Goal: Task Accomplishment & Management: Manage account settings

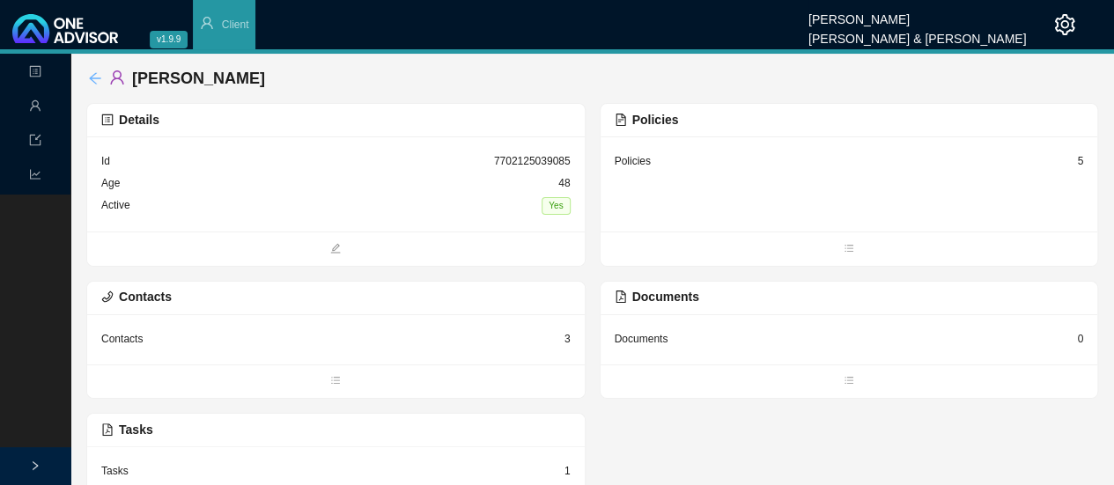
click at [92, 76] on icon "arrow-left" at bounding box center [95, 78] width 14 height 14
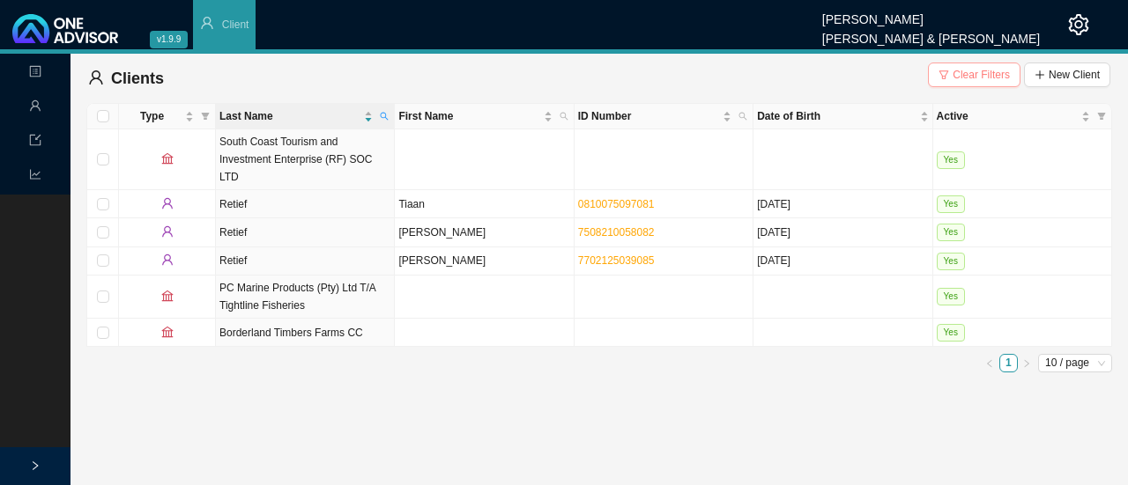
click at [981, 75] on span "Clear Filters" at bounding box center [980, 75] width 57 height 18
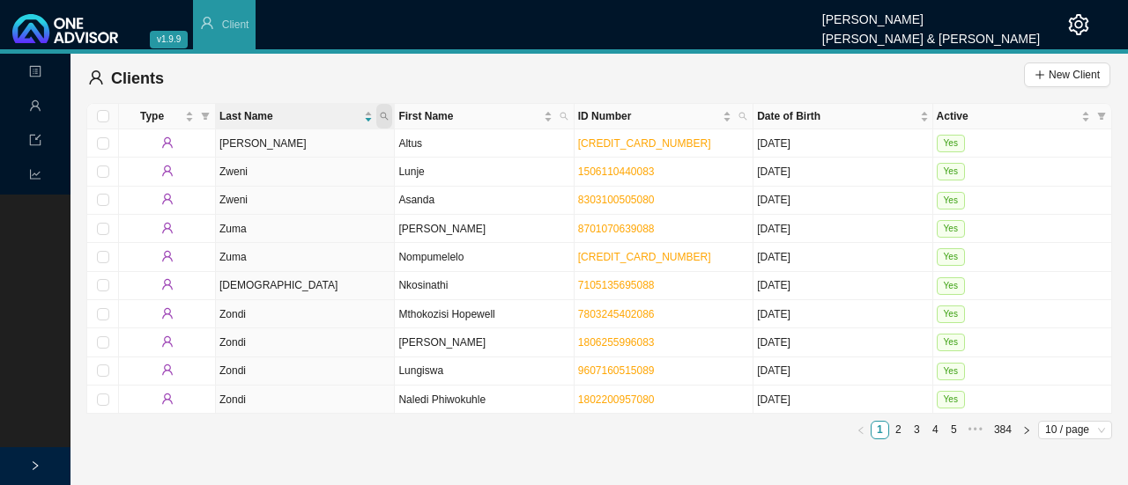
click at [385, 117] on icon "search" at bounding box center [385, 117] width 8 height 8
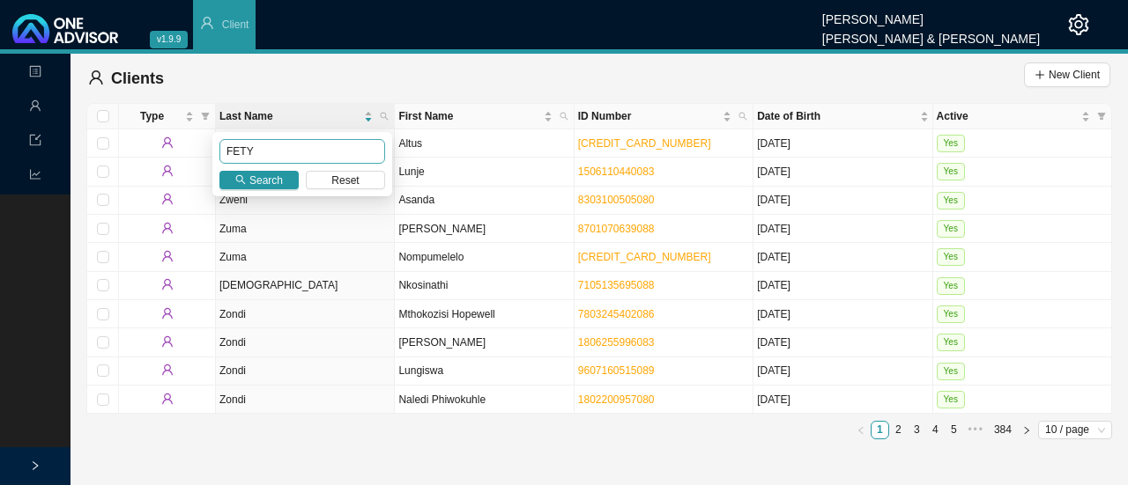
type input "FETY"
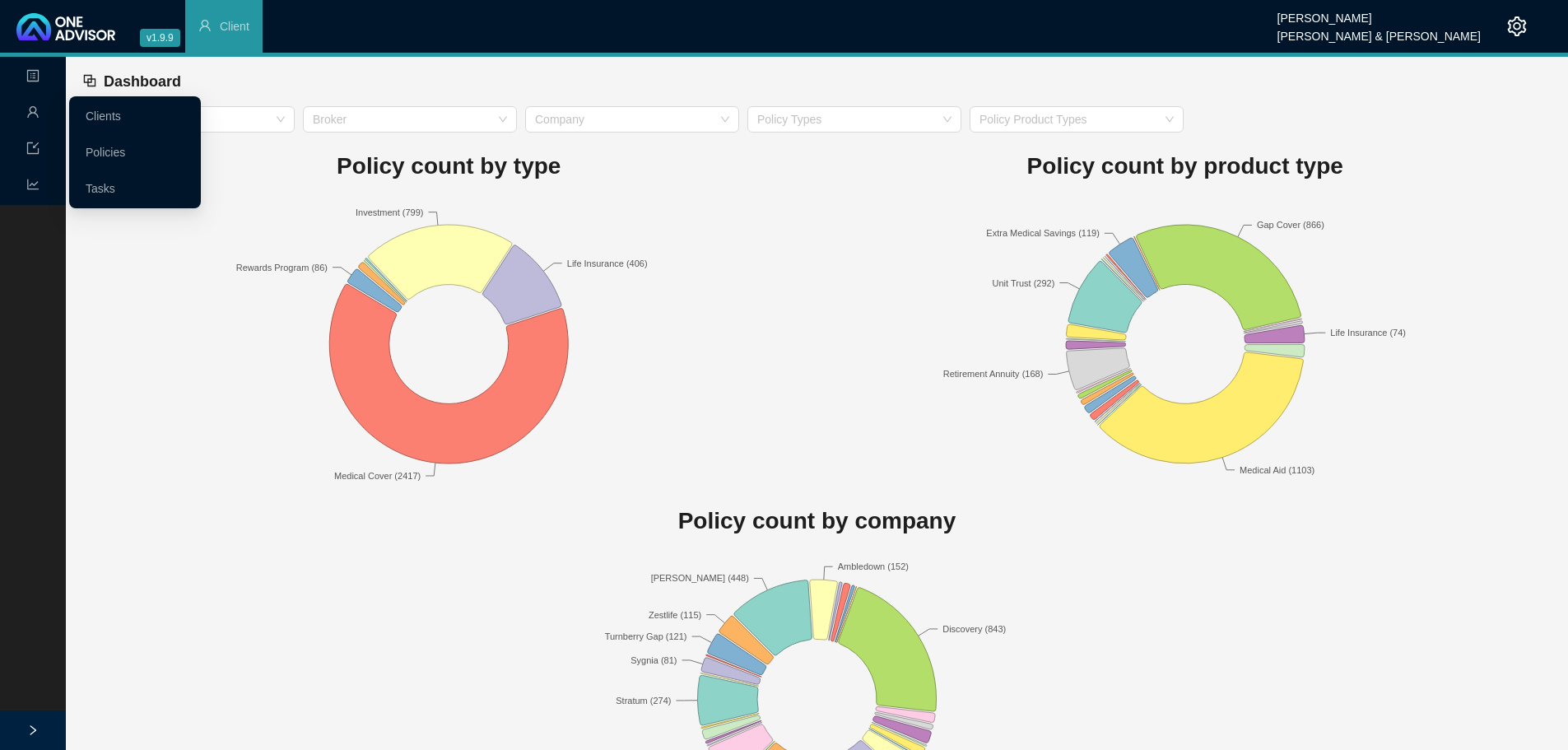
click at [33, 120] on span "user" at bounding box center [33, 114] width 13 height 33
drag, startPoint x: 107, startPoint y: 188, endPoint x: 145, endPoint y: 202, distance: 40.5
click at [107, 188] on link "Tasks" at bounding box center [101, 189] width 30 height 13
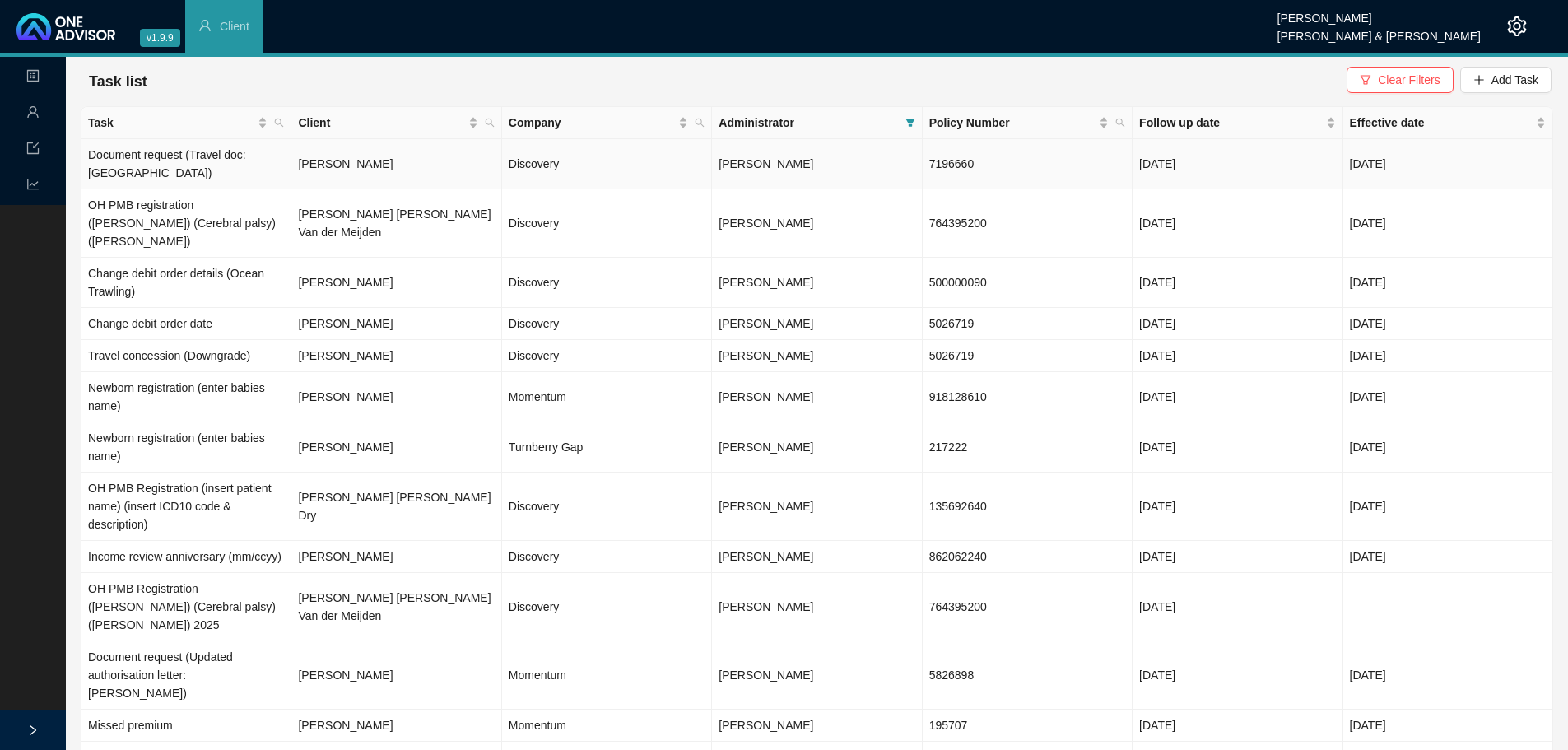
click at [332, 160] on td "[PERSON_NAME]" at bounding box center [396, 164] width 210 height 50
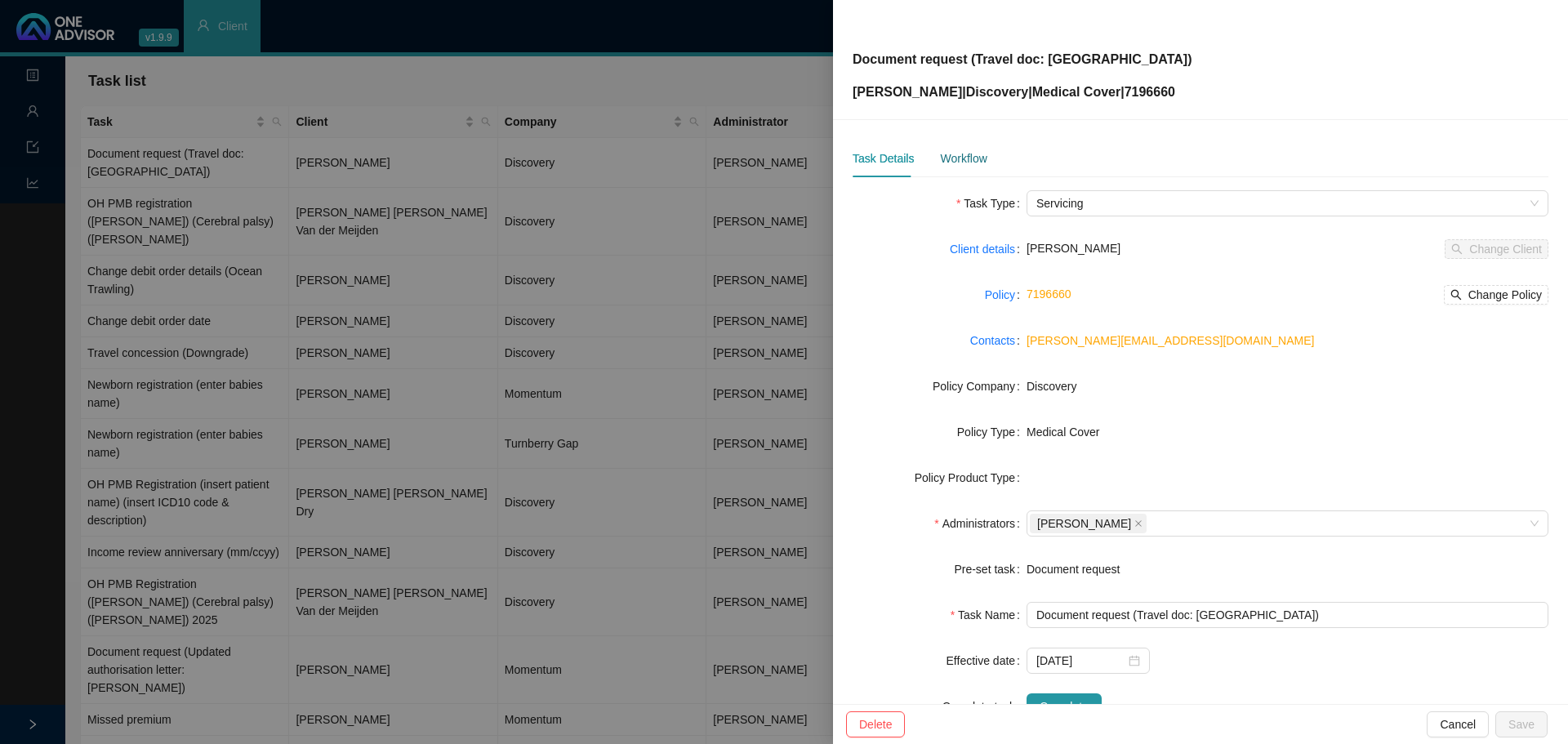
click at [978, 158] on div "Workflow" at bounding box center [963, 158] width 46 height 18
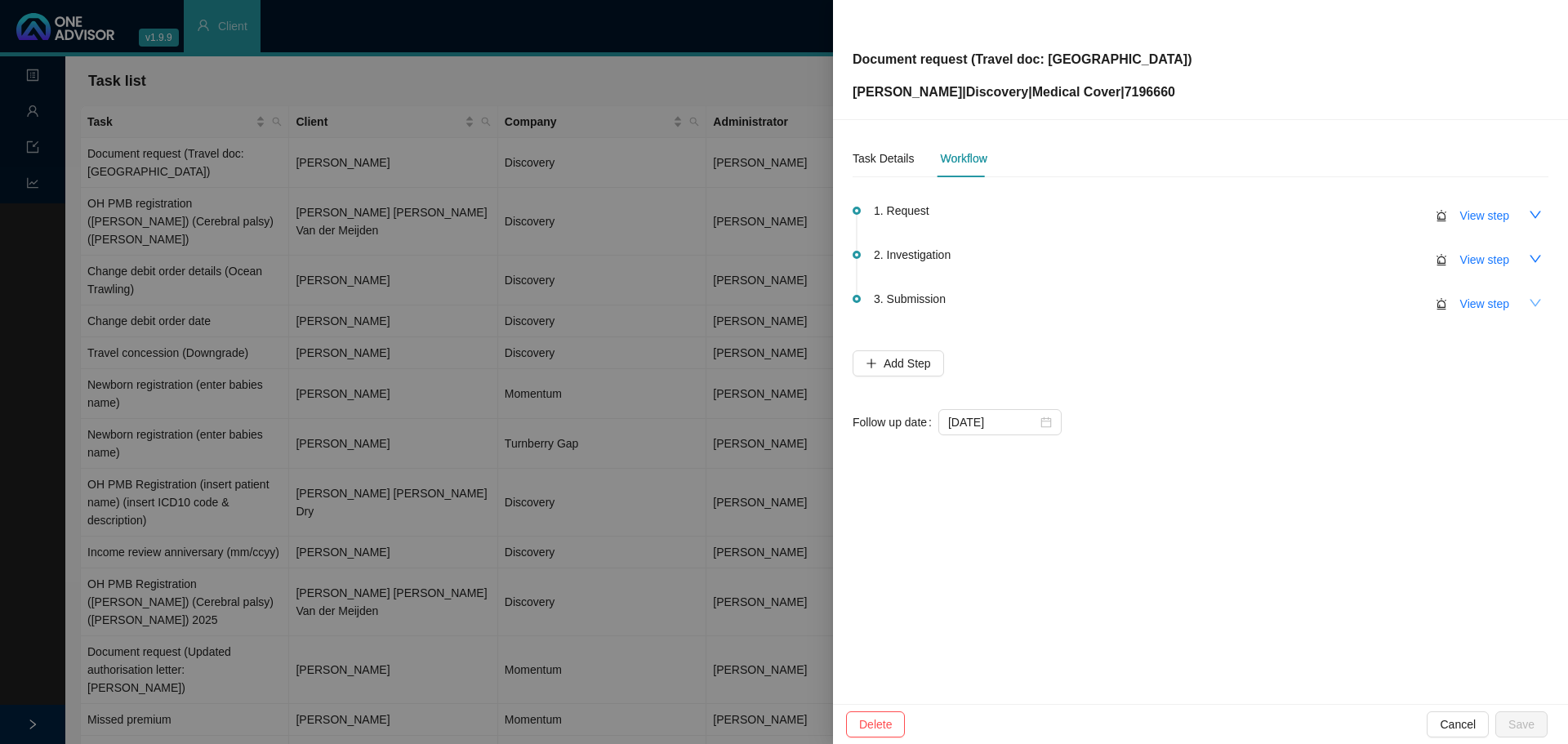
click at [1529, 305] on icon "down" at bounding box center [1535, 303] width 13 height 13
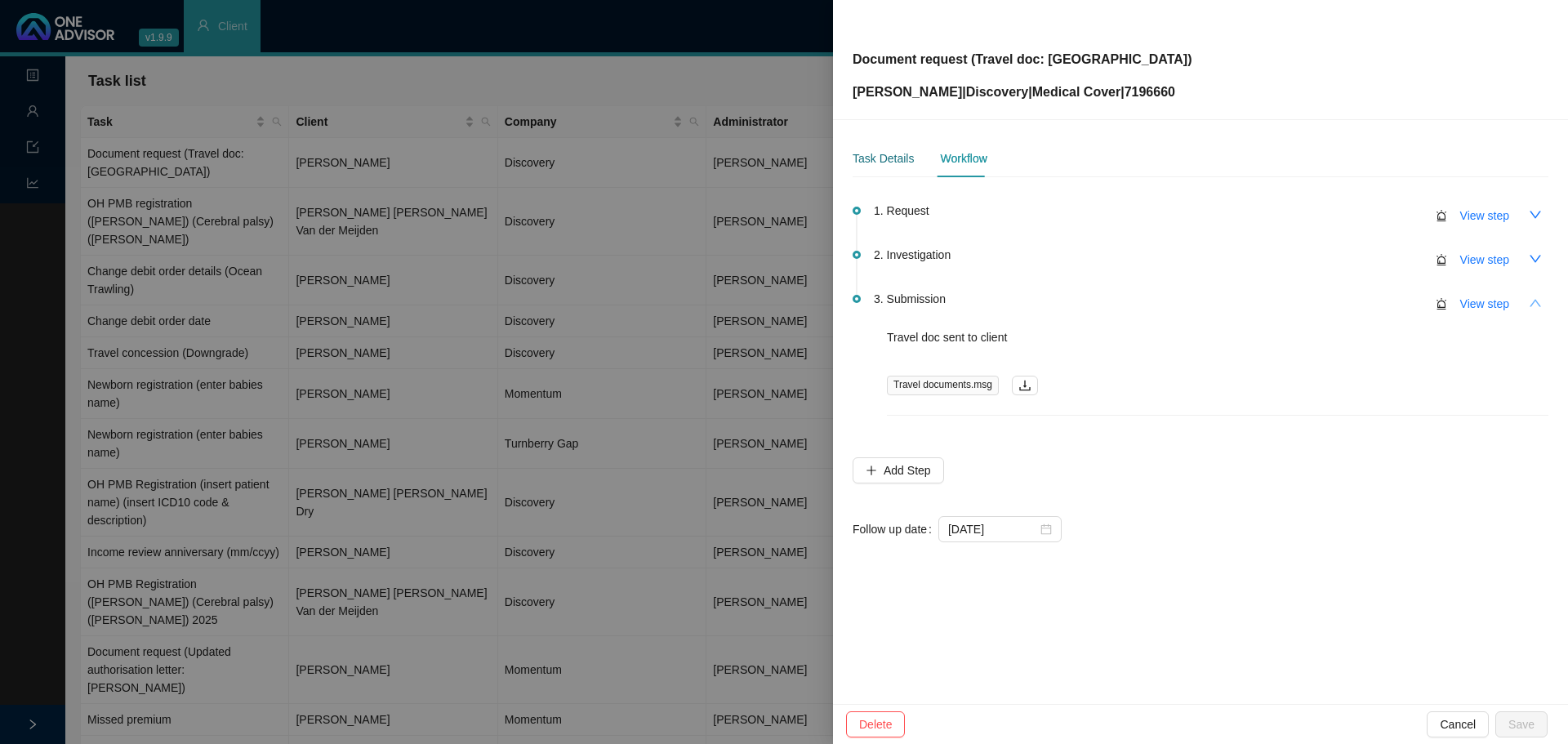
click at [880, 155] on div "Task Details" at bounding box center [883, 158] width 61 height 18
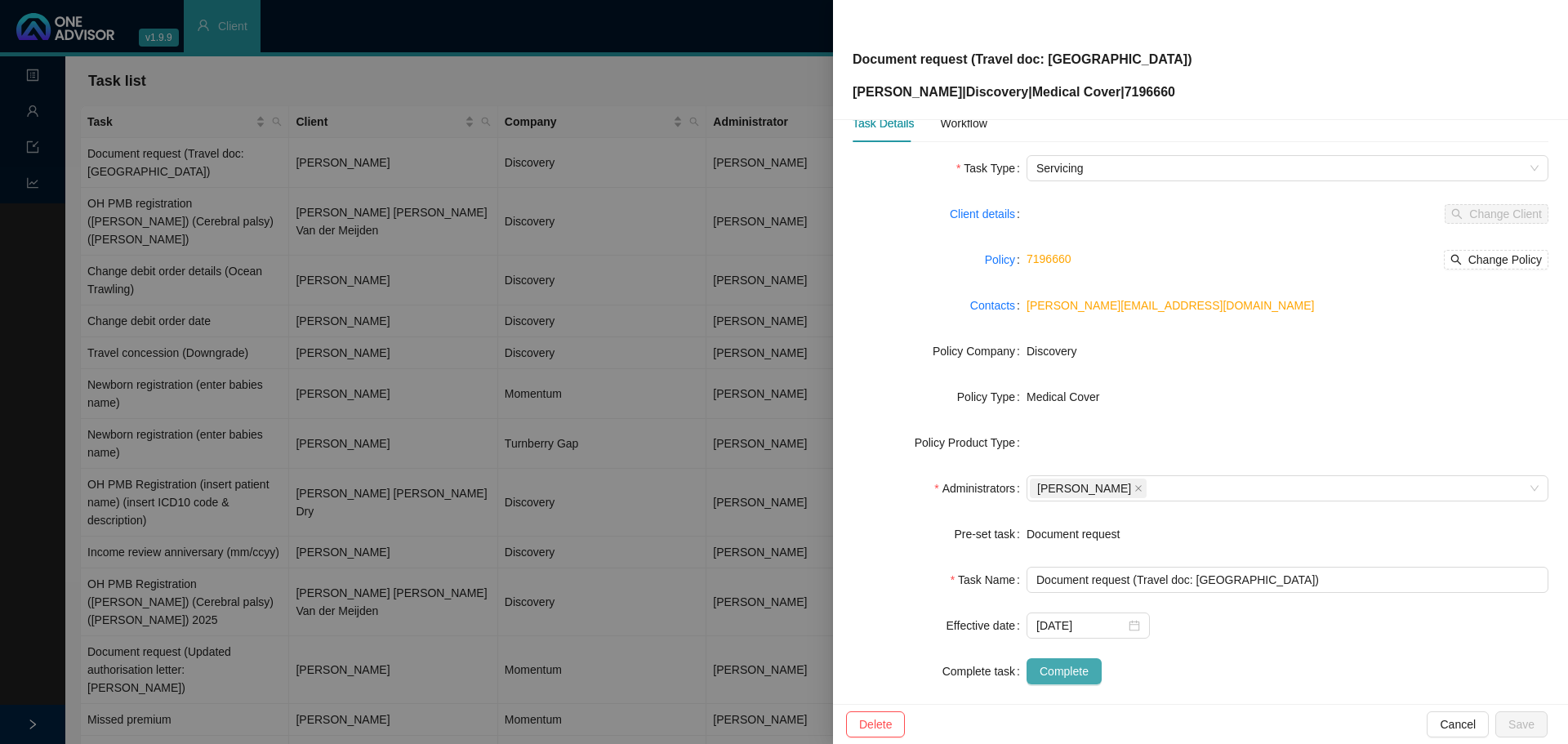
scroll to position [55, 0]
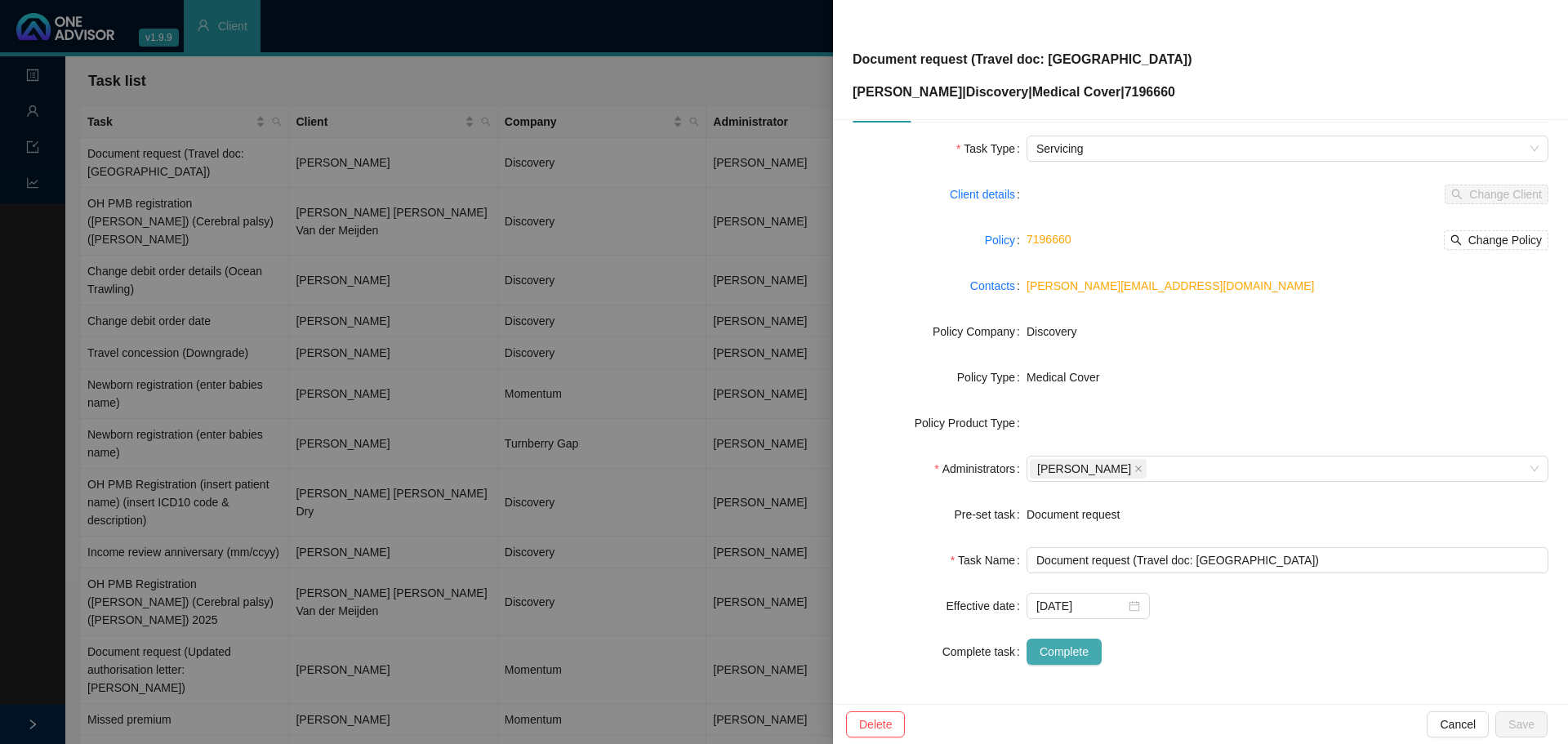
click at [1075, 649] on span "Complete" at bounding box center [1064, 650] width 49 height 18
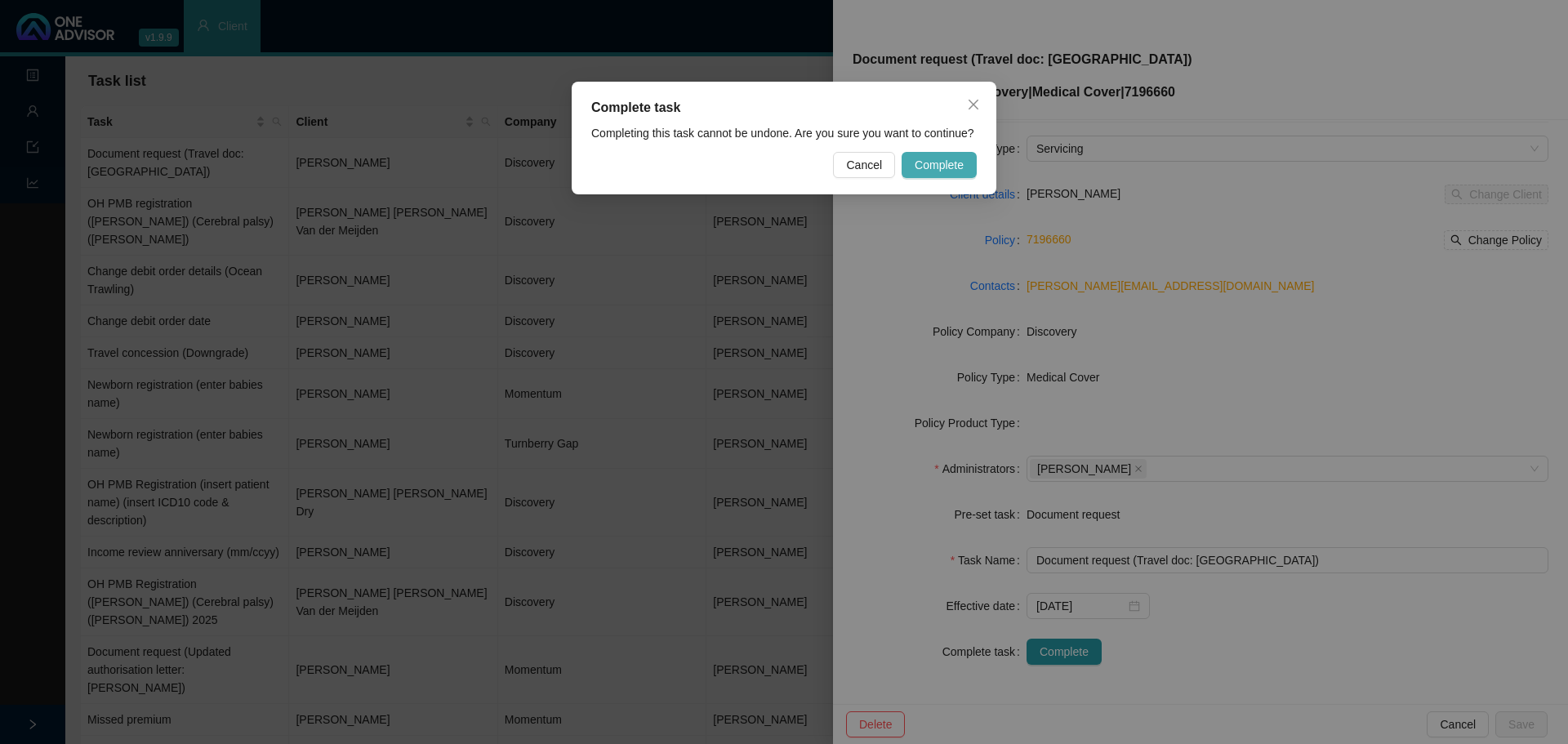
click at [952, 169] on span "Complete" at bounding box center [939, 164] width 49 height 18
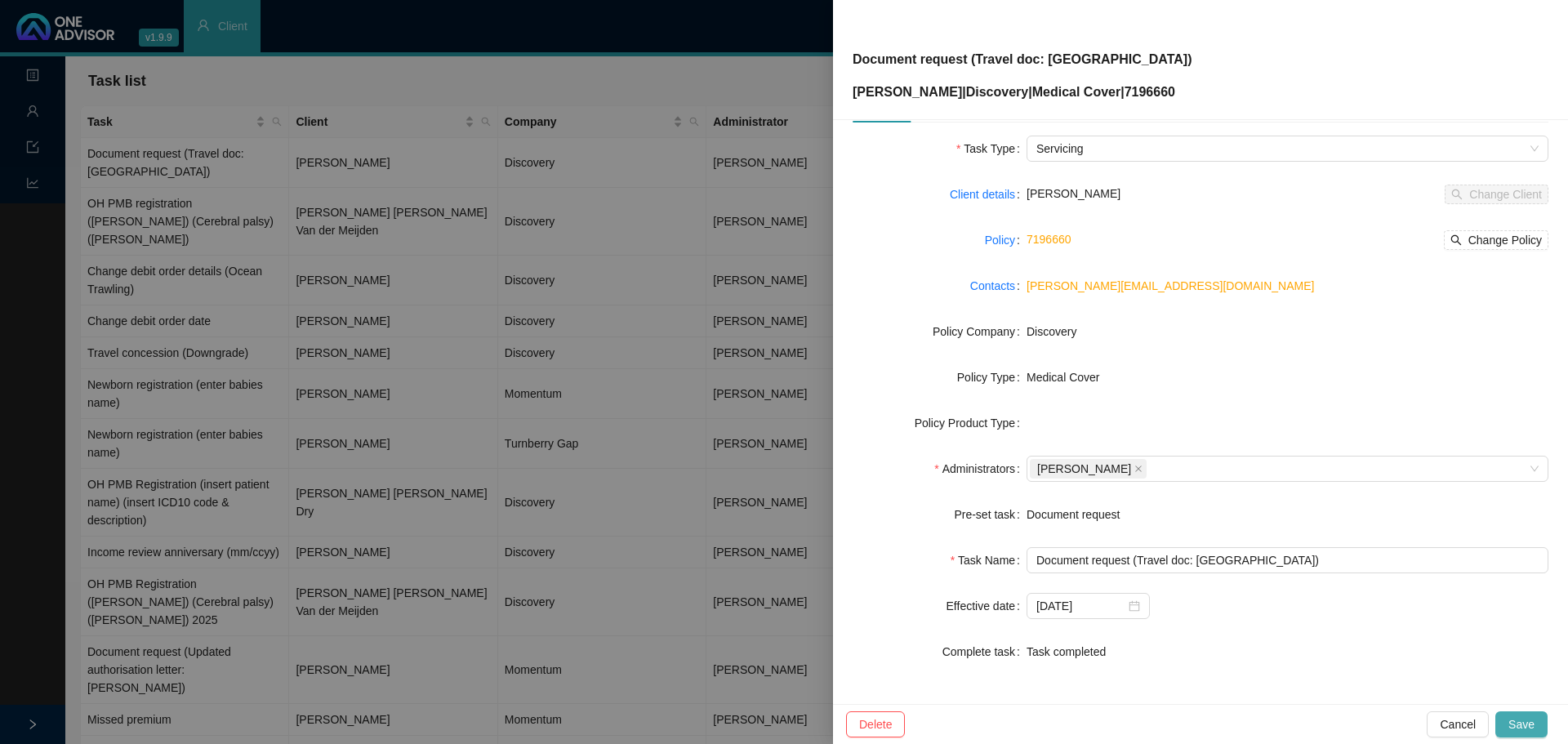
click at [1534, 719] on span "Save" at bounding box center [1521, 724] width 26 height 18
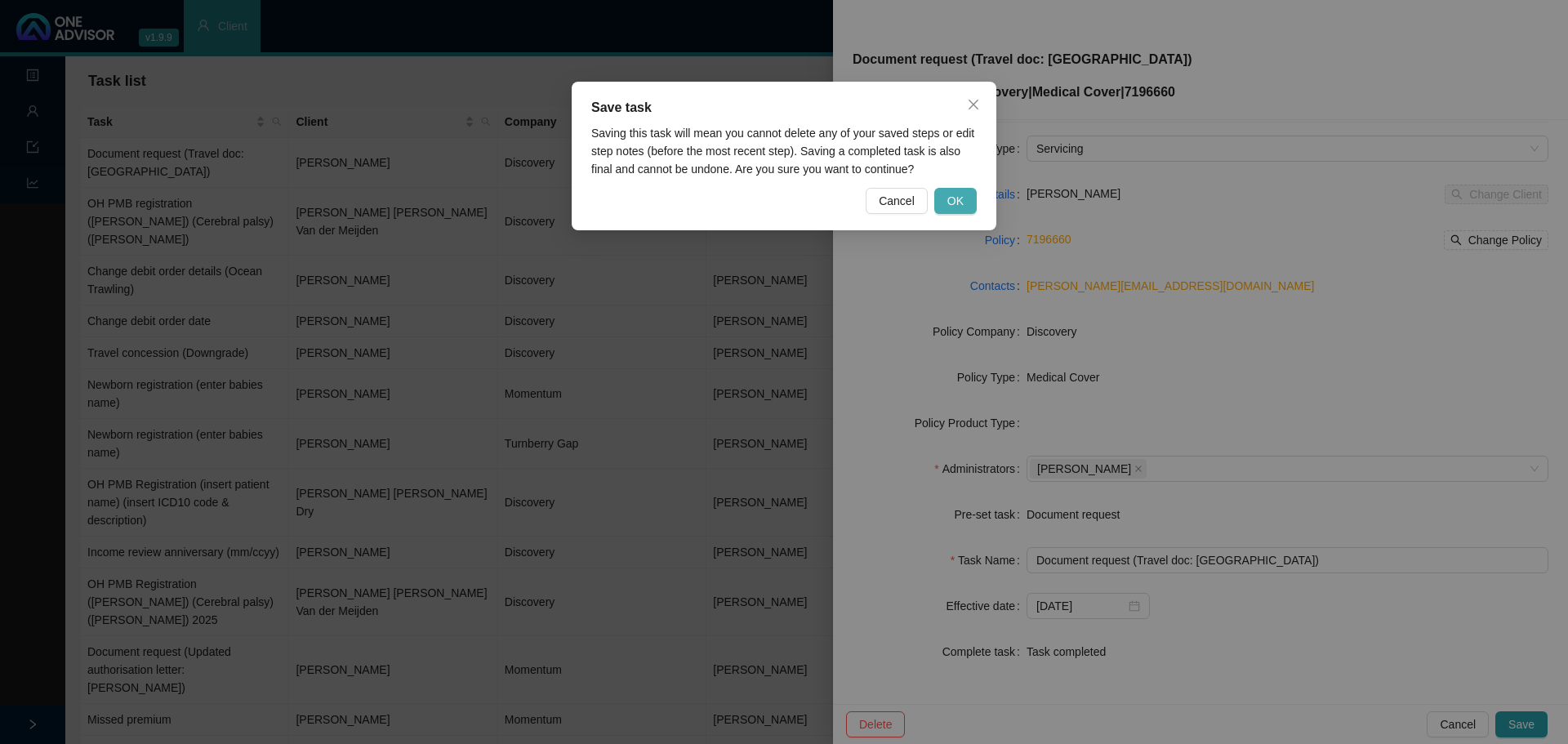
click at [957, 205] on span "OK" at bounding box center [955, 200] width 17 height 18
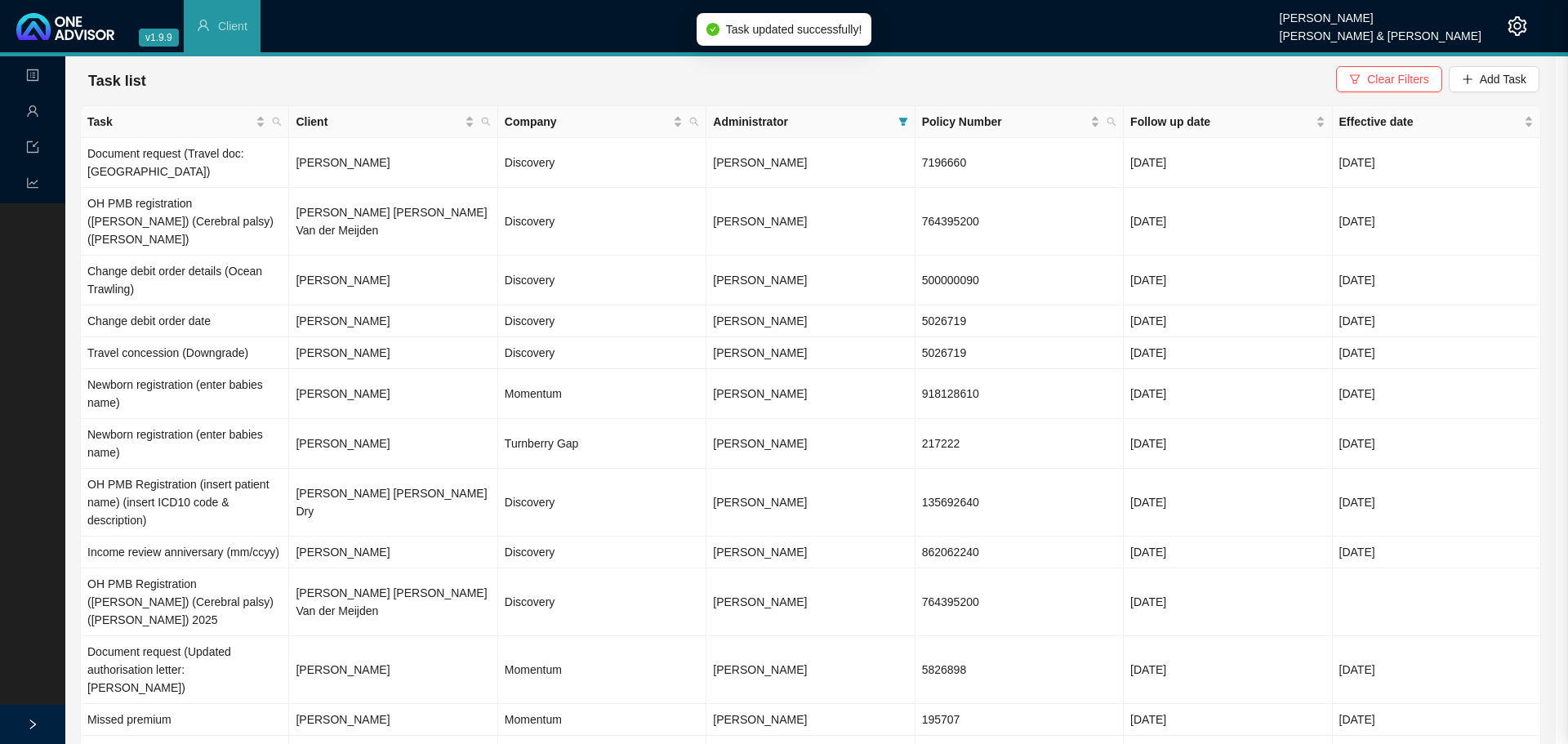
scroll to position [35, 0]
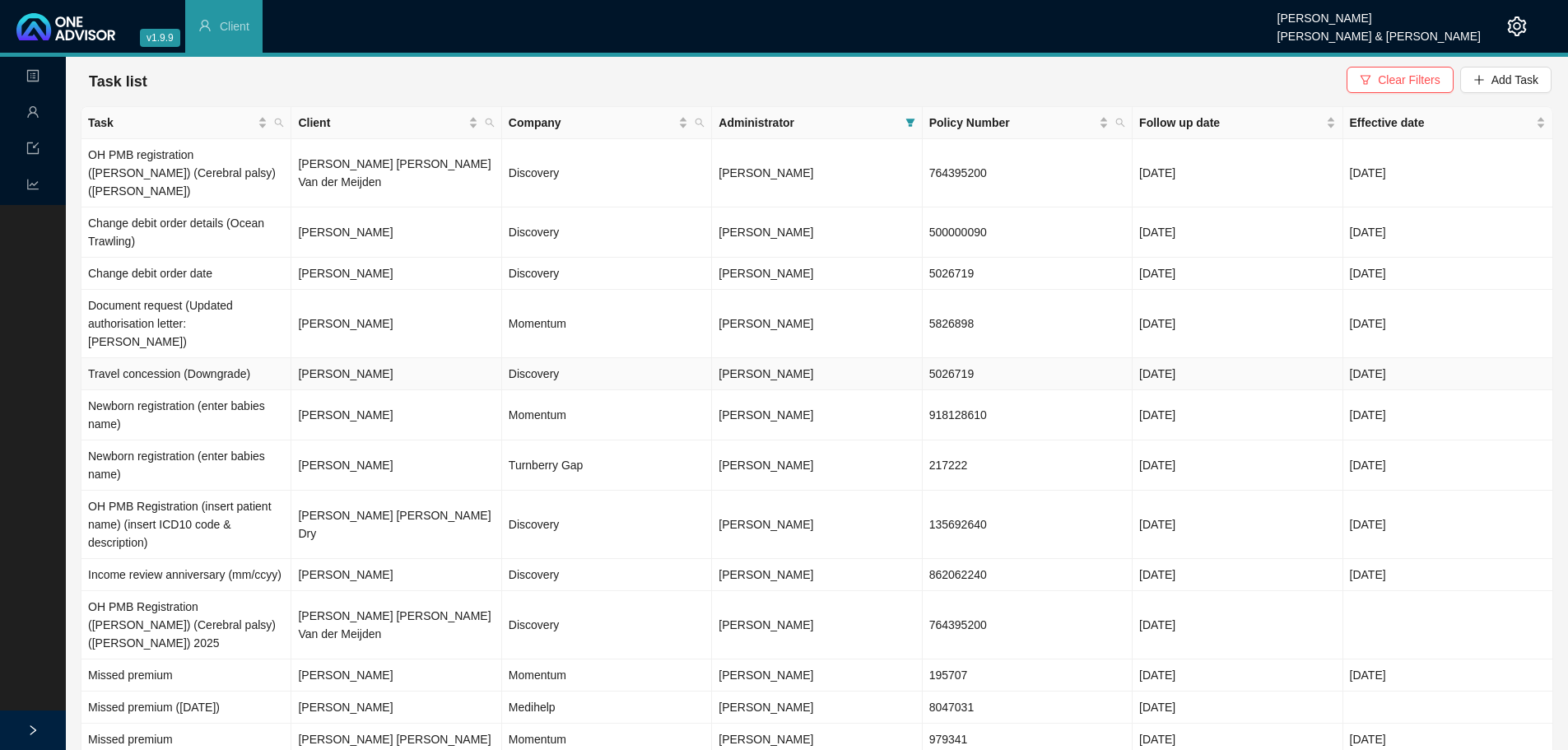
click at [744, 367] on span "[PERSON_NAME]" at bounding box center [765, 374] width 94 height 13
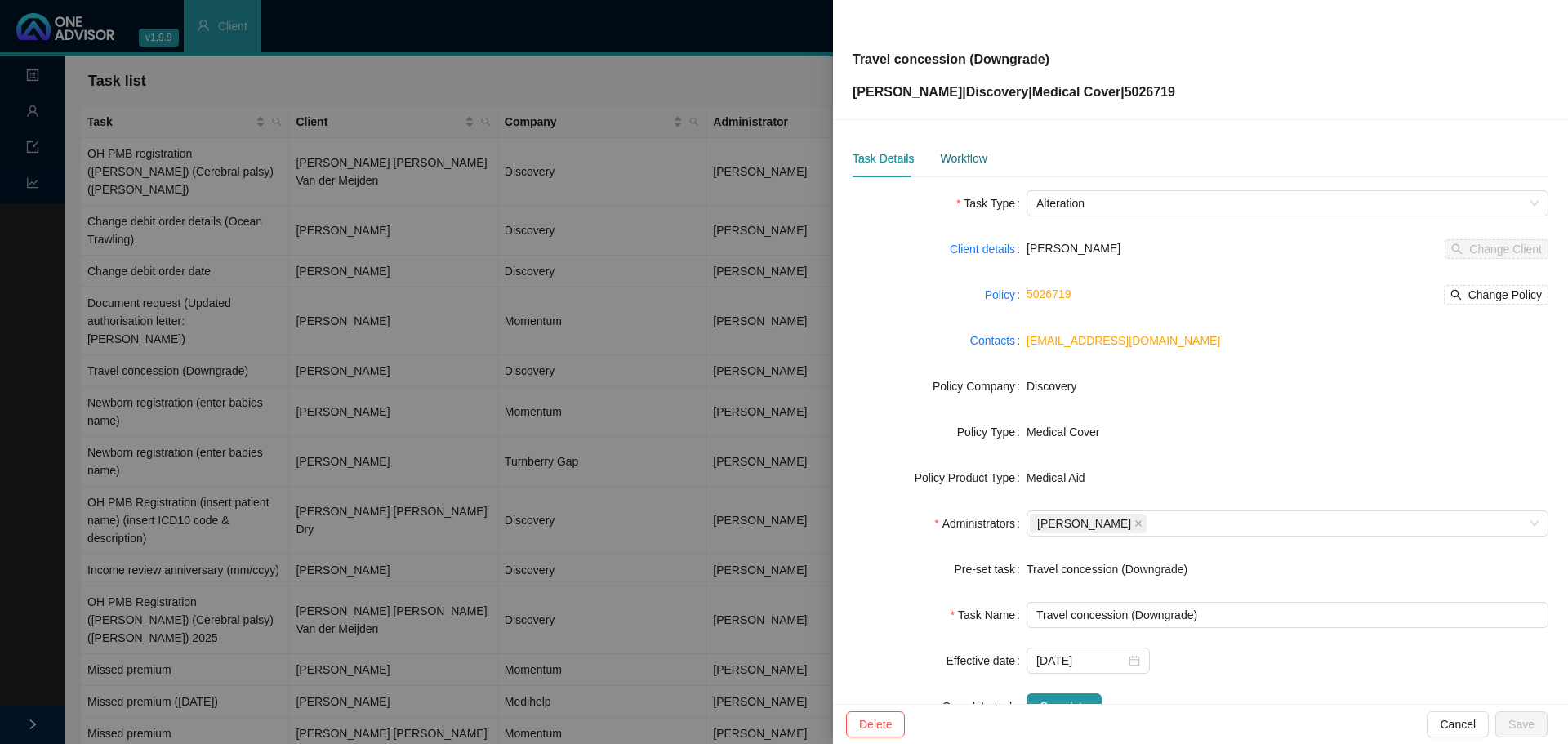
click at [970, 161] on div "Workflow" at bounding box center [963, 158] width 46 height 18
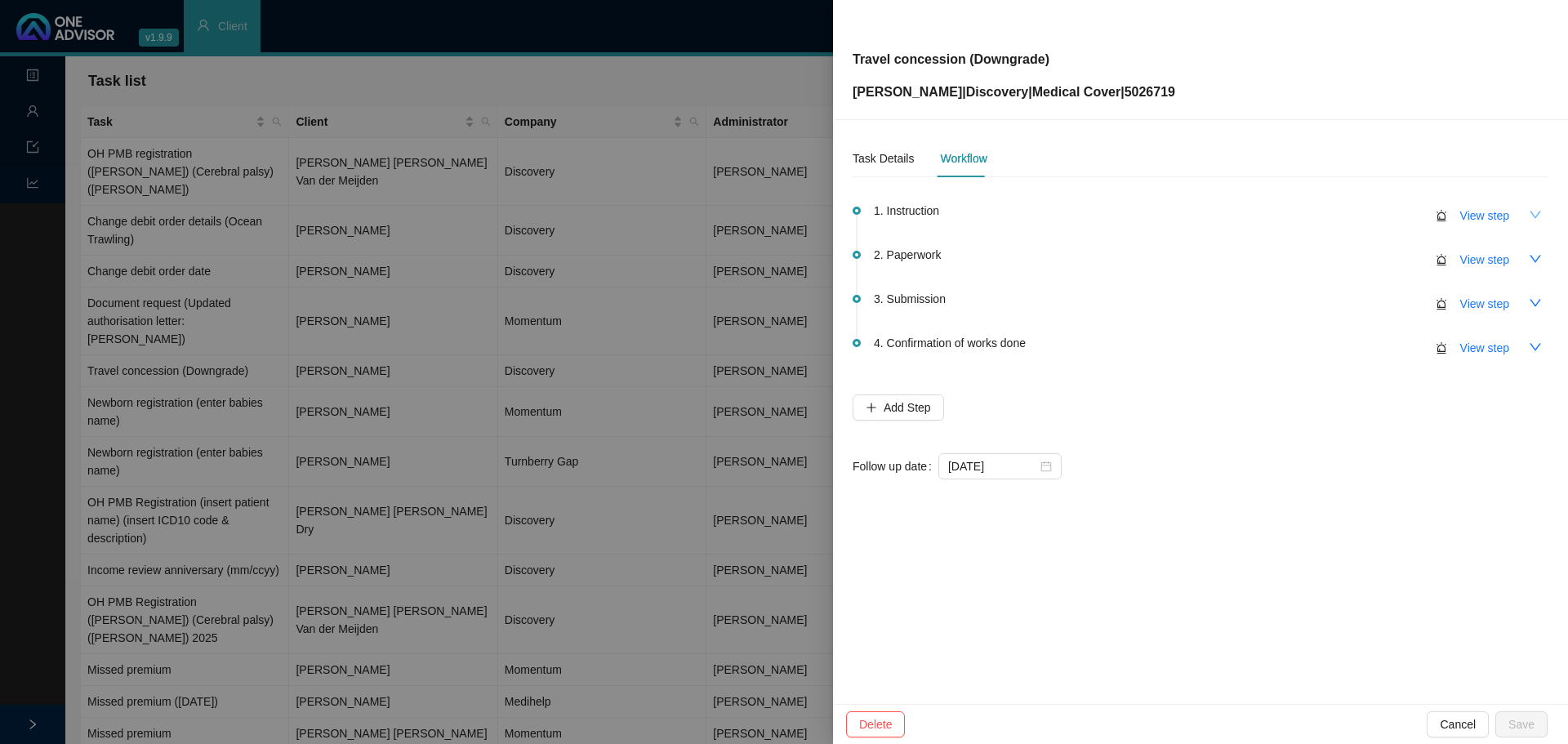
click at [1534, 216] on icon "down" at bounding box center [1535, 214] width 11 height 7
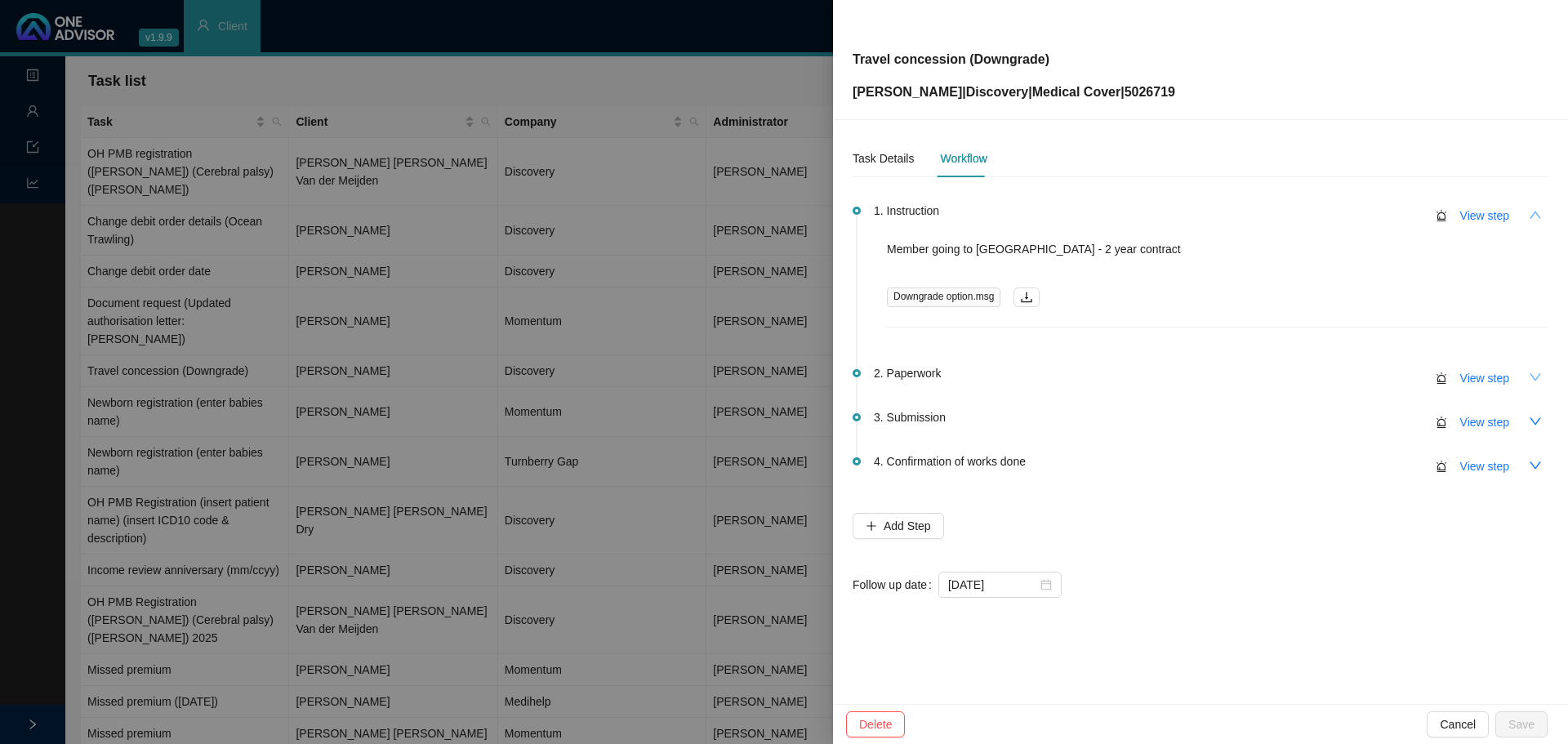
click at [1531, 377] on icon "down" at bounding box center [1535, 377] width 13 height 13
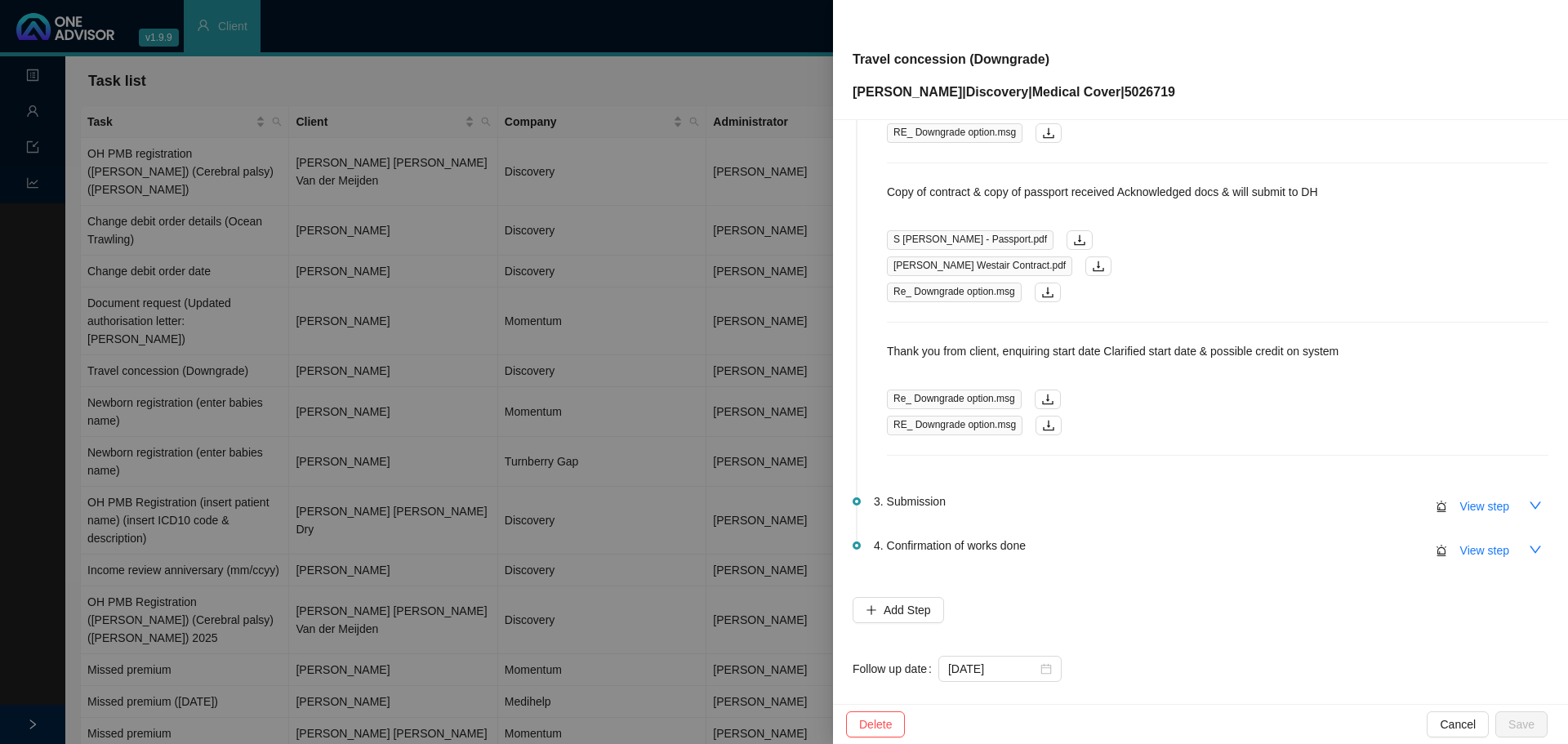
scroll to position [344, 0]
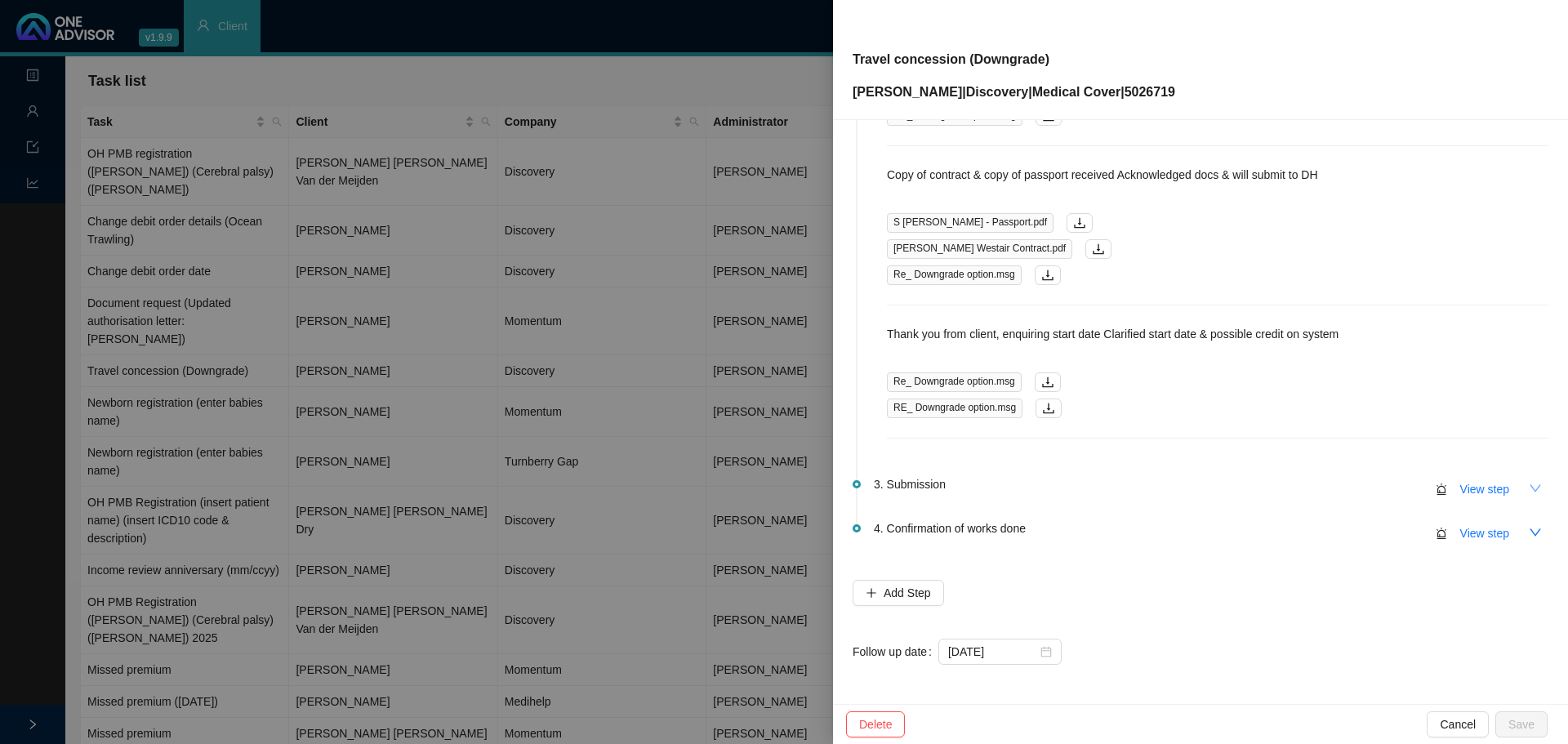
click at [1528, 490] on icon "down" at bounding box center [1535, 488] width 13 height 13
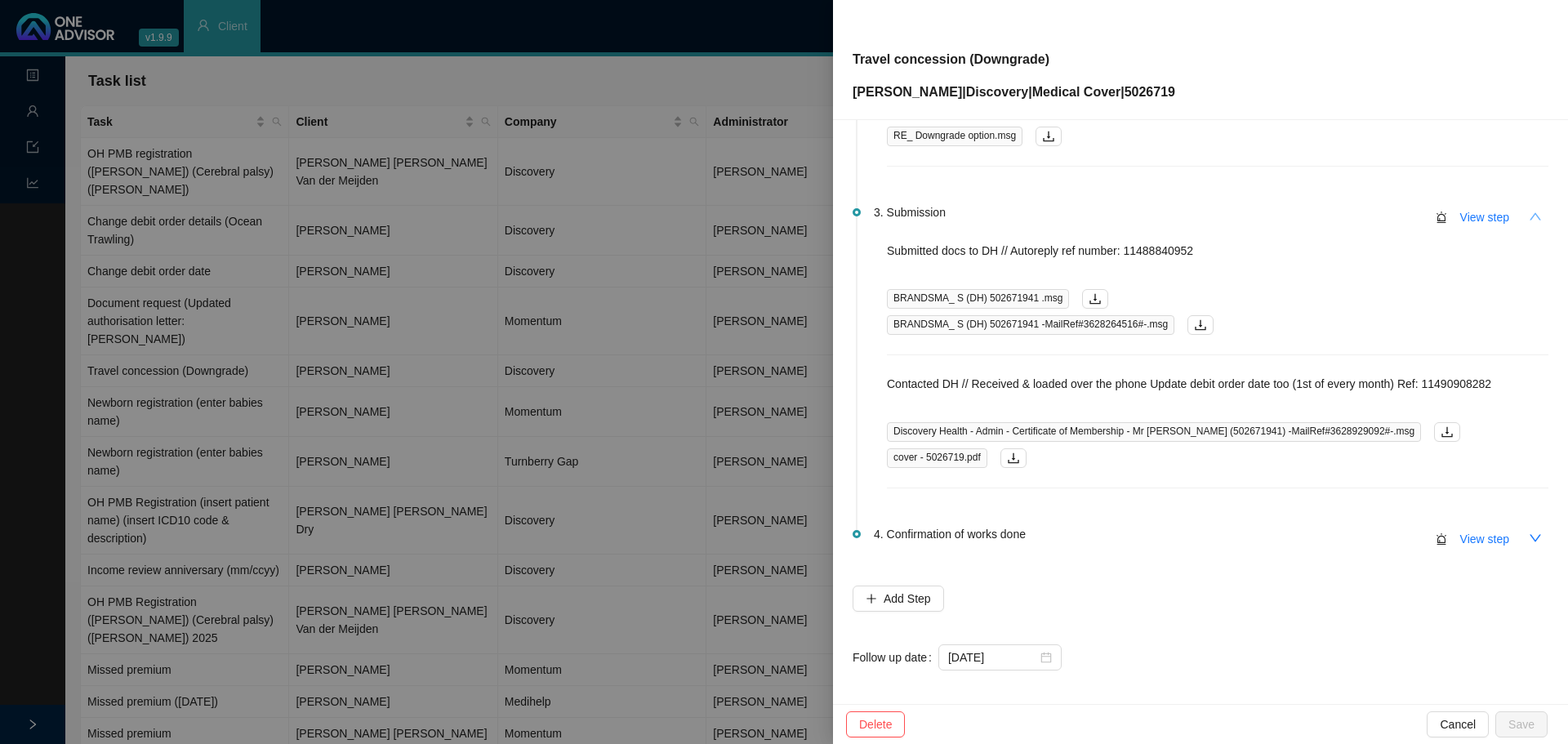
scroll to position [621, 0]
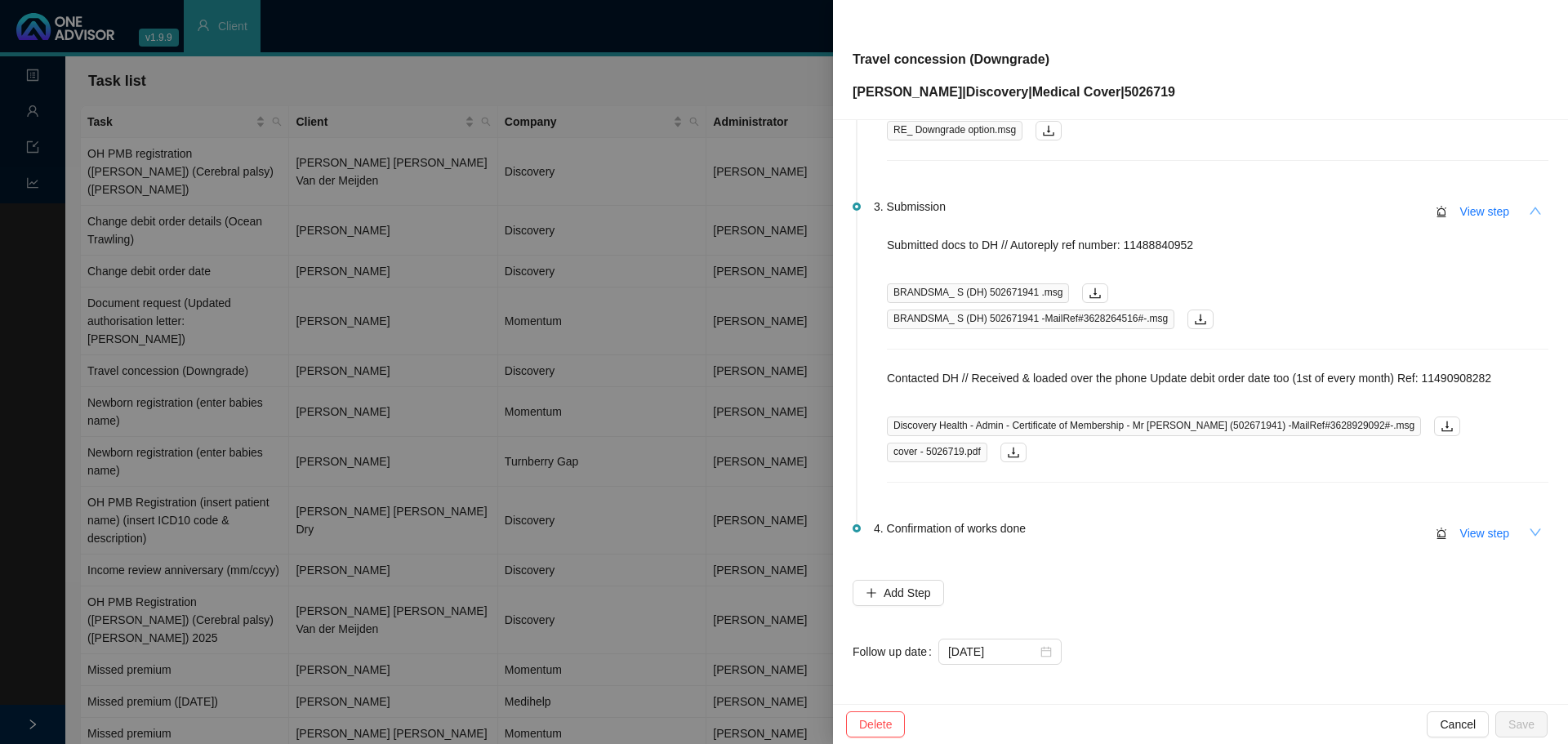
click at [1528, 532] on icon "down" at bounding box center [1535, 532] width 13 height 13
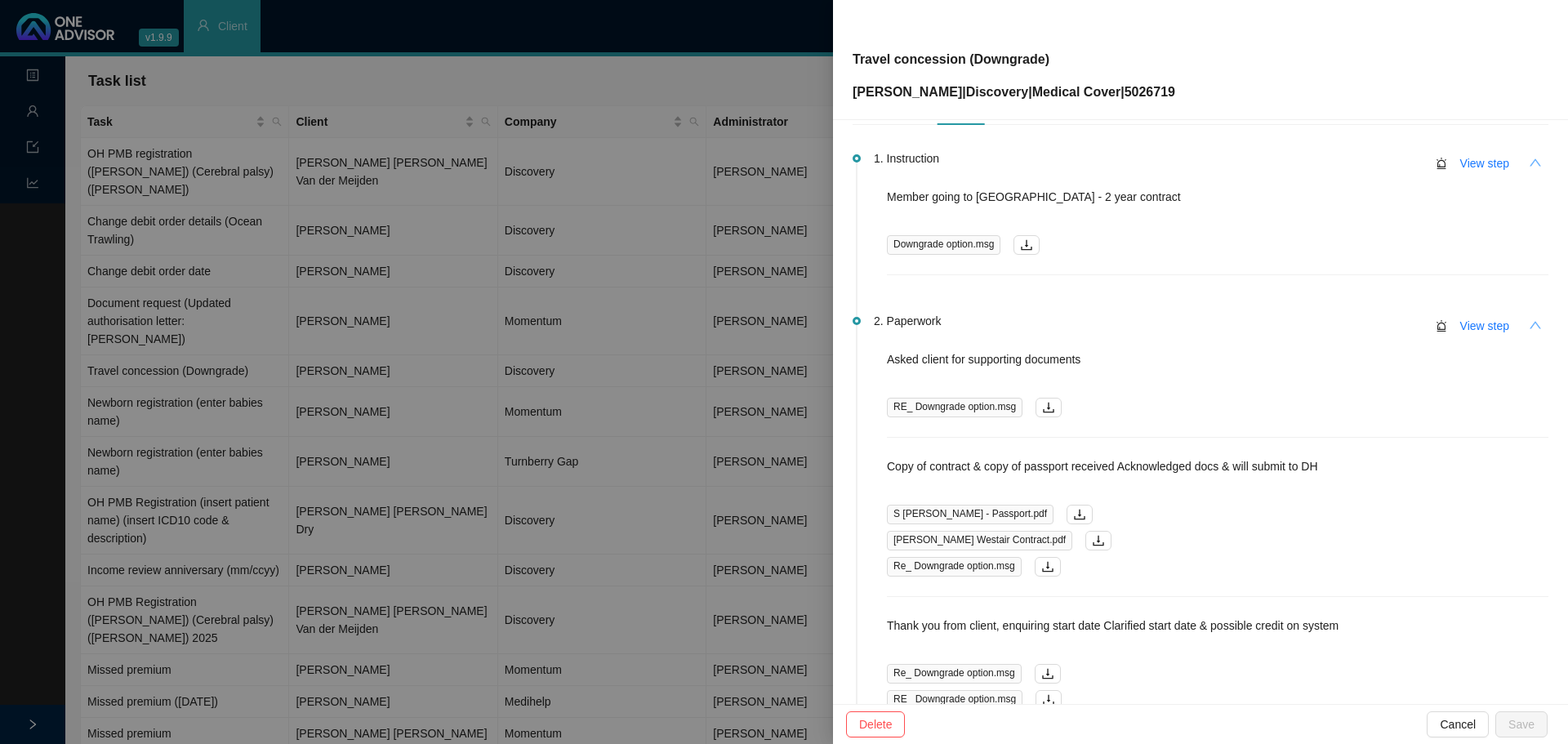
scroll to position [0, 0]
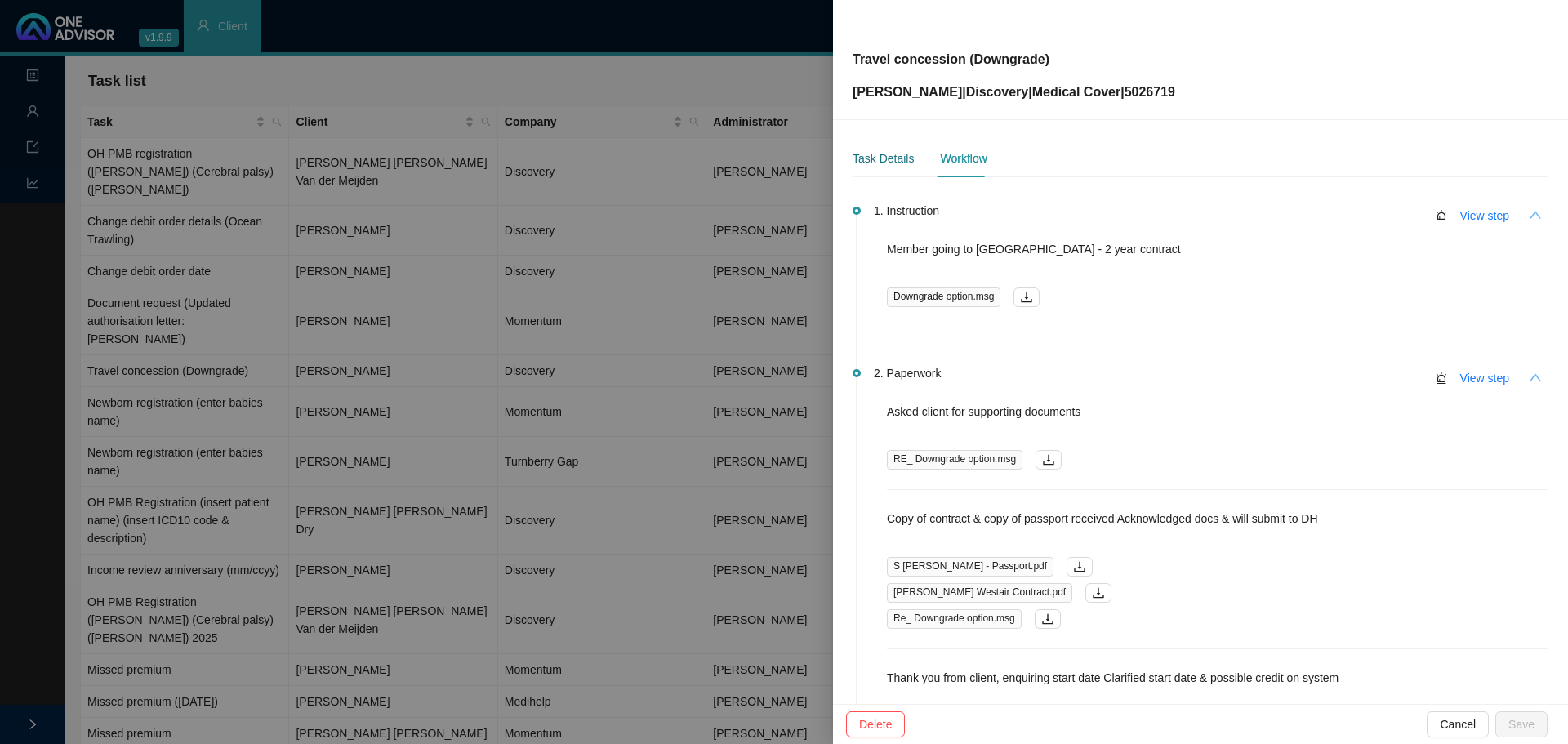
click at [884, 158] on div "Task Details" at bounding box center [883, 158] width 61 height 18
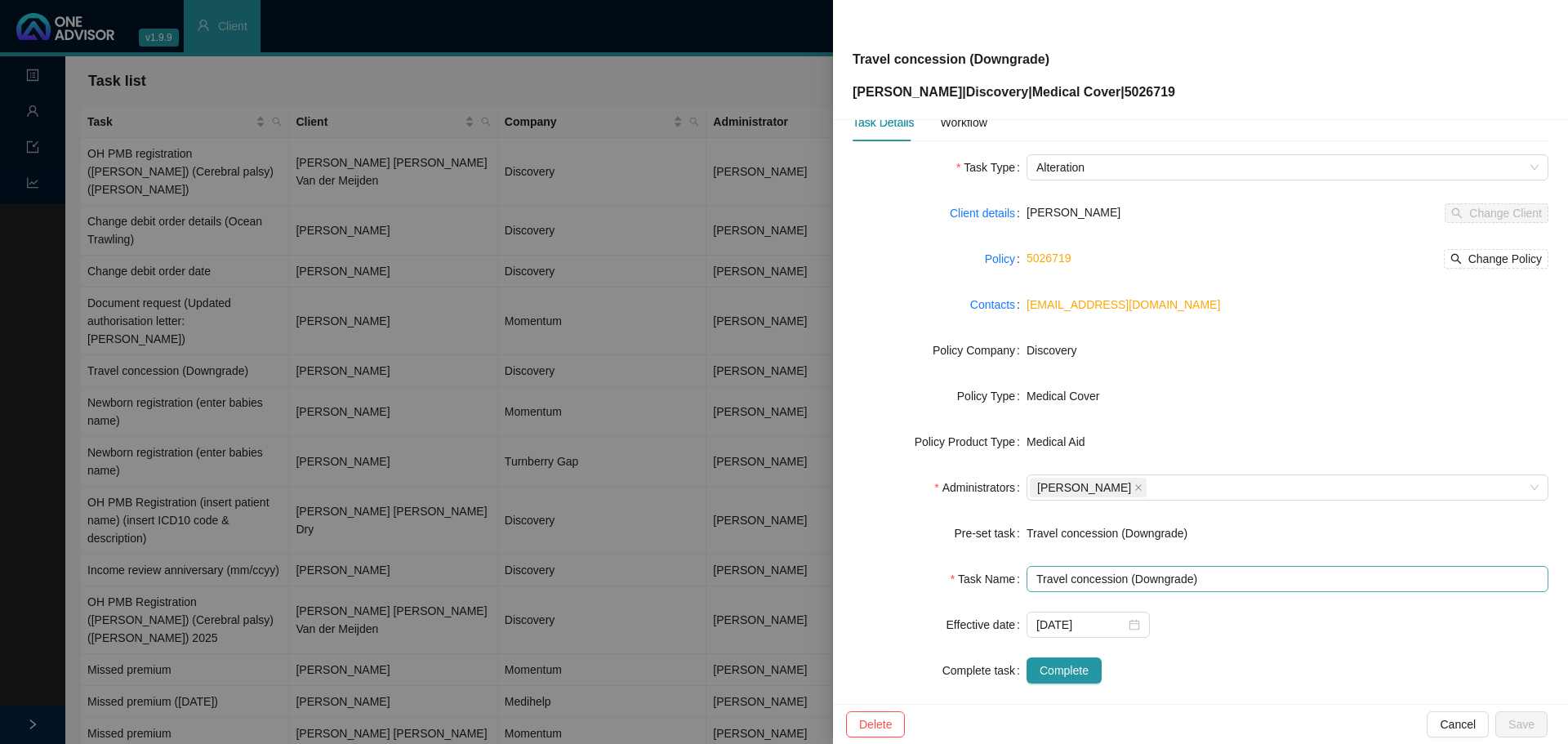
scroll to position [55, 0]
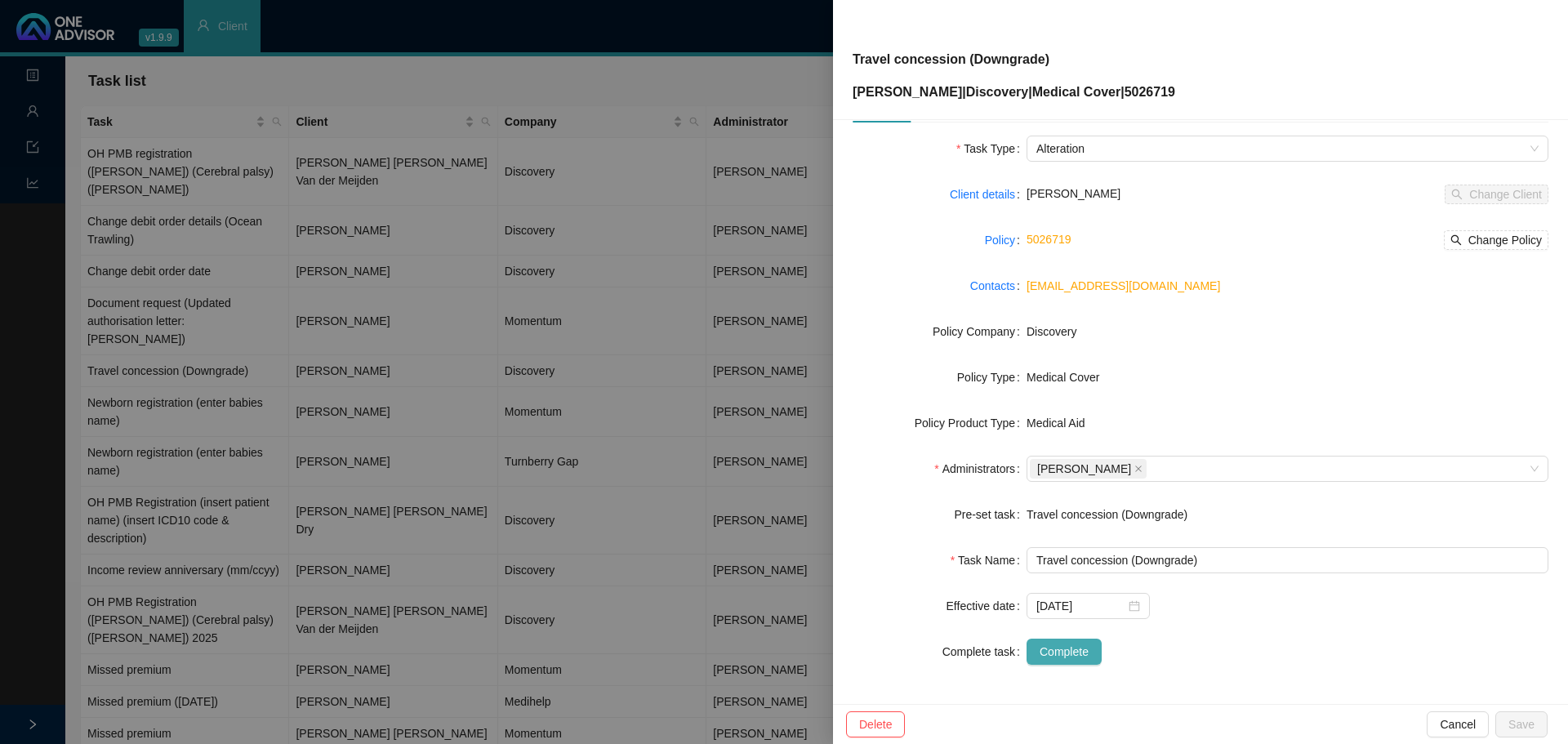
click at [1056, 656] on span "Complete" at bounding box center [1064, 650] width 49 height 18
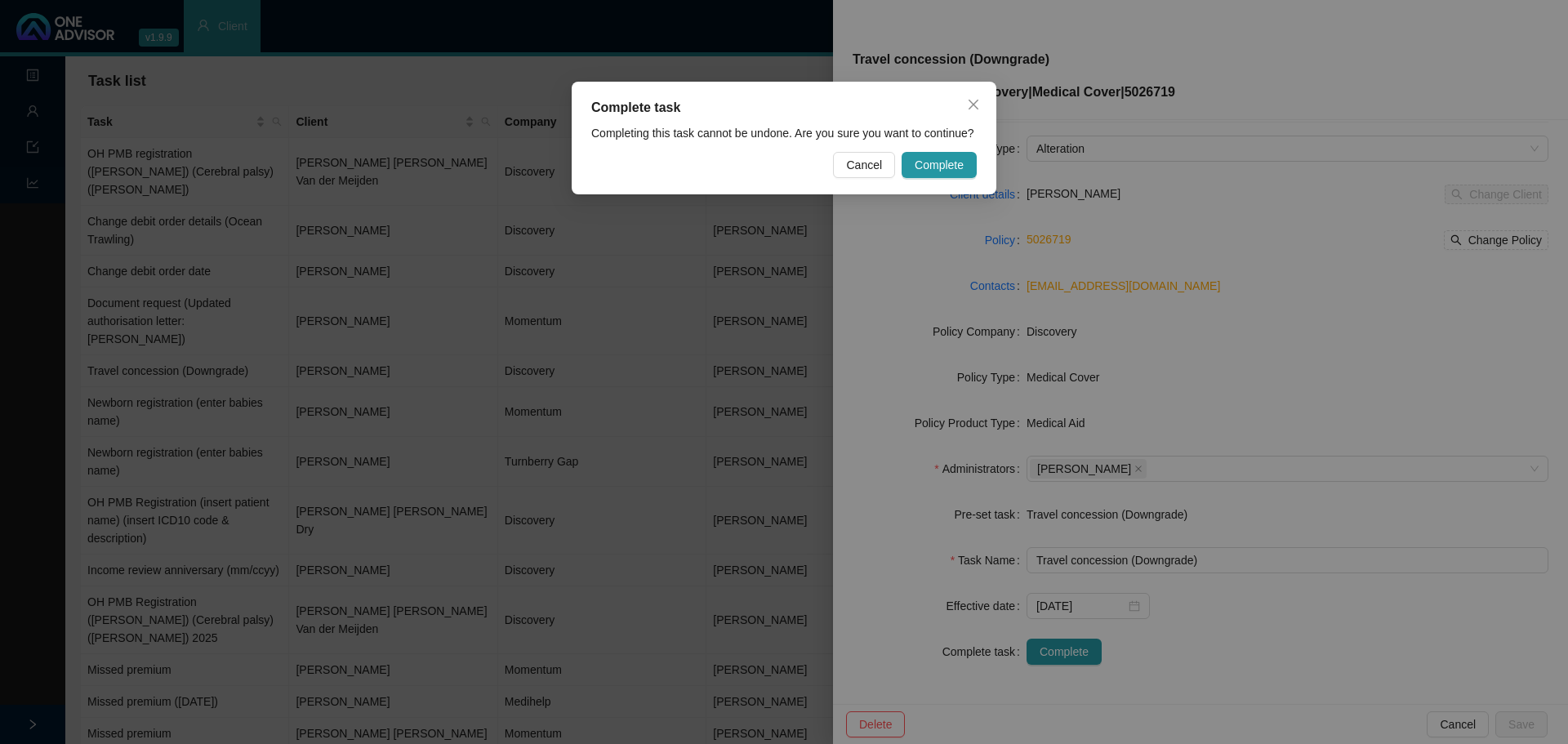
click at [929, 162] on span "Complete" at bounding box center [939, 164] width 49 height 18
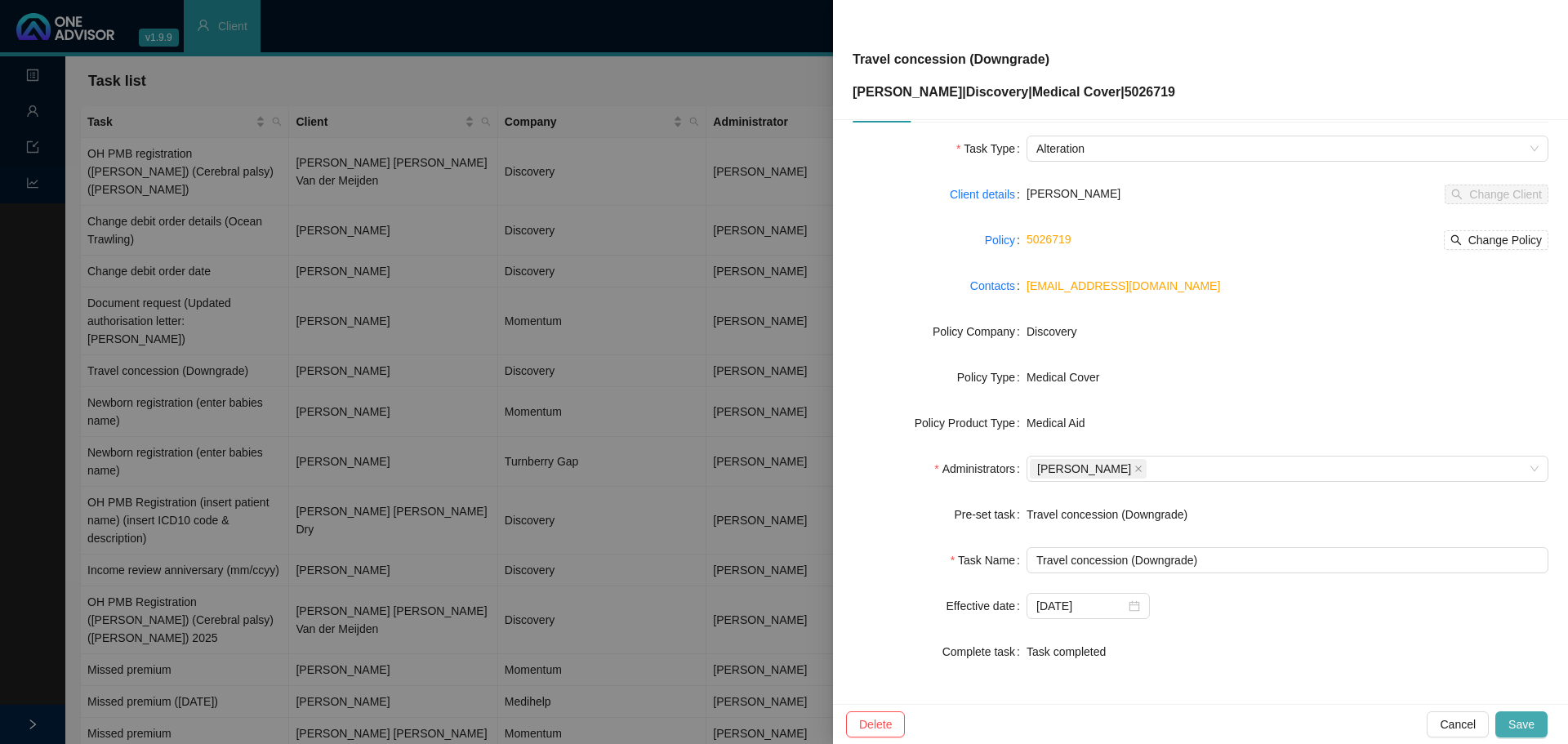
click at [1522, 720] on span "Save" at bounding box center [1521, 724] width 26 height 18
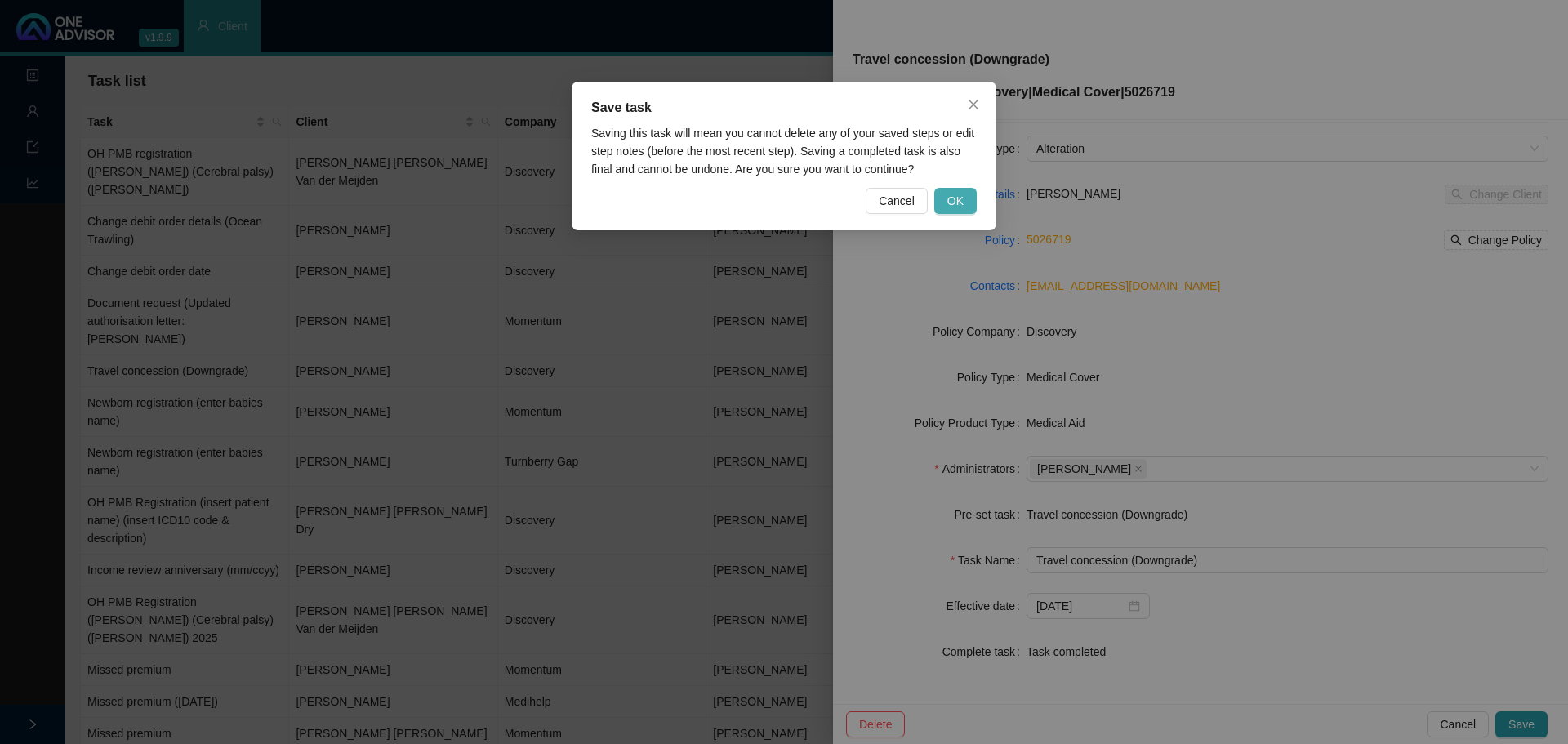
drag, startPoint x: 942, startPoint y: 211, endPoint x: 955, endPoint y: 206, distance: 13.9
click at [943, 210] on button "OK" at bounding box center [955, 201] width 43 height 26
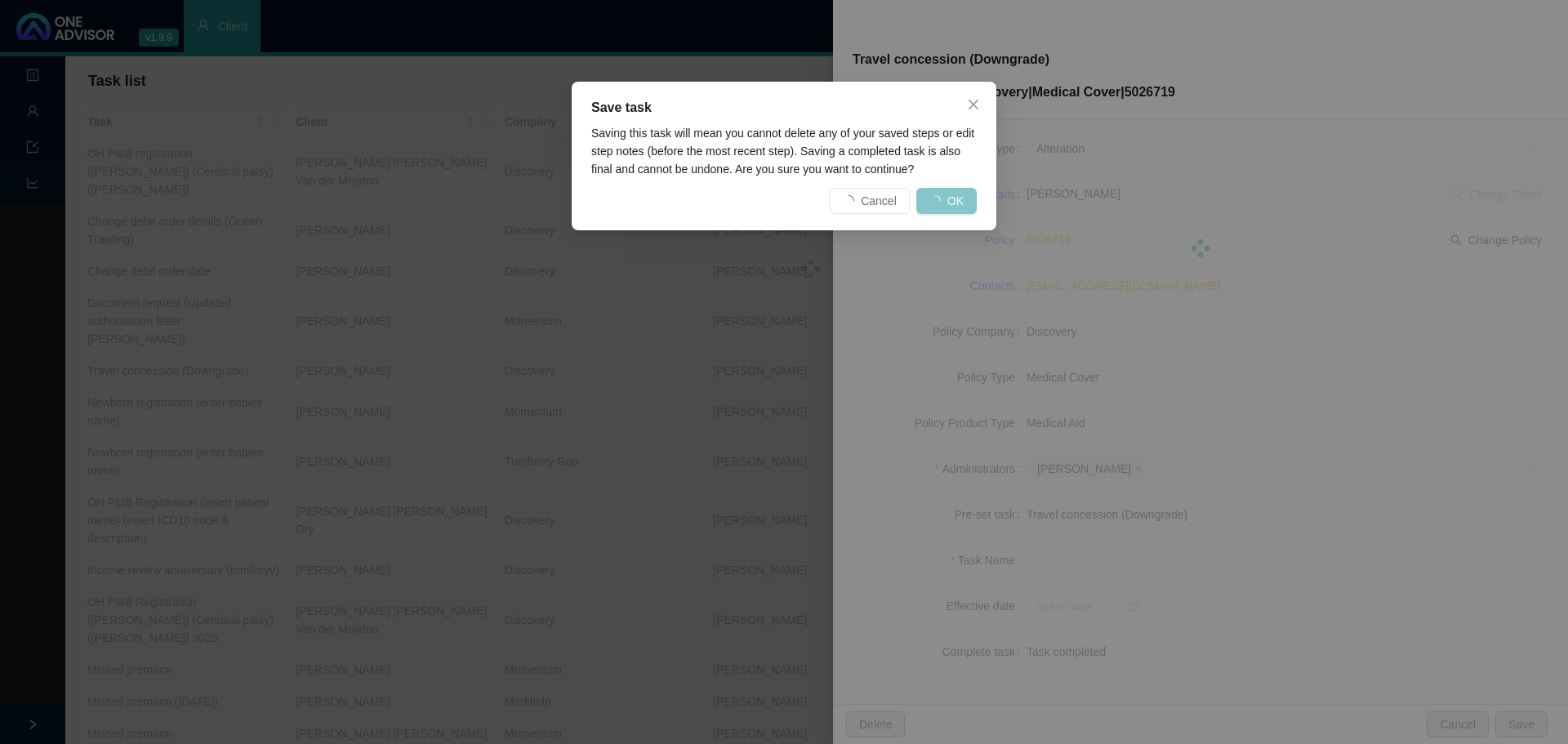
scroll to position [35, 0]
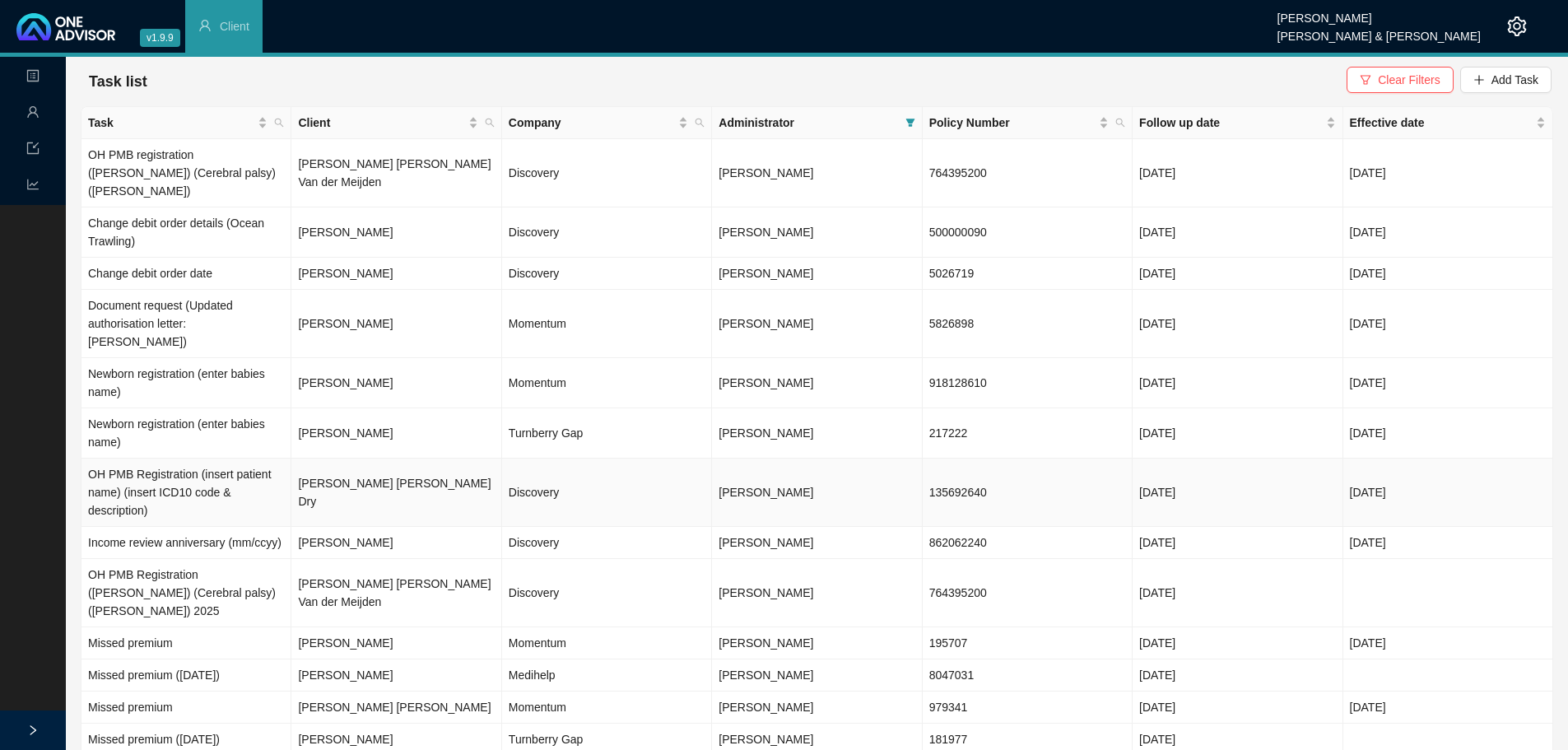
click at [954, 459] on td "135692640" at bounding box center [1028, 492] width 210 height 68
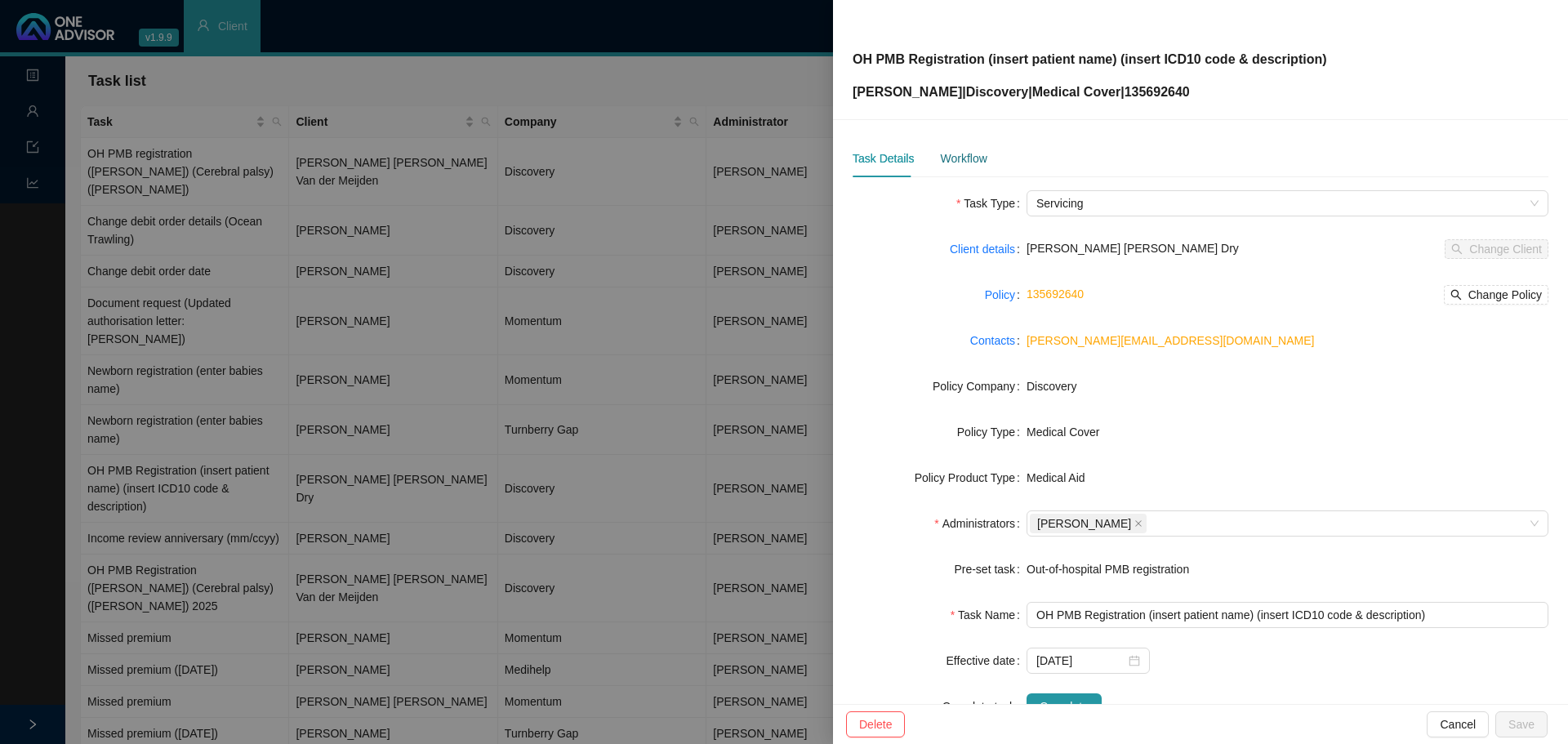
click at [977, 157] on div "Workflow" at bounding box center [963, 158] width 46 height 18
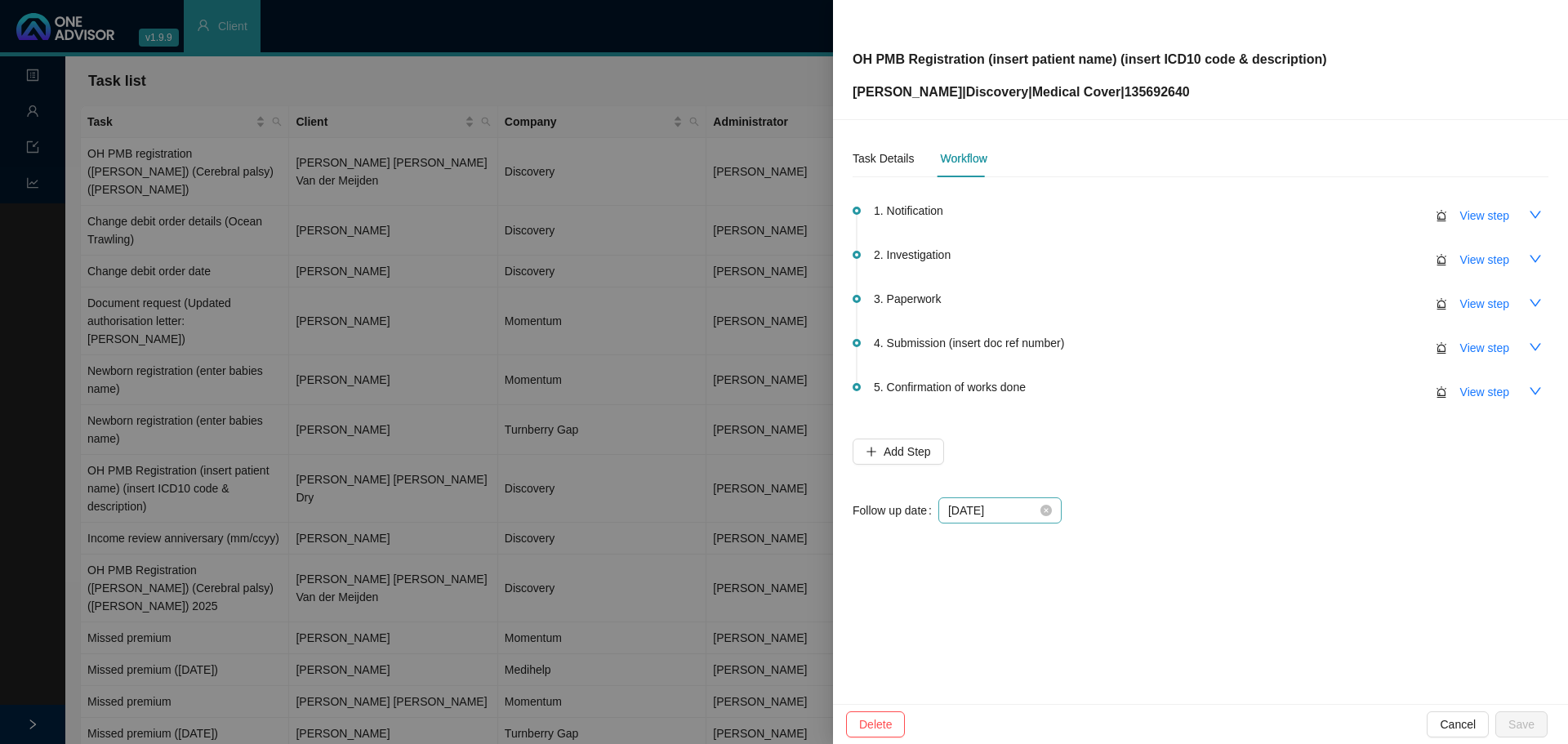
click at [1047, 518] on div "2025-09-25" at bounding box center [1000, 510] width 104 height 18
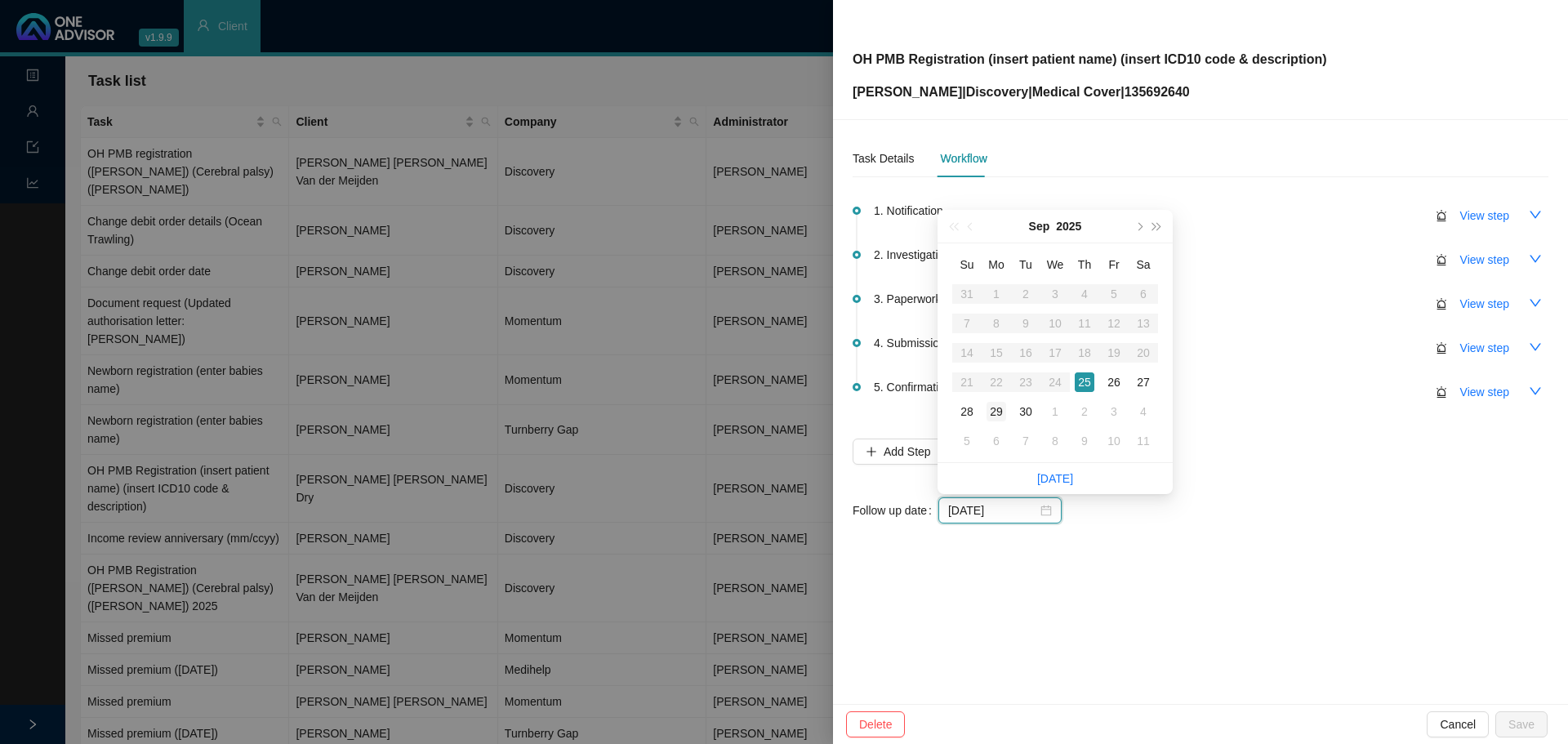
type input "2025-09-29"
click at [993, 412] on div "29" at bounding box center [995, 410] width 19 height 19
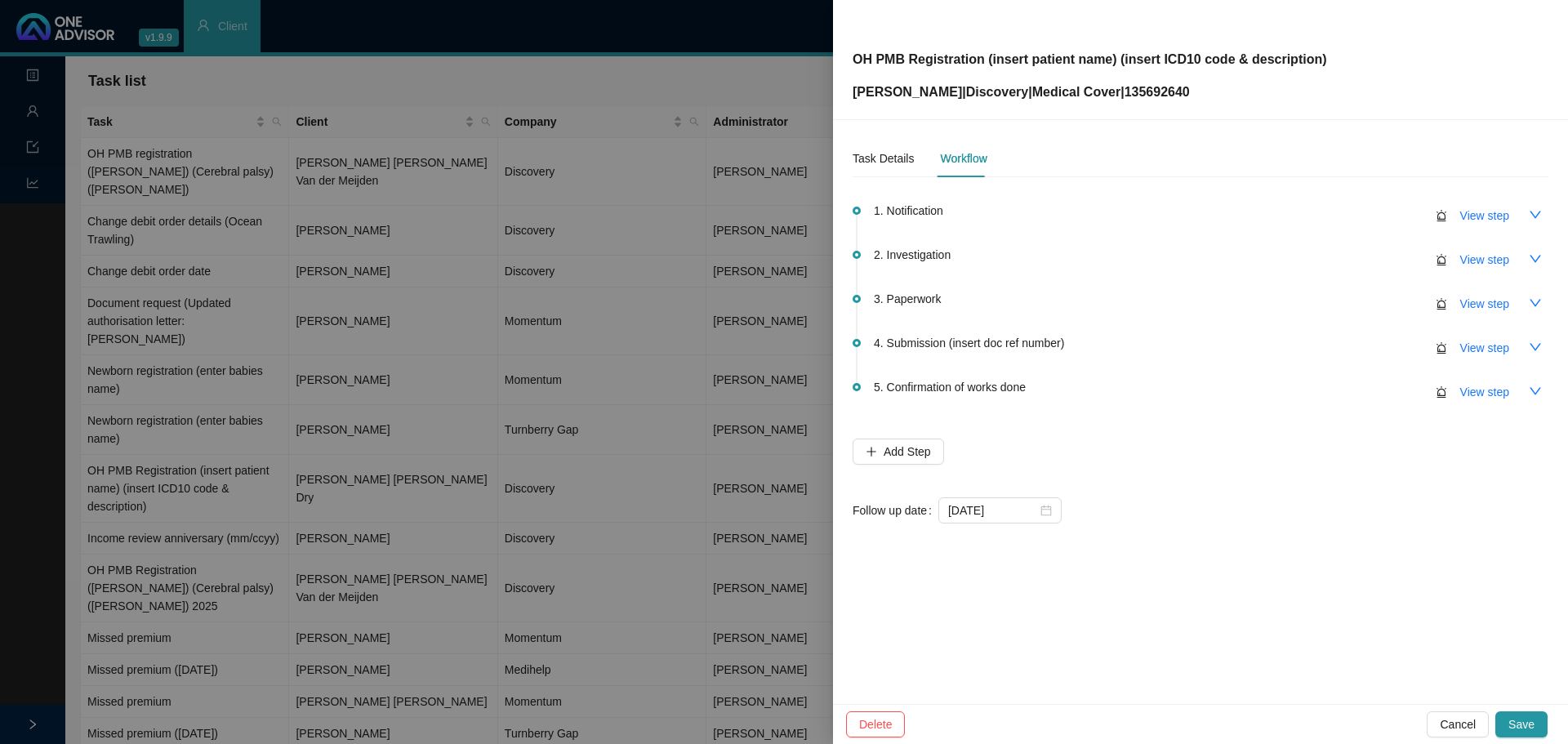
click at [1520, 724] on span "Save" at bounding box center [1521, 724] width 26 height 18
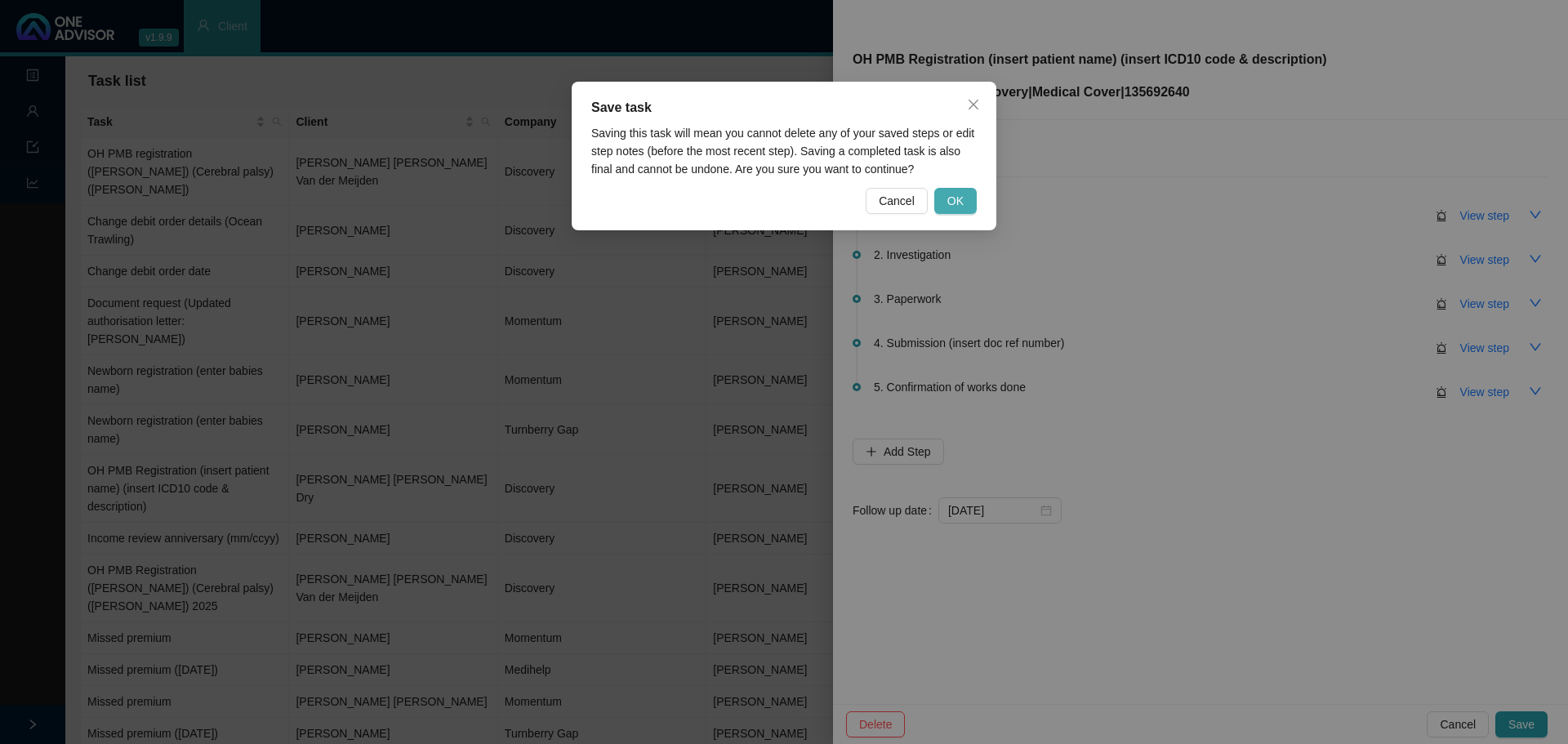
click at [960, 201] on span "OK" at bounding box center [955, 200] width 17 height 18
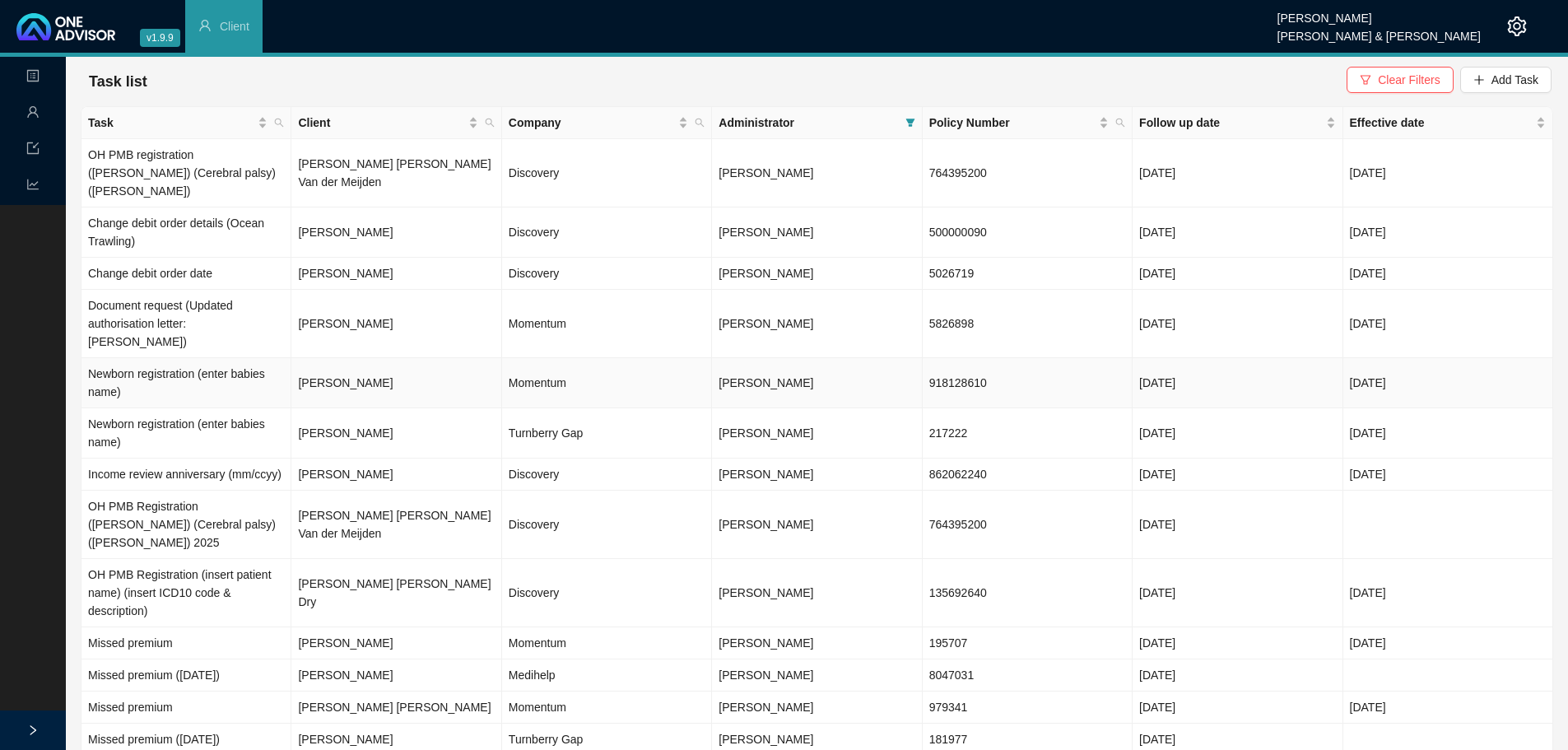
click at [567, 358] on td "Momentum" at bounding box center [606, 383] width 210 height 50
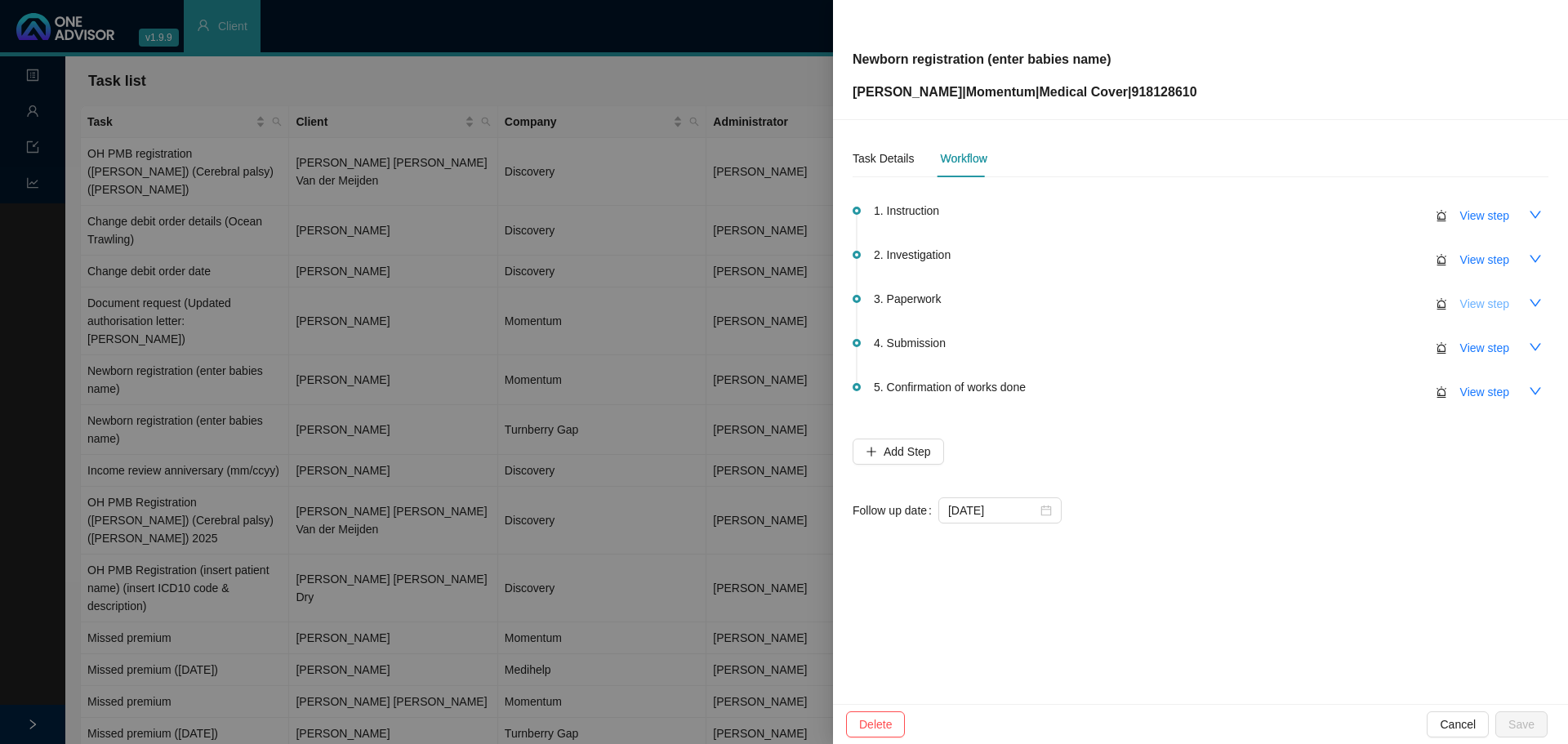
click at [1495, 305] on span "View step" at bounding box center [1484, 303] width 49 height 18
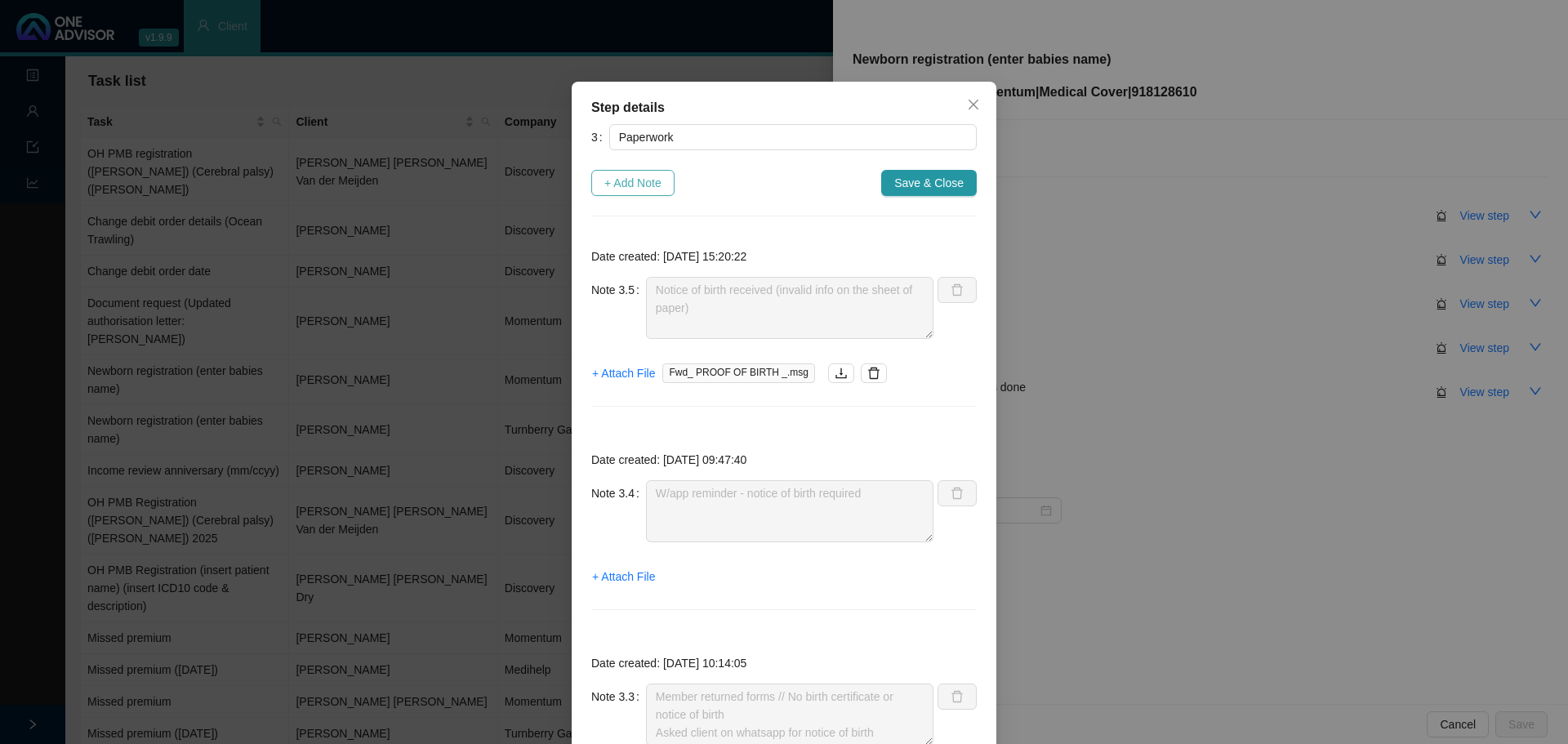
click at [616, 183] on span "+ Add Note" at bounding box center [633, 183] width 57 height 18
type textarea "Notice of birth received (invalid info on the sheet of paper)"
type textarea "W/app reminder - notice of birth required"
type textarea "Member returned forms // No birth certificate or notice of birth Asked client o…"
type textarea "Informed client on w/app"
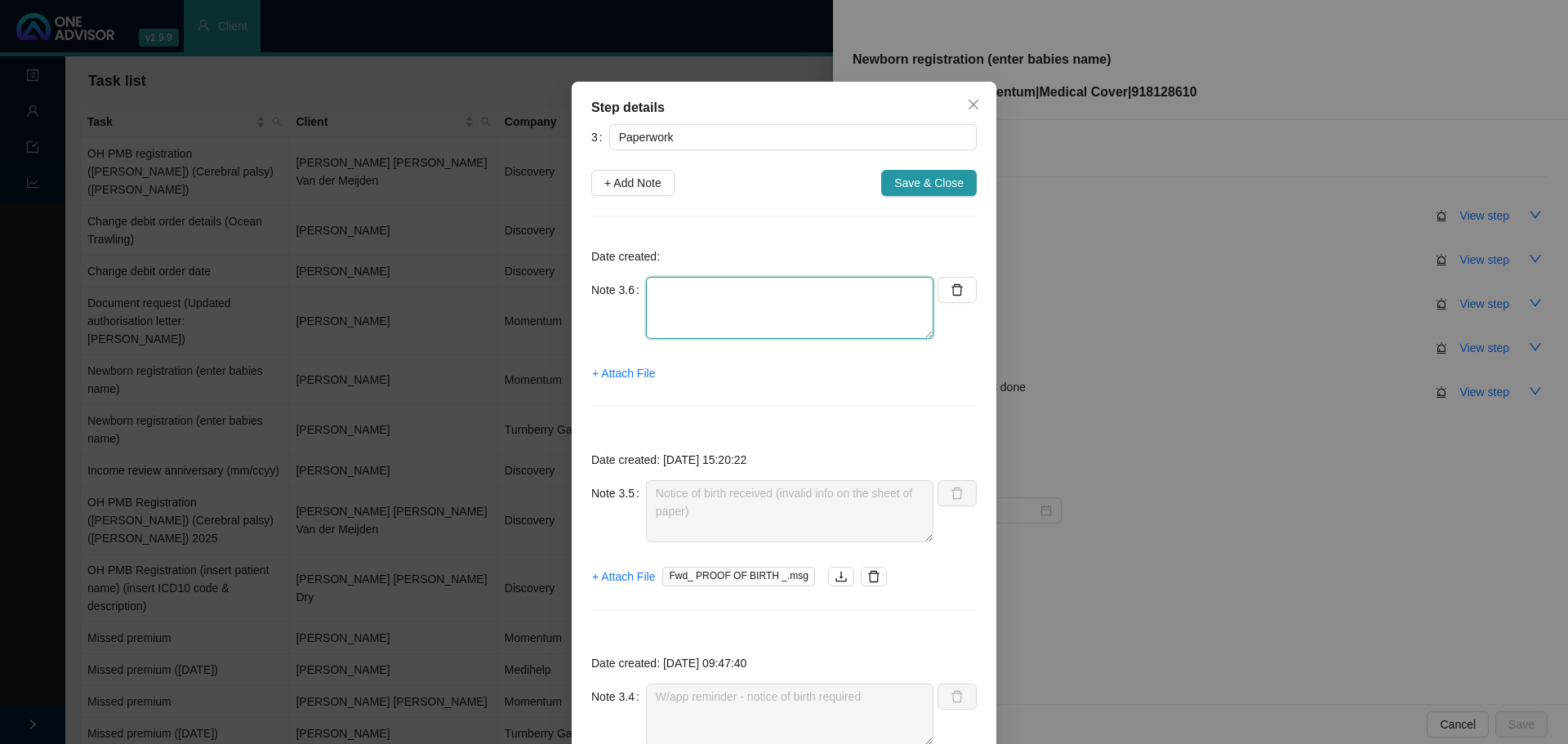
click at [678, 294] on textarea at bounding box center [790, 308] width 287 height 62
type textarea "Birth certificate received"
click at [628, 371] on span "+ Attach File" at bounding box center [624, 372] width 63 height 18
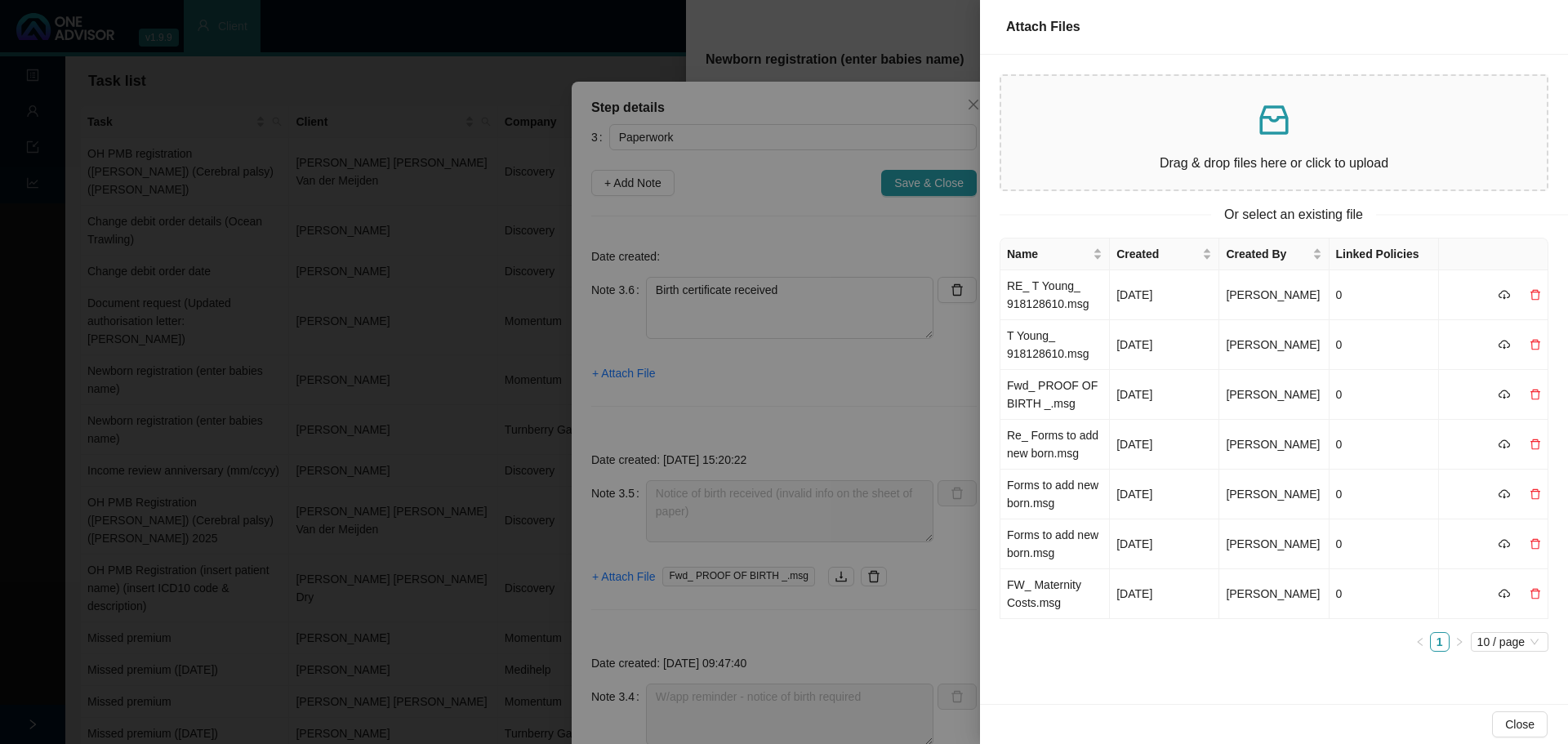
click at [1187, 132] on p at bounding box center [1273, 120] width 519 height 39
click at [1243, 145] on div "Drag & drop files here or click to upload" at bounding box center [1273, 132] width 519 height 87
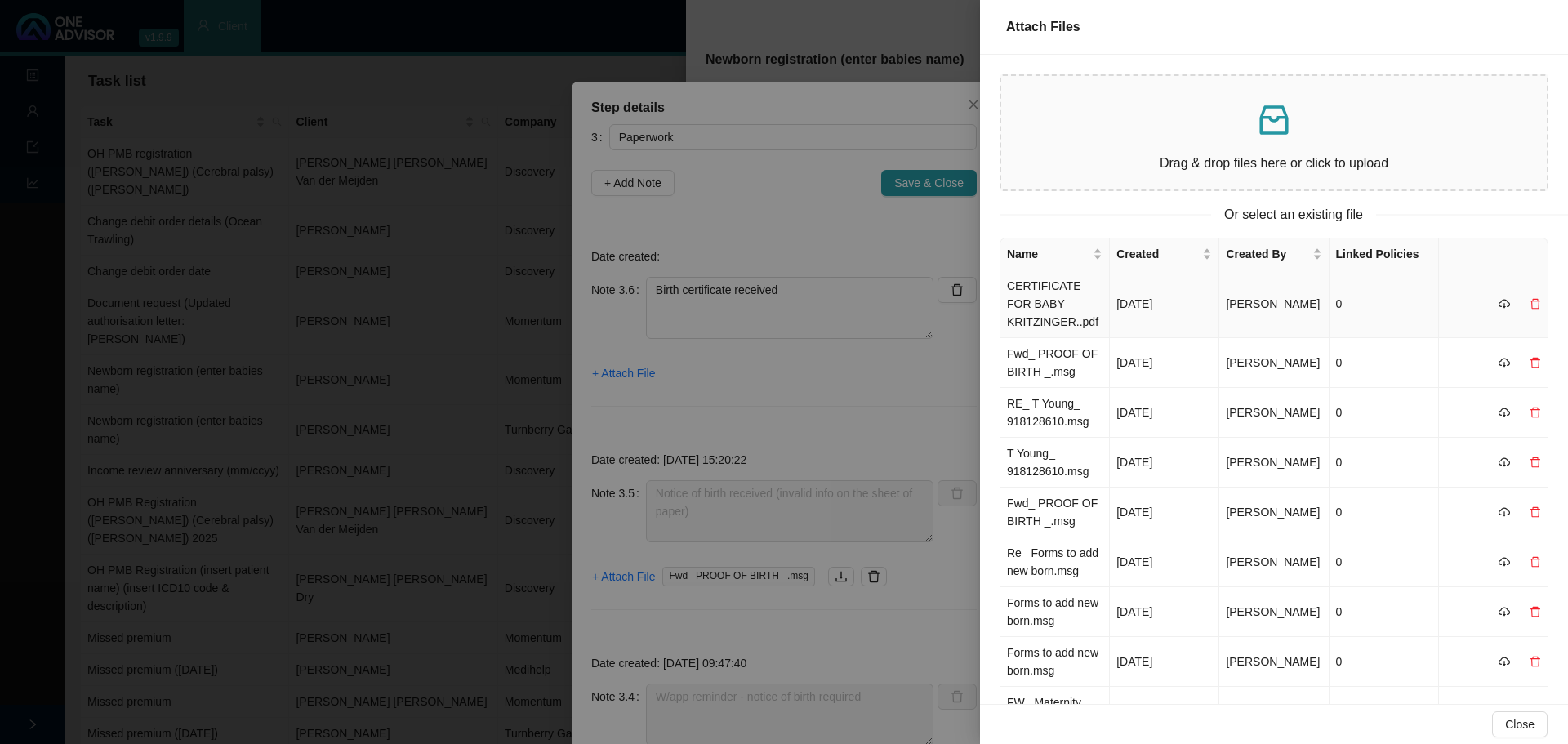
click at [1040, 309] on td "CERTIFICATE FOR BABY KRITZINGER..pdf" at bounding box center [1055, 304] width 109 height 68
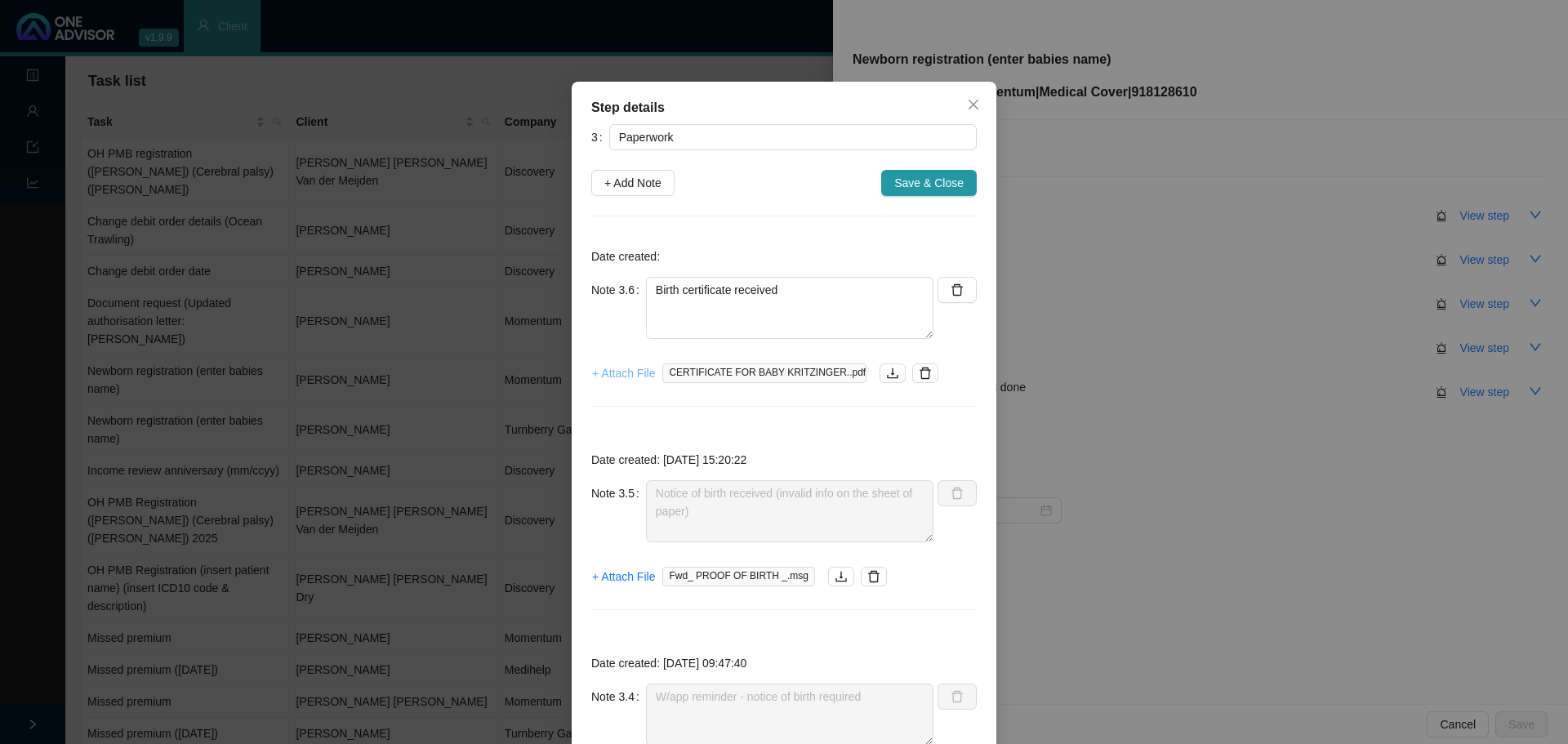
click at [640, 374] on span "+ Attach File" at bounding box center [624, 372] width 63 height 18
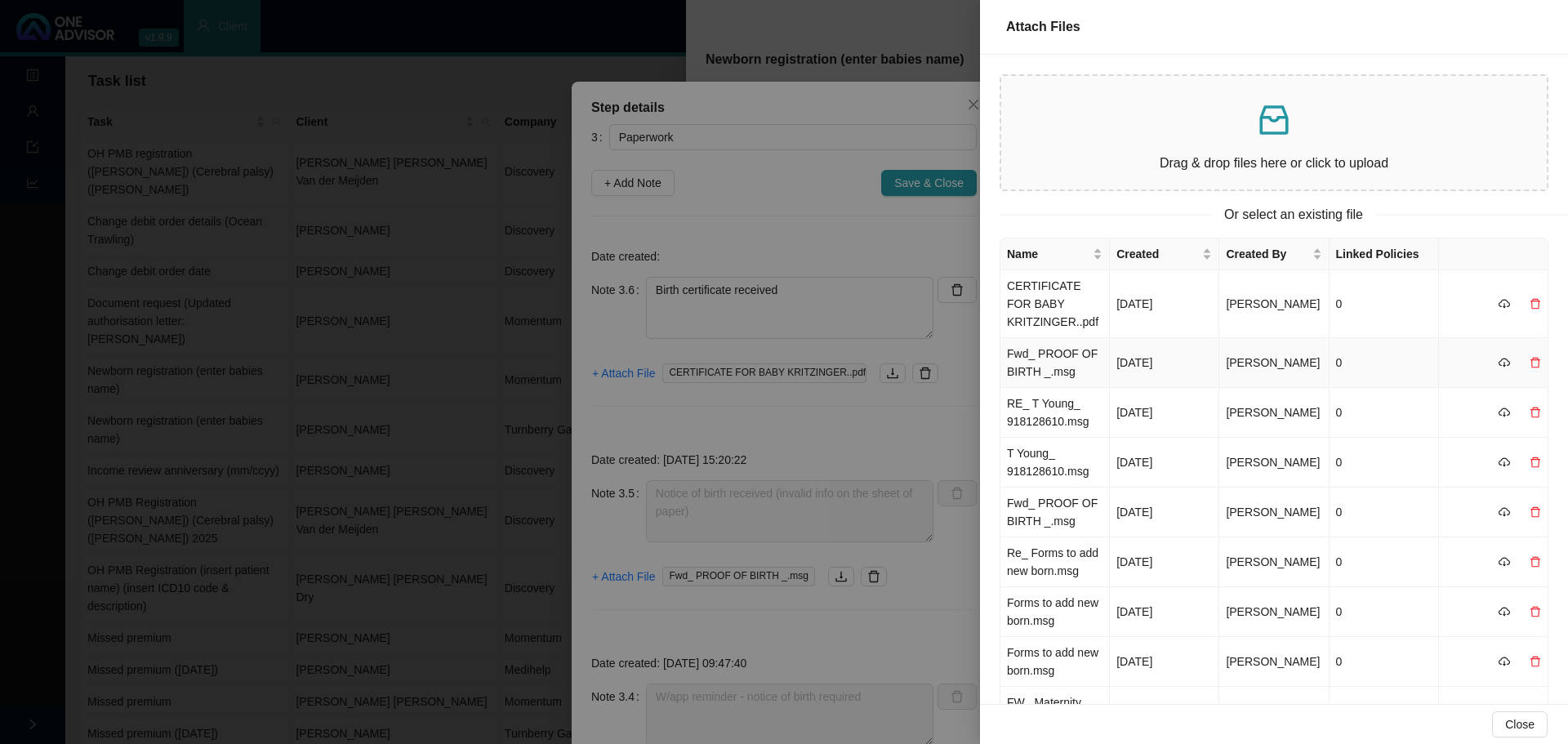
click at [1037, 358] on td "Fwd_ PROOF OF BIRTH _.msg" at bounding box center [1055, 363] width 109 height 50
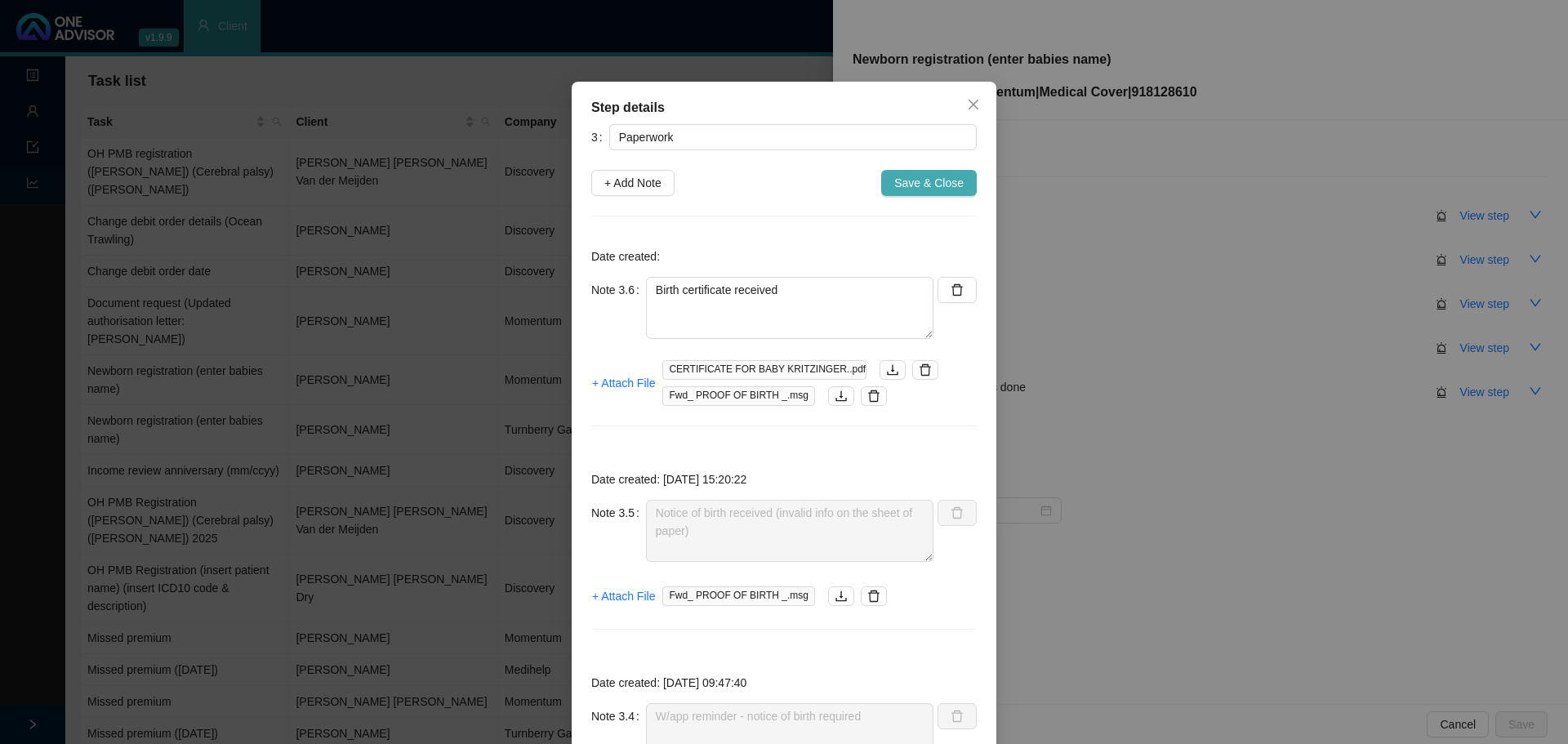
click at [899, 191] on span "Save & Close" at bounding box center [929, 183] width 70 height 18
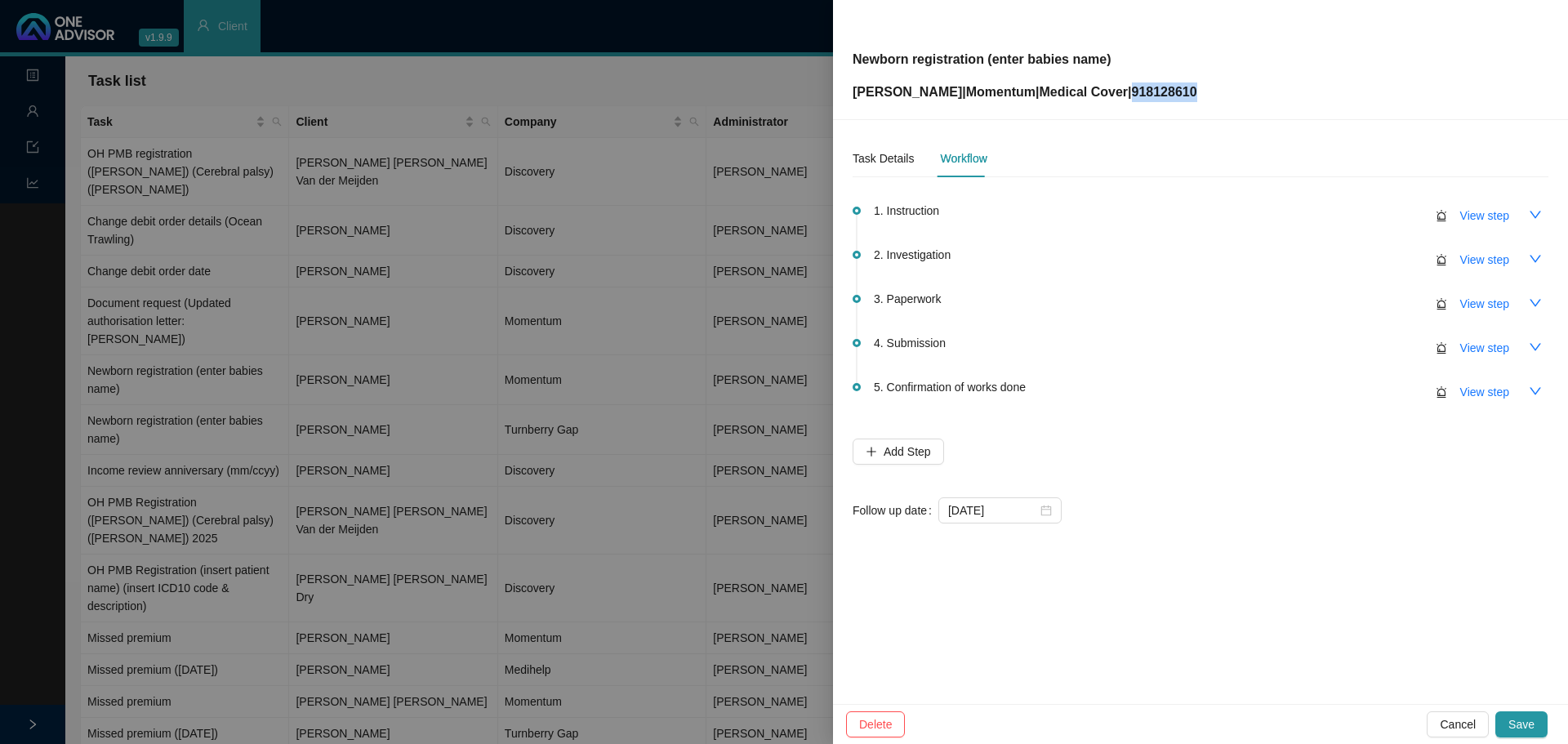
drag, startPoint x: 1176, startPoint y: 93, endPoint x: 1119, endPoint y: 95, distance: 57.0
click at [1119, 95] on div "Newborn registration (enter babies name) Tegan Young | Momentum | Medical Cover…" at bounding box center [1200, 60] width 696 height 85
copy p "918128610"
click at [1523, 345] on button "button" at bounding box center [1535, 347] width 26 height 26
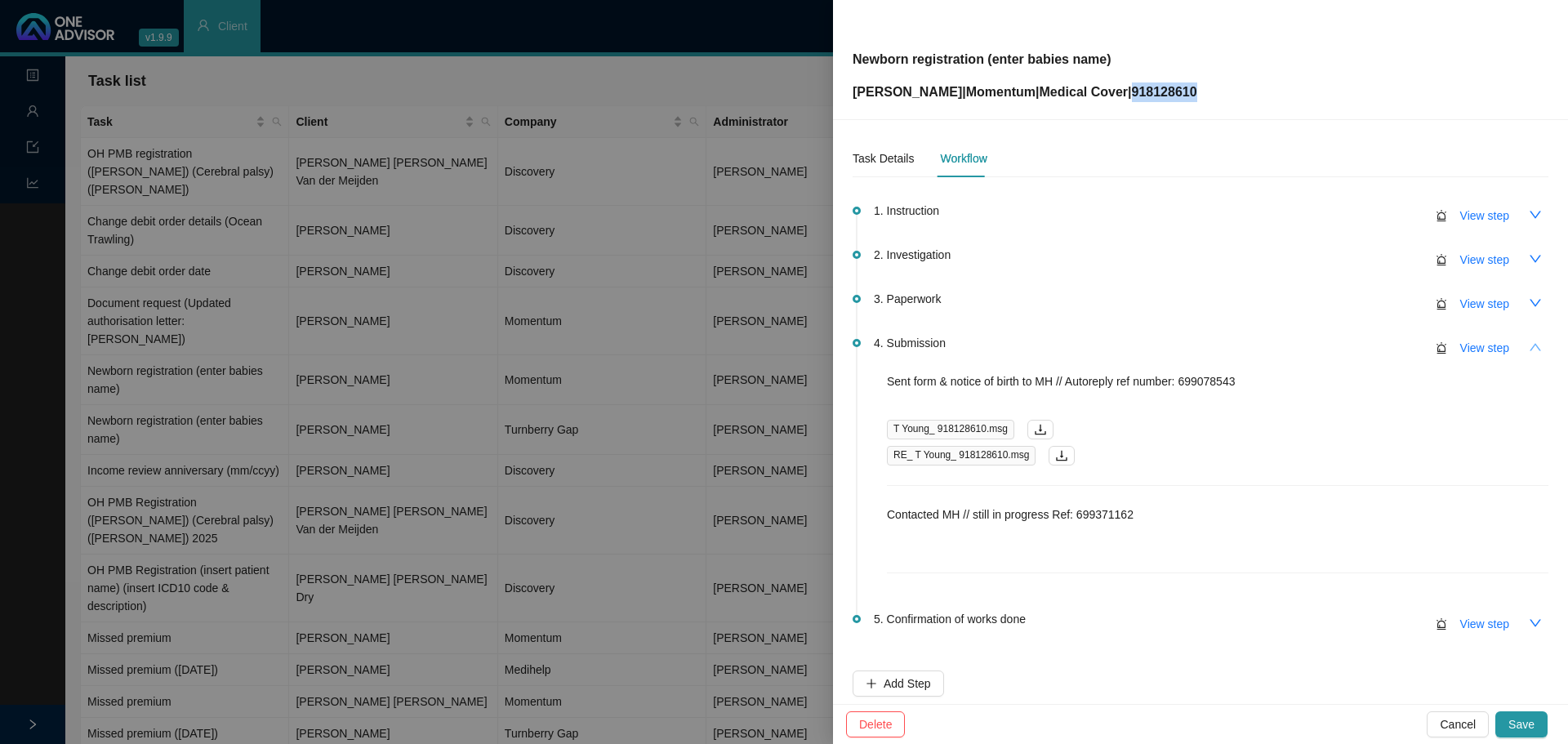
click at [1529, 344] on icon "up" at bounding box center [1535, 347] width 11 height 7
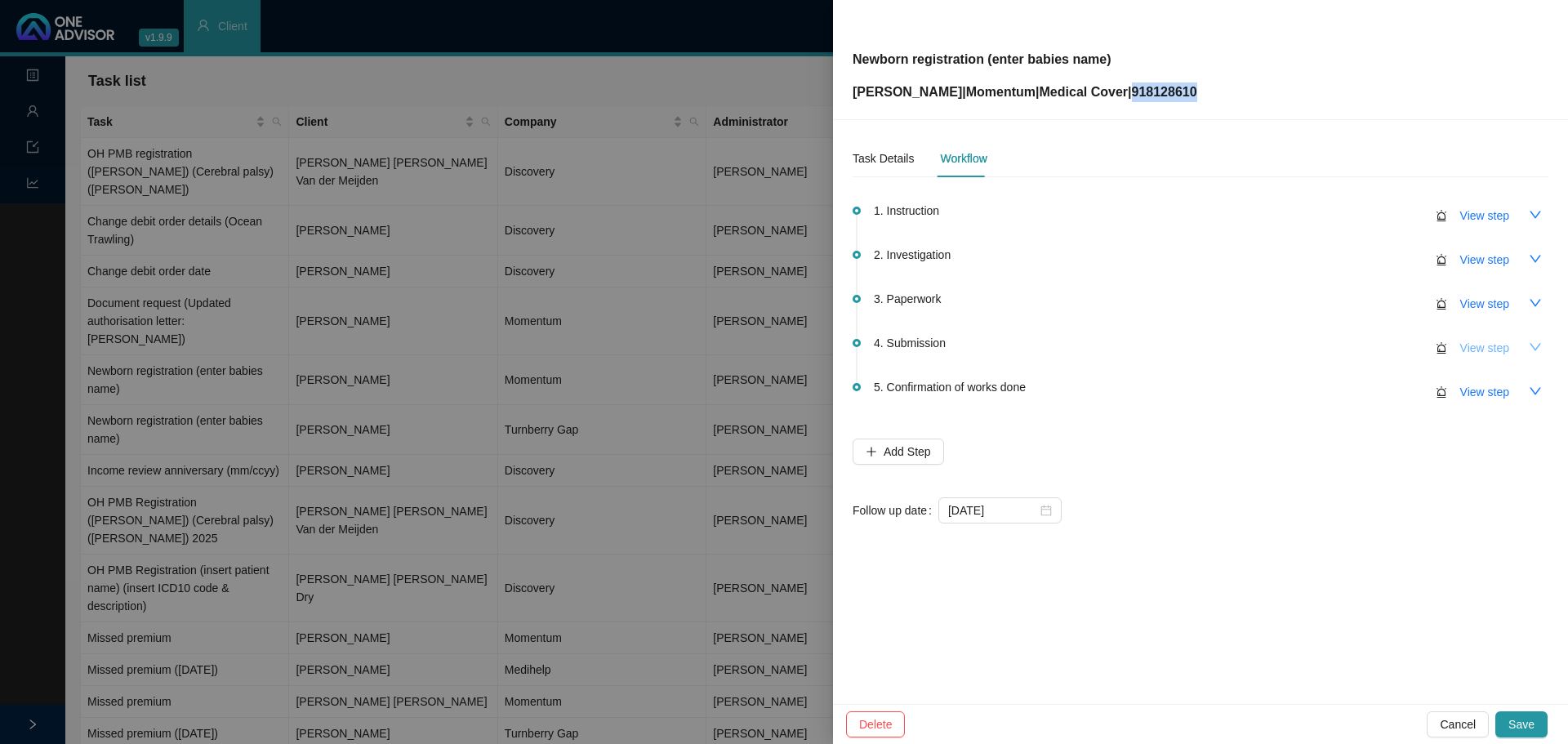
click at [1518, 344] on button "View step" at bounding box center [1484, 347] width 75 height 26
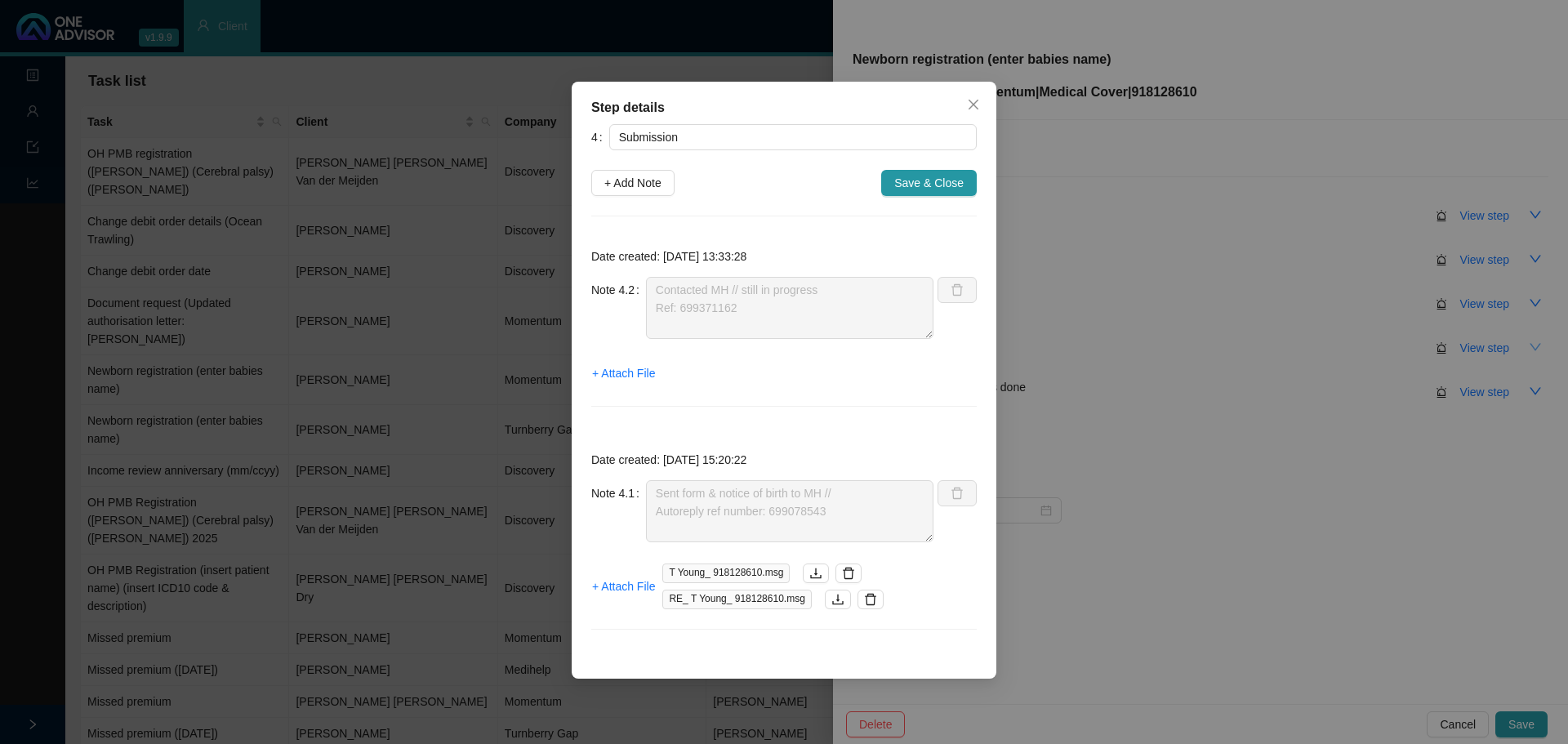
click at [627, 511] on div "Note 4.1 Sent form & notice of birth to MH // Autoreply ref number: 699078543" at bounding box center [762, 511] width 342 height 62
click at [648, 189] on span "+ Add Note" at bounding box center [633, 183] width 57 height 18
type textarea "Contacted MH // still in progress Ref: 699371162"
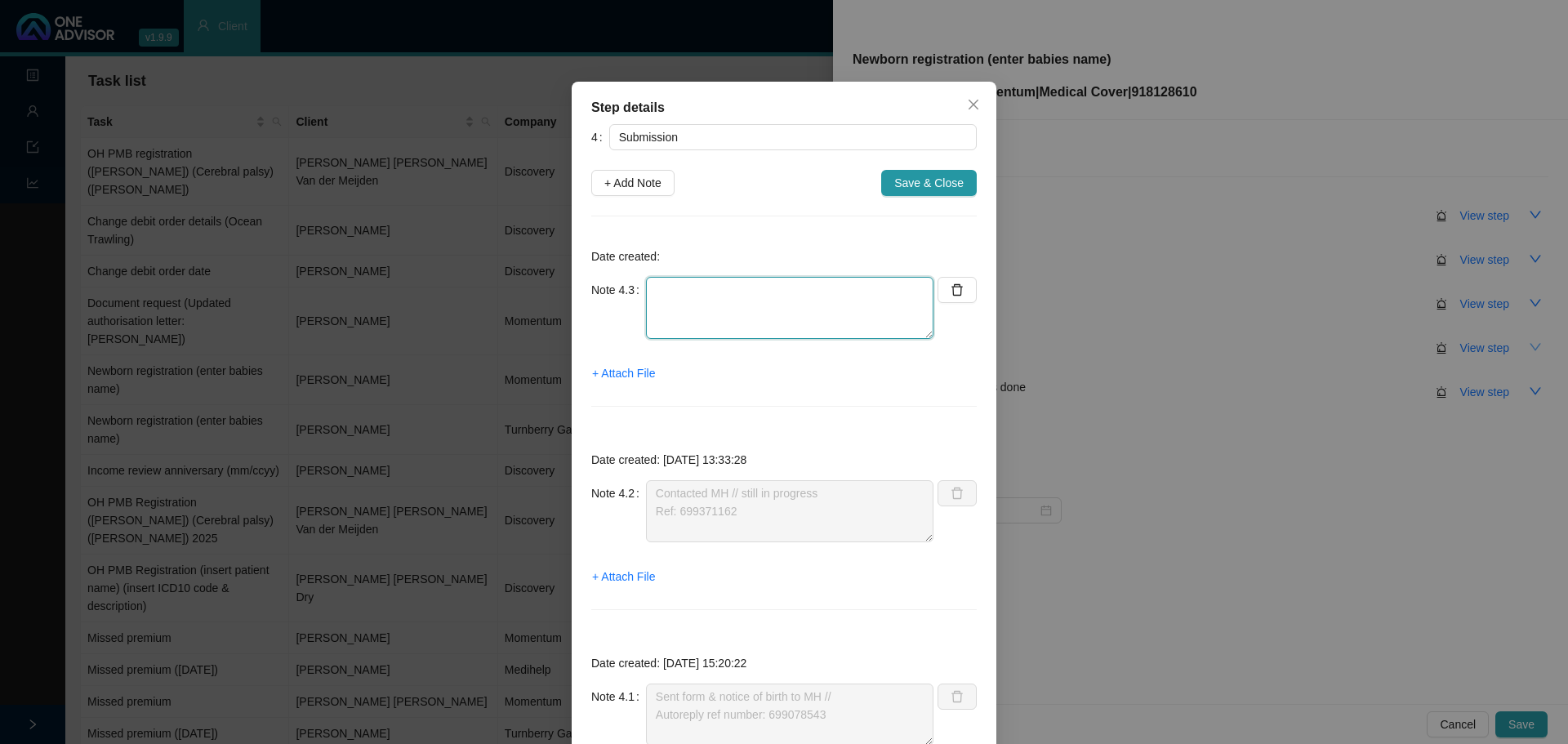
click at [668, 292] on textarea at bounding box center [790, 308] width 287 height 62
click at [633, 374] on span "+ Attach File" at bounding box center [624, 372] width 63 height 18
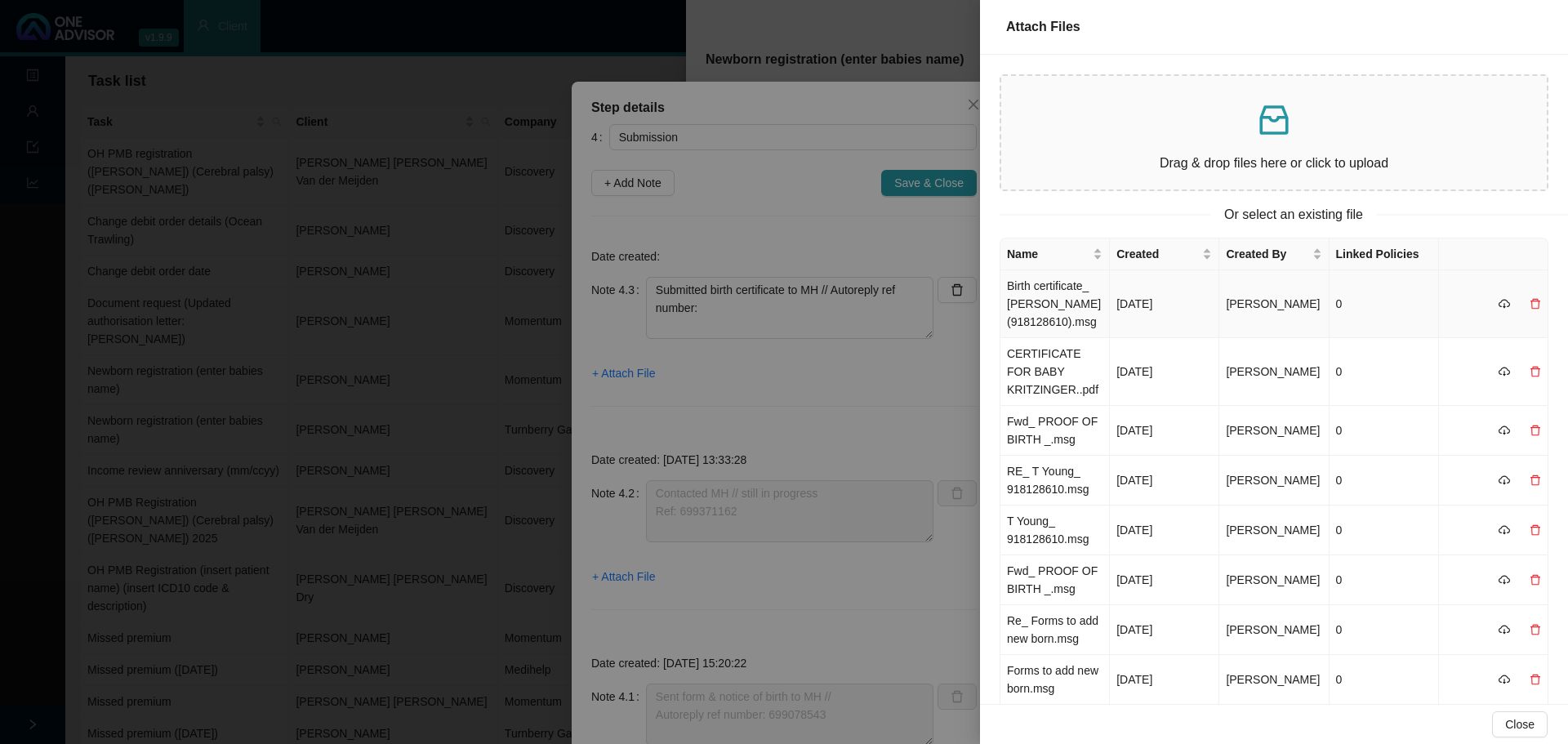
click at [1052, 310] on td "Birth certificate_ T Young (918128610).msg" at bounding box center [1055, 304] width 109 height 68
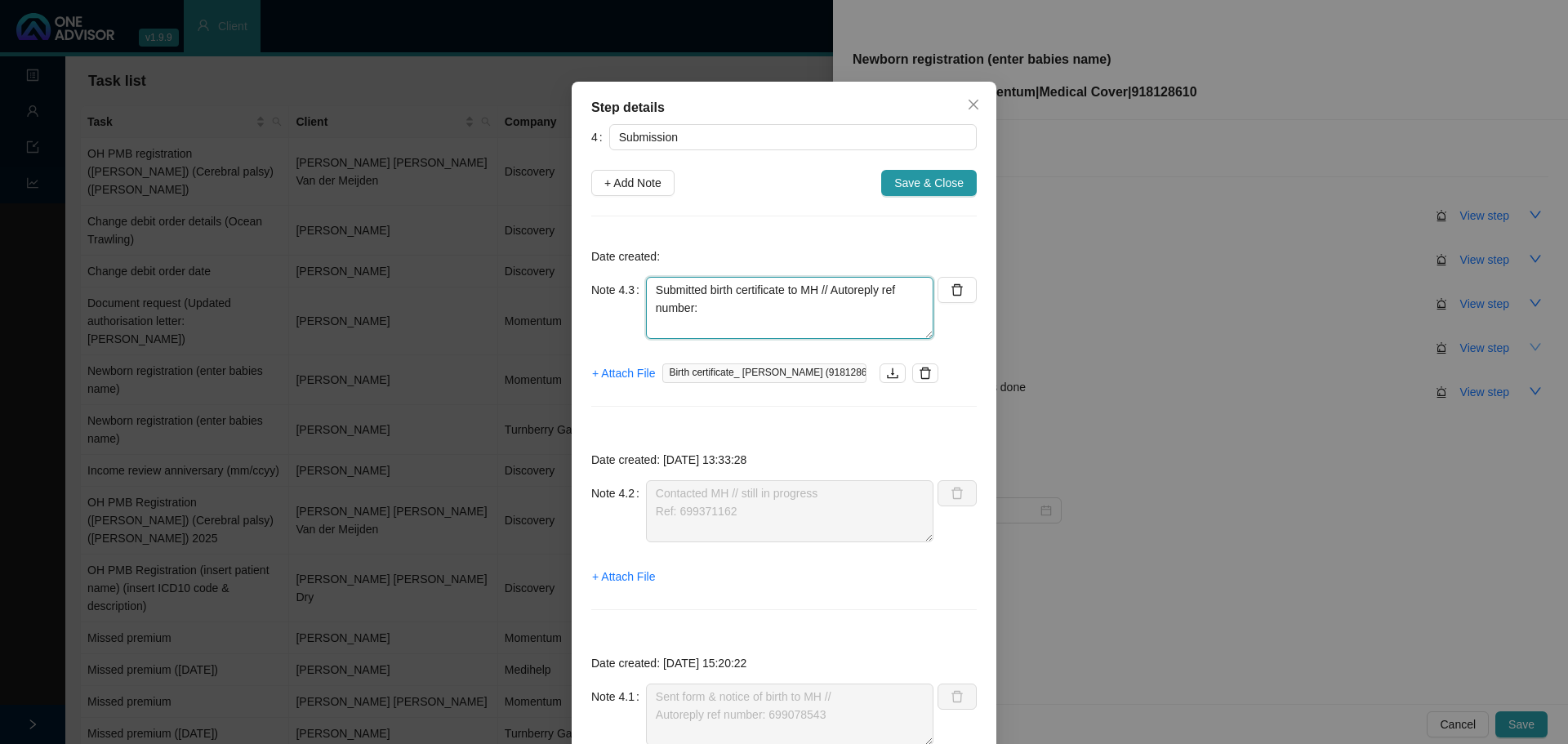
click at [710, 306] on textarea "Submitted birth certificate to MH // Autoreply ref number:" at bounding box center [790, 308] width 287 height 62
paste textarea "699639326."
type textarea "Submitted birth certificate to MH // Autoreply ref number: 699639326."
click at [613, 374] on span "+ Attach File" at bounding box center [624, 372] width 63 height 18
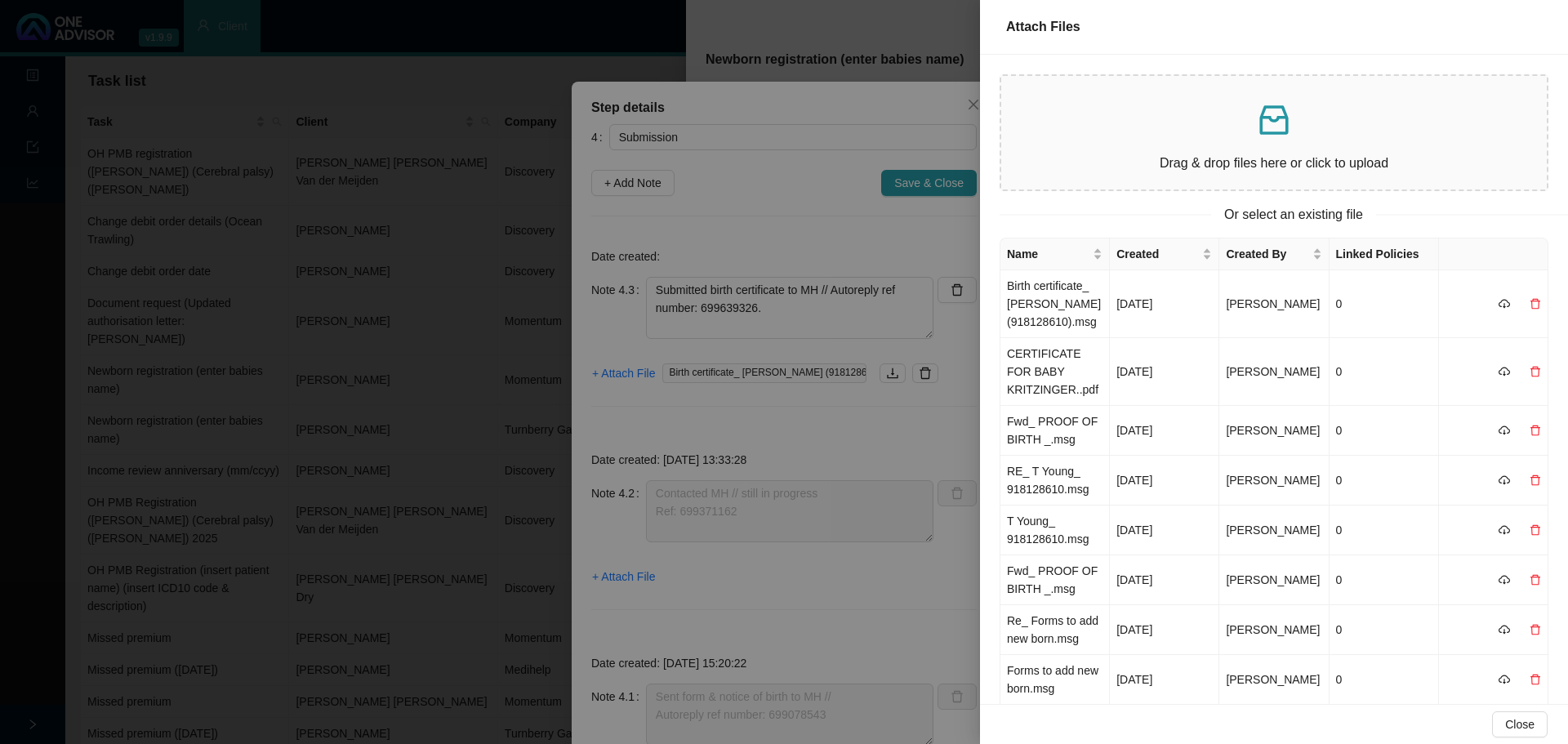
click at [1211, 128] on p at bounding box center [1273, 120] width 519 height 39
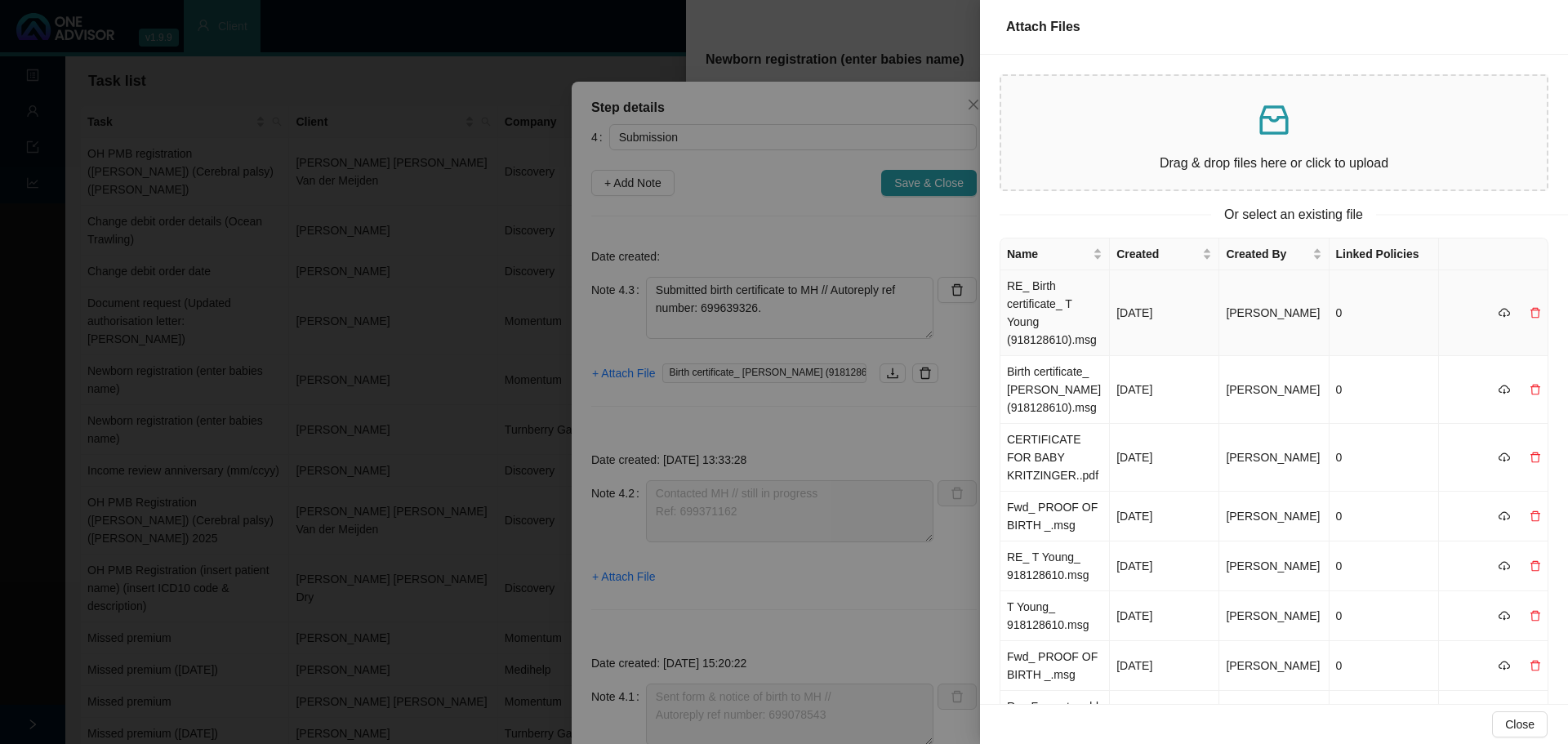
drag, startPoint x: 1035, startPoint y: 321, endPoint x: 1057, endPoint y: 315, distance: 22.8
click at [1035, 321] on td "RE_ Birth certificate_ T Young (918128610).msg" at bounding box center [1055, 313] width 109 height 86
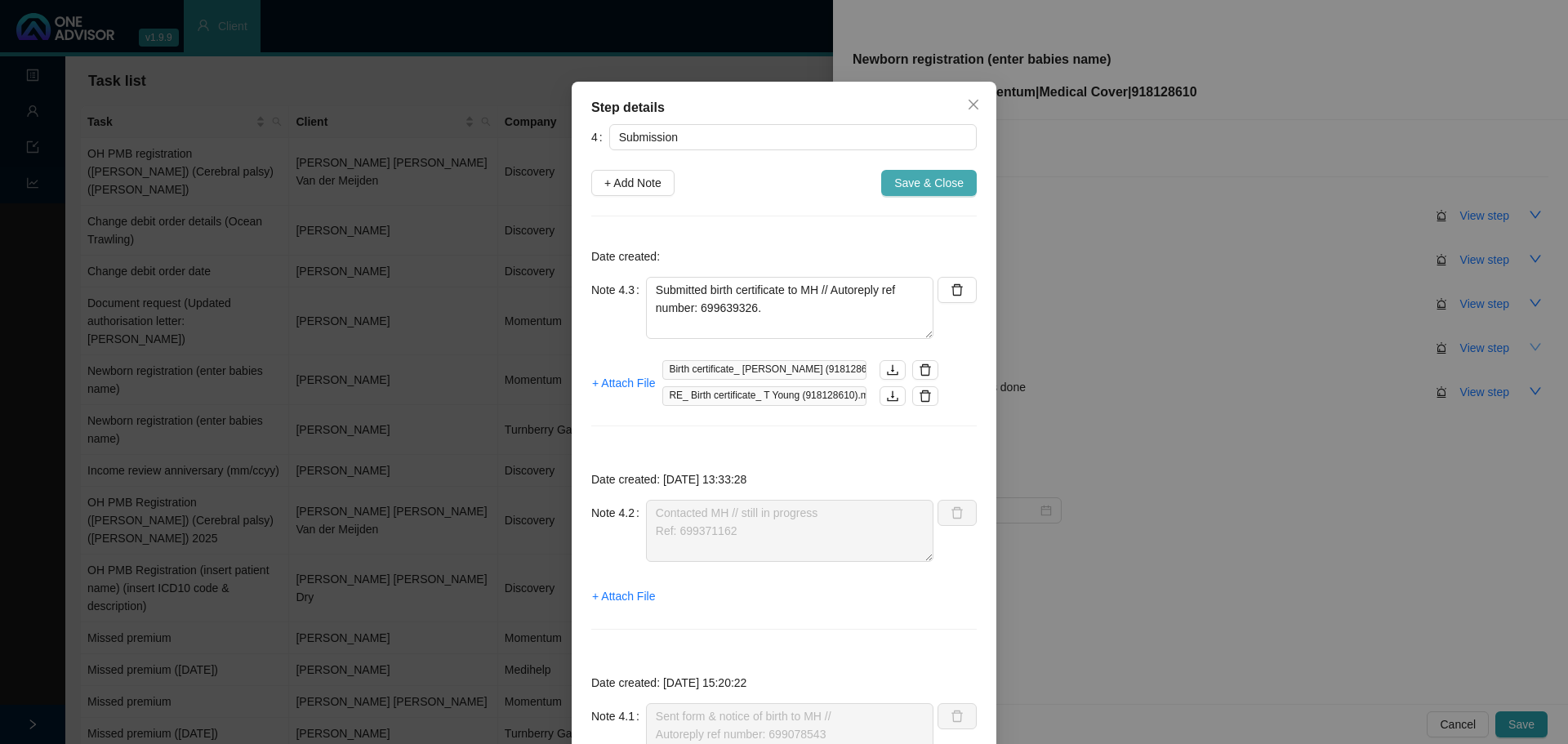
click at [906, 185] on span "Save & Close" at bounding box center [929, 183] width 70 height 18
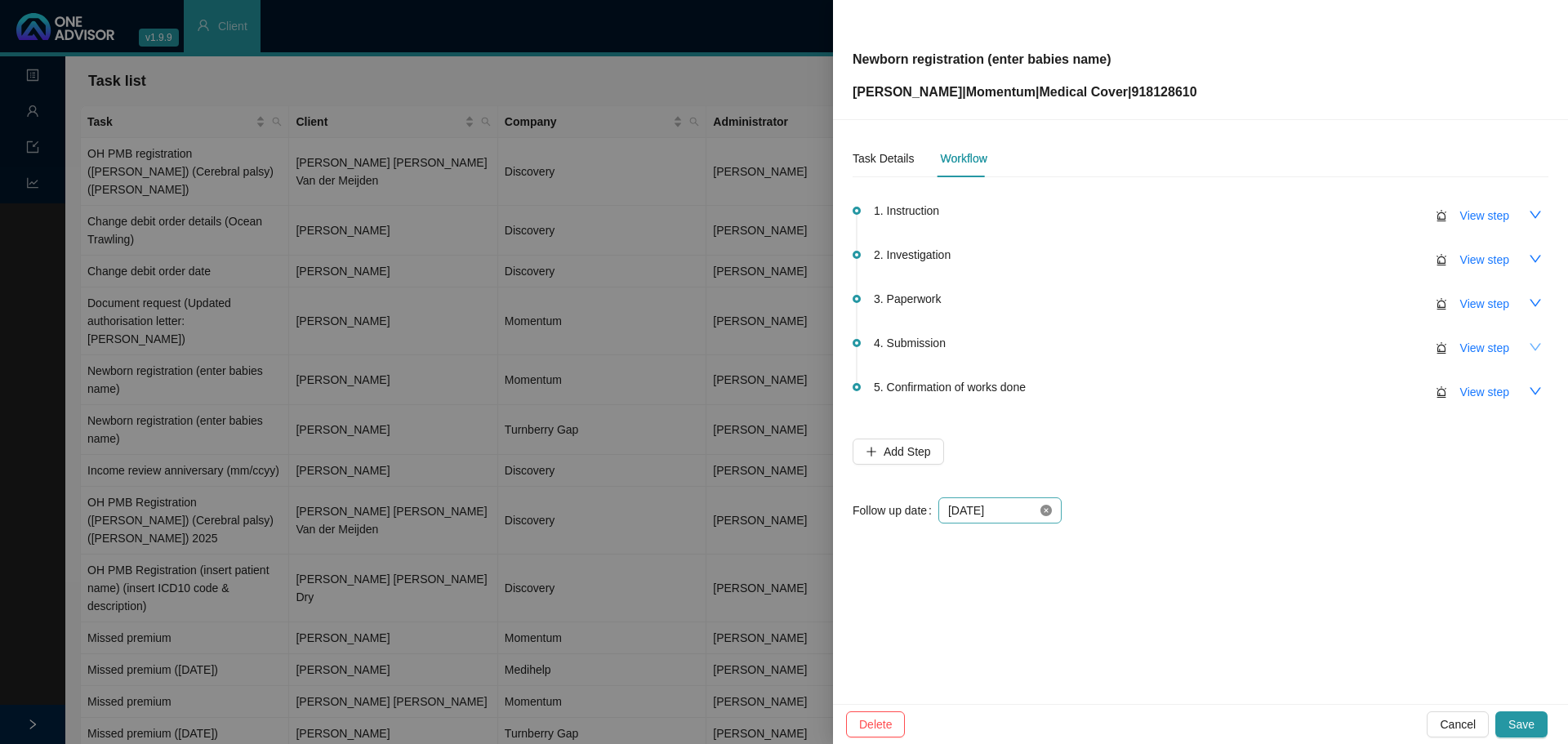
click at [1046, 511] on icon "close-circle" at bounding box center [1045, 510] width 11 height 11
click at [1046, 513] on div at bounding box center [1000, 510] width 104 height 18
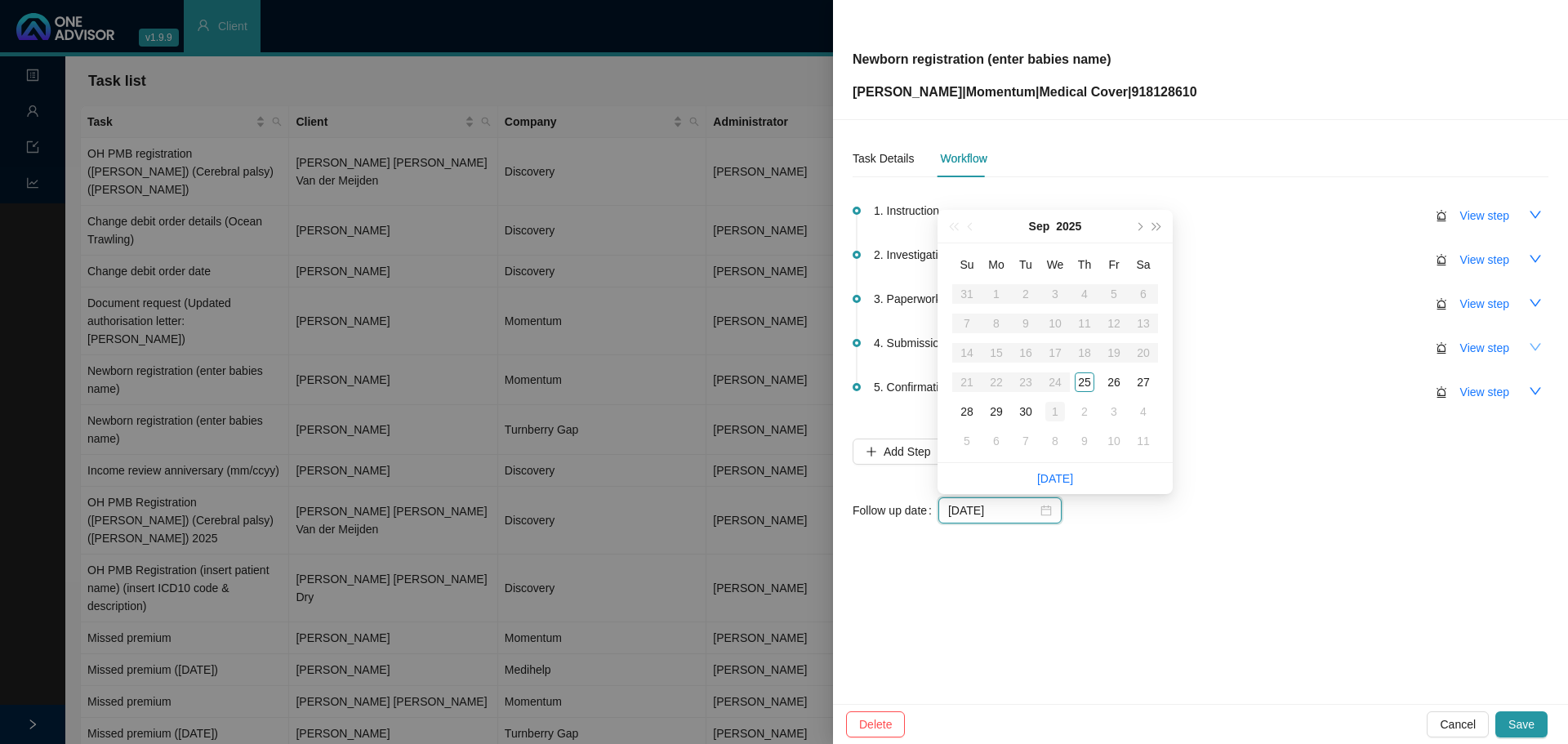
type input "2025-10-01"
type input "2025-09-26"
drag, startPoint x: 1110, startPoint y: 380, endPoint x: 1124, endPoint y: 380, distance: 14.0
click at [1111, 380] on div "26" at bounding box center [1113, 382] width 19 height 19
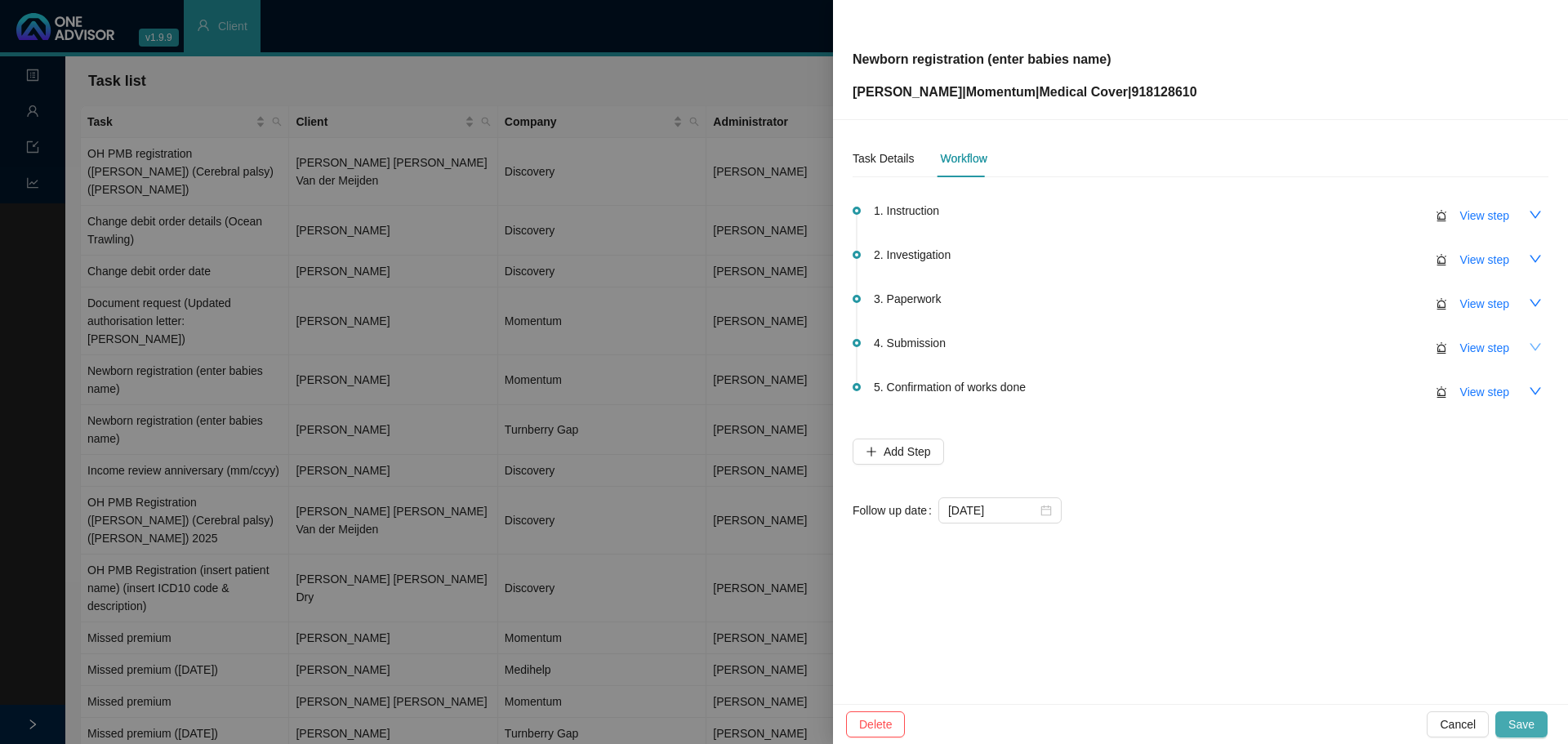
click at [1524, 719] on span "Save" at bounding box center [1521, 724] width 26 height 18
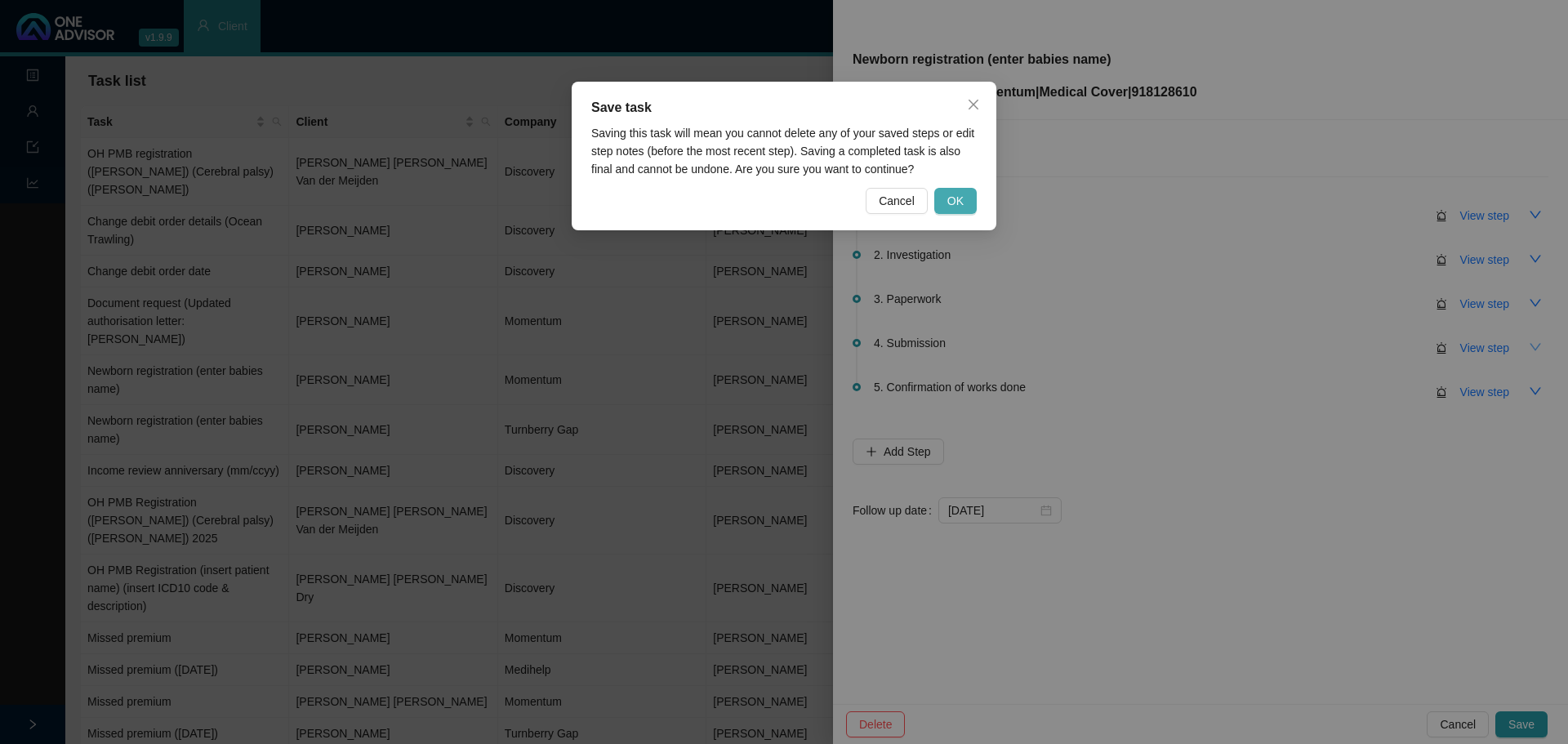
click at [944, 203] on button "OK" at bounding box center [955, 201] width 43 height 26
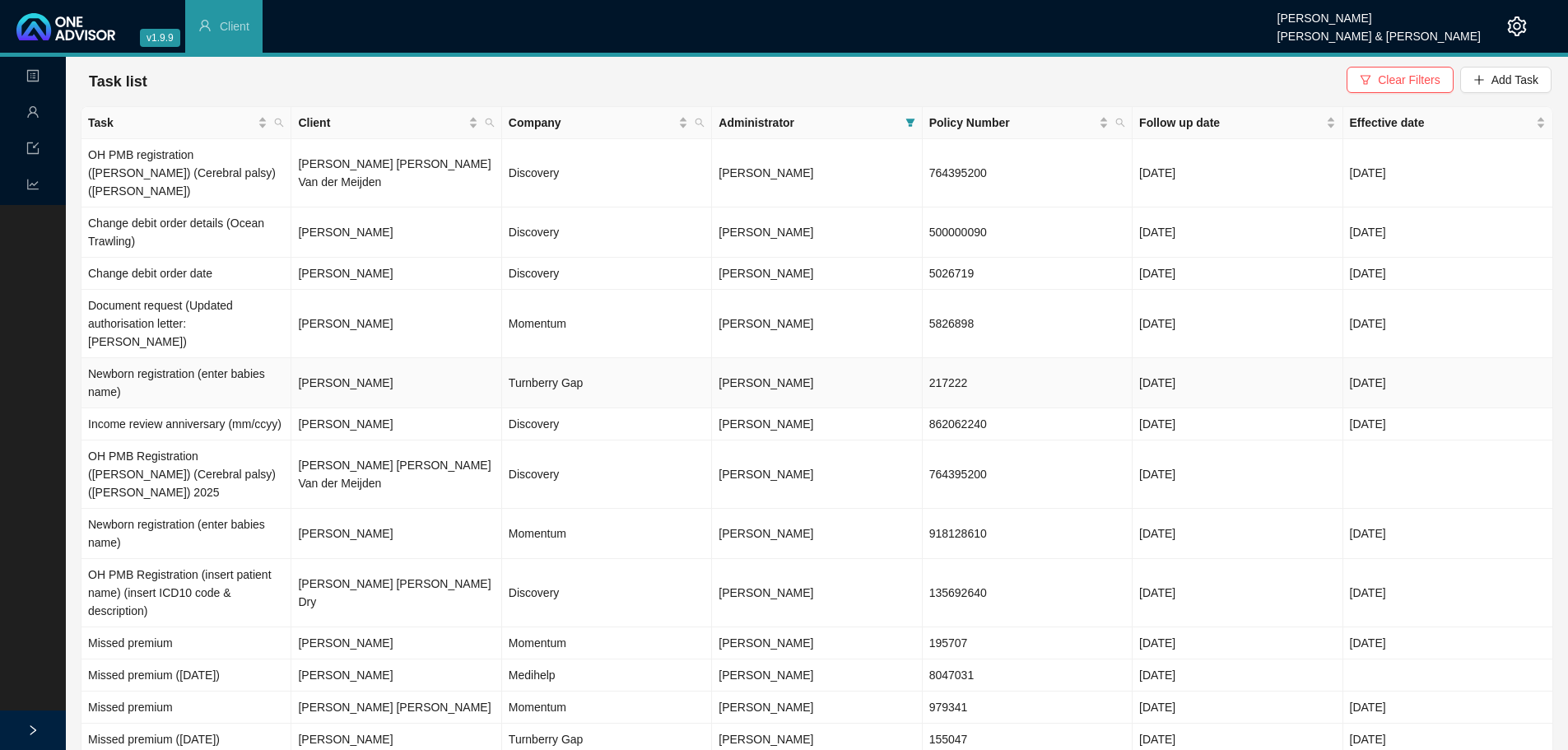
click at [565, 358] on td "Turnberry Gap" at bounding box center [606, 383] width 210 height 50
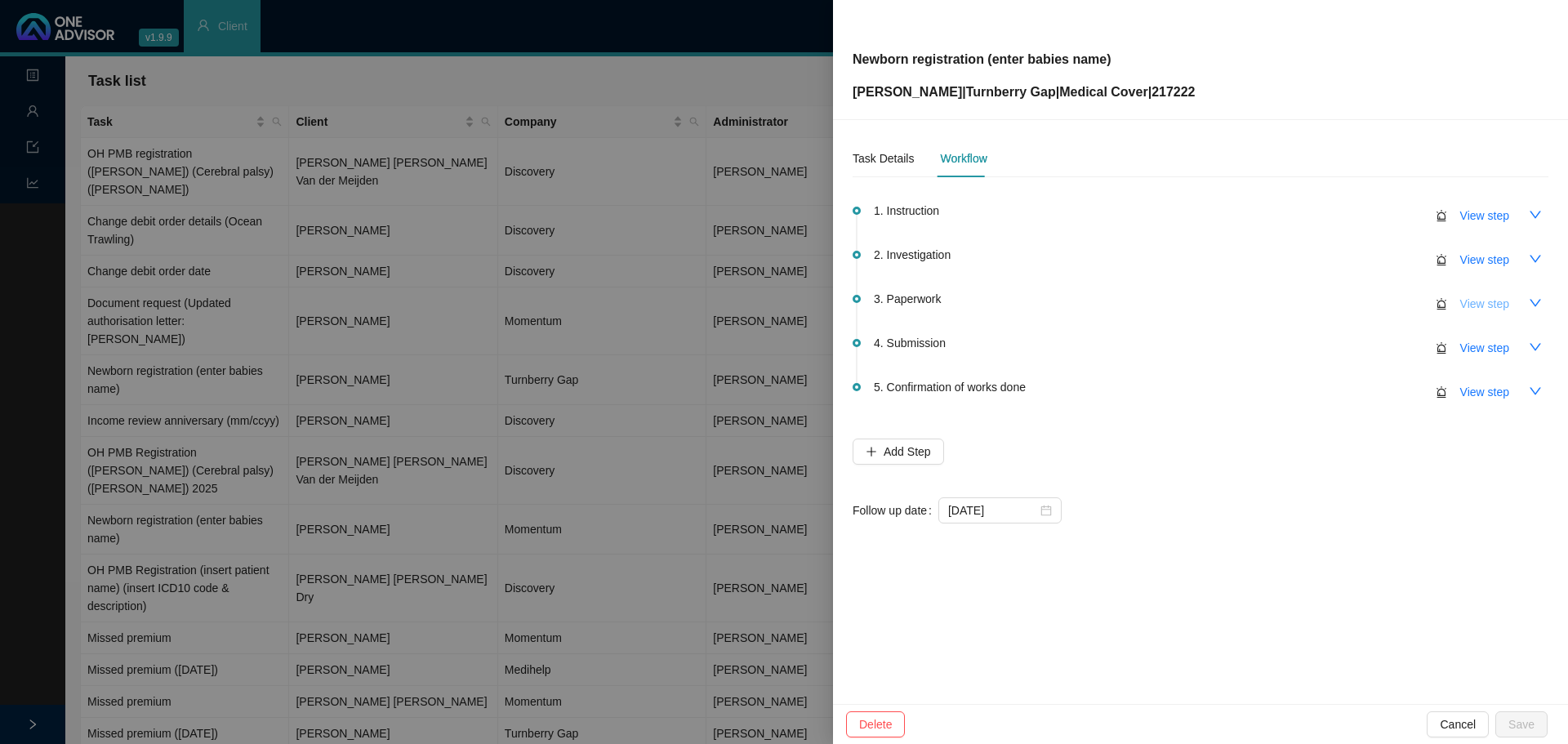
click at [1484, 306] on span "View step" at bounding box center [1484, 303] width 49 height 18
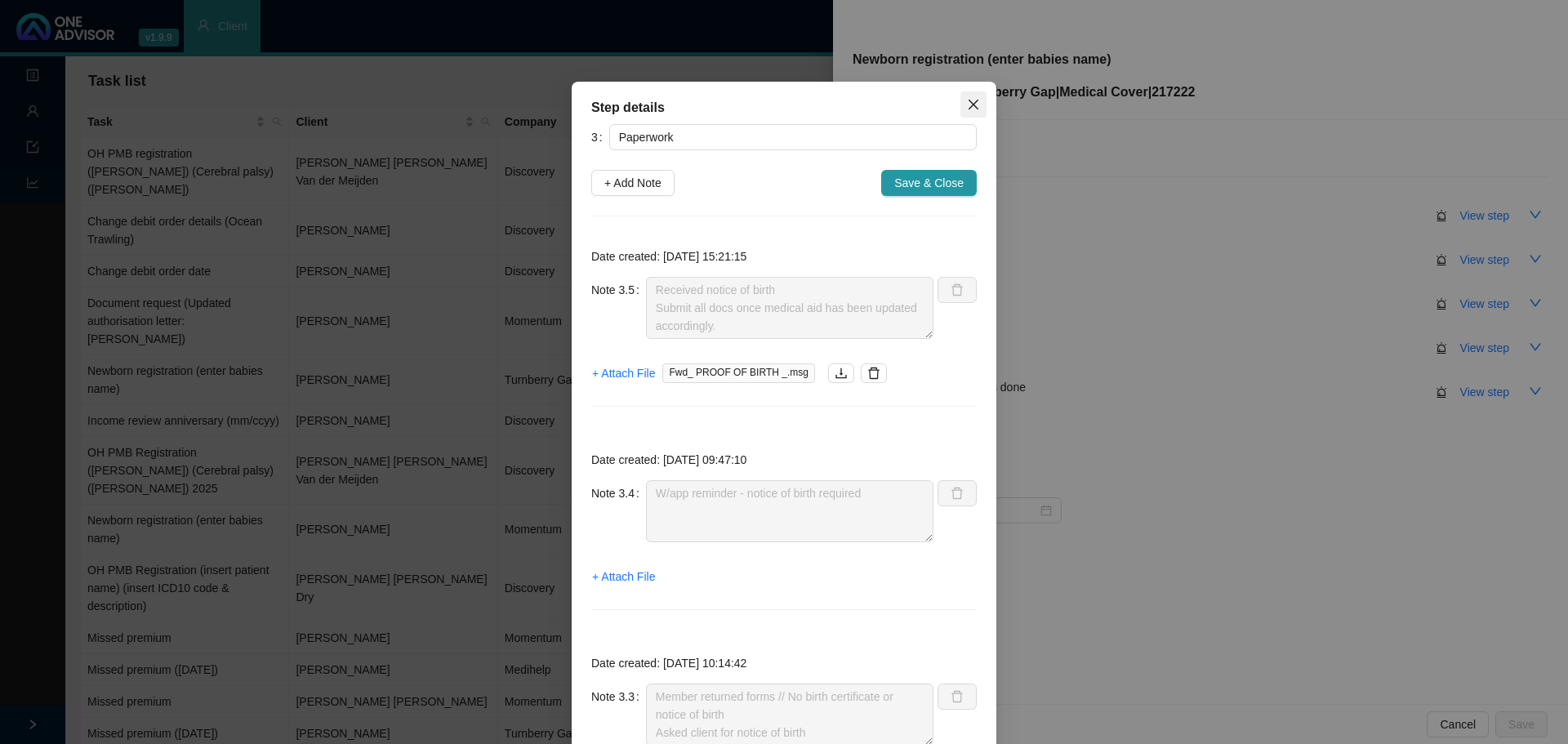
click at [968, 107] on icon "close" at bounding box center [973, 104] width 10 height 10
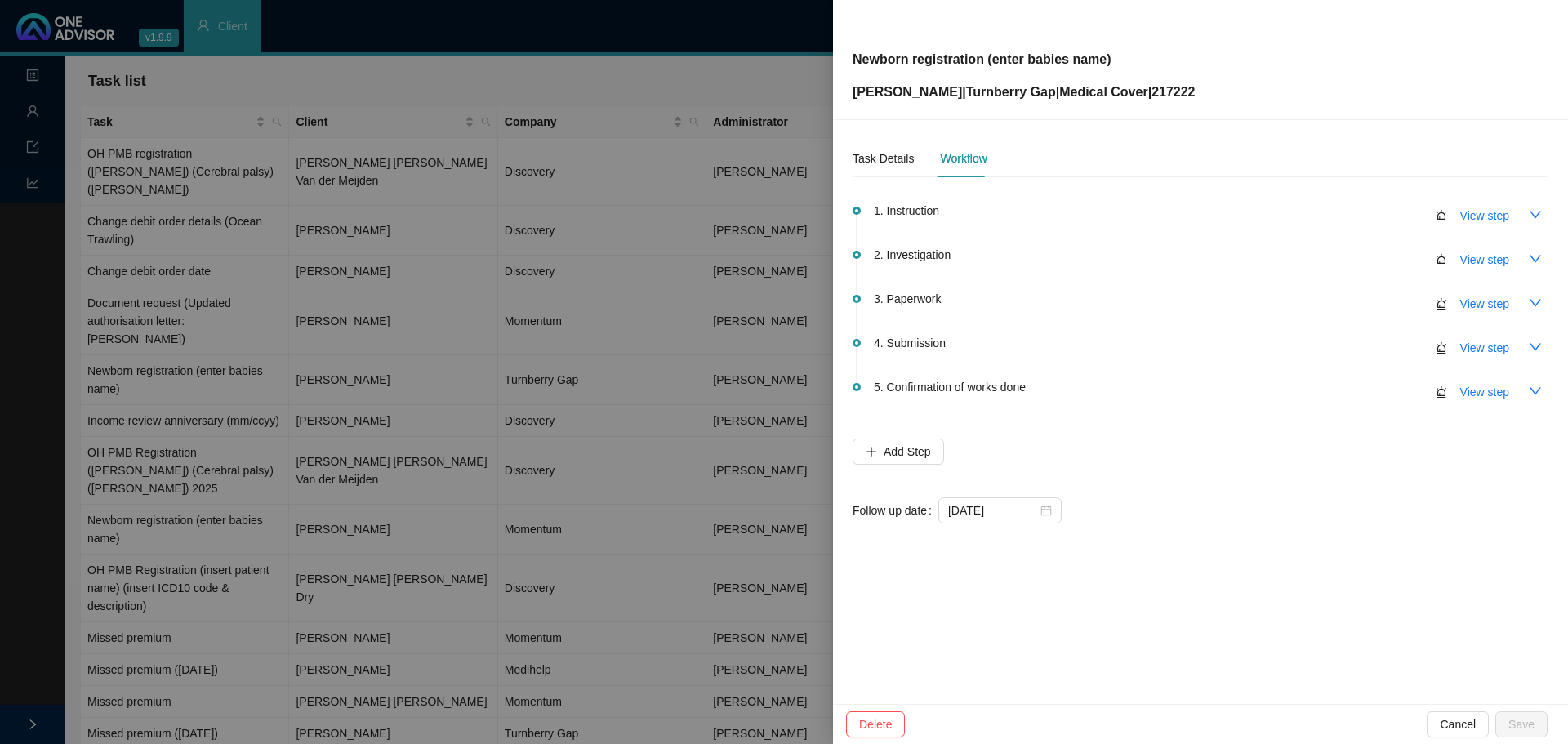
click at [1012, 624] on div "Task Details Workflow 1. Instruction View step 2. Investigation View step 3. Pa…" at bounding box center [1200, 412] width 735 height 584
click at [1047, 510] on icon "close-circle" at bounding box center [1045, 510] width 11 height 11
click at [1046, 510] on div at bounding box center [1000, 510] width 104 height 18
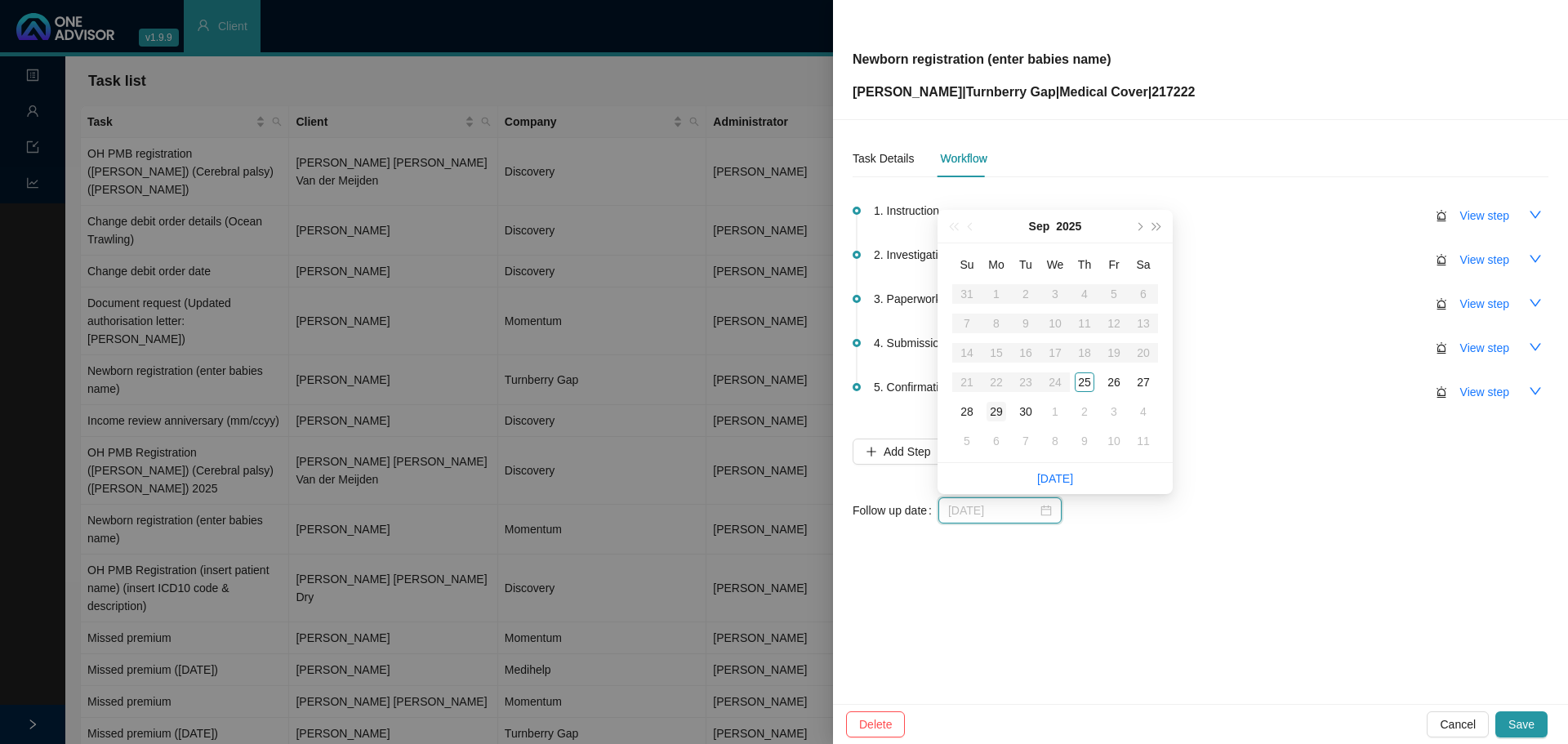
type input "2025-09-29"
click at [998, 410] on div "29" at bounding box center [995, 410] width 19 height 19
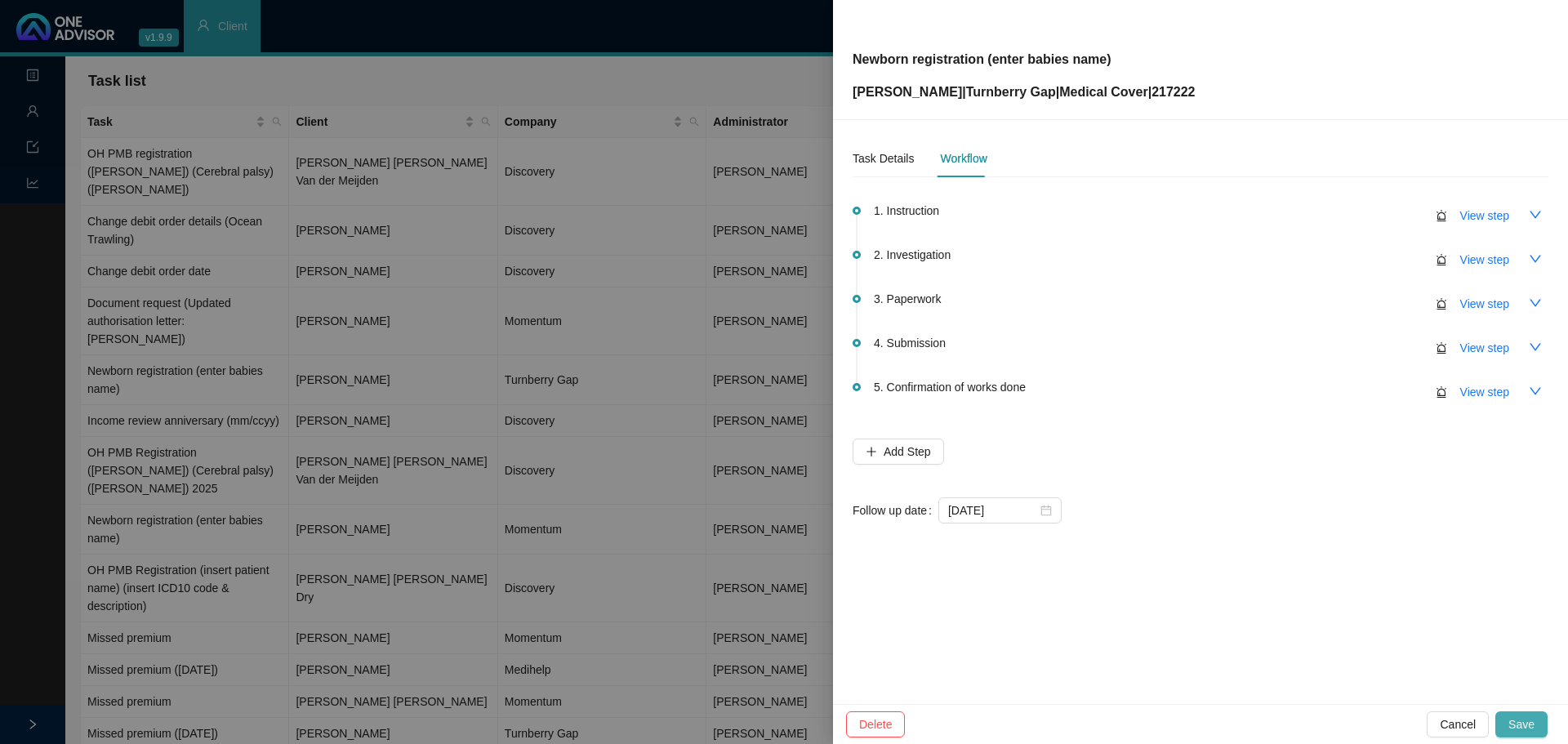
click at [1530, 724] on span "Save" at bounding box center [1521, 724] width 26 height 18
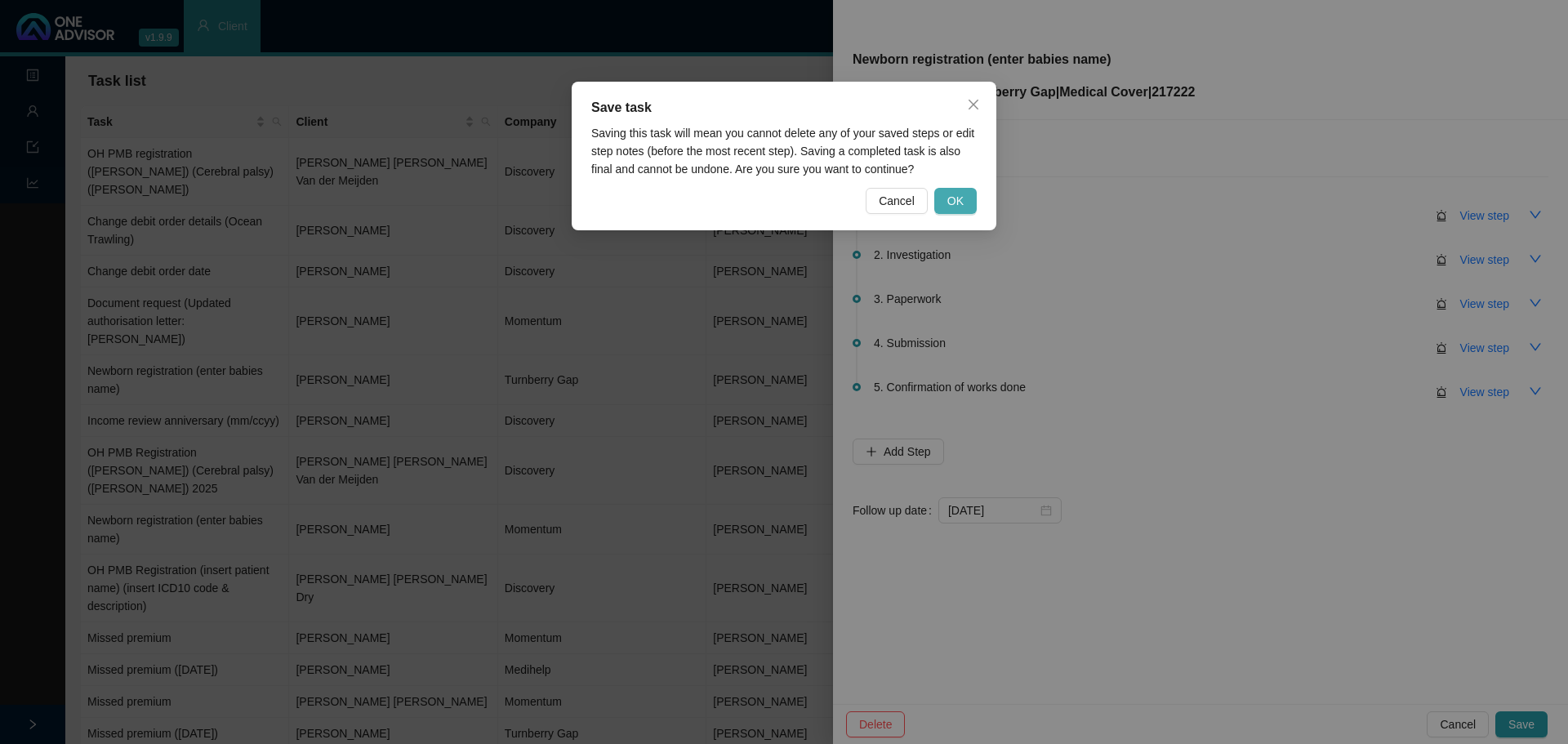
click at [961, 198] on span "OK" at bounding box center [955, 200] width 17 height 18
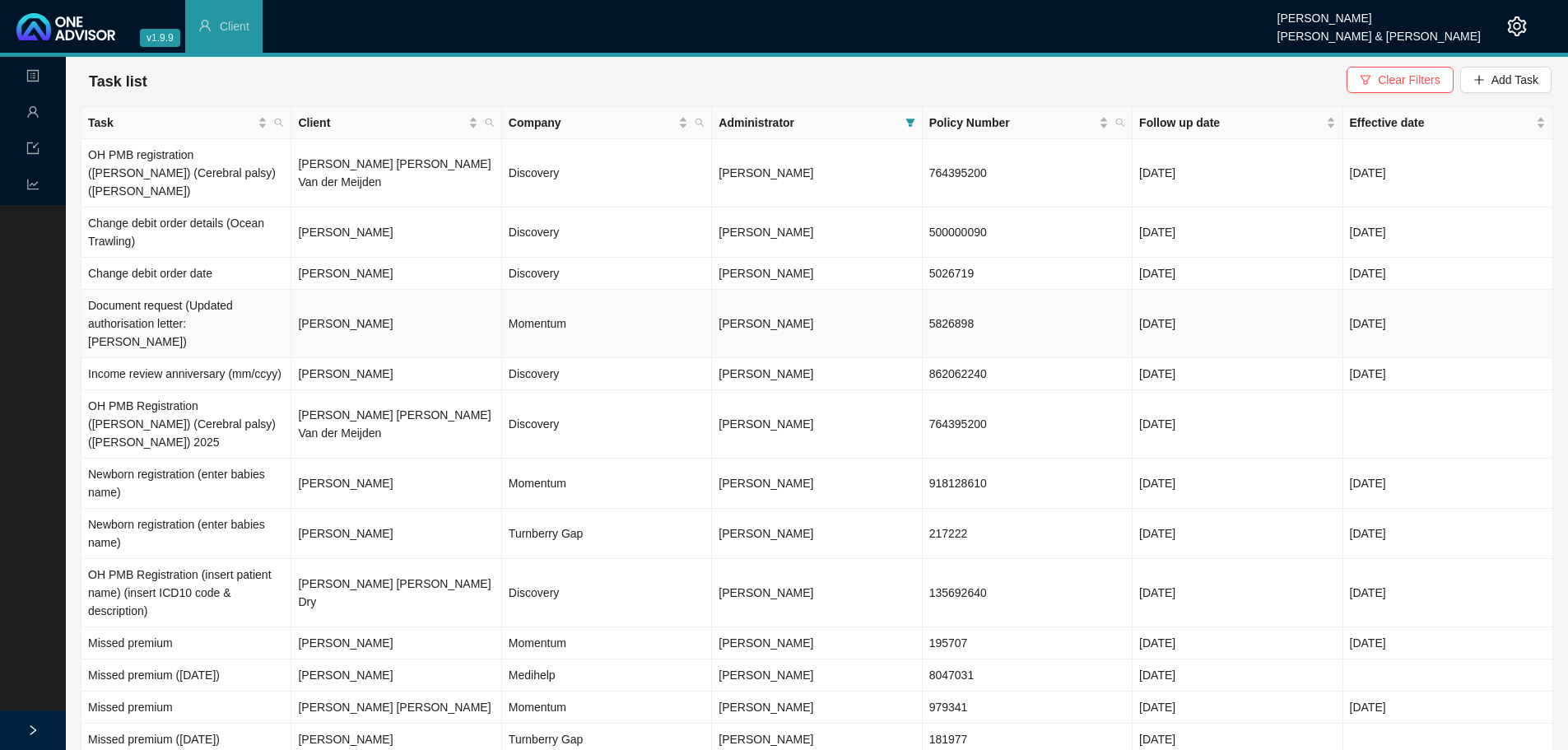
click at [615, 301] on td "Momentum" at bounding box center [606, 323] width 210 height 68
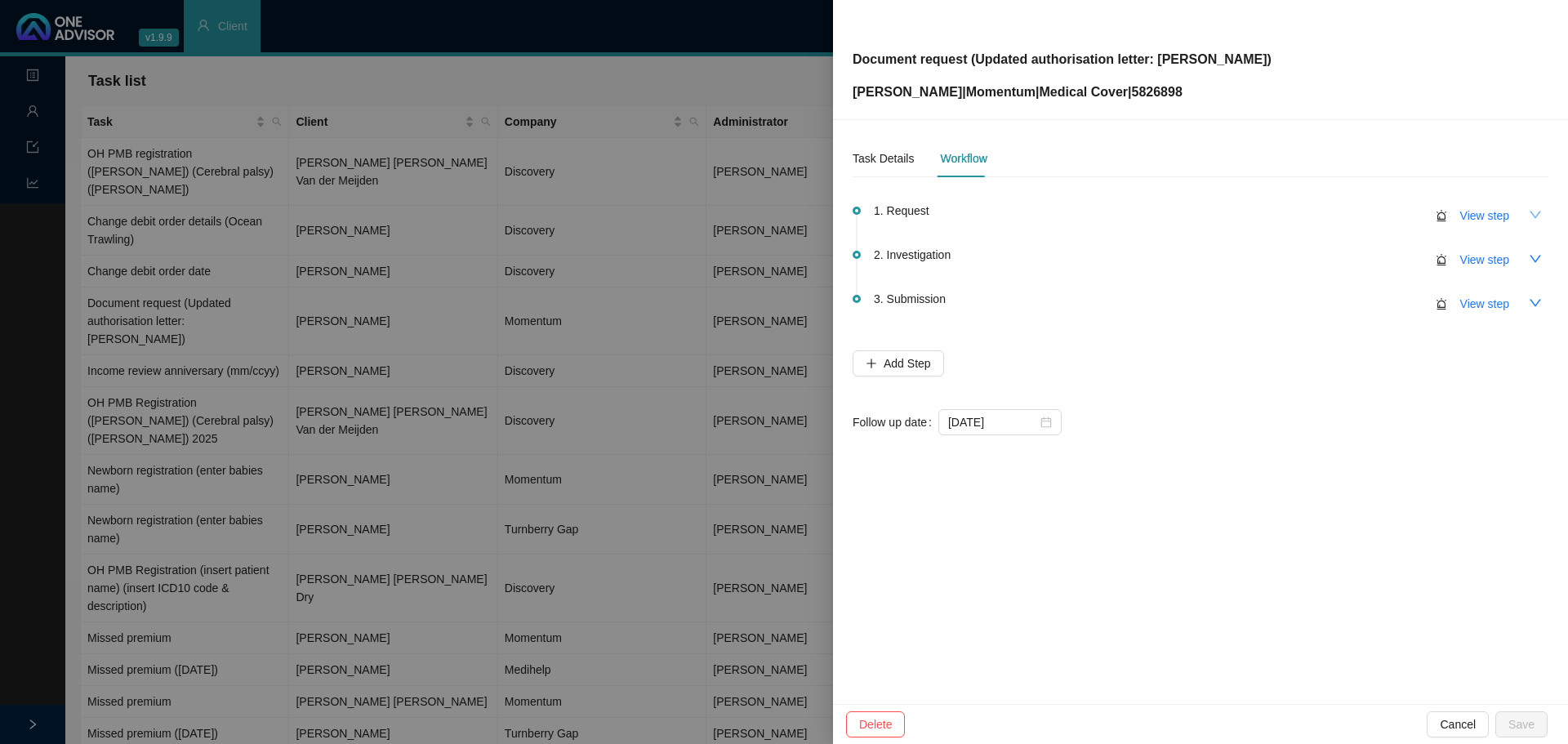
click at [1536, 211] on icon "down" at bounding box center [1535, 215] width 13 height 13
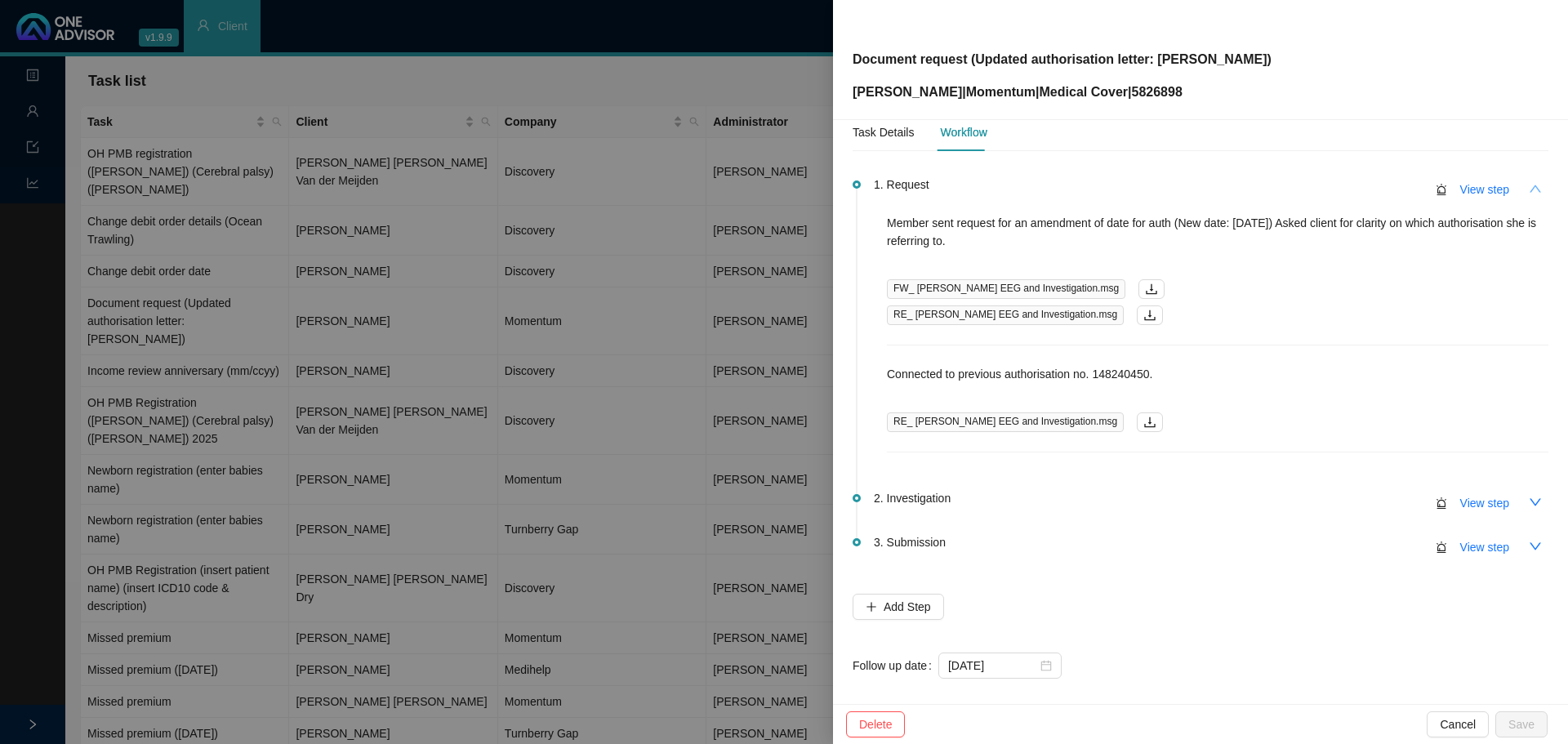
scroll to position [40, 0]
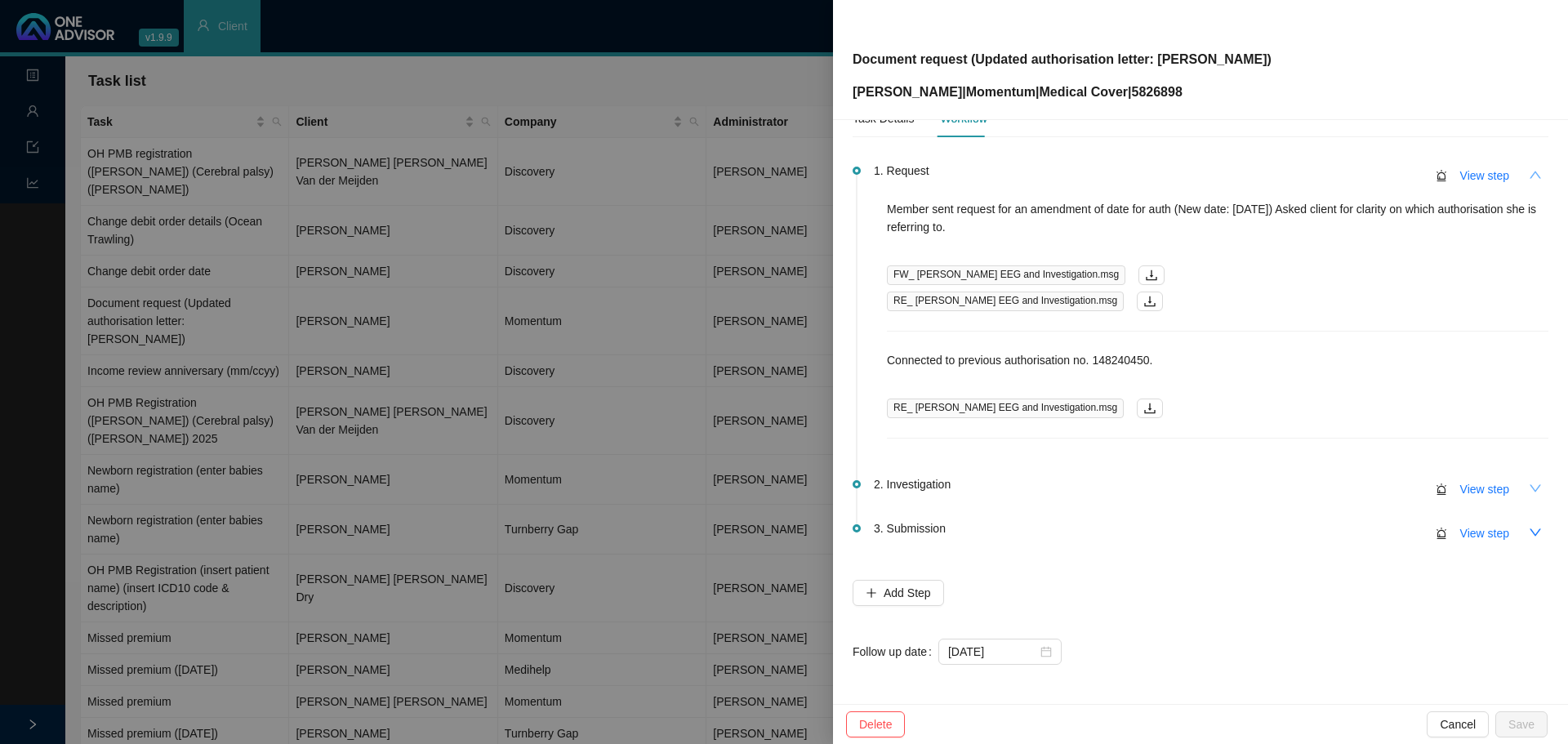
click at [1528, 492] on icon "down" at bounding box center [1535, 488] width 13 height 13
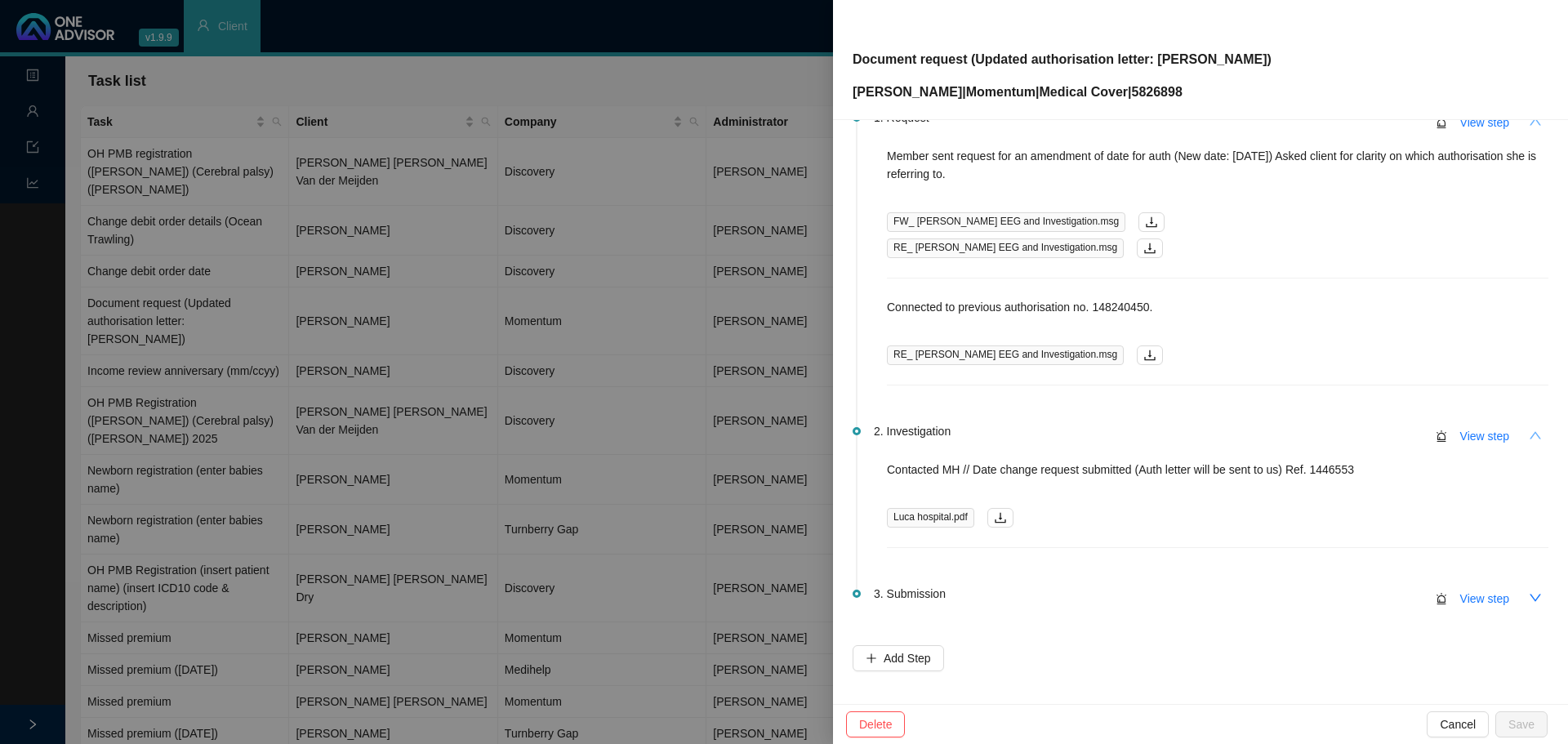
scroll to position [121, 0]
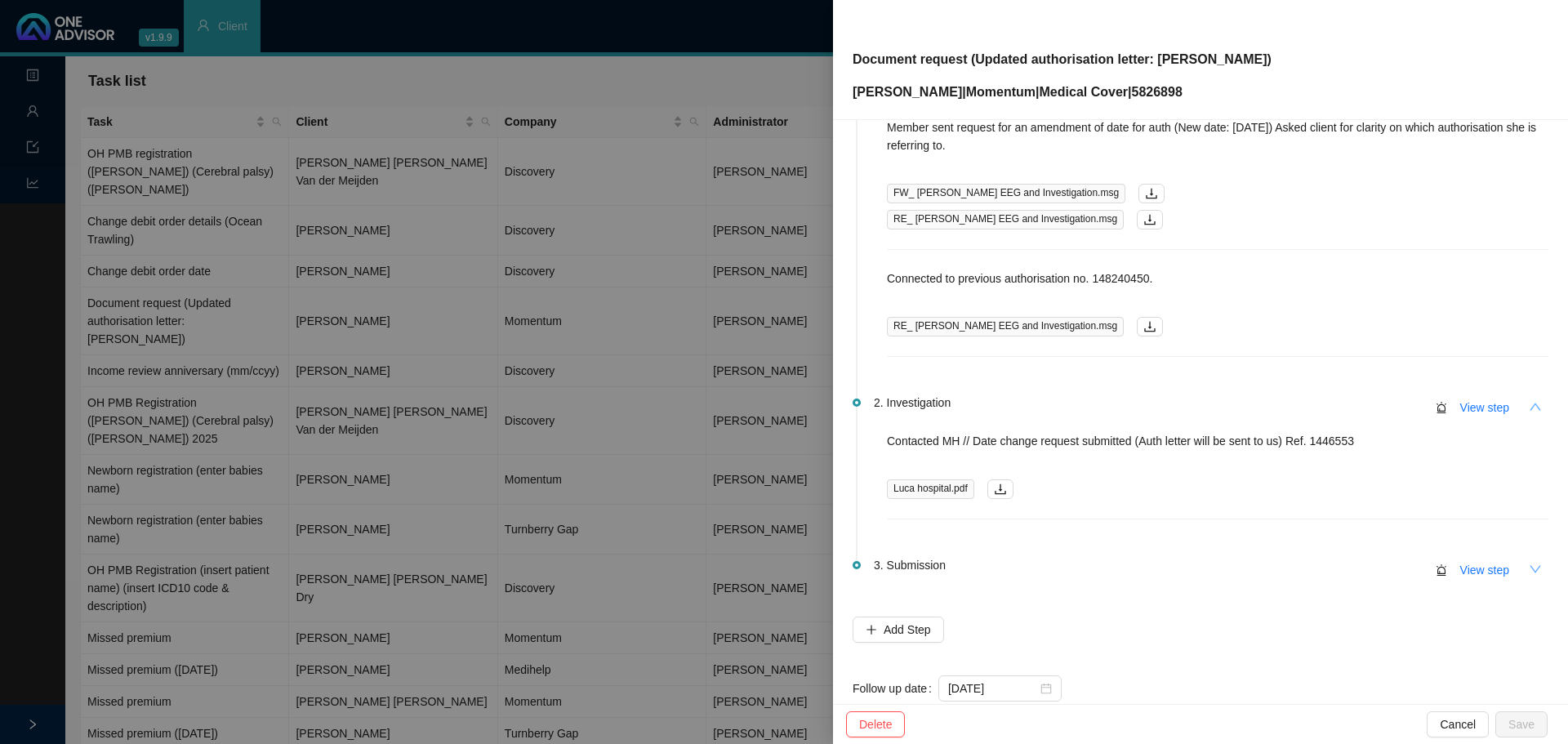
click at [1528, 563] on icon "down" at bounding box center [1535, 569] width 13 height 13
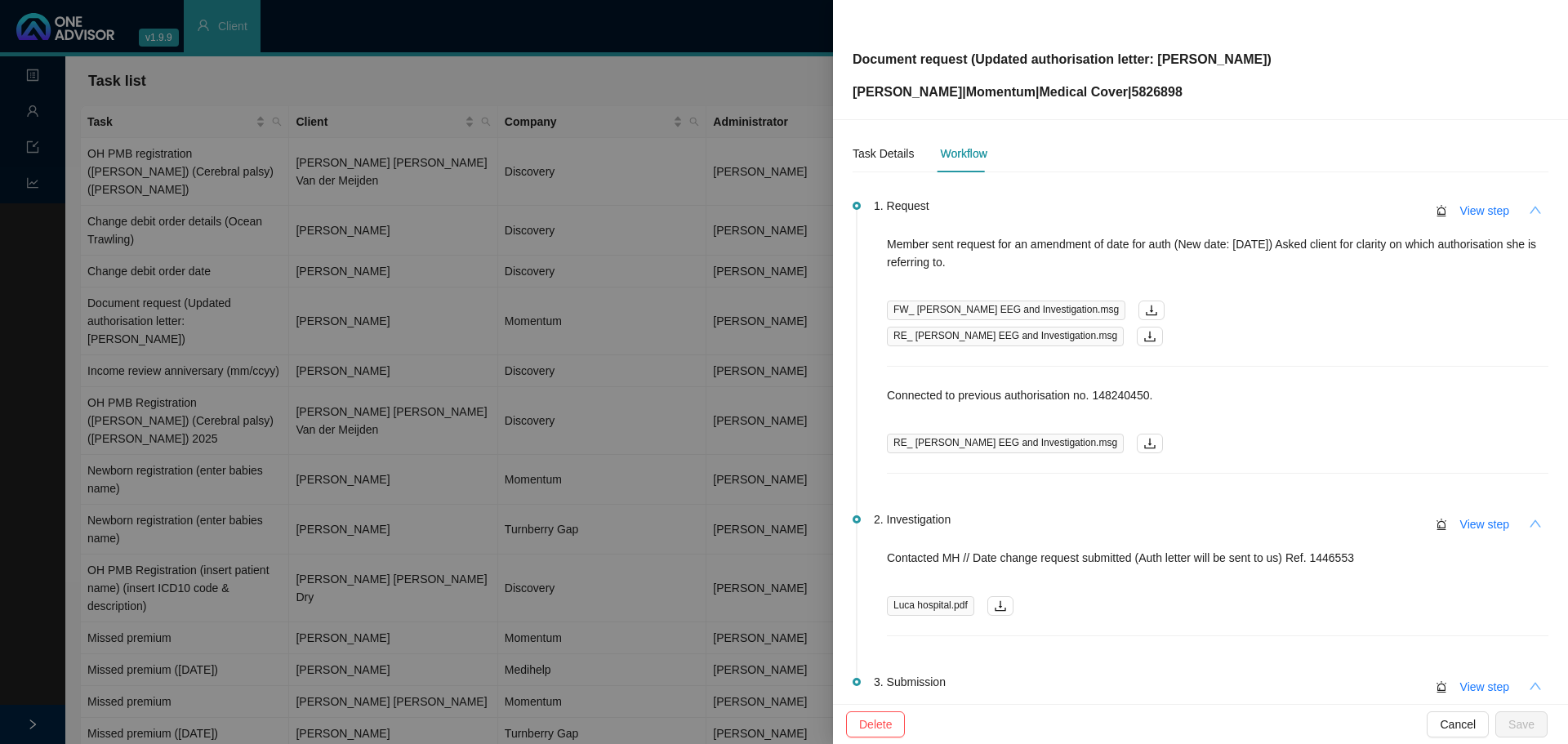
scroll to position [0, 0]
click at [868, 155] on div "Task Details" at bounding box center [883, 158] width 61 height 18
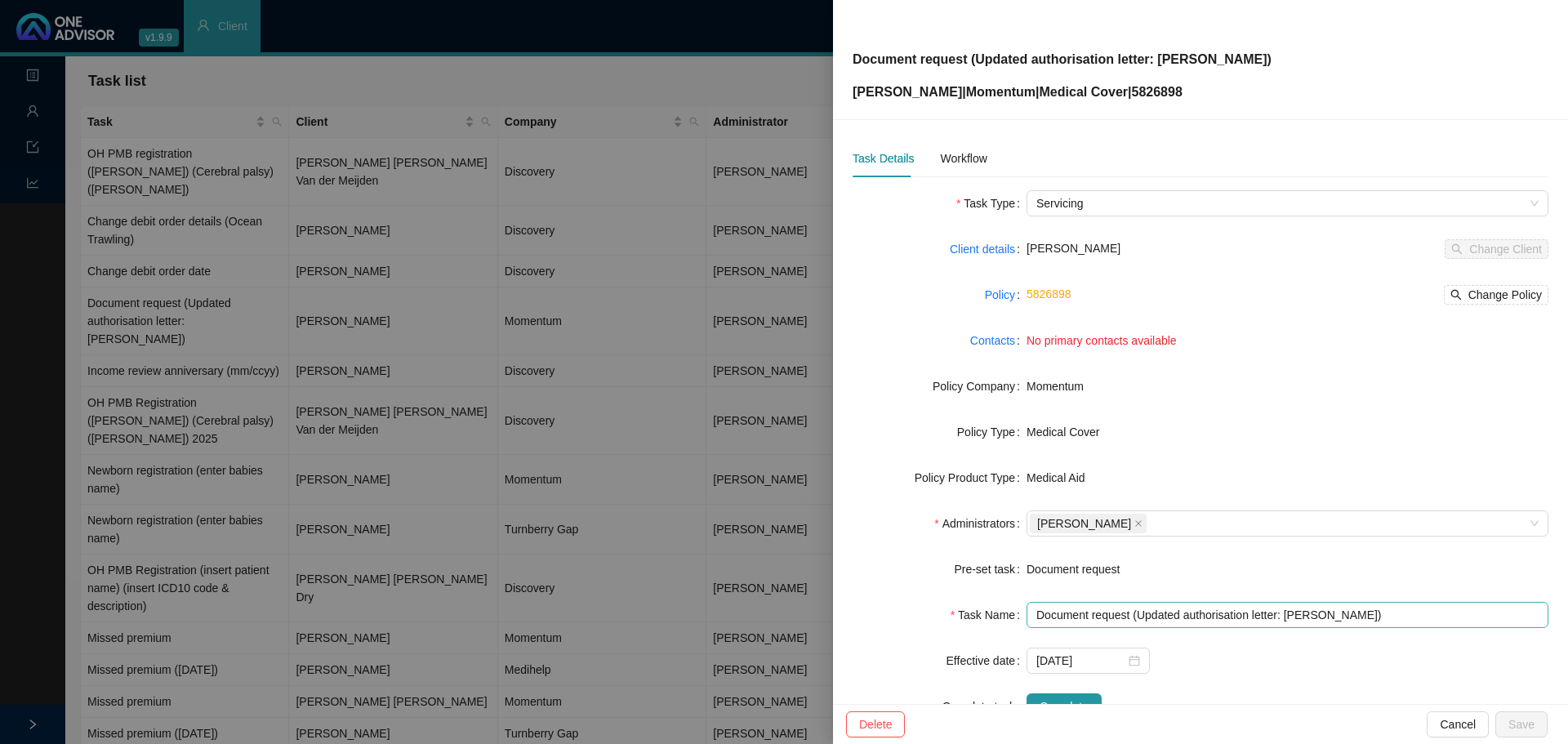
scroll to position [55, 0]
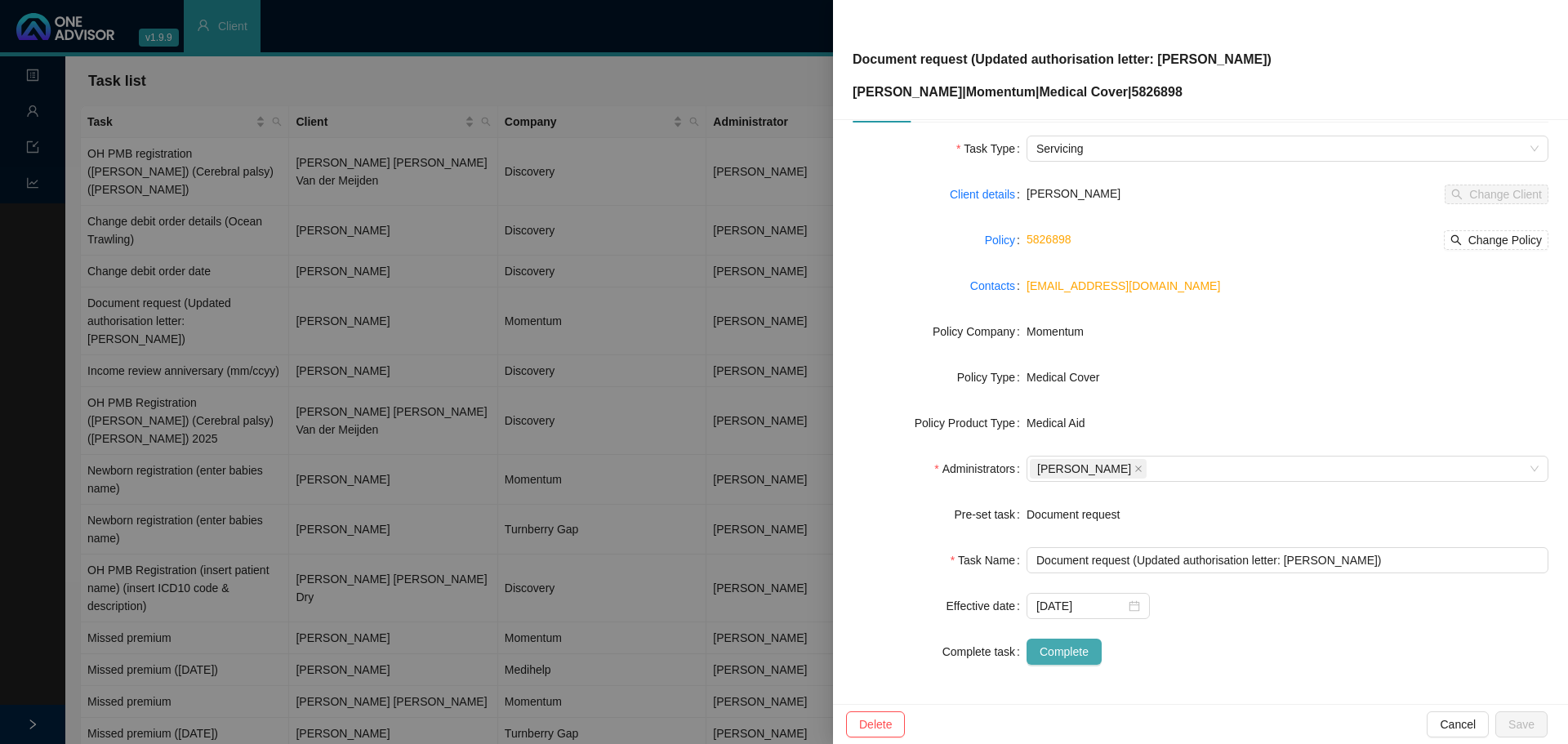
click at [1060, 649] on span "Complete" at bounding box center [1064, 650] width 49 height 18
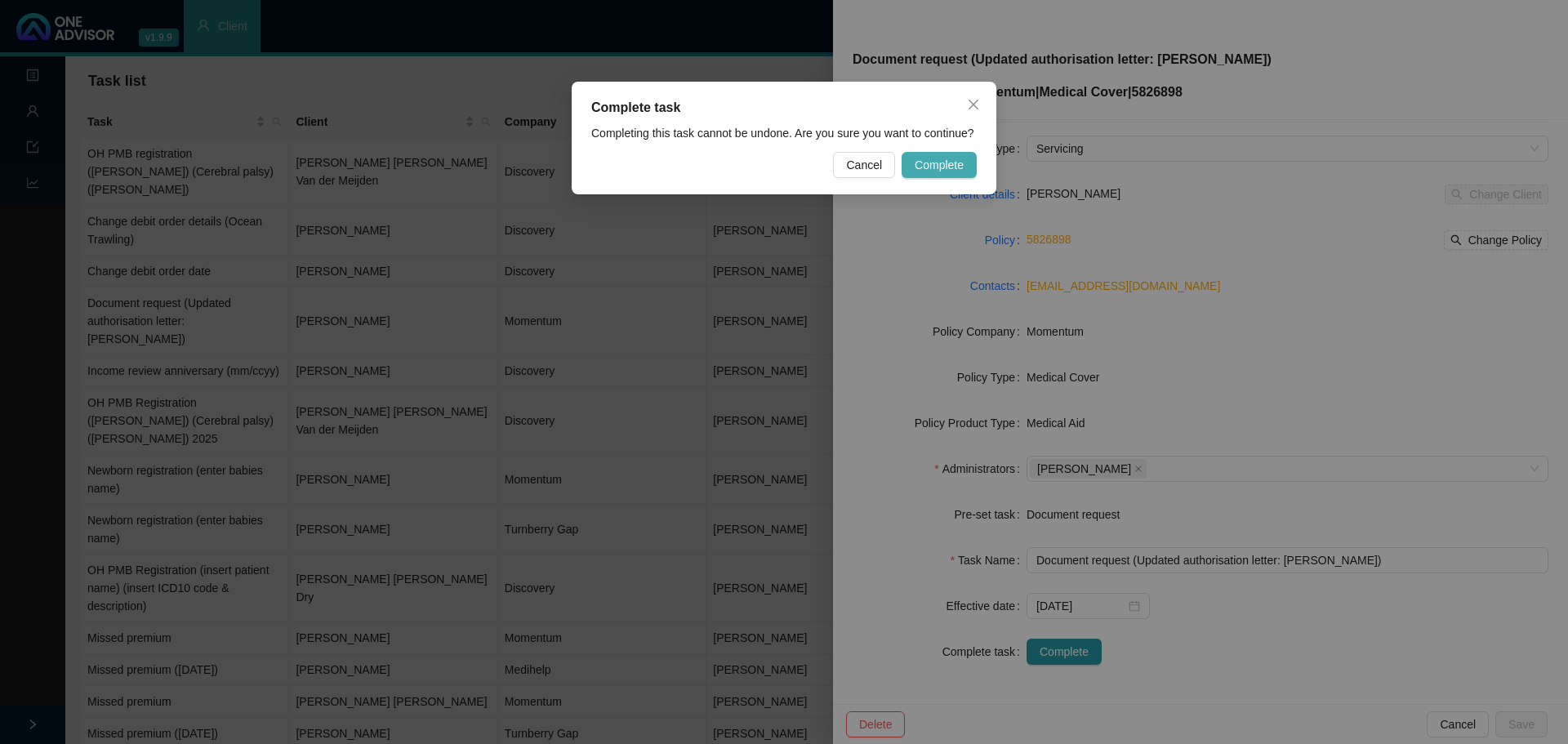
drag, startPoint x: 937, startPoint y: 161, endPoint x: 827, endPoint y: 161, distance: 110.0
click at [937, 161] on span "Complete" at bounding box center [939, 164] width 49 height 18
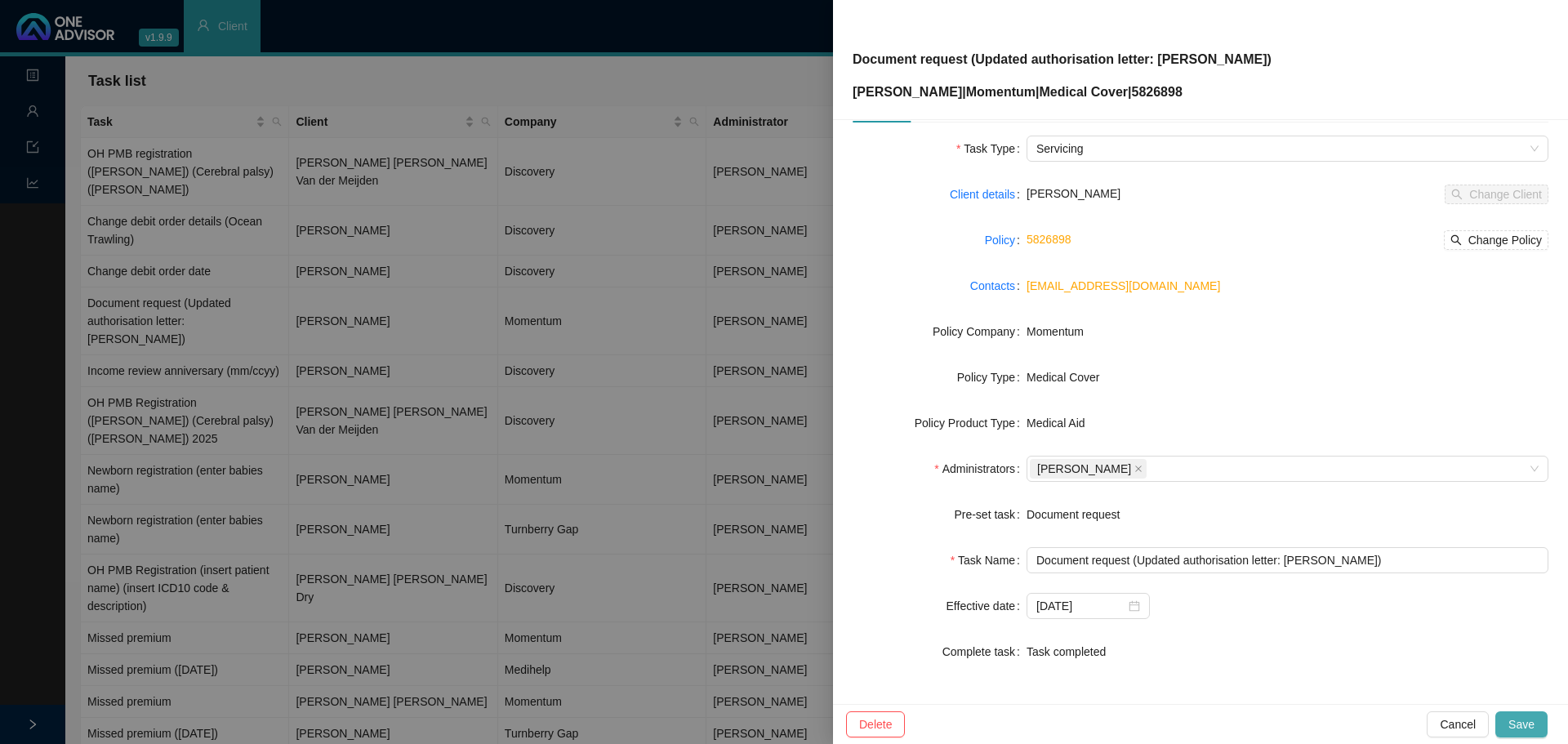
click at [1528, 718] on span "Save" at bounding box center [1521, 724] width 26 height 18
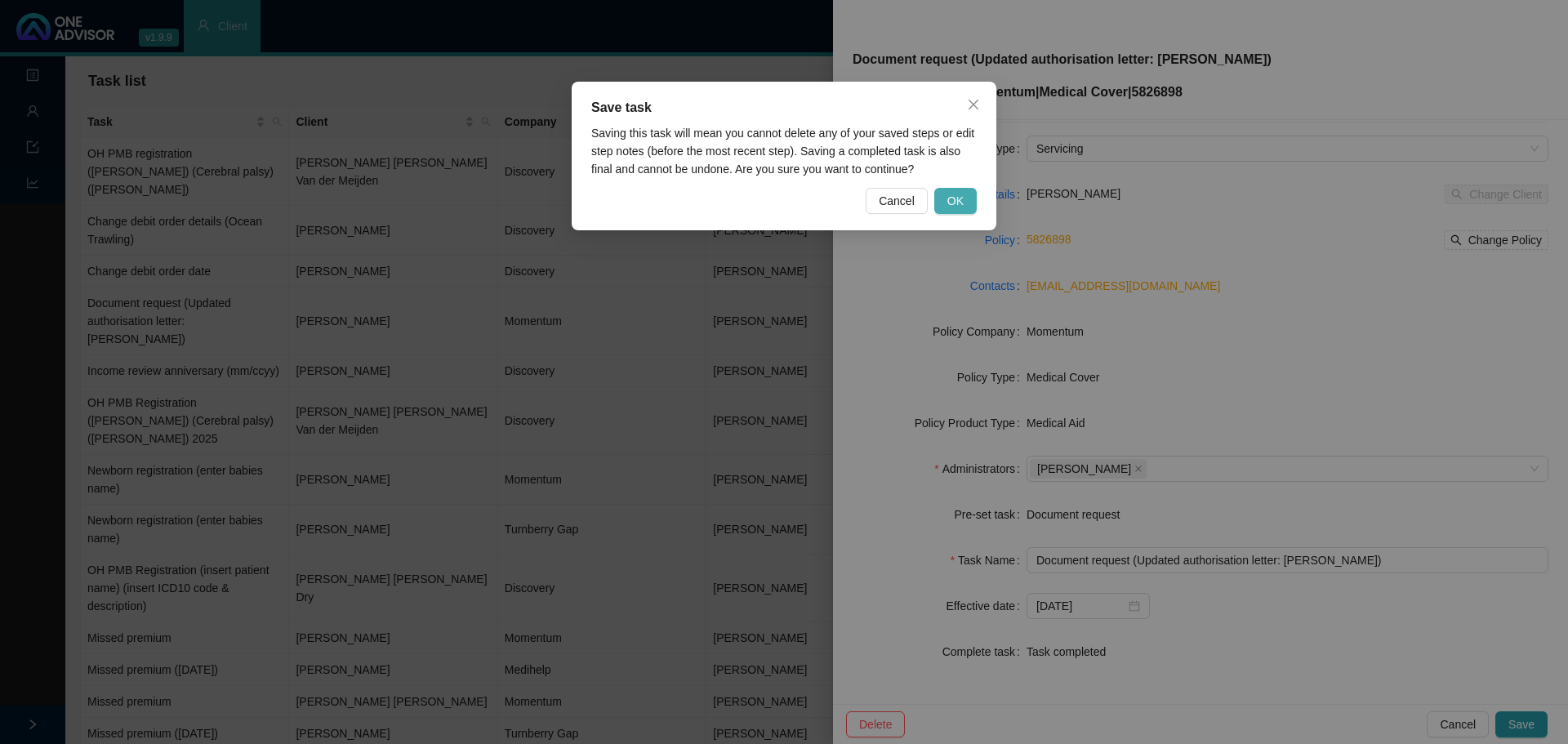
drag, startPoint x: 965, startPoint y: 195, endPoint x: 953, endPoint y: 253, distance: 59.2
click at [966, 195] on button "OK" at bounding box center [955, 201] width 43 height 26
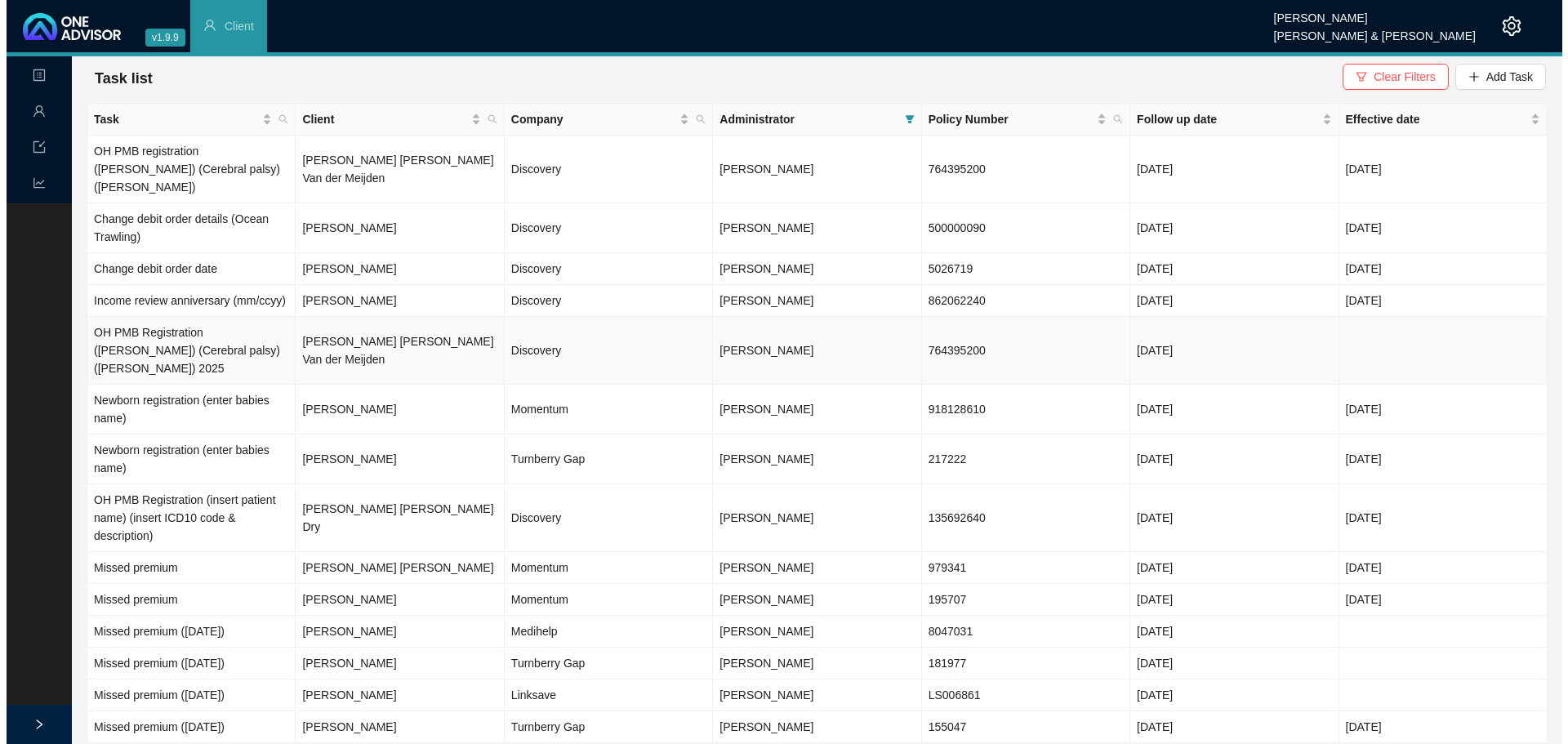
scroll to position [0, 0]
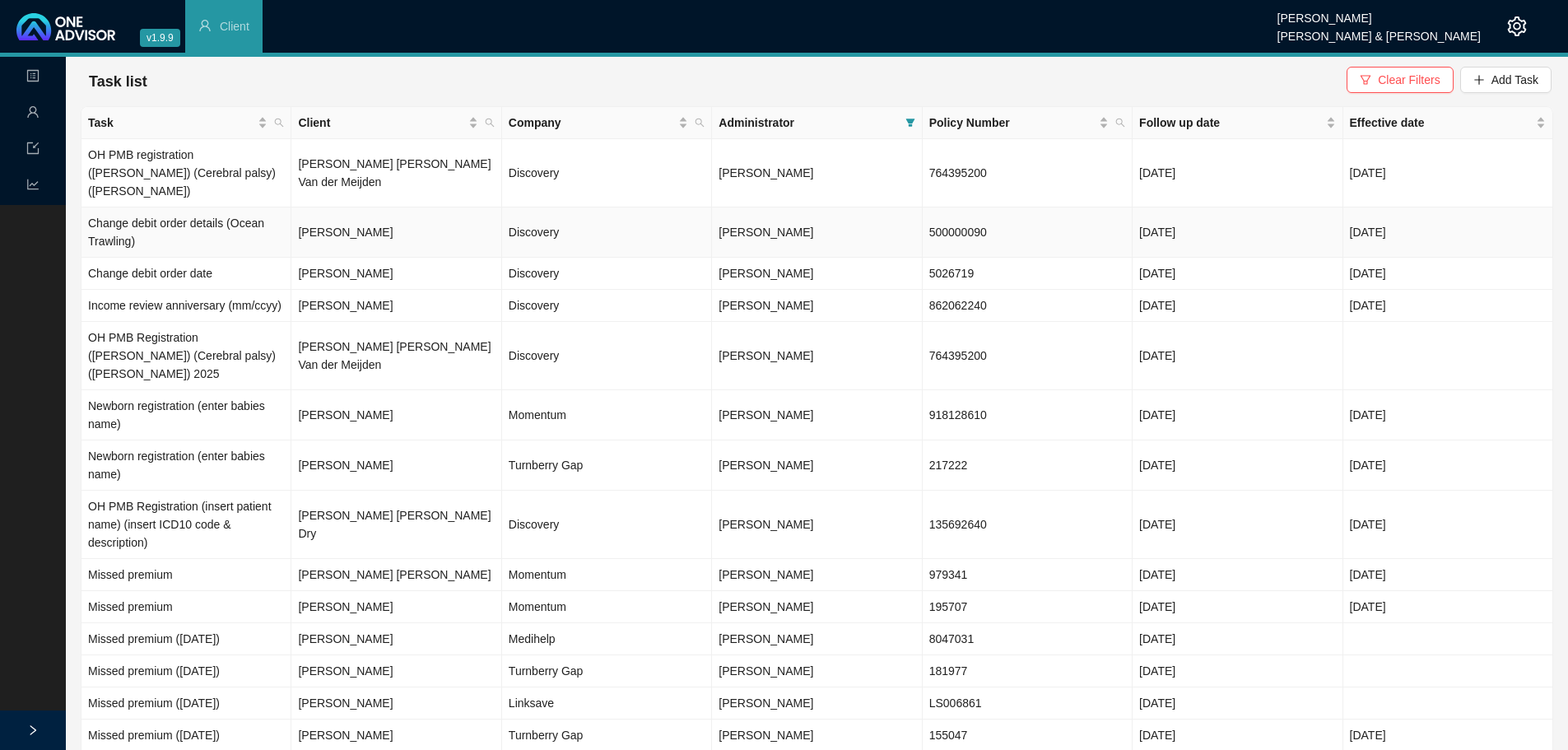
click at [175, 223] on td "Change debit order details (Ocean Trawling)" at bounding box center [186, 233] width 210 height 50
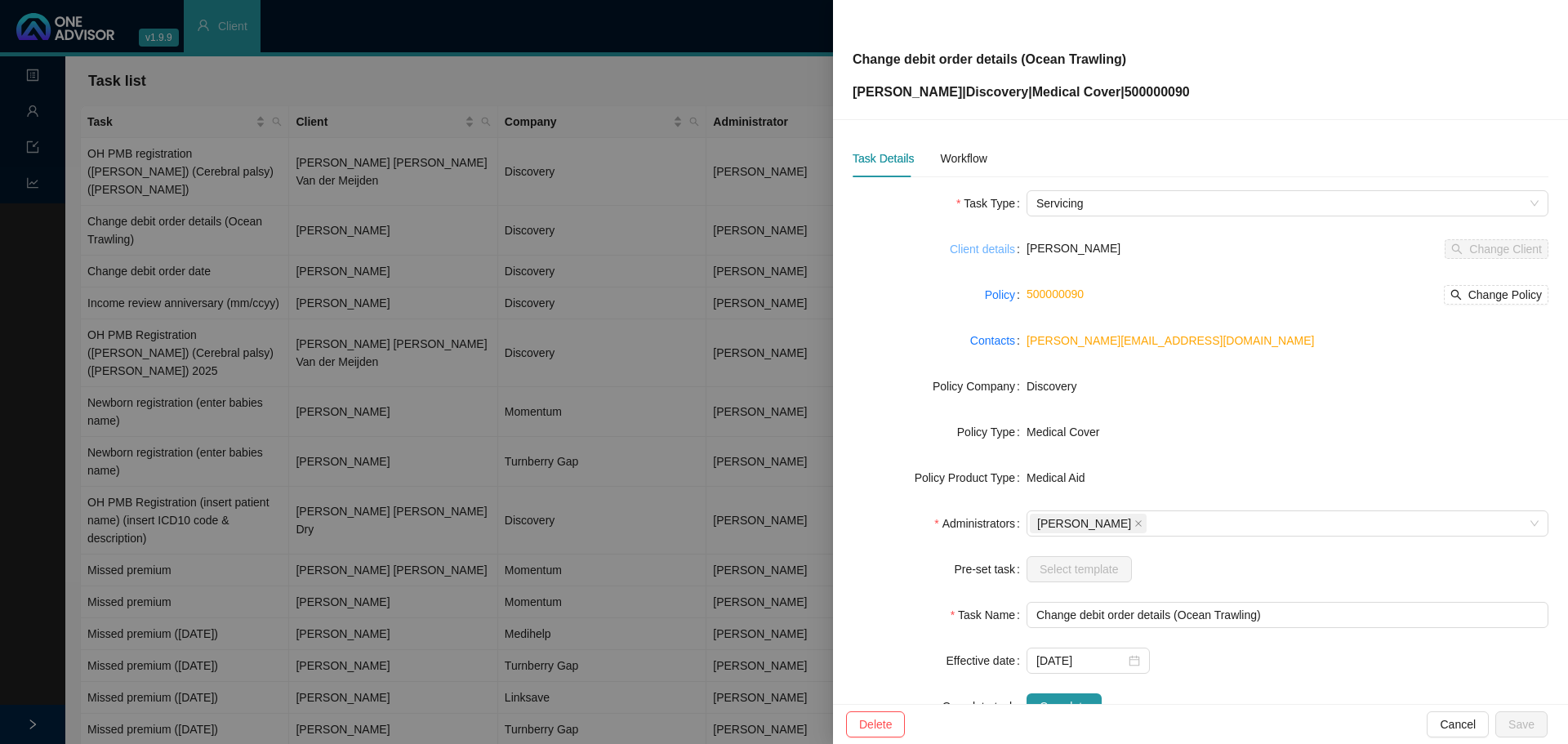
click at [980, 249] on link "Client details" at bounding box center [982, 248] width 65 height 18
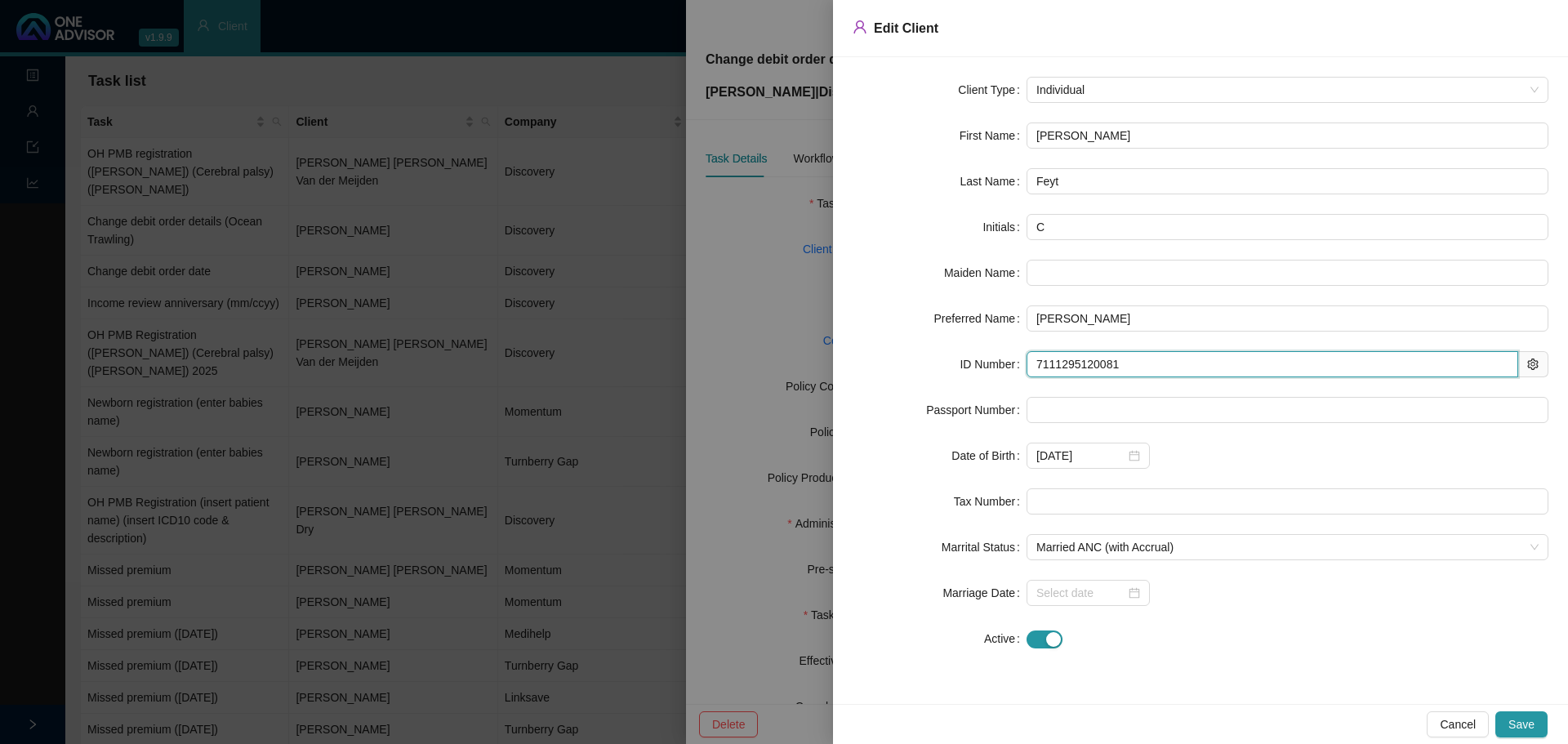
drag, startPoint x: 1105, startPoint y: 360, endPoint x: 984, endPoint y: 364, distance: 121.1
click at [984, 364] on div "ID Number 7111295120081" at bounding box center [1200, 364] width 696 height 26
click at [1101, 362] on input "7111295120081" at bounding box center [1271, 364] width 491 height 26
click at [1143, 363] on input "7111295120081" at bounding box center [1271, 364] width 491 height 26
drag, startPoint x: 1084, startPoint y: 361, endPoint x: 901, endPoint y: 361, distance: 183.0
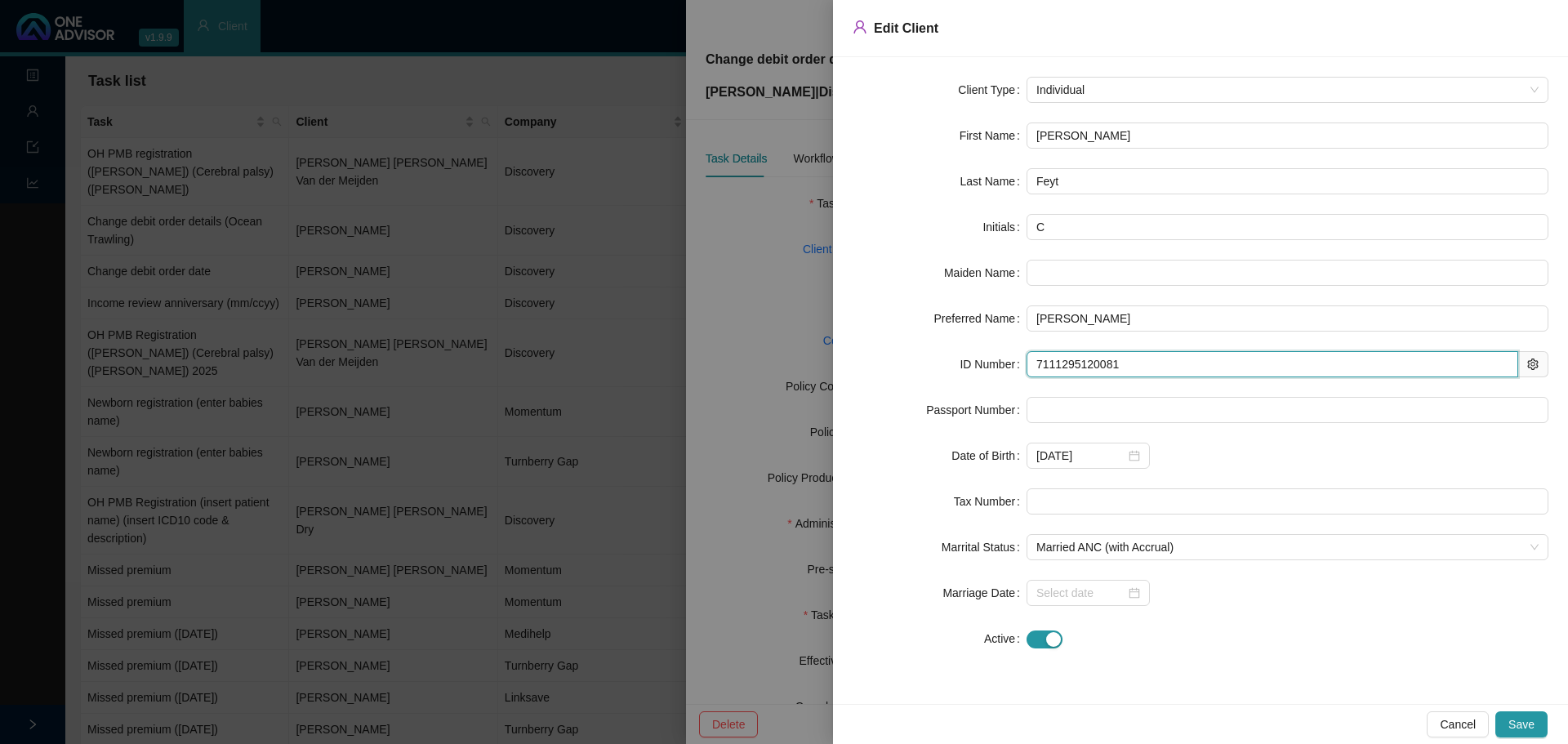
click at [901, 361] on div "ID Number 7111295120081" at bounding box center [1200, 364] width 696 height 26
click at [801, 307] on div at bounding box center [784, 372] width 1568 height 744
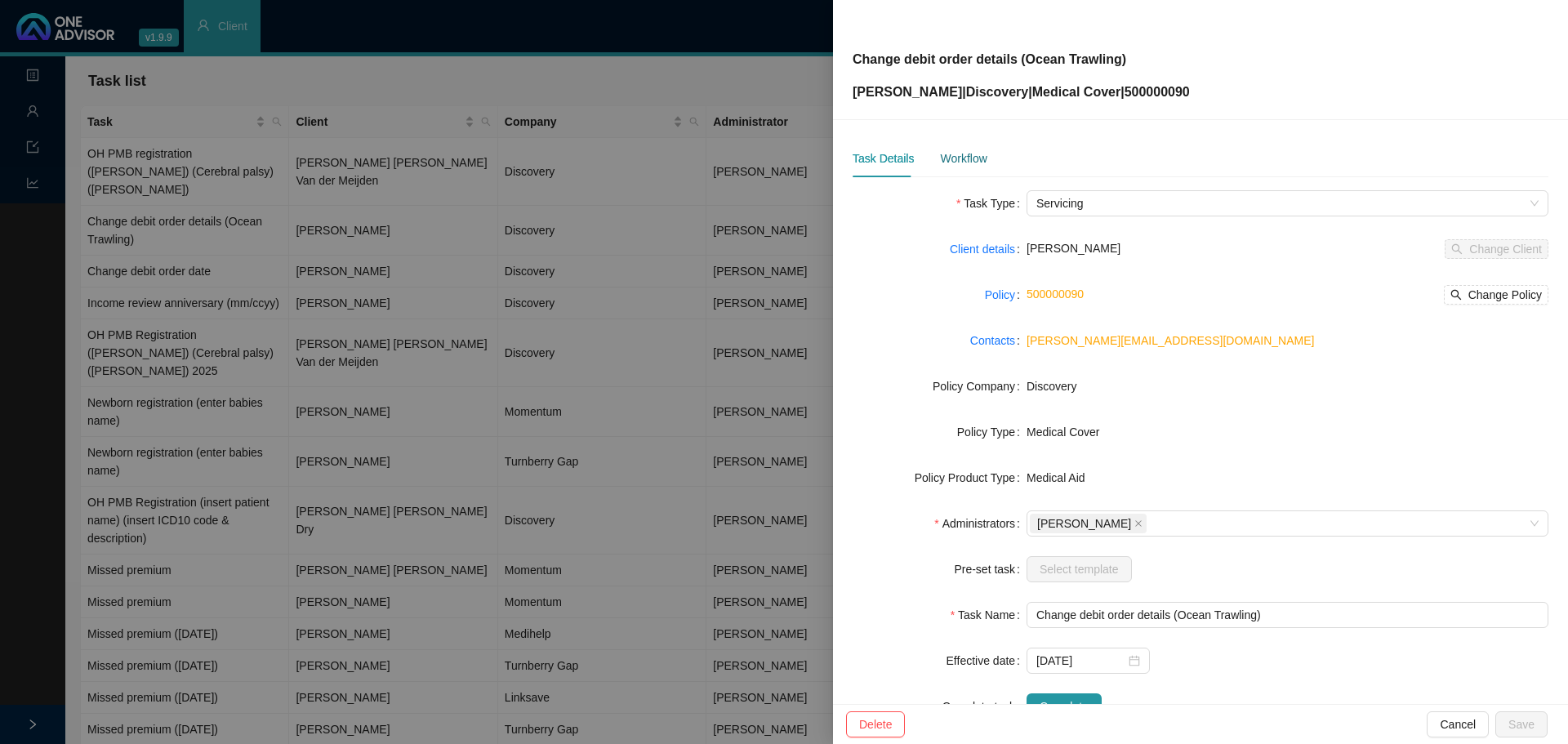
click at [971, 158] on div "Workflow" at bounding box center [963, 158] width 46 height 18
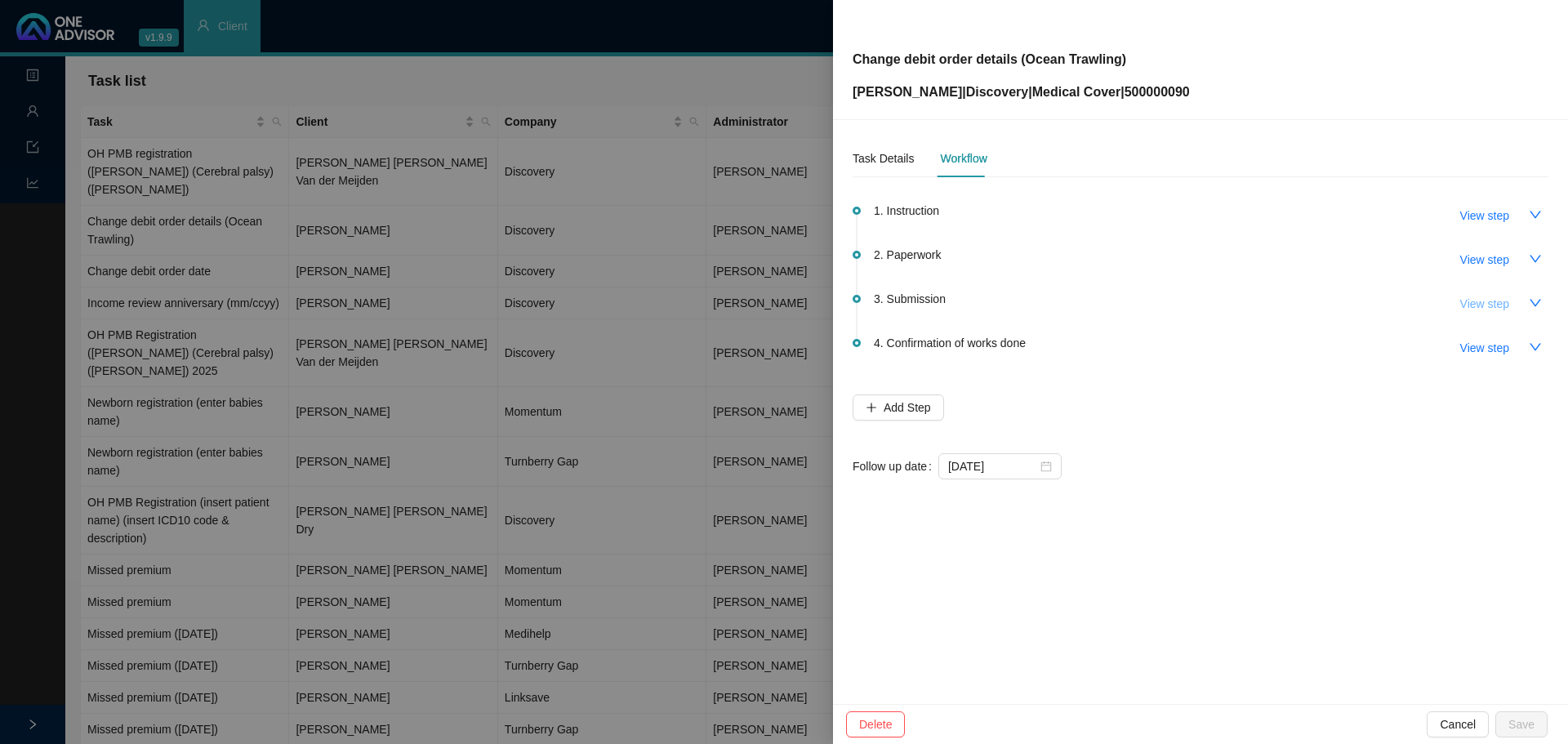
click at [1496, 305] on span "View step" at bounding box center [1484, 303] width 49 height 18
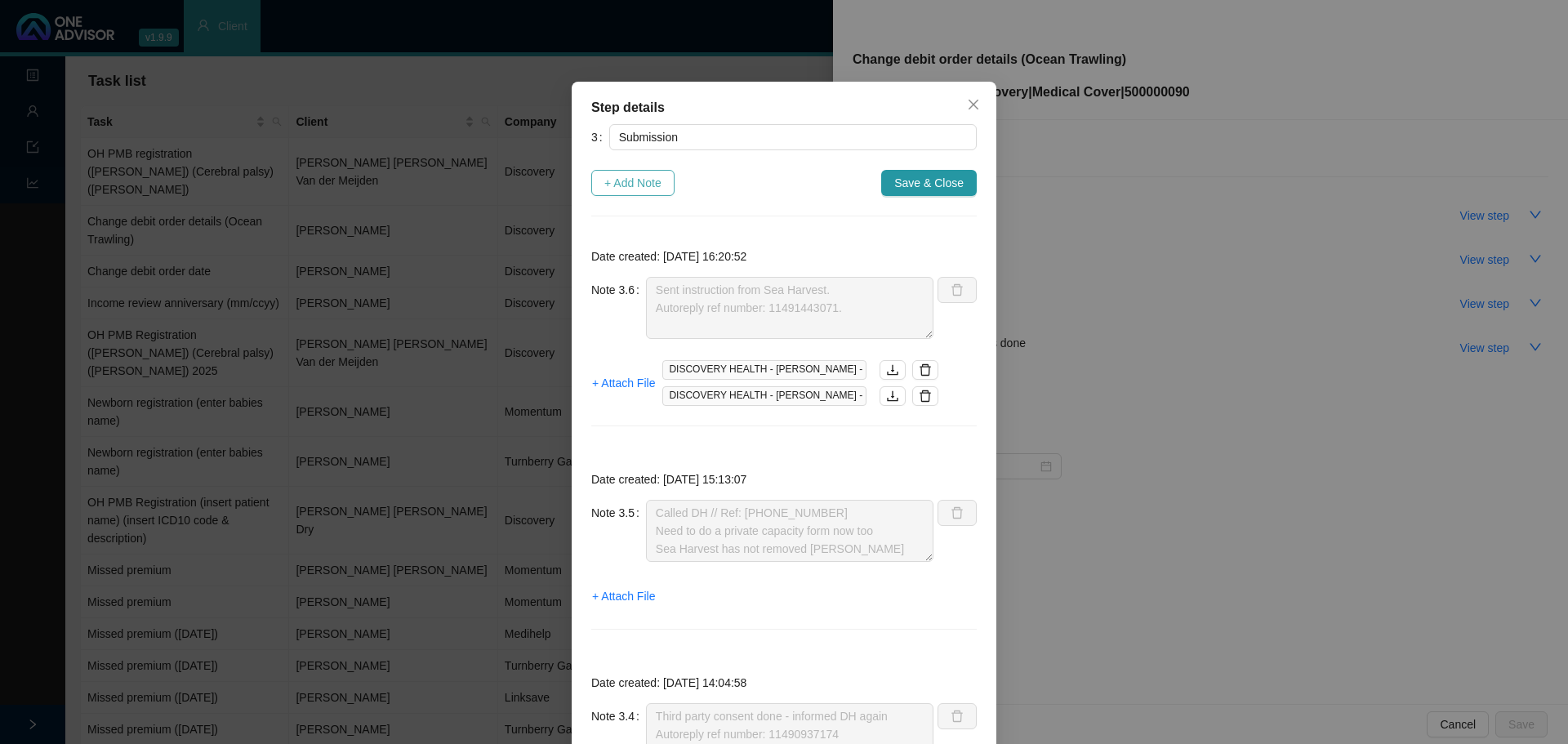
click at [620, 186] on span "+ Add Note" at bounding box center [633, 183] width 57 height 18
type textarea "Sent instruction from Sea Harvest. Autoreply ref number: 11491443071."
type textarea "Called DH // Ref: 11491338792 Need to do a private capacity form now too Sea Ha…"
type textarea "Third party consent done - informed DH again Autoreply ref number: 11490937174"
type textarea "DH correspondence: Not broker on record Called DH to give details of third part…"
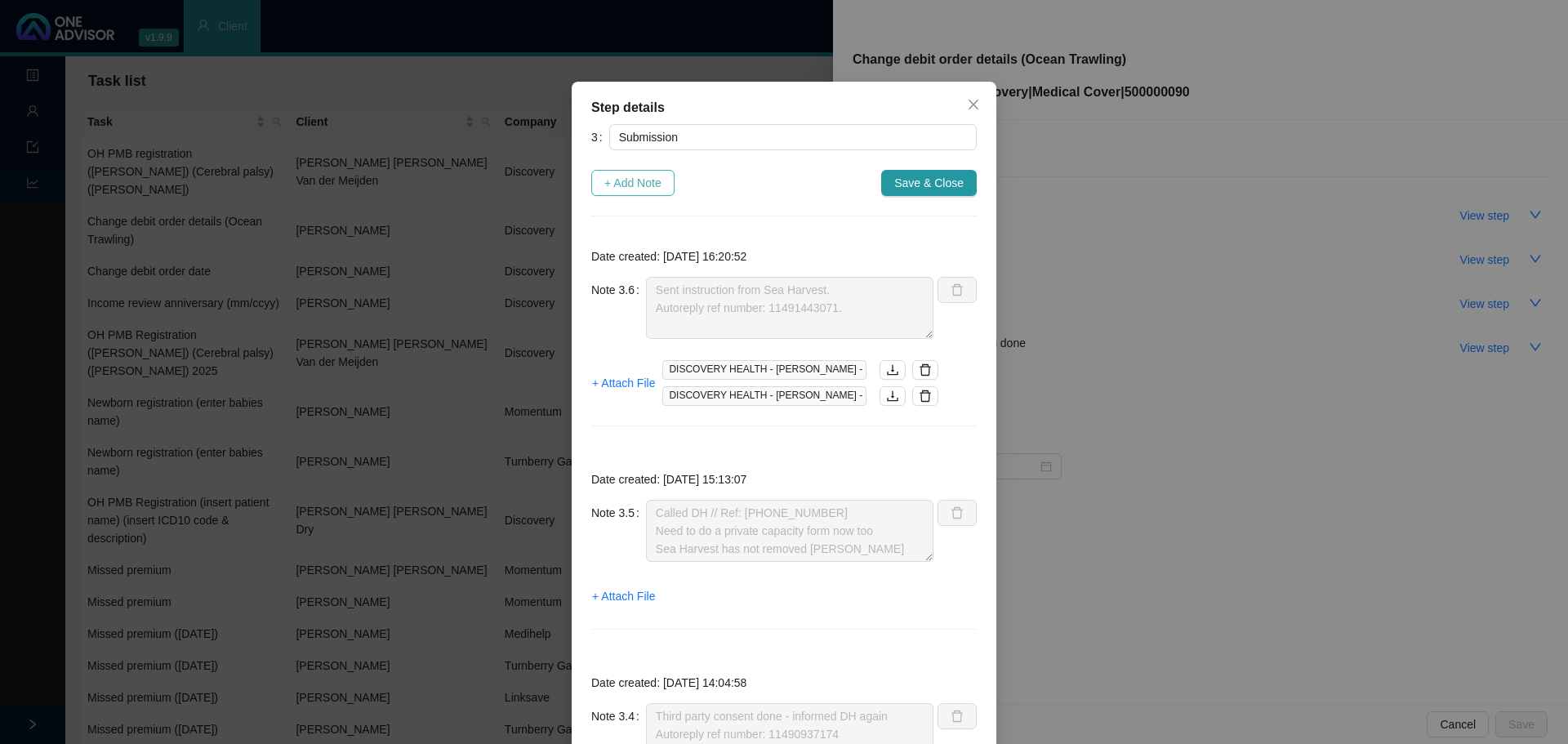
type textarea "Called DH // Received & in progress Ref: 11487434526"
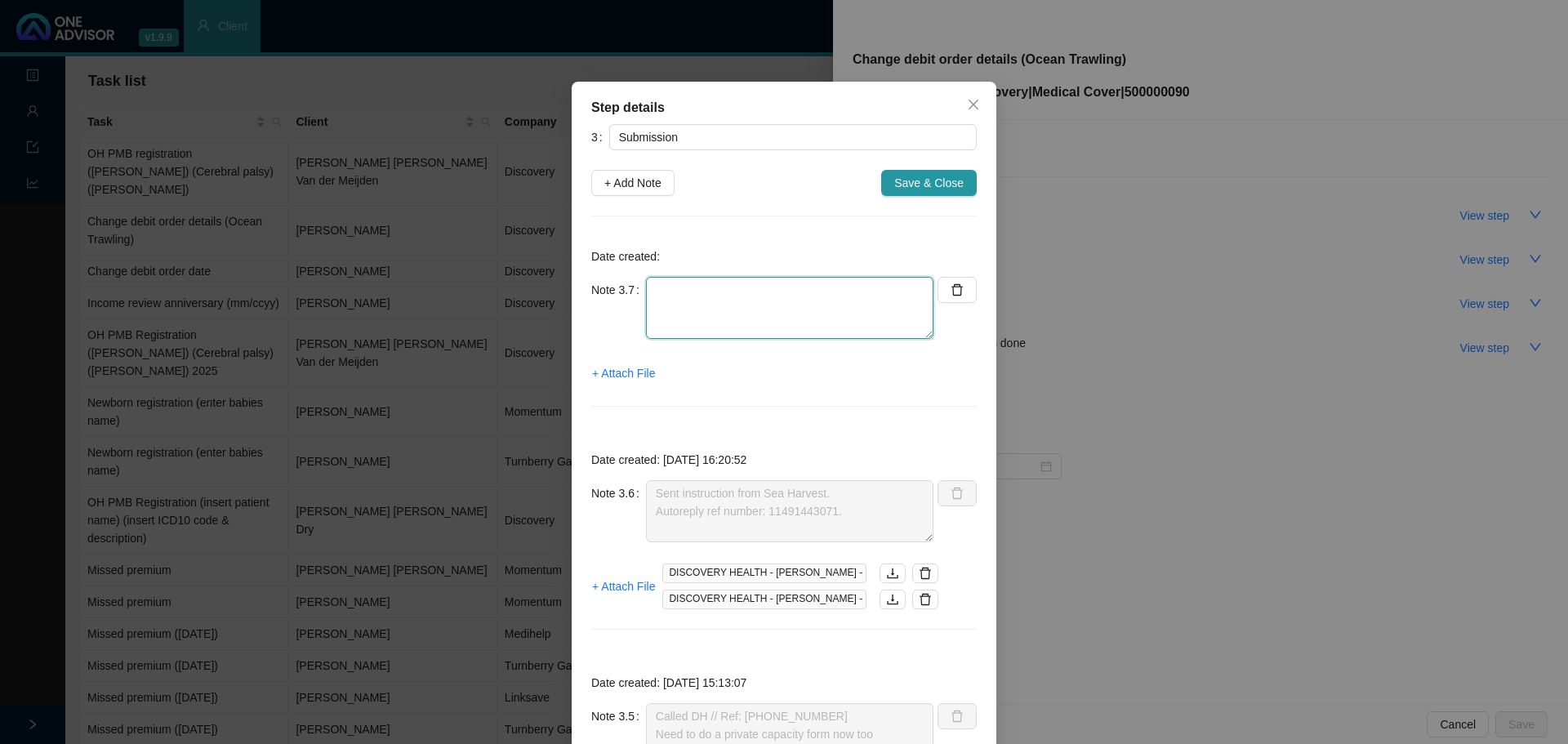
click at [686, 288] on textarea at bounding box center [790, 308] width 287 height 62
type textarea "d"
click at [626, 375] on span "+ Attach File" at bounding box center [624, 372] width 63 height 18
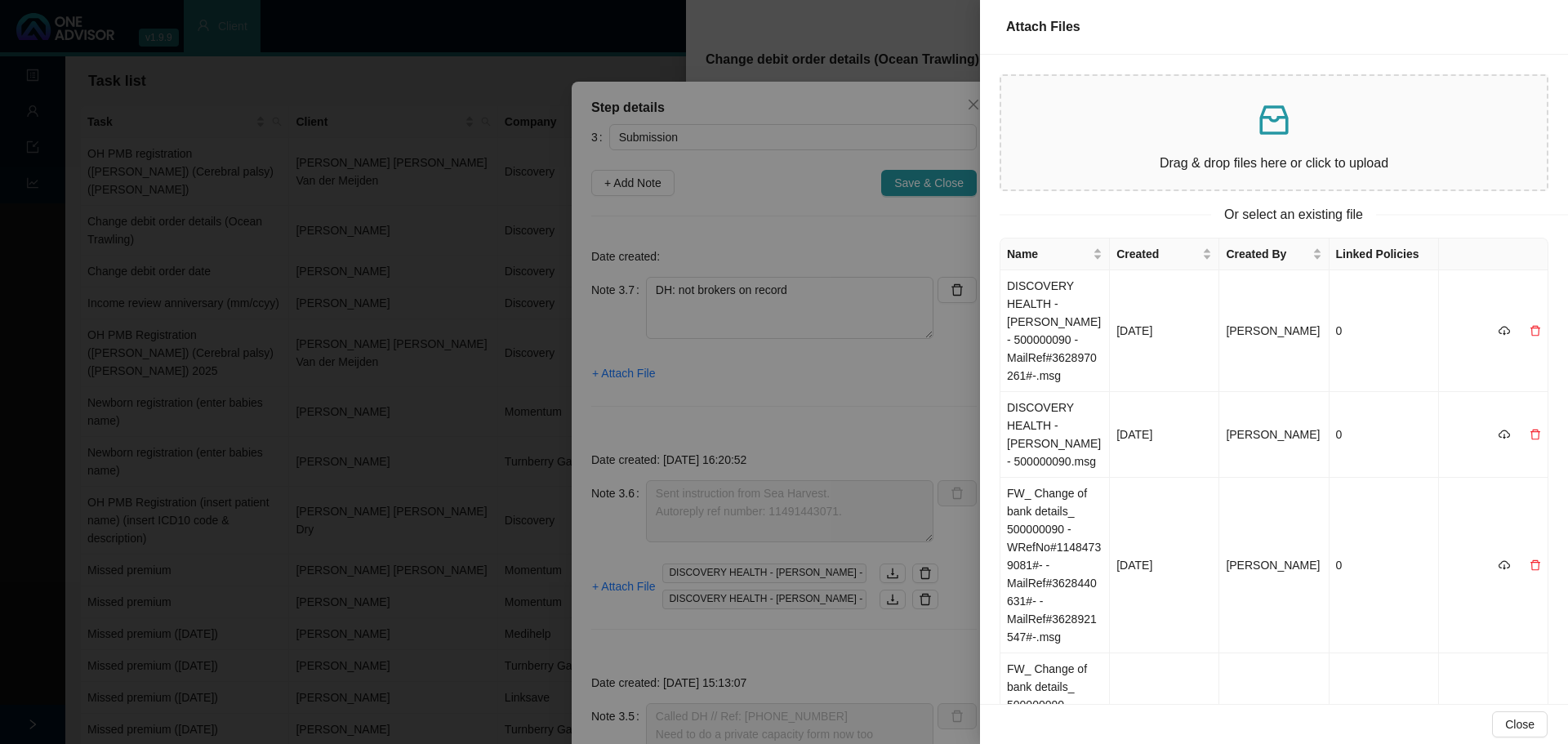
click at [1259, 155] on p "Drag & drop files here or click to upload" at bounding box center [1273, 163] width 519 height 20
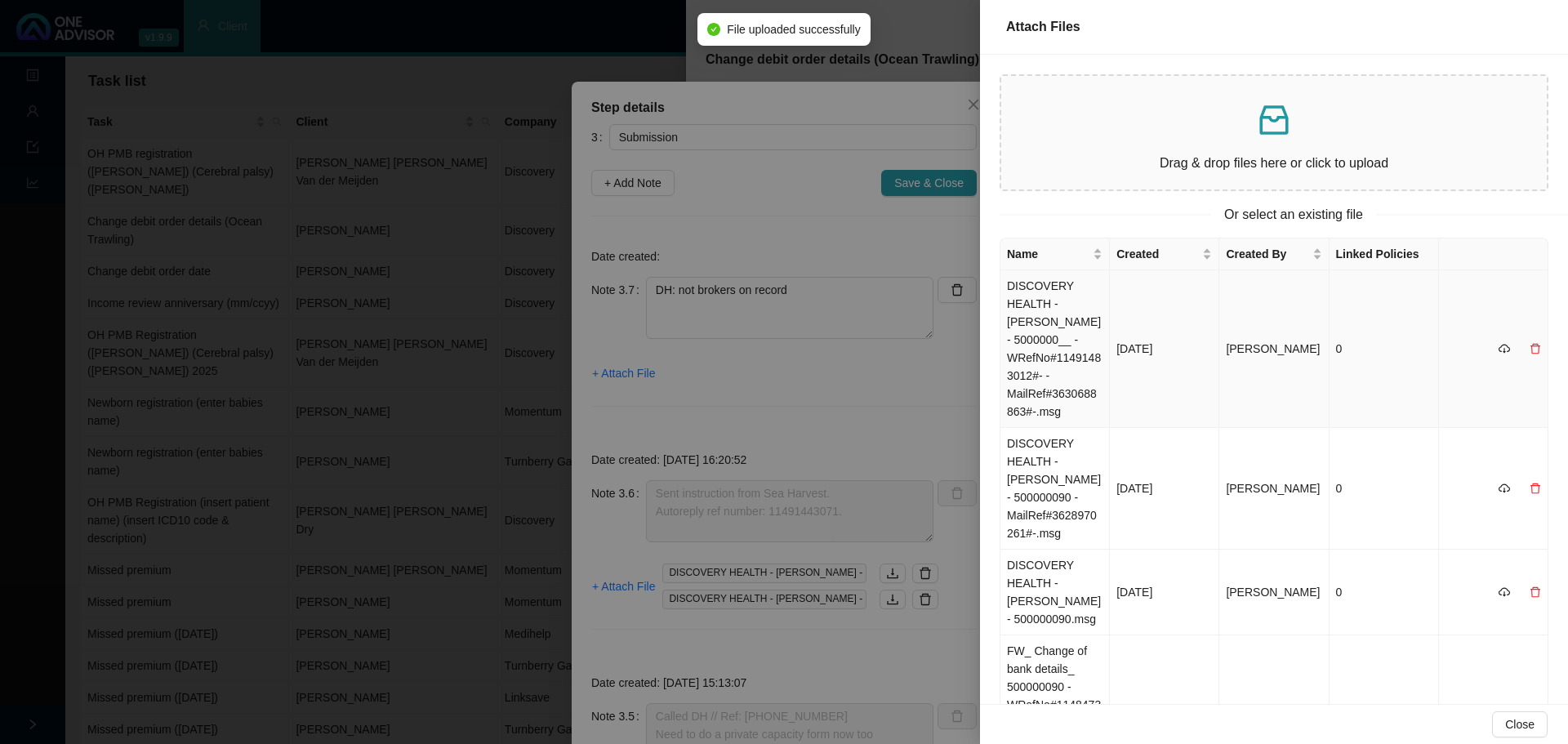
click at [1064, 336] on td "DISCOVERY HEALTH - CORNELIUS J FEYT - 5000000__ -WRefNo#11491483012#- -MailRef#…" at bounding box center [1055, 349] width 109 height 158
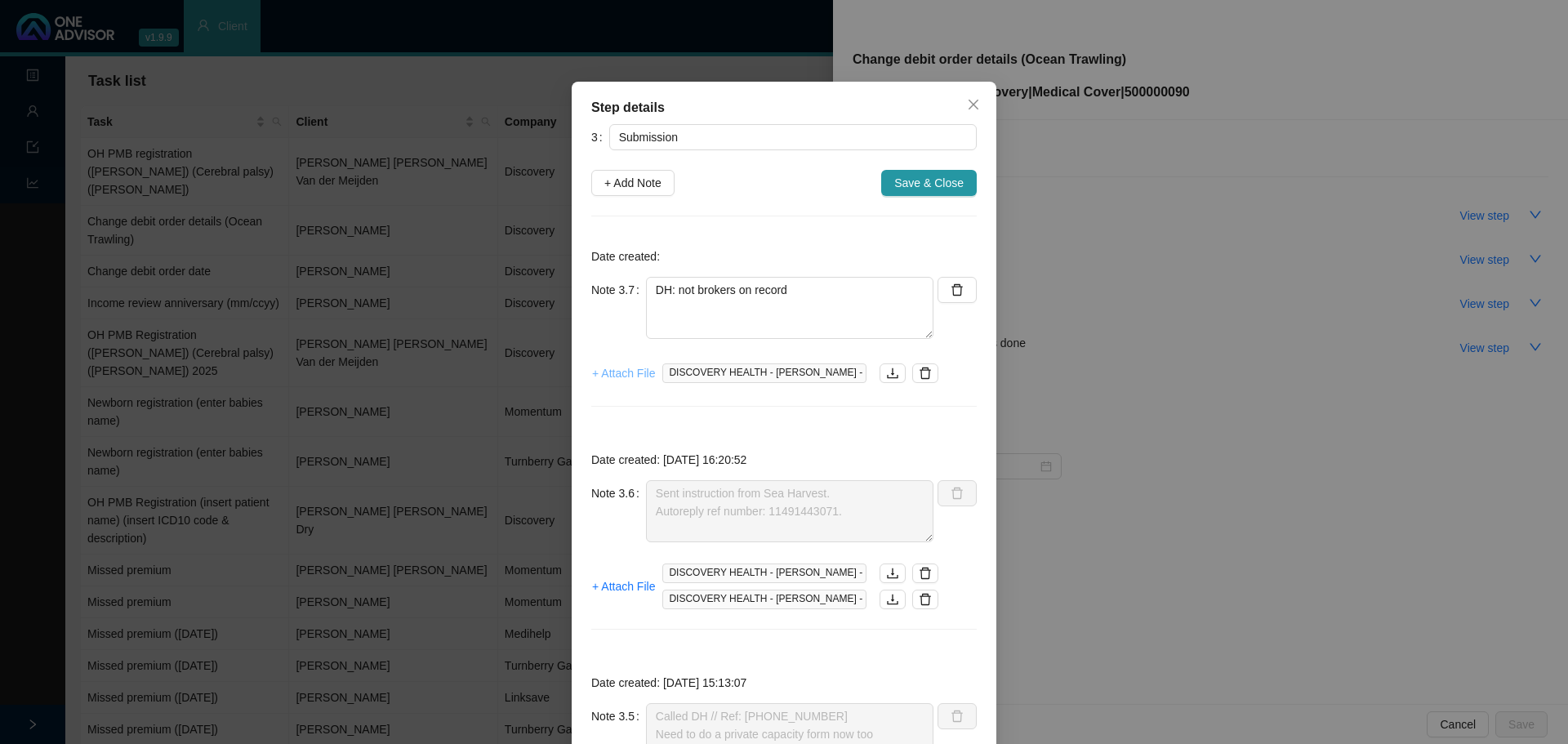
click at [614, 374] on span "+ Attach File" at bounding box center [624, 372] width 63 height 18
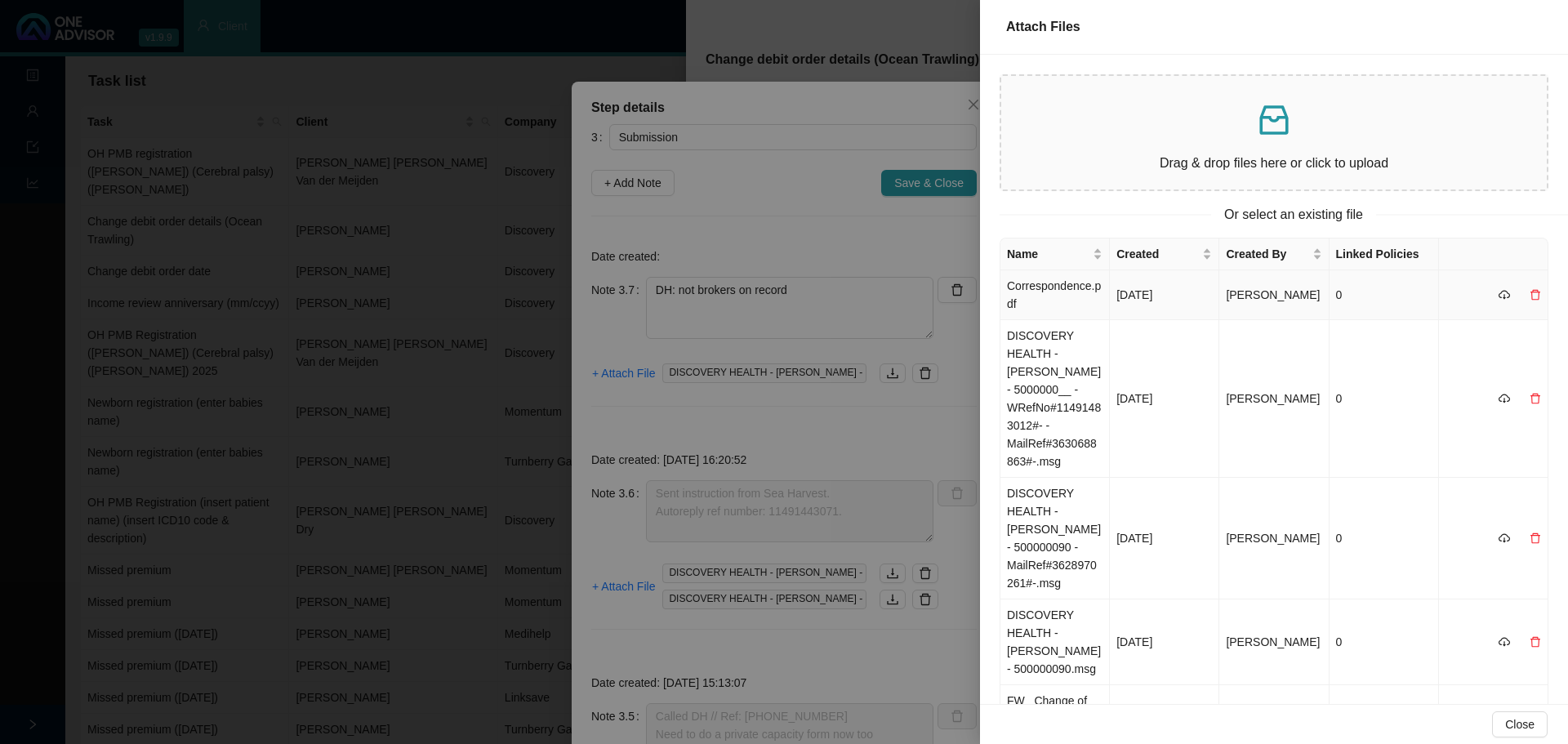
click at [1053, 301] on td "Correspondence.pdf" at bounding box center [1055, 296] width 109 height 50
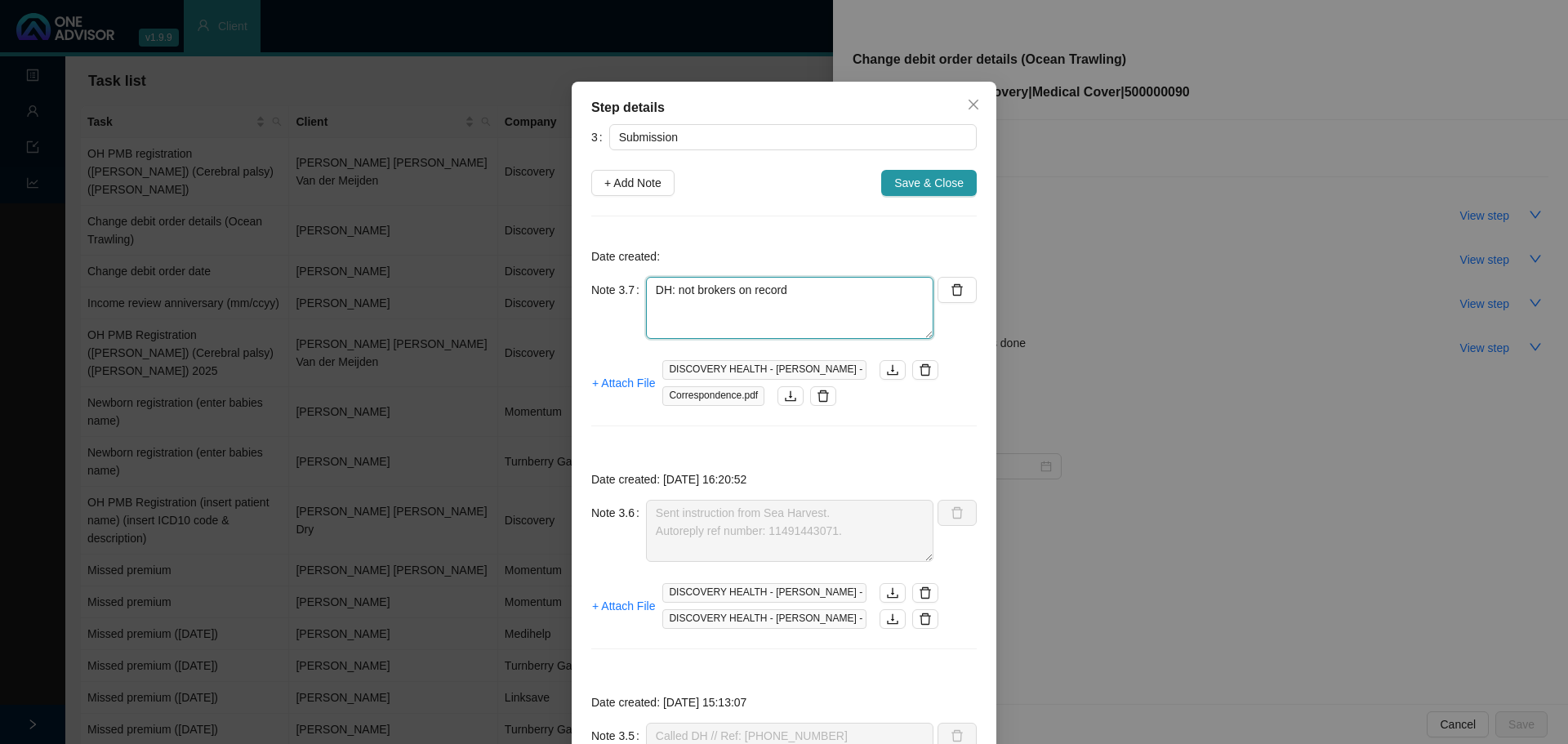
click at [808, 281] on textarea "DH: not brokers on record" at bounding box center [790, 308] width 287 height 62
drag, startPoint x: 816, startPoint y: 298, endPoint x: 858, endPoint y: 292, distance: 42.4
click at [816, 298] on textarea "DH: not brokers on record" at bounding box center [790, 308] width 287 height 62
click at [607, 385] on span "+ Attach File" at bounding box center [624, 383] width 63 height 18
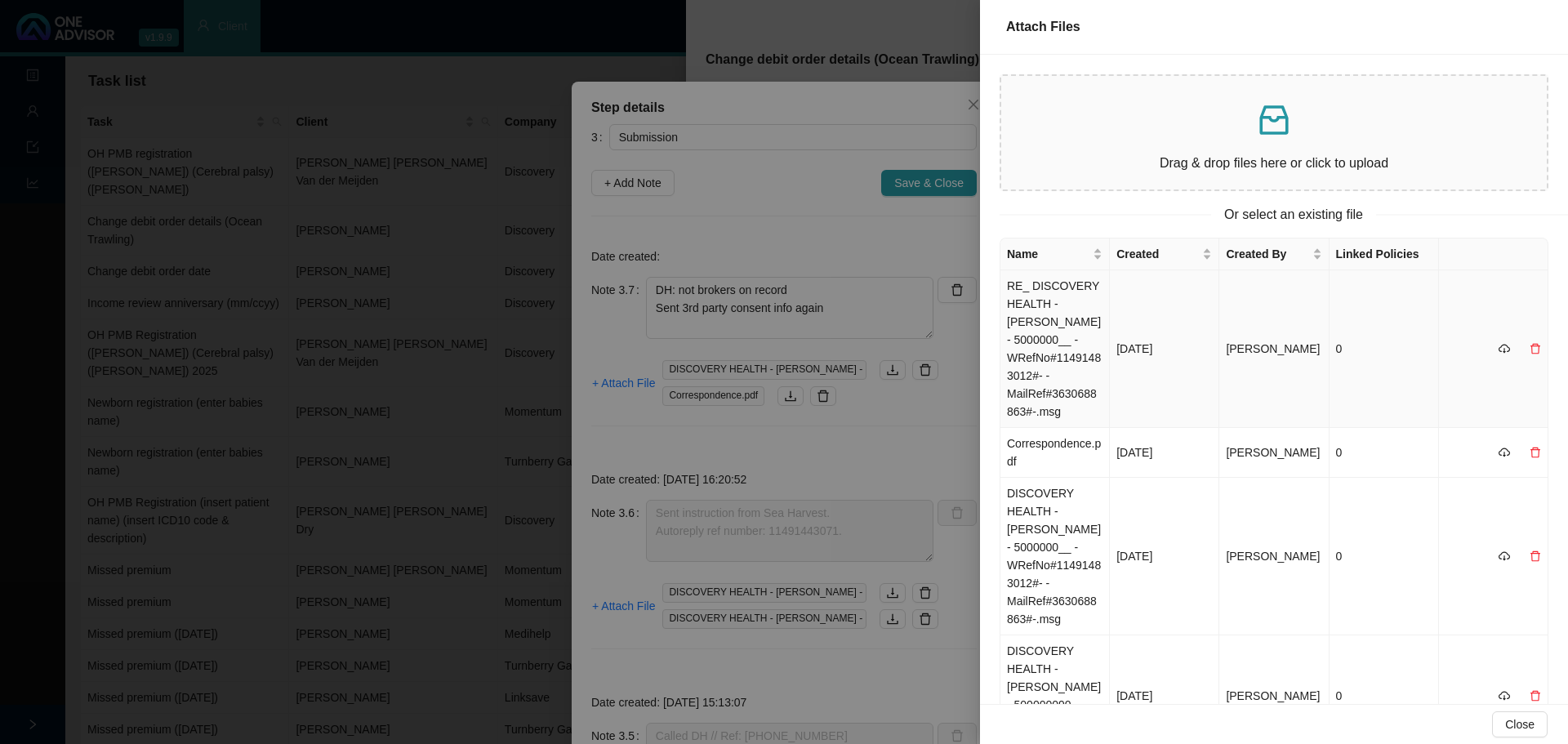
click at [1053, 308] on td "RE_ DISCOVERY HEALTH - CORNELIUS J FEYT - 5000000__ -WRefNo#11491483012#- -Mail…" at bounding box center [1055, 349] width 109 height 158
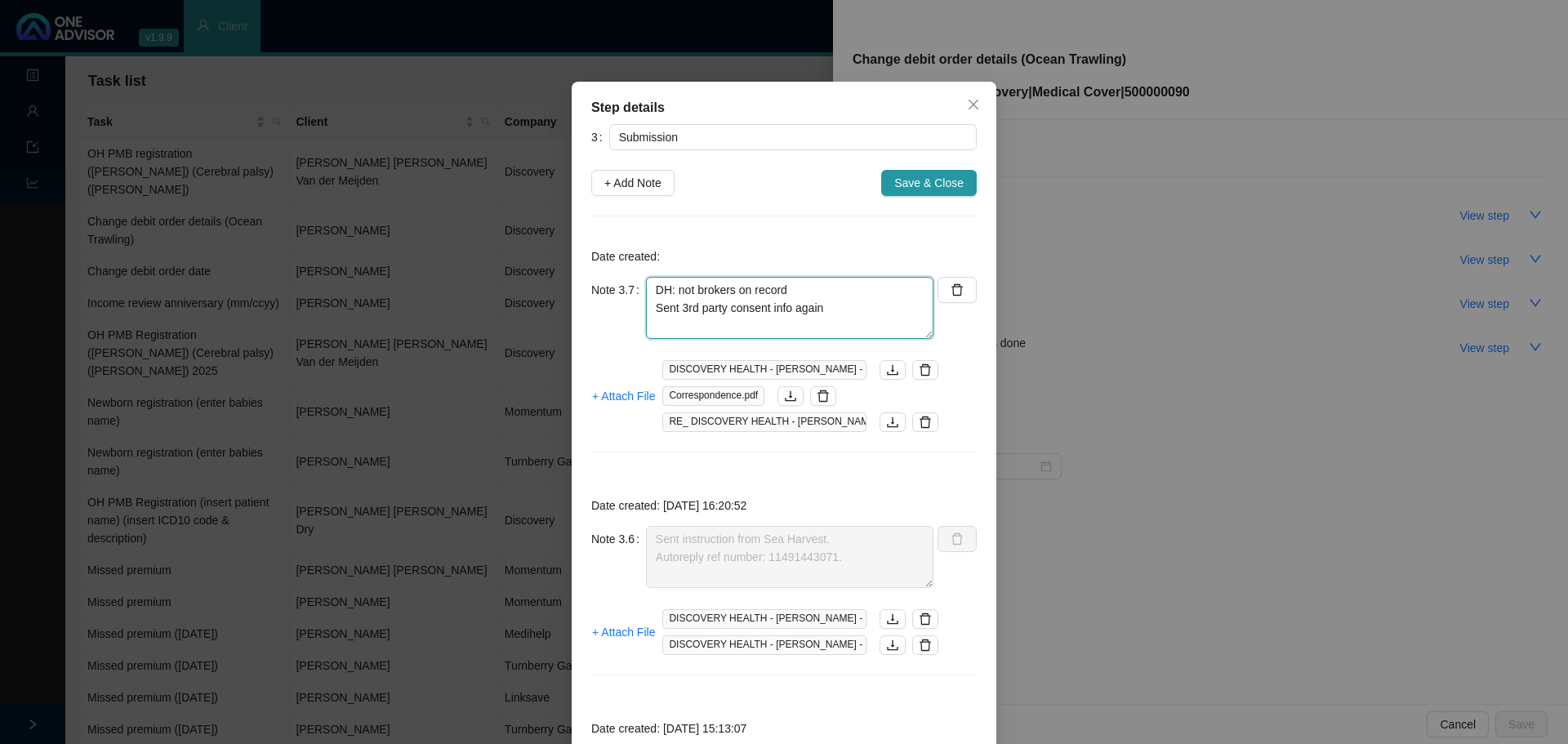
click at [896, 296] on textarea "DH: not brokers on record Sent 3rd party consent info again" at bounding box center [790, 308] width 287 height 62
click at [859, 305] on textarea "DH: not brokers on record Sent 3rd party consent info again" at bounding box center [790, 308] width 287 height 62
click at [697, 333] on textarea "DH: not brokers on record Sent 3rd party consent info again // Autoreply ref nu…" at bounding box center [790, 308] width 287 height 62
paste textarea "11494088437."
type textarea "DH: not brokers on record Sent 3rd party consent info again // Autoreply ref nu…"
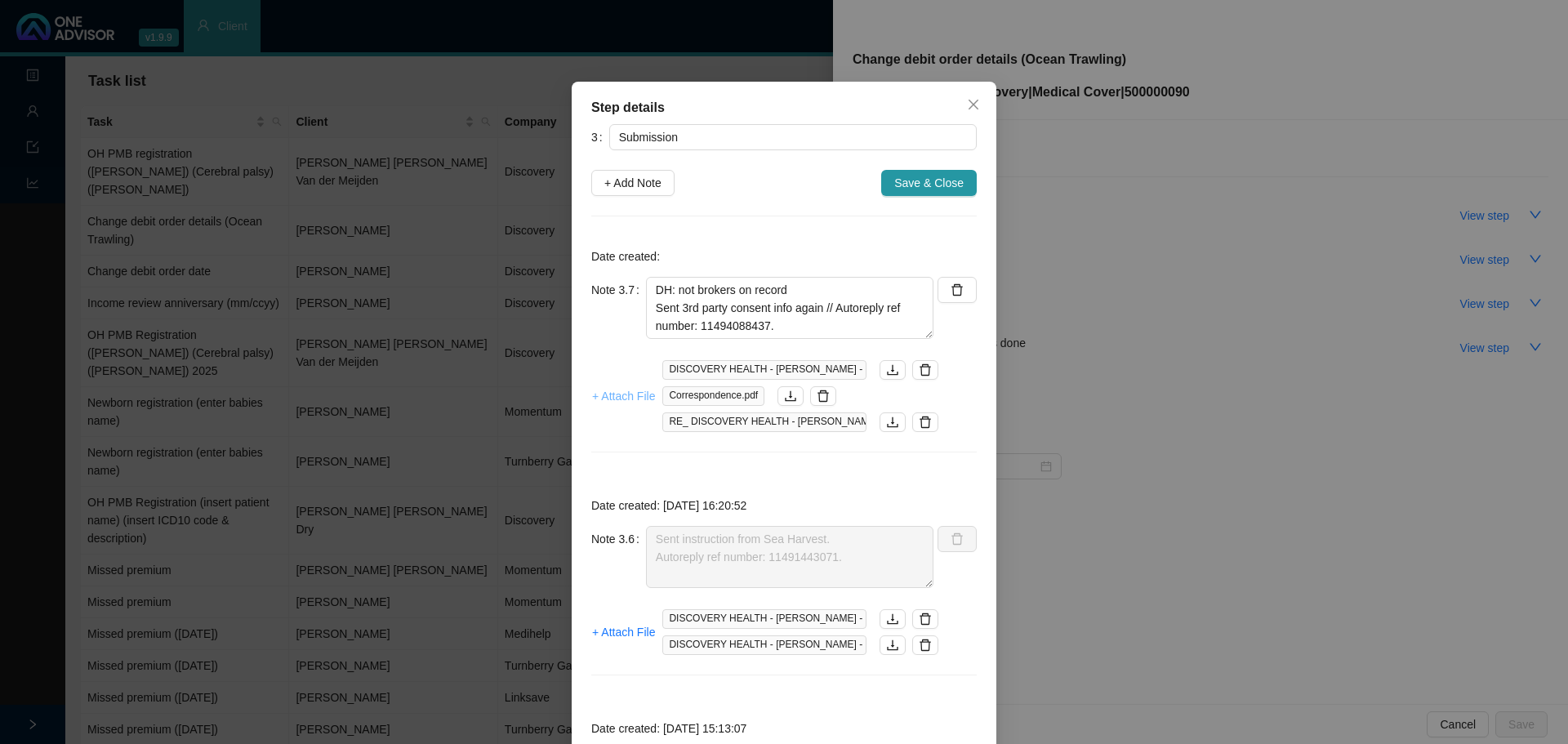
click at [618, 396] on span "+ Attach File" at bounding box center [624, 396] width 63 height 18
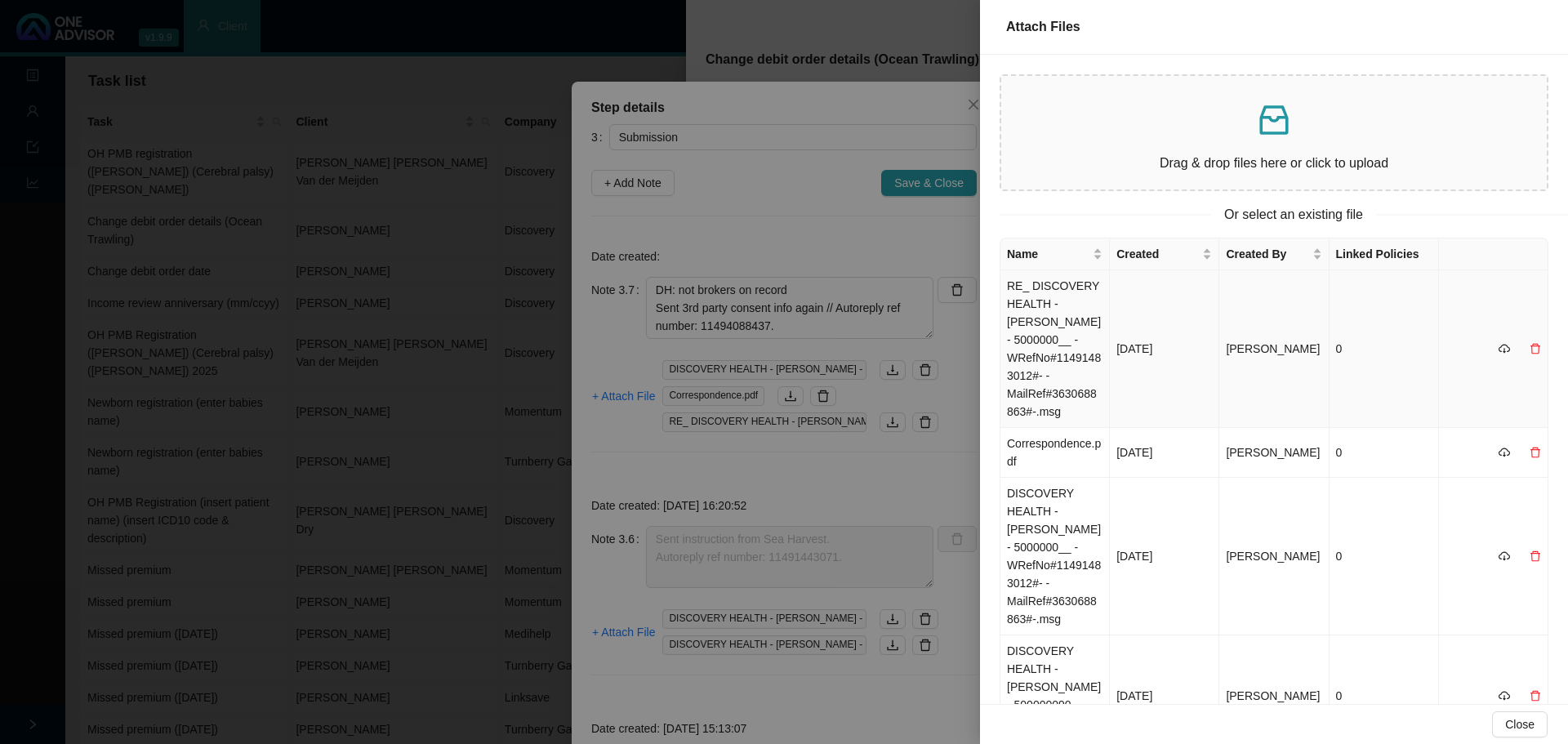
click at [1070, 312] on td "RE_ DISCOVERY HEALTH - CORNELIUS J FEYT - 5000000__ -WRefNo#11491483012#- -Mail…" at bounding box center [1055, 349] width 109 height 158
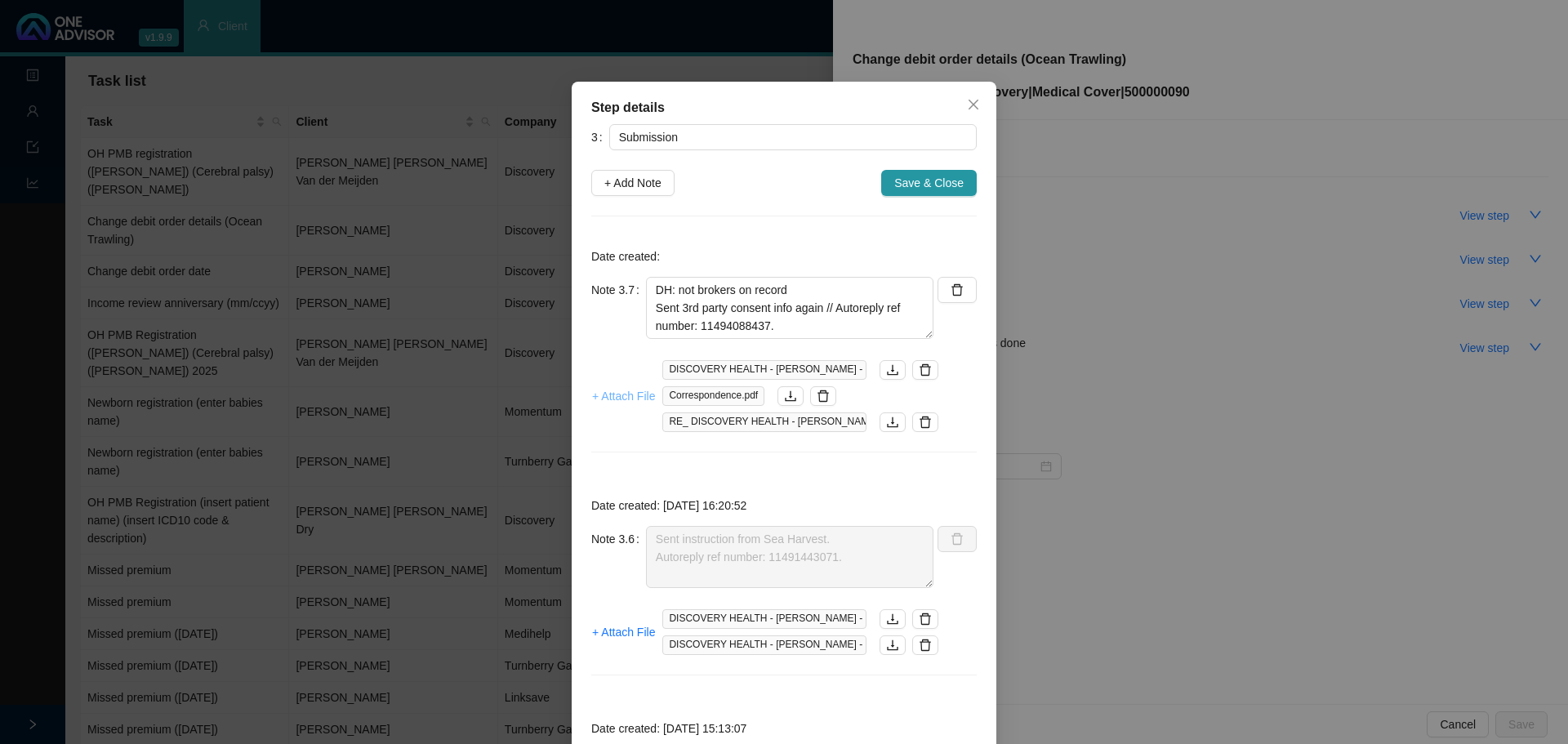
click at [633, 400] on span "+ Attach File" at bounding box center [624, 396] width 63 height 18
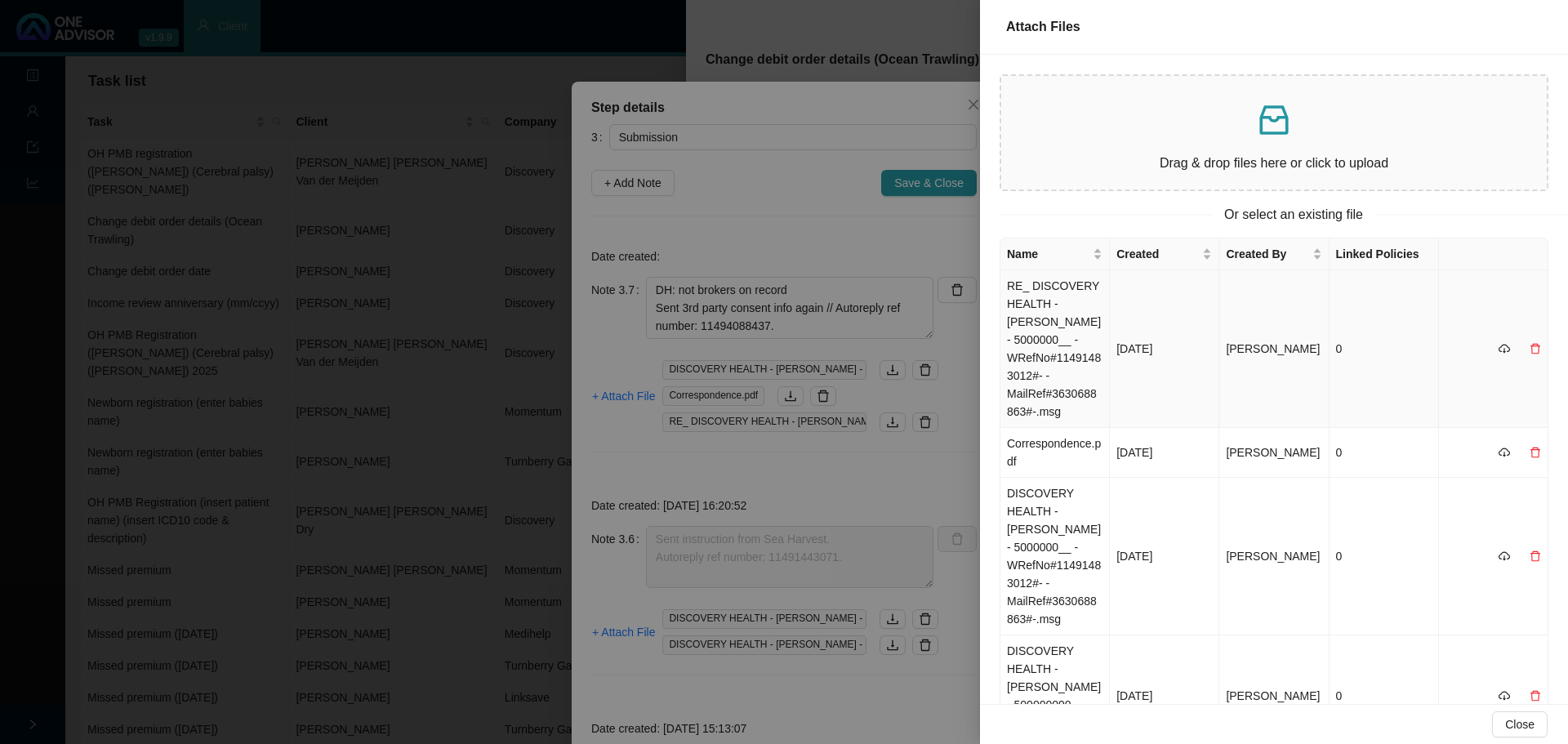
click at [1064, 335] on td "RE_ DISCOVERY HEALTH - CORNELIUS J FEYT - 5000000__ -WRefNo#11491483012#- -Mail…" at bounding box center [1055, 349] width 109 height 158
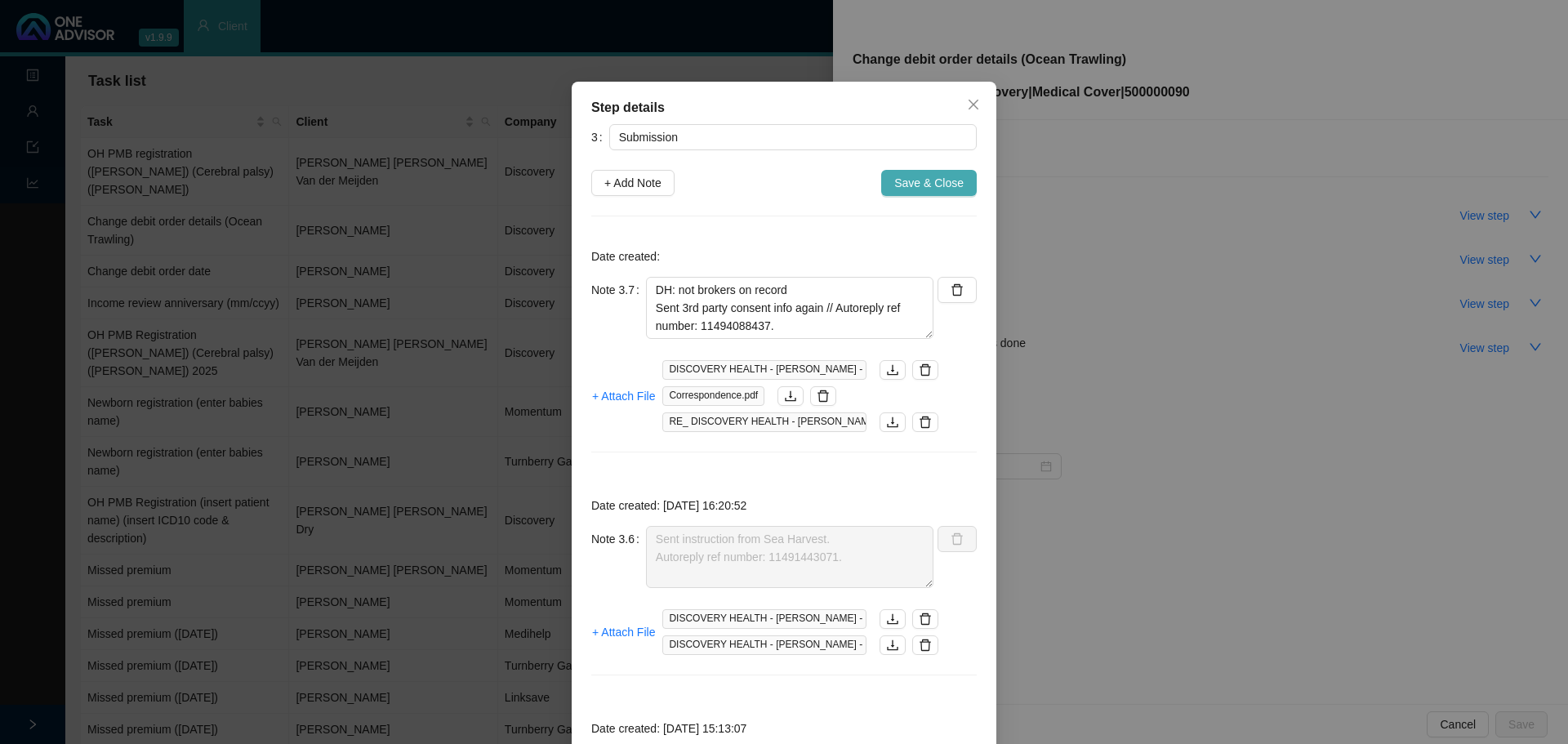
click at [937, 186] on span "Save & Close" at bounding box center [929, 183] width 70 height 18
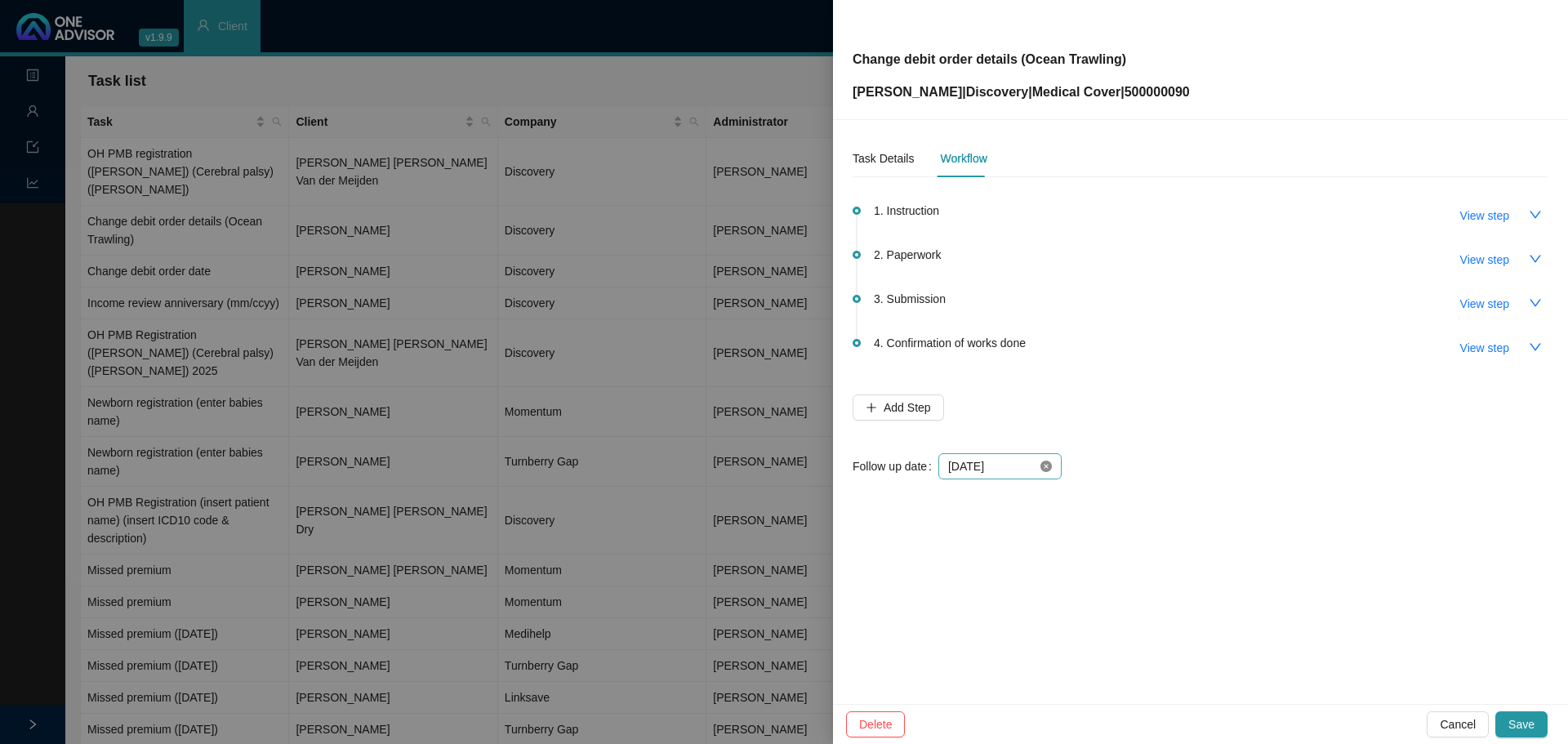
click at [1049, 468] on icon "close-circle" at bounding box center [1045, 466] width 11 height 11
click at [1049, 468] on div at bounding box center [1000, 465] width 104 height 18
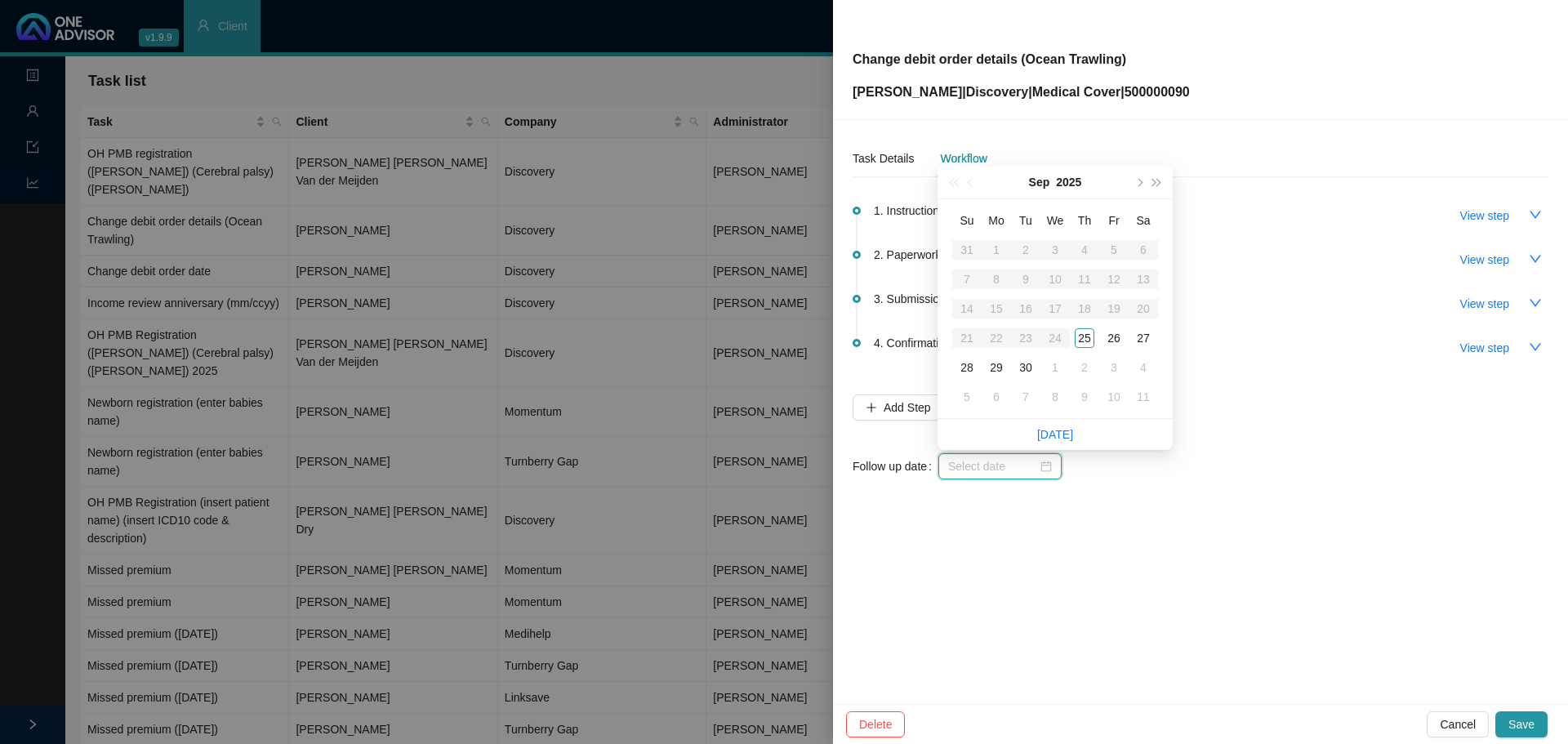
type input "2025-10-08"
type input "2025-09-26"
drag, startPoint x: 1109, startPoint y: 335, endPoint x: 1143, endPoint y: 373, distance: 51.0
click at [1110, 334] on div "26" at bounding box center [1113, 337] width 19 height 19
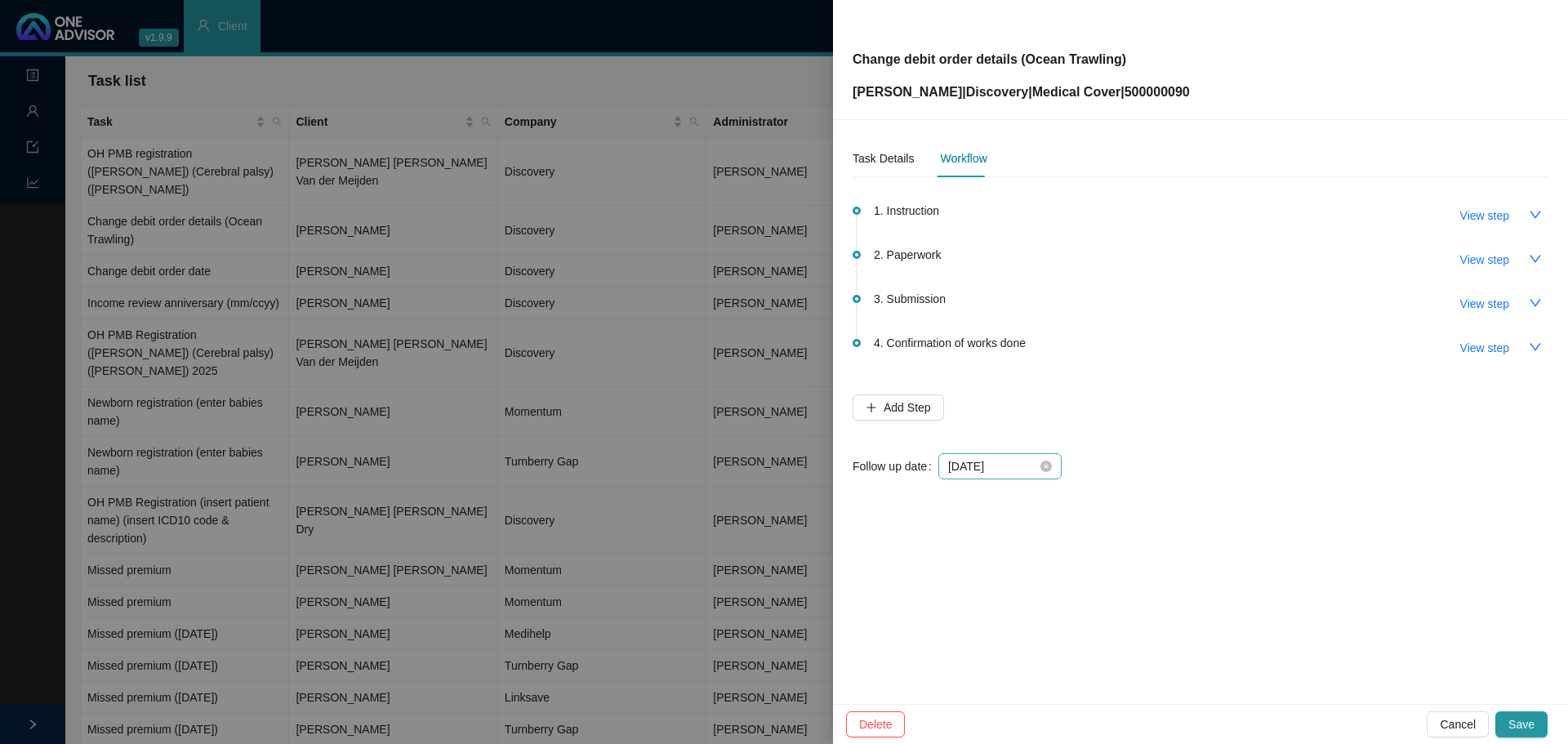
click at [1228, 489] on div "1. Instruction View step 2. Paperwork View step 3. Submission View step 4. Conf…" at bounding box center [1200, 344] width 696 height 309
click at [1524, 725] on span "Save" at bounding box center [1521, 724] width 26 height 18
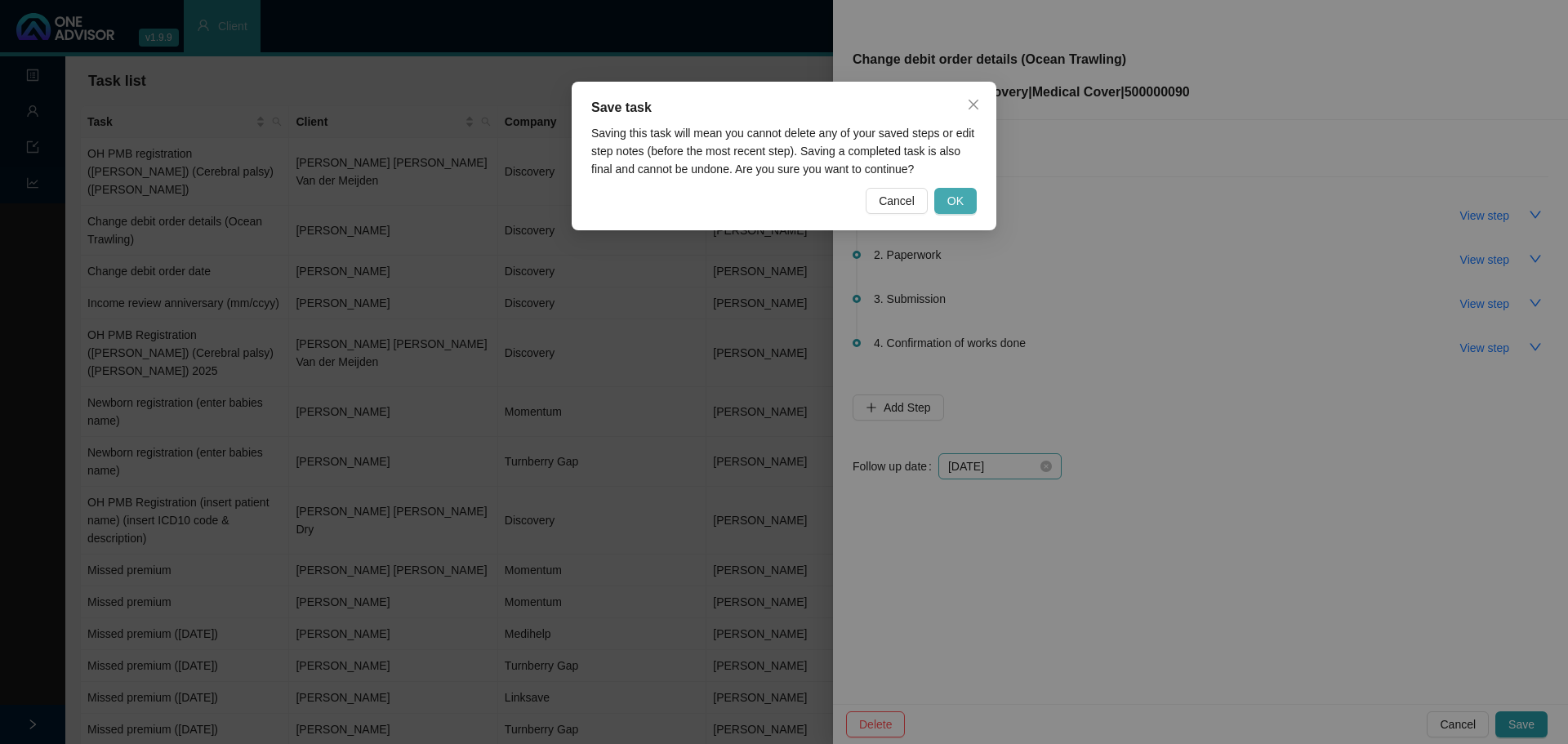
click at [951, 203] on span "OK" at bounding box center [955, 200] width 17 height 18
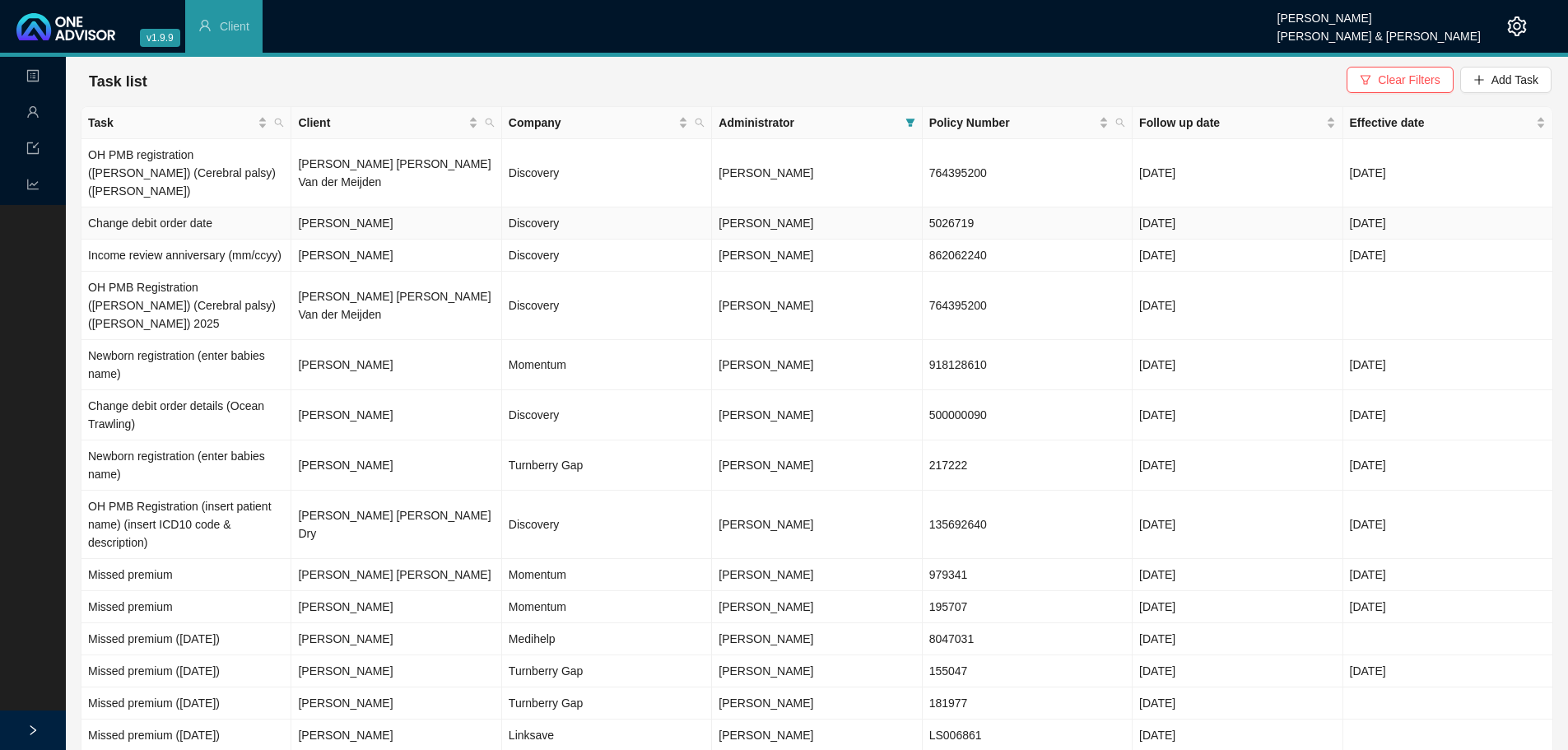
click at [691, 207] on td "Discovery" at bounding box center [606, 223] width 210 height 32
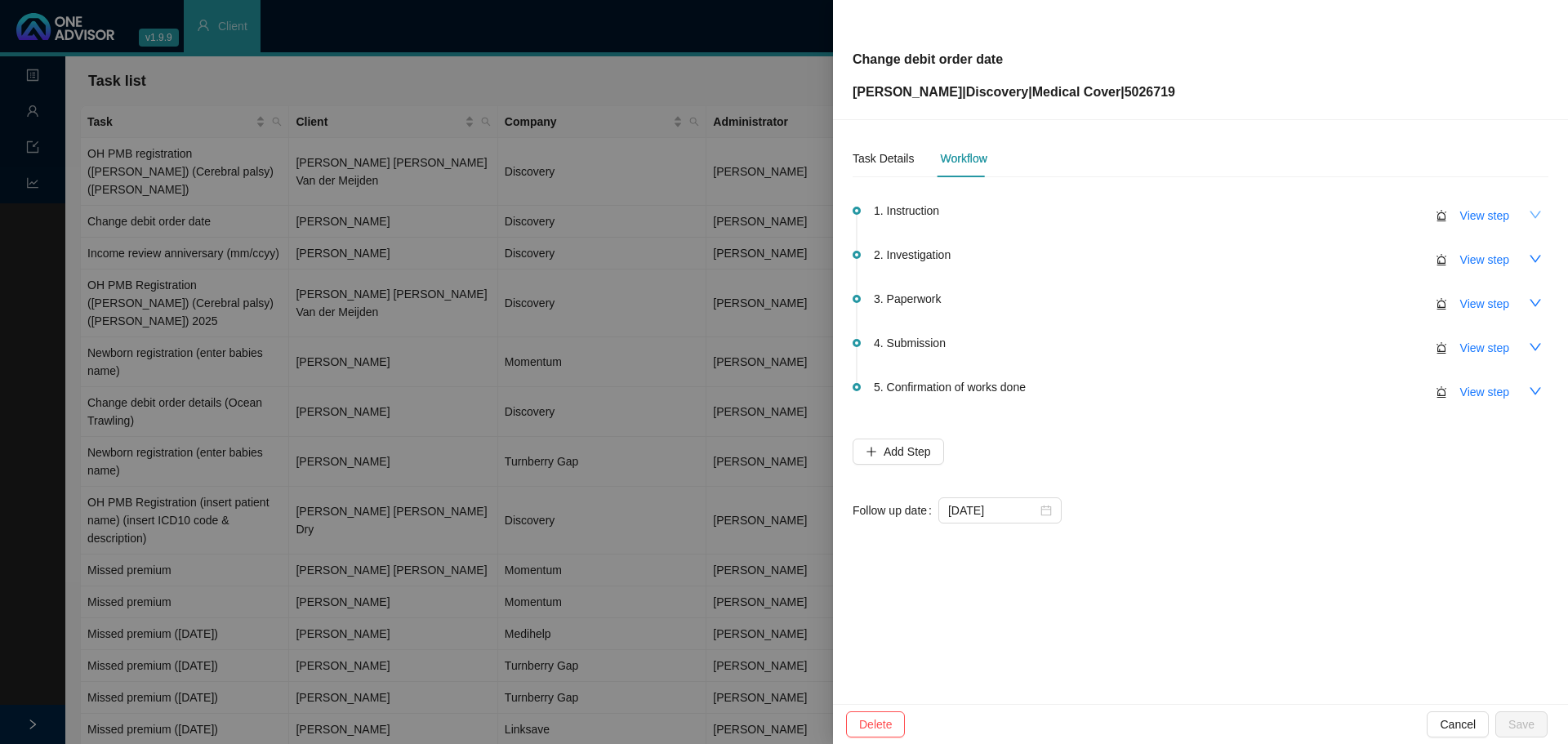
click at [1541, 213] on button "button" at bounding box center [1535, 215] width 26 height 26
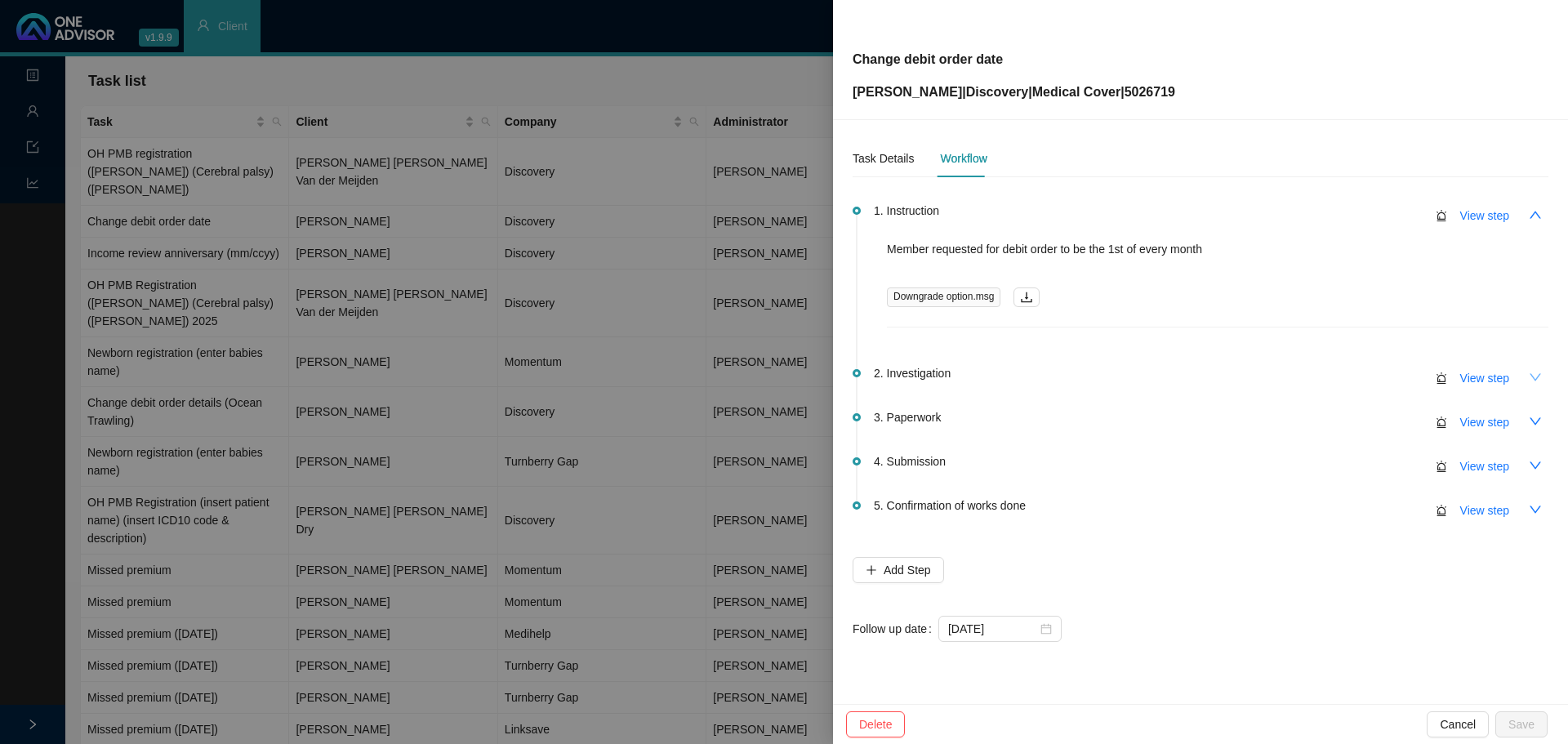
click at [1540, 377] on icon "down" at bounding box center [1535, 377] width 13 height 13
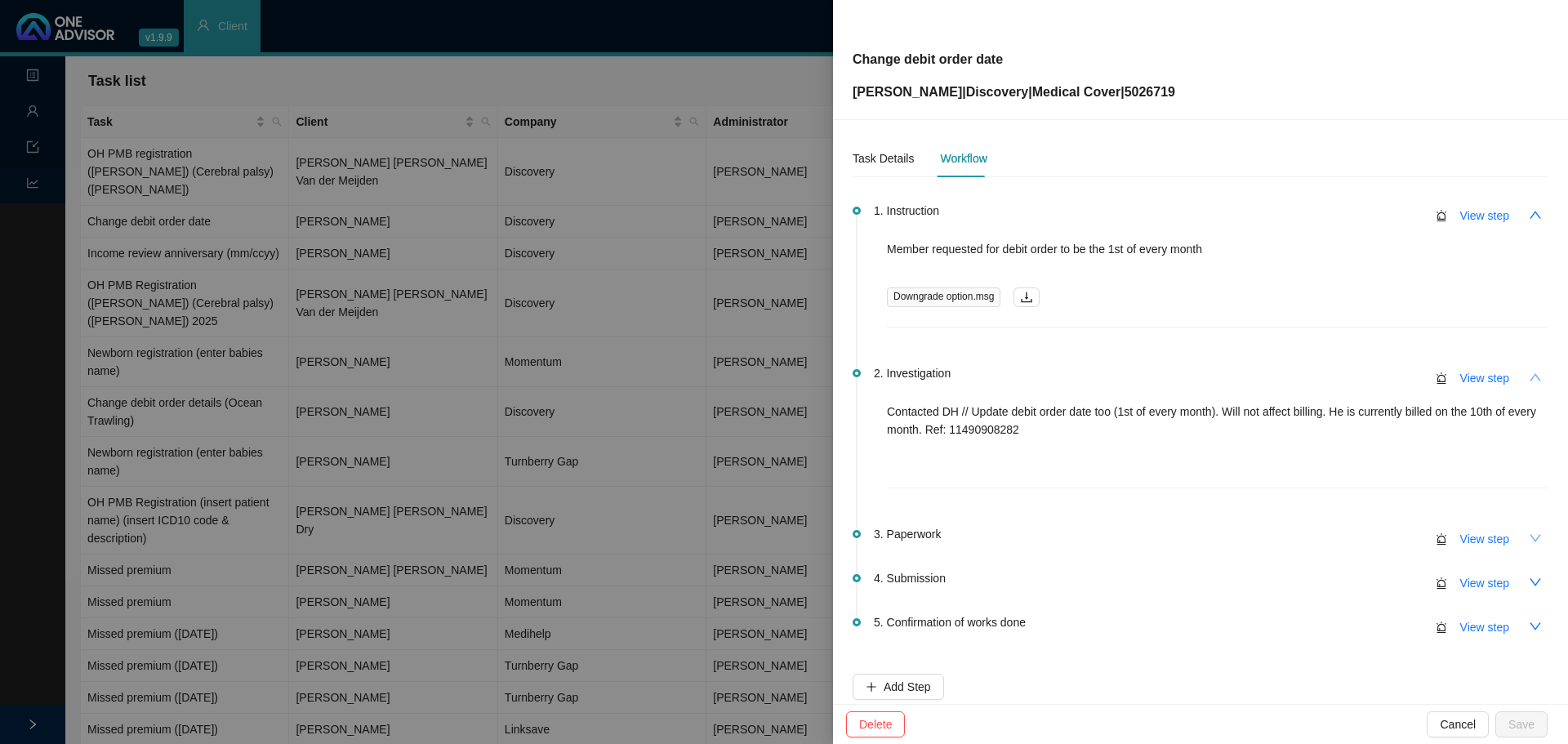
click at [1528, 533] on icon "down" at bounding box center [1535, 538] width 13 height 13
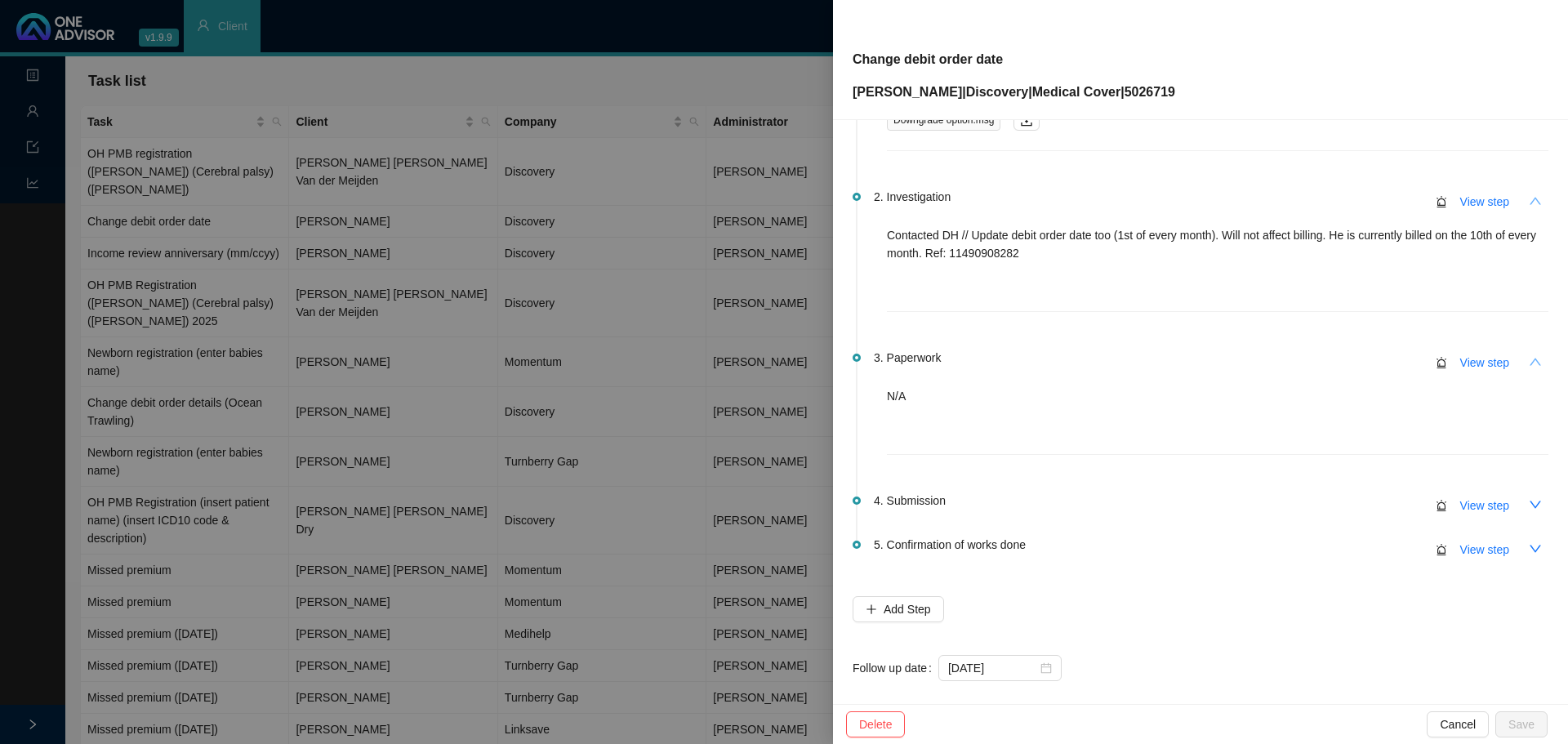
scroll to position [193, 0]
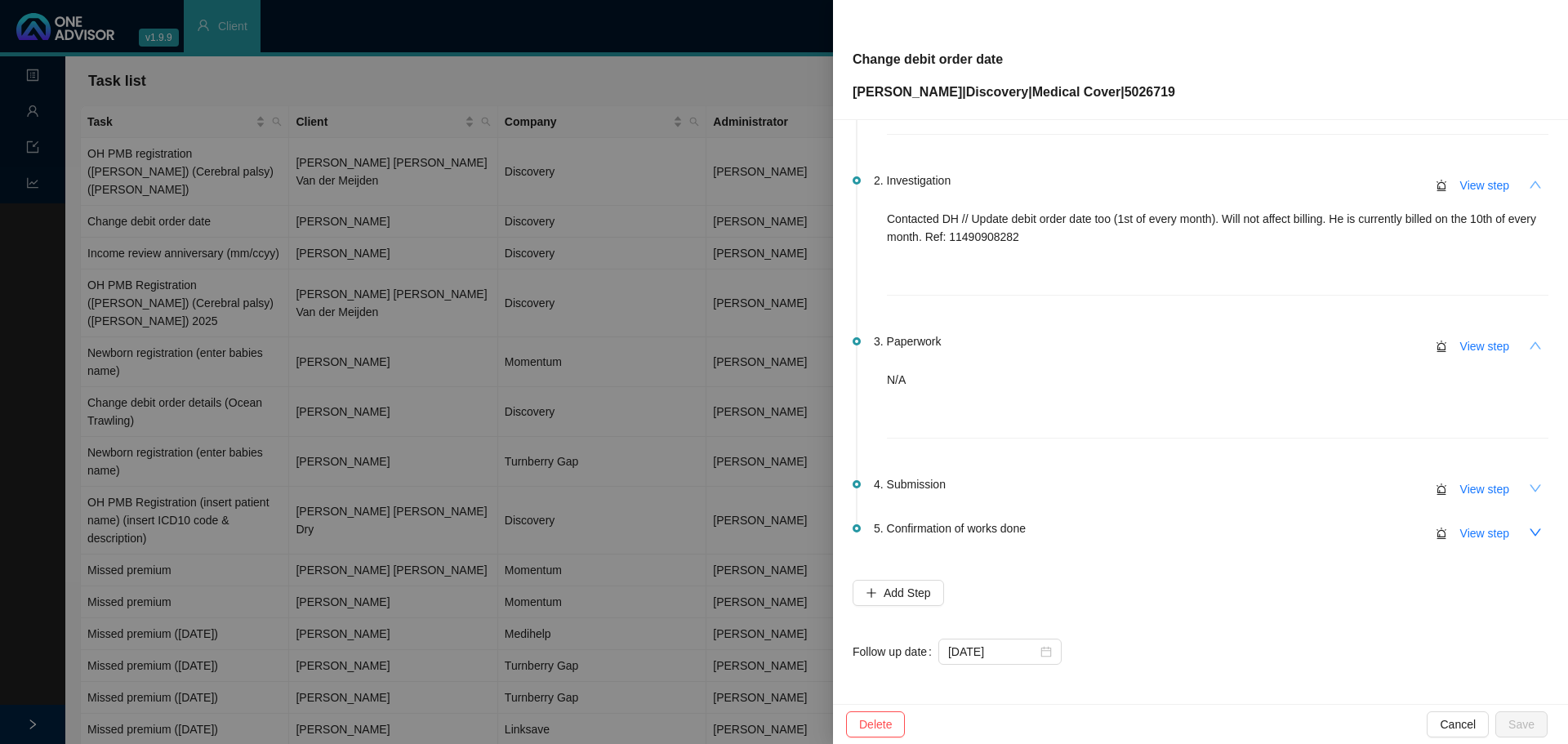
click at [1528, 491] on icon "down" at bounding box center [1535, 488] width 13 height 13
click at [1528, 488] on icon "up" at bounding box center [1535, 488] width 13 height 13
click at [1529, 532] on icon "down" at bounding box center [1535, 532] width 11 height 7
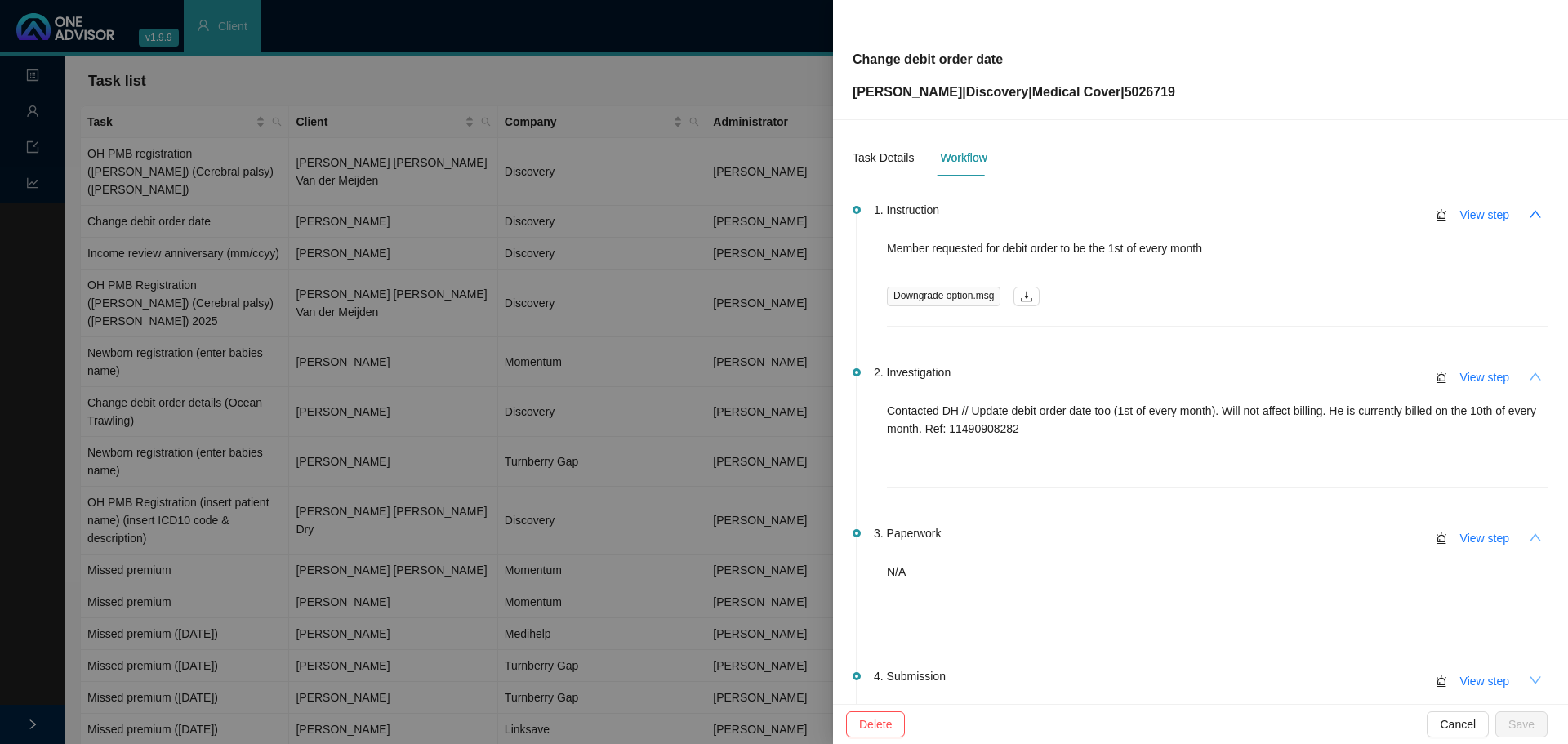
scroll to position [0, 0]
click at [893, 160] on div "Task Details" at bounding box center [883, 158] width 61 height 18
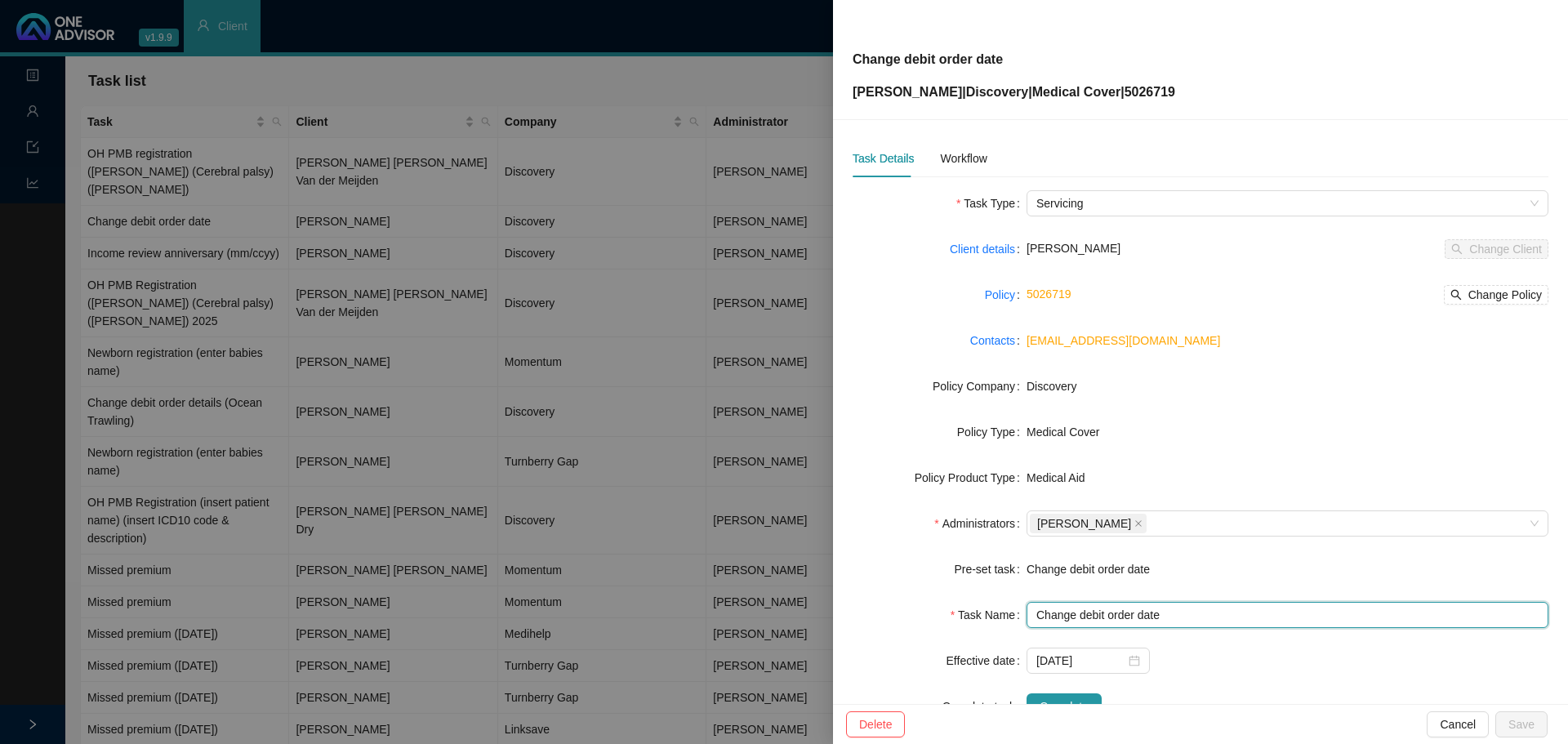
click at [1170, 612] on input "Change debit order date" at bounding box center [1286, 614] width 522 height 26
type input "Change debit order date (1st)"
click at [1185, 561] on div "Change debit order date" at bounding box center [1286, 568] width 522 height 18
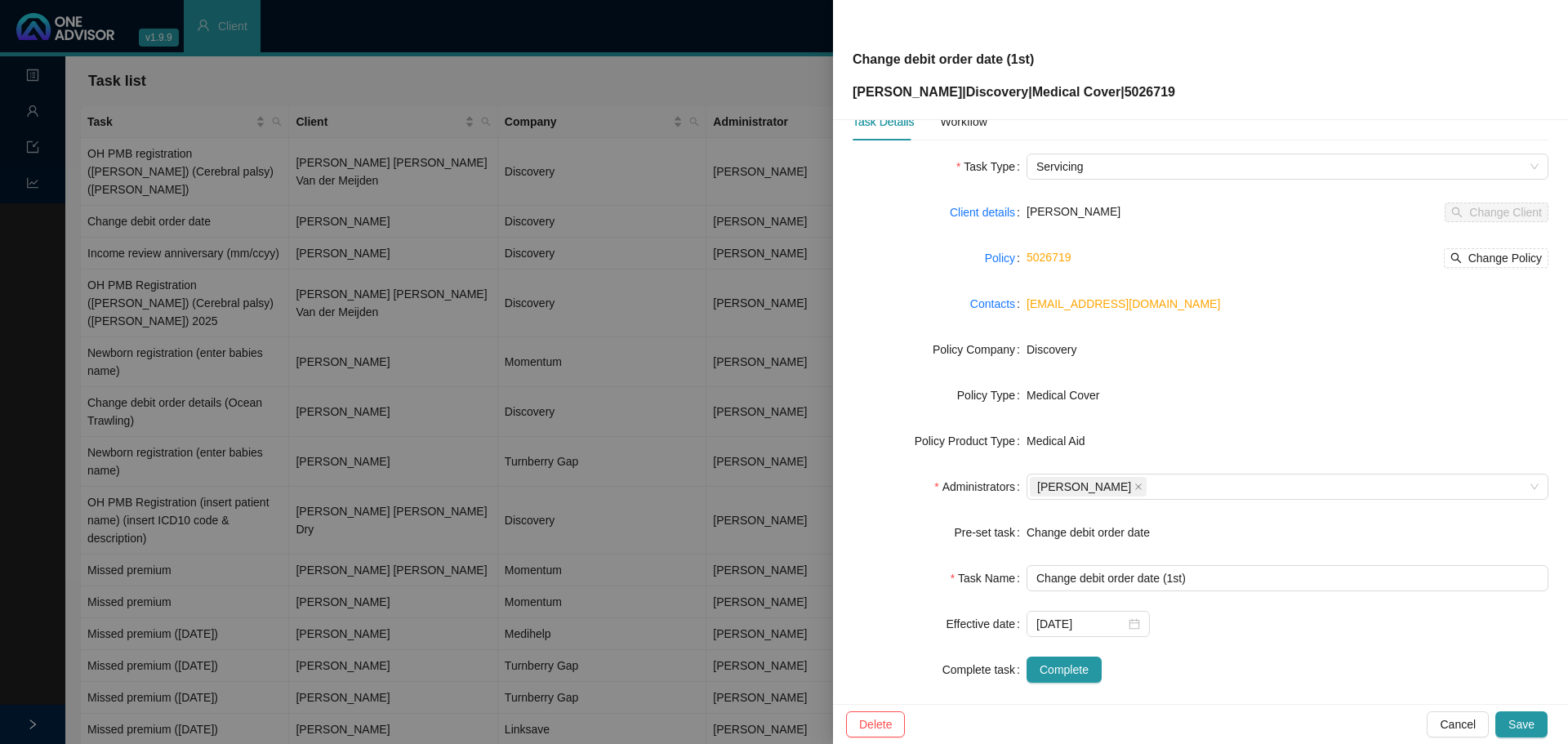
scroll to position [55, 0]
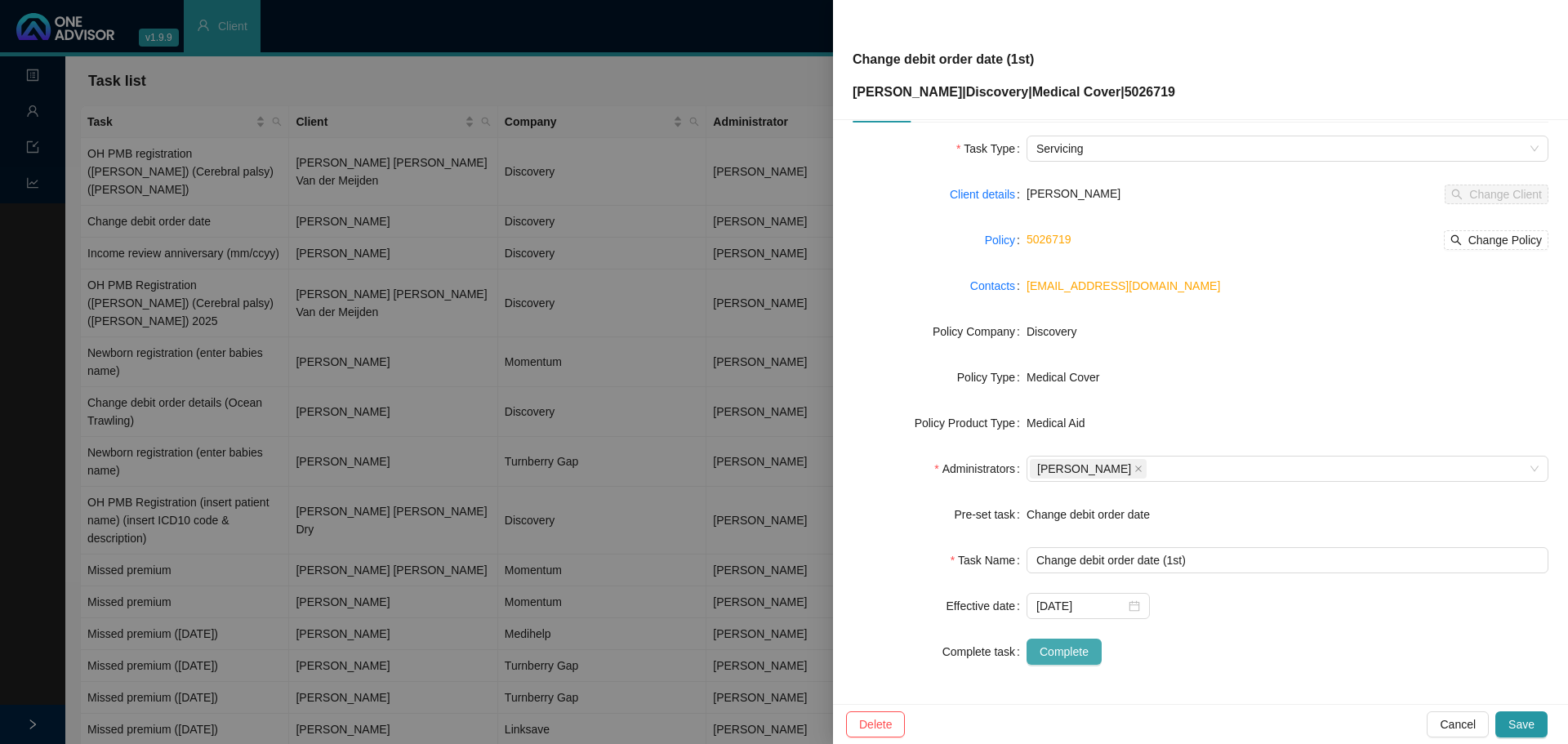
click at [1075, 656] on span "Complete" at bounding box center [1064, 650] width 49 height 18
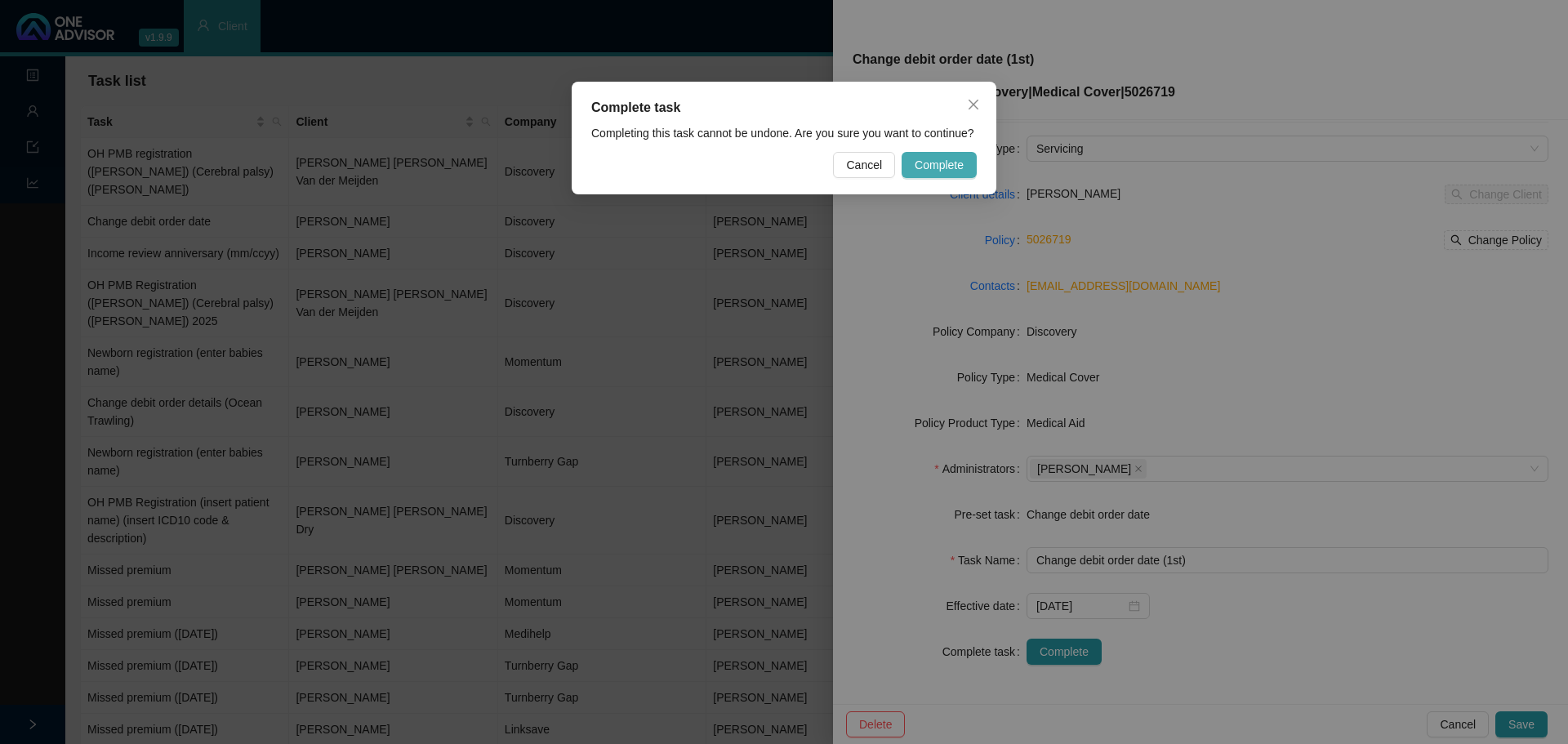
click at [941, 167] on span "Complete" at bounding box center [939, 164] width 49 height 18
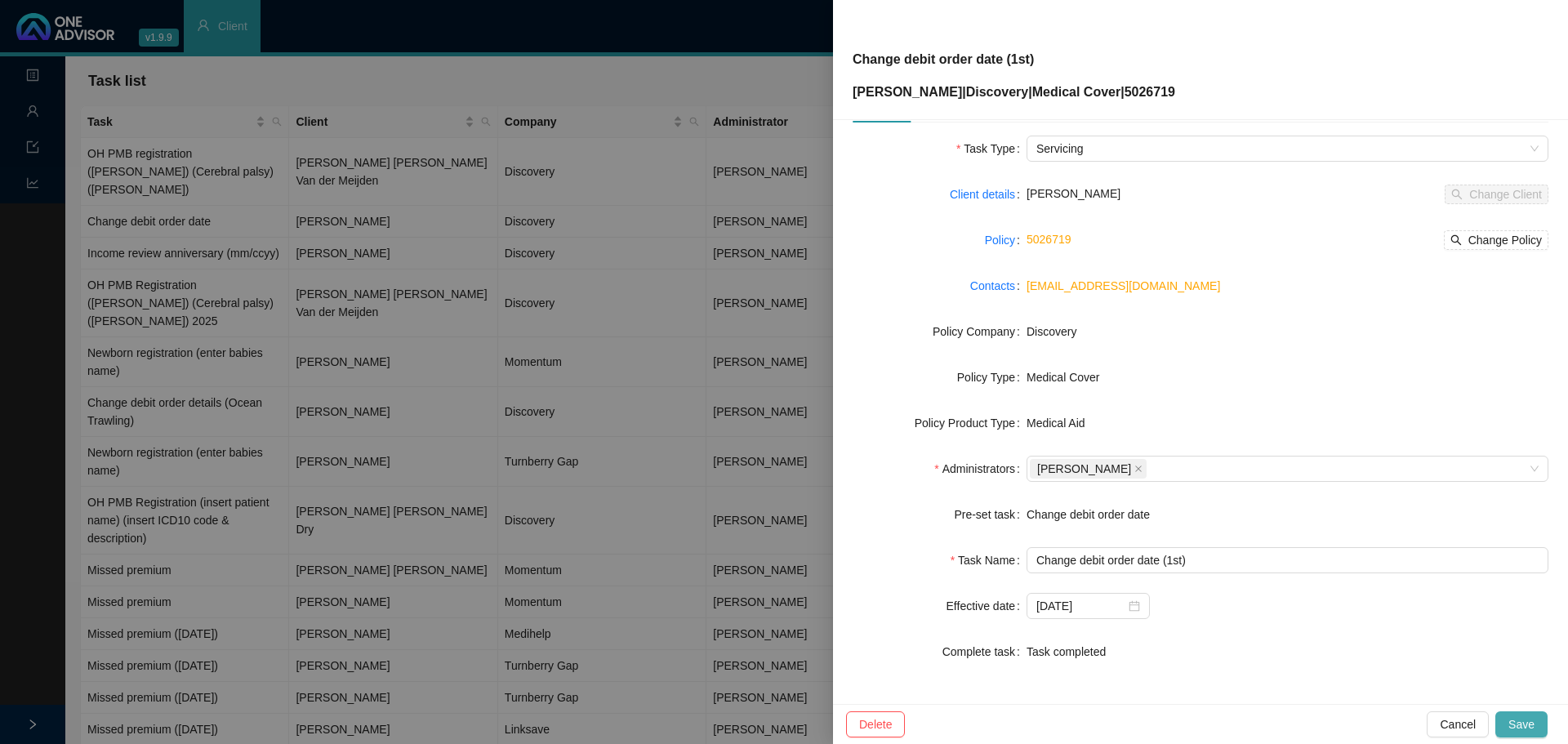
click at [1519, 721] on span "Save" at bounding box center [1521, 724] width 26 height 18
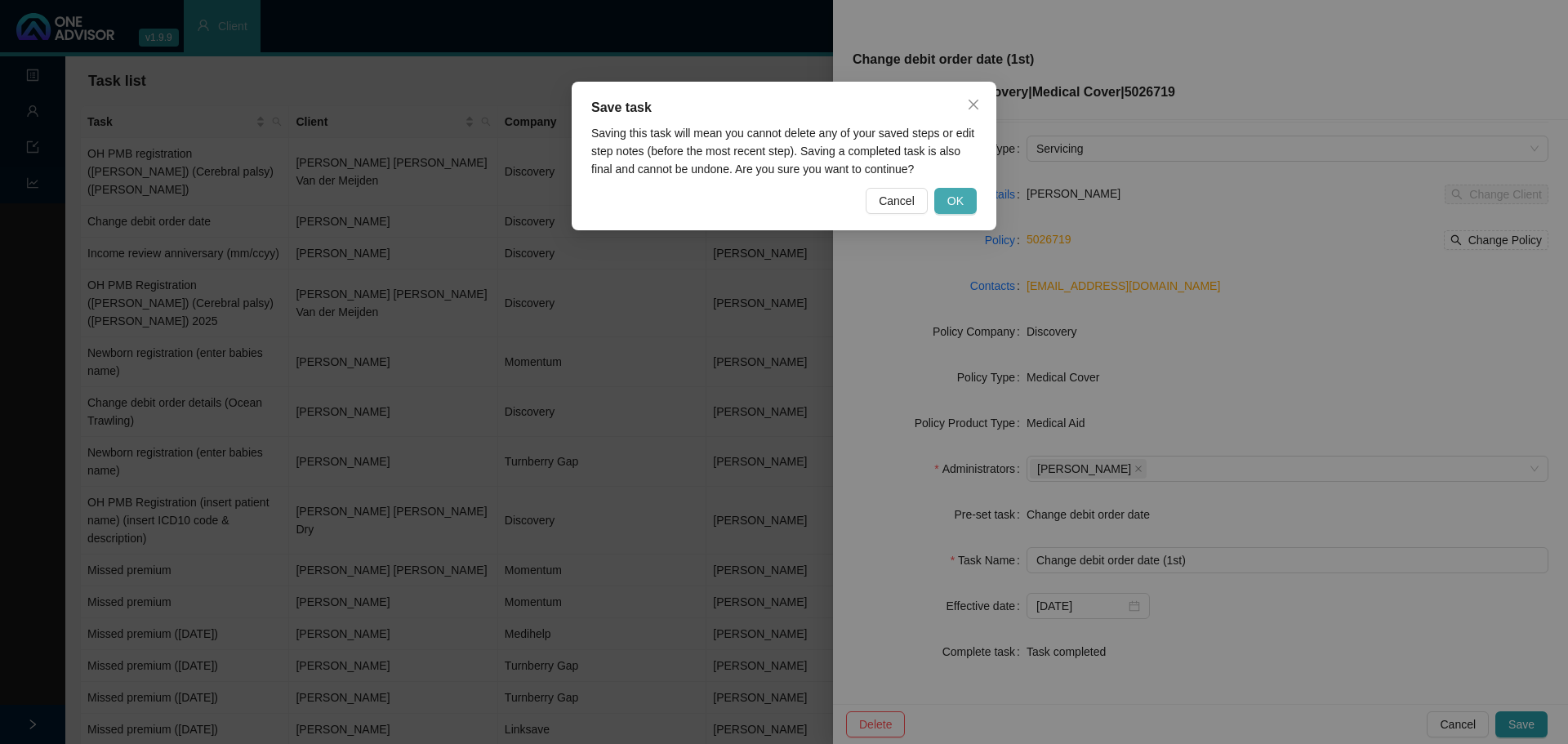
click at [957, 191] on button "OK" at bounding box center [955, 201] width 43 height 26
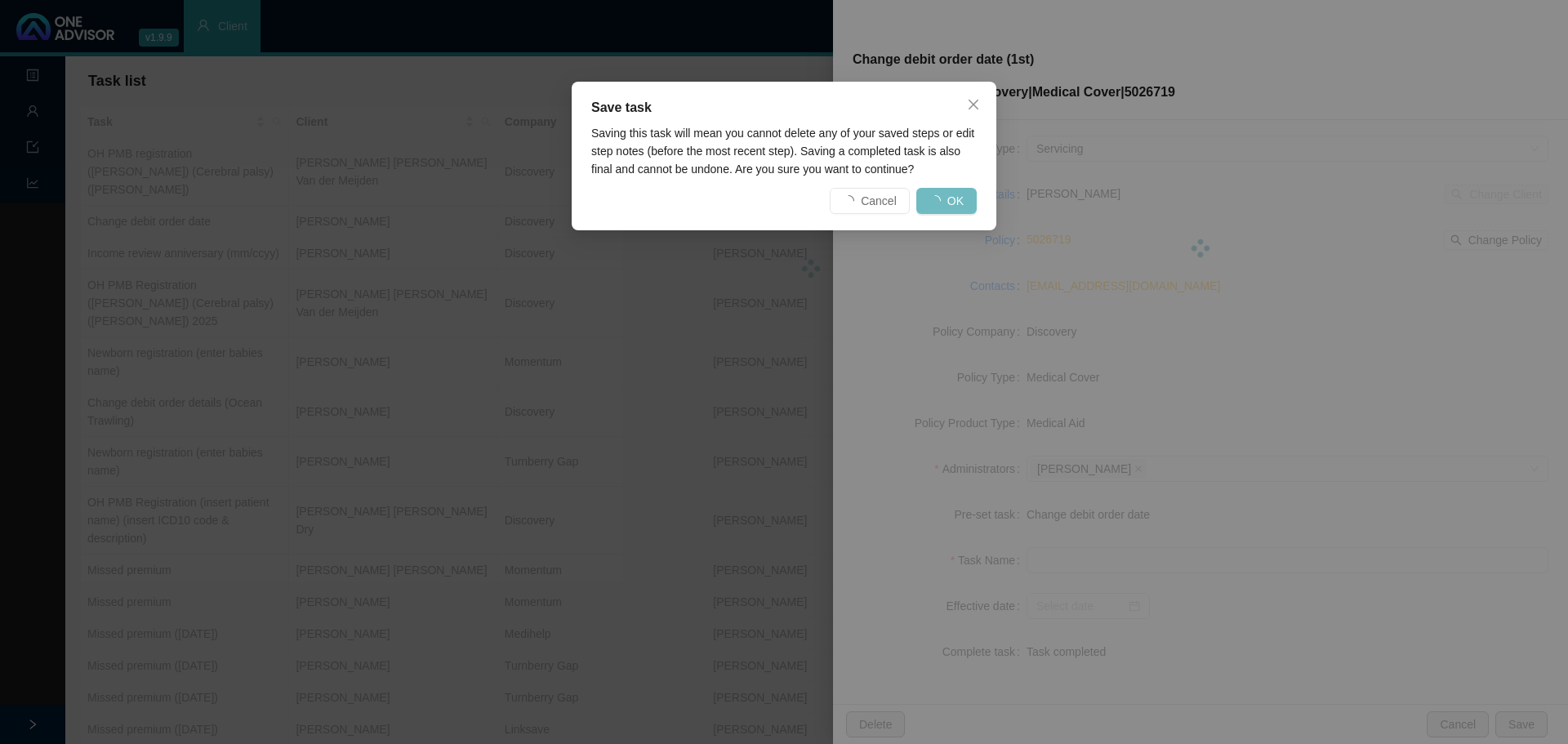
scroll to position [35, 0]
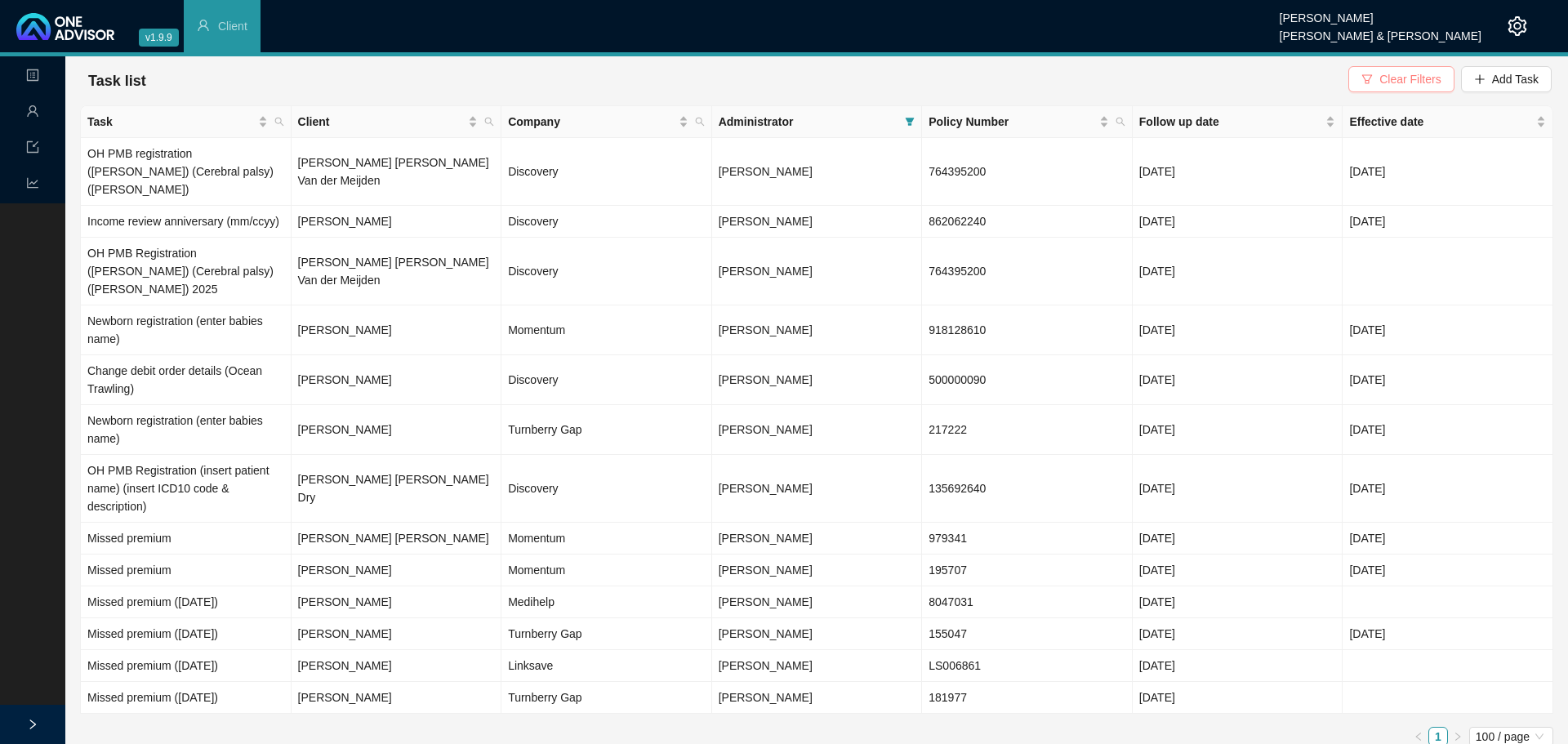
click at [1387, 82] on span "Clear Filters" at bounding box center [1410, 79] width 61 height 18
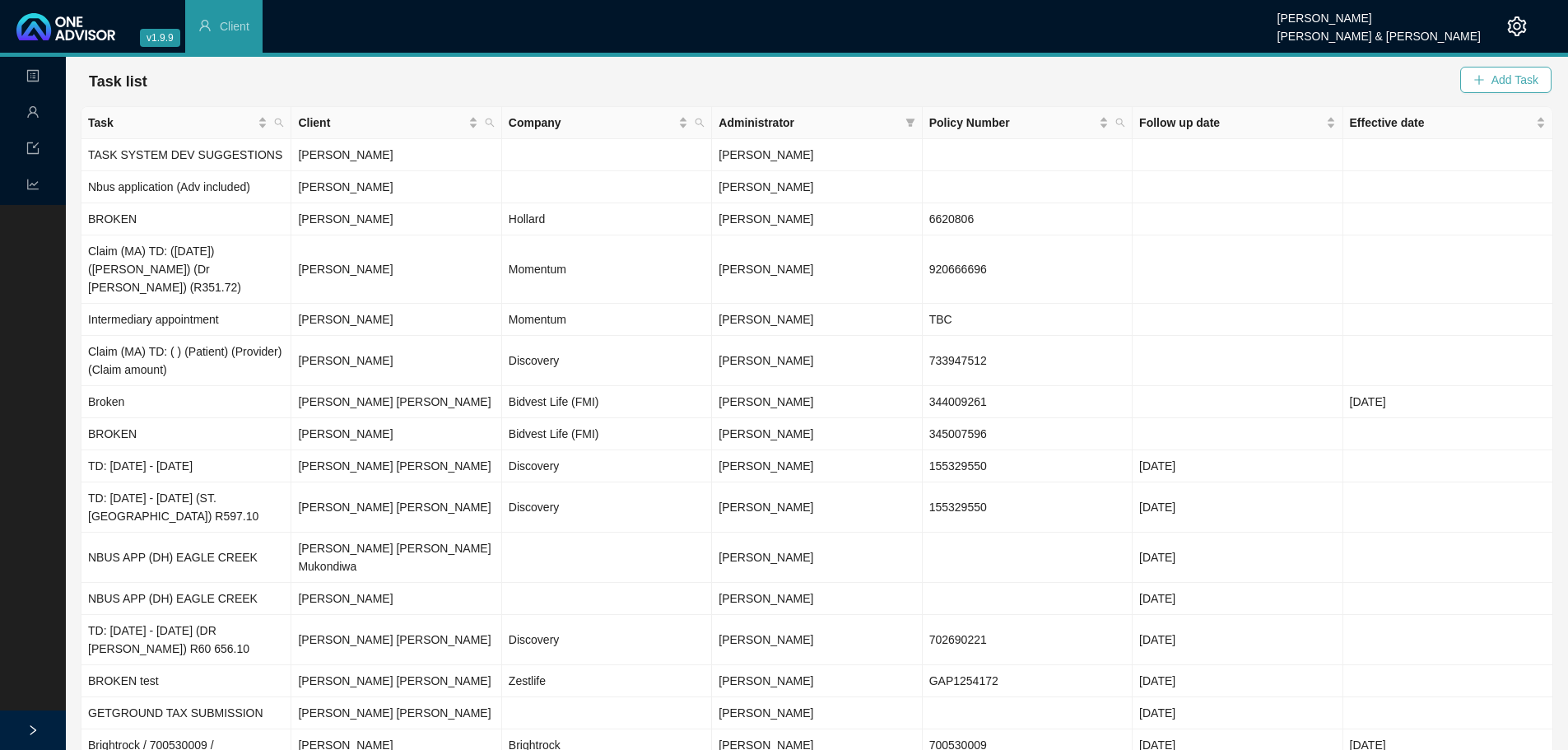
click at [1512, 79] on span "Add Task" at bounding box center [1515, 79] width 47 height 18
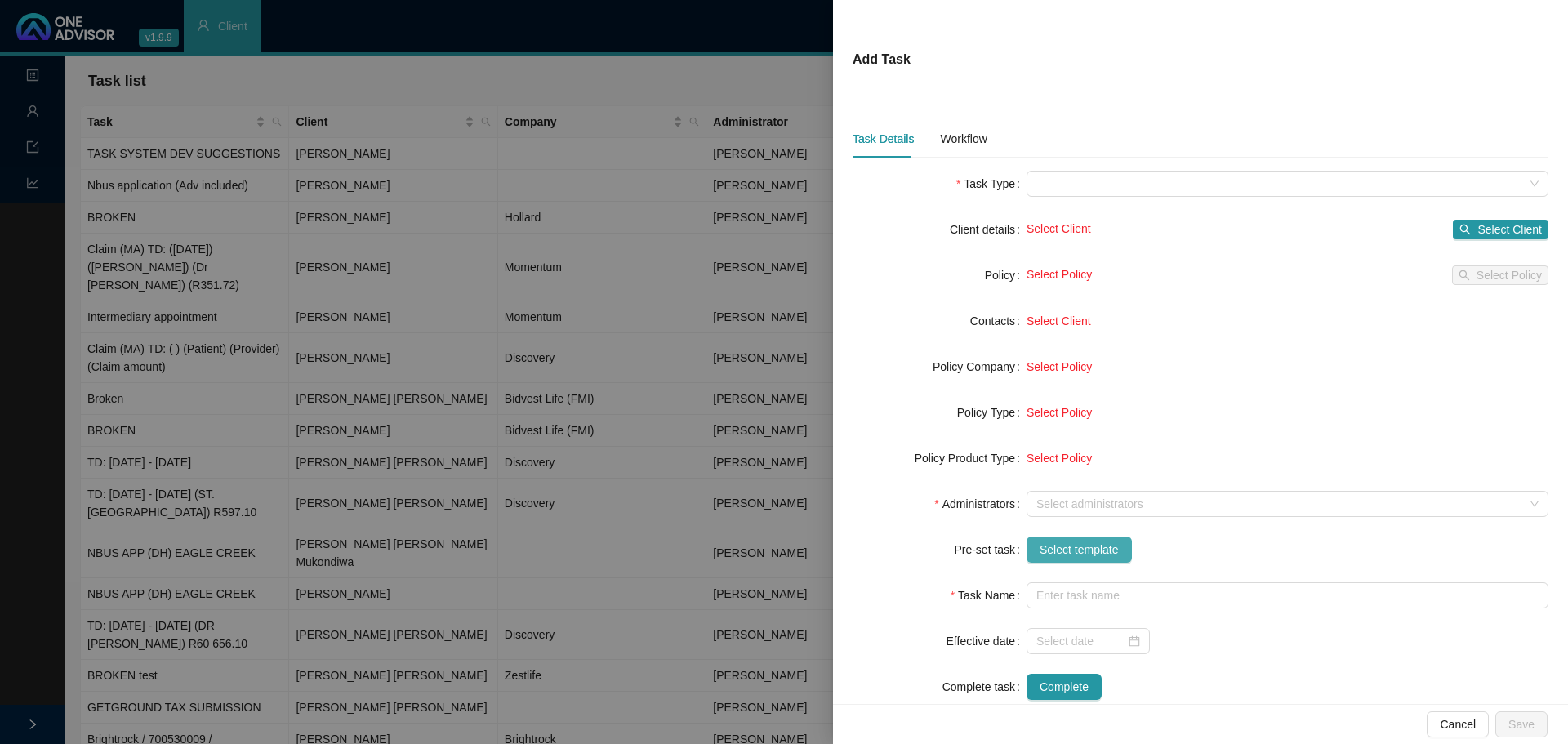
click at [1086, 549] on span "Select template" at bounding box center [1079, 549] width 79 height 18
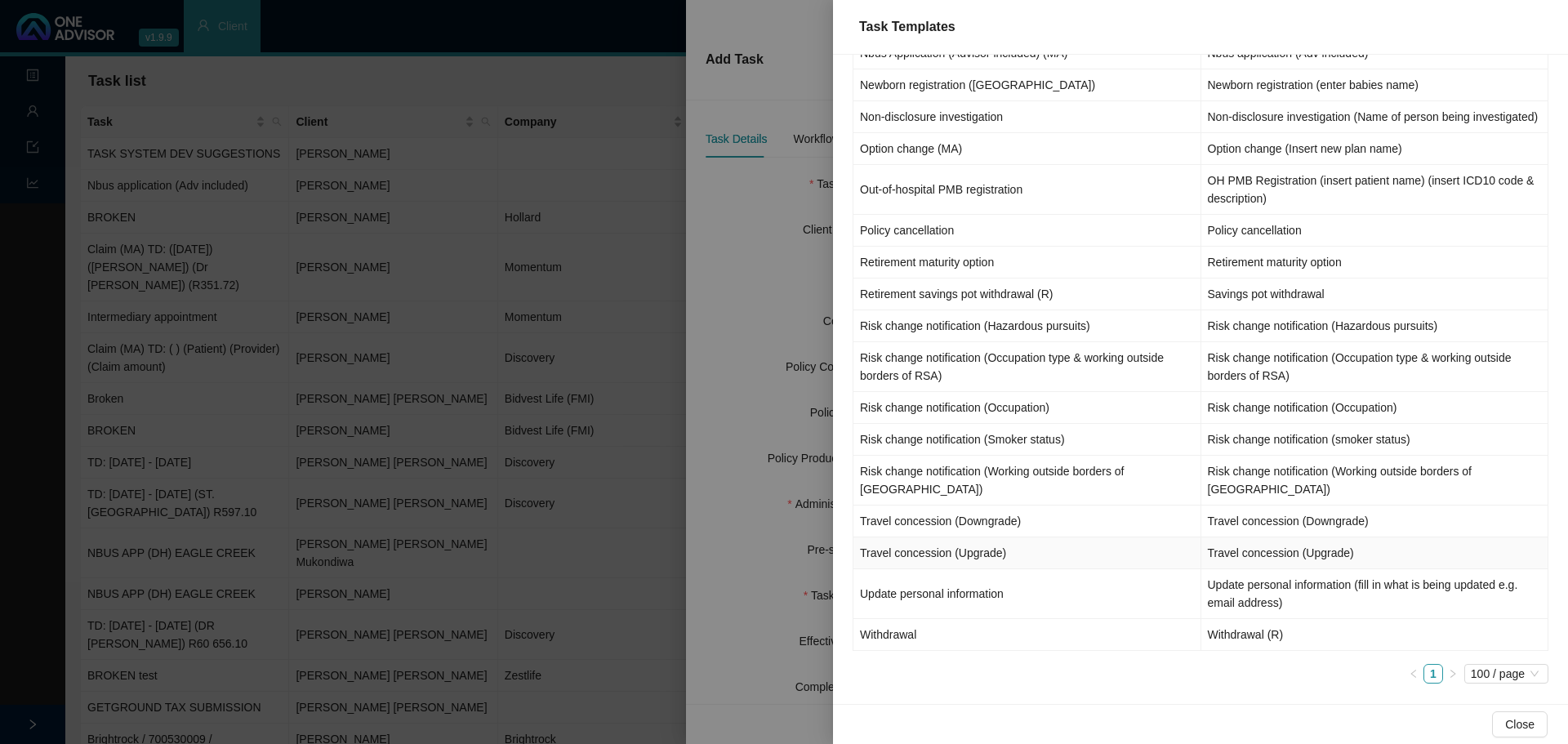
scroll to position [1101, 0]
